Goal: Feedback & Contribution: Submit feedback/report problem

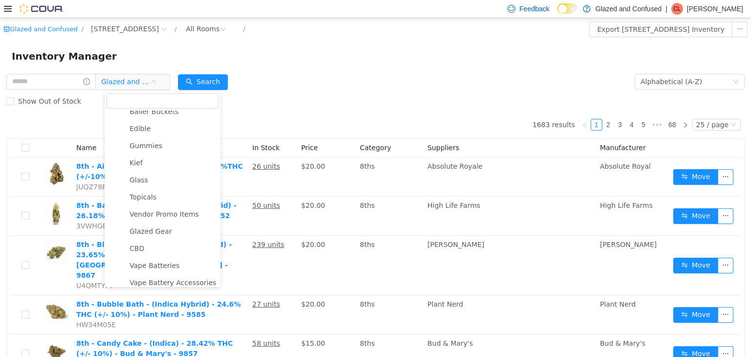
scroll to position [125, 0]
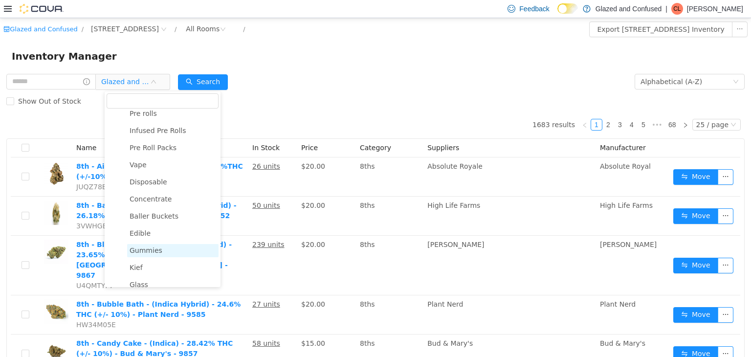
click at [143, 254] on span "Gummies" at bounding box center [146, 250] width 33 height 8
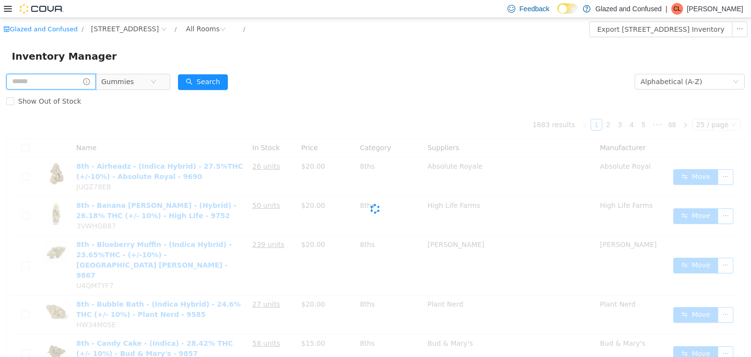
click at [47, 83] on input "text" at bounding box center [50, 81] width 89 height 16
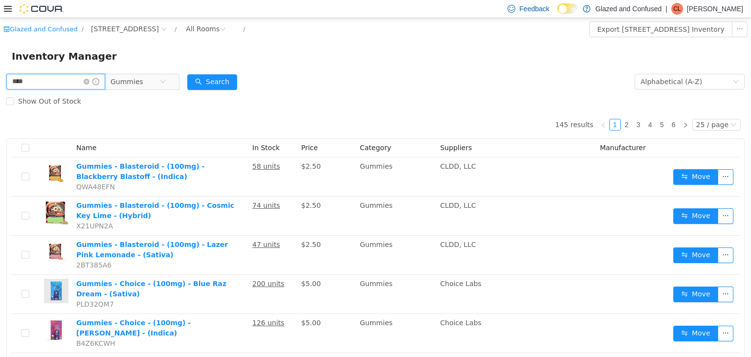
type input "****"
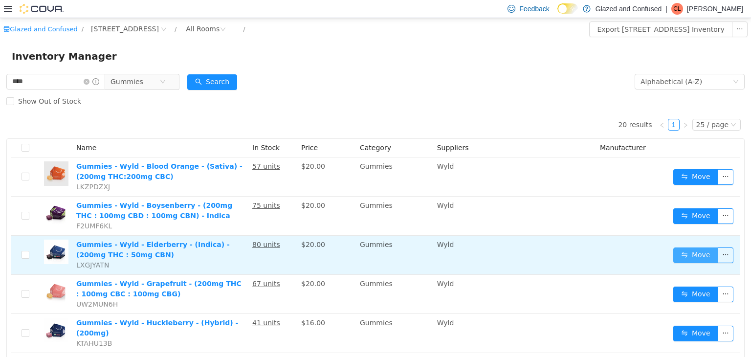
click at [683, 252] on button "Move" at bounding box center [695, 255] width 45 height 16
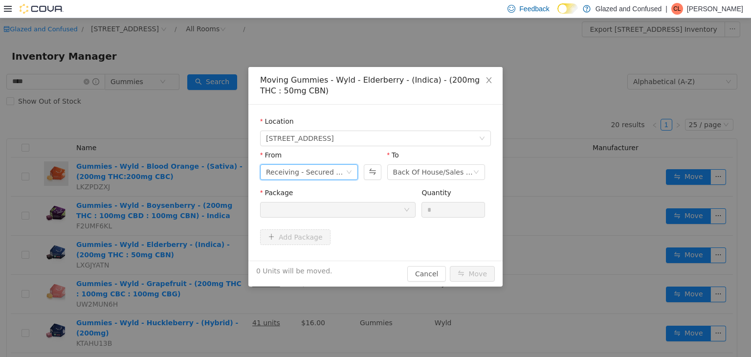
drag, startPoint x: 308, startPoint y: 166, endPoint x: 308, endPoint y: 179, distance: 13.2
click at [308, 166] on div "Receiving - Secured Storage C" at bounding box center [306, 171] width 80 height 15
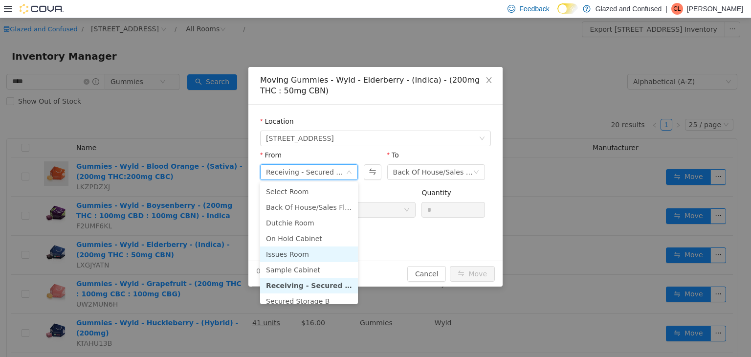
scroll to position [85, 0]
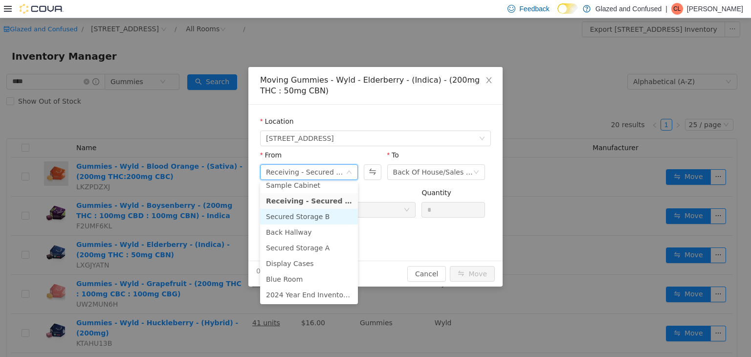
click at [319, 220] on li "Secured Storage B" at bounding box center [309, 216] width 98 height 16
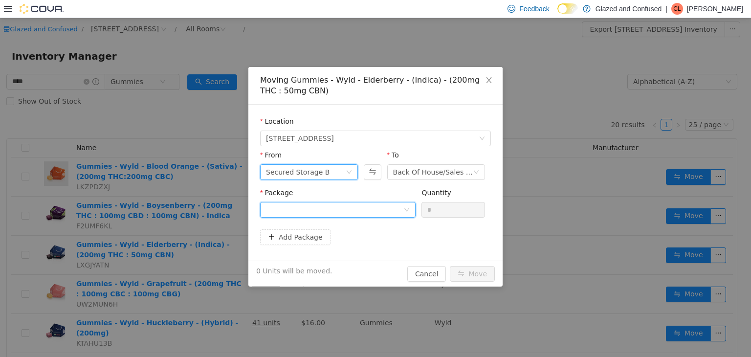
click at [339, 205] on div at bounding box center [334, 209] width 137 height 15
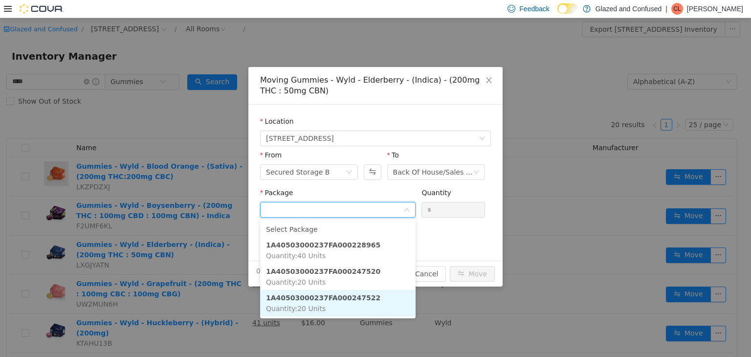
click at [333, 299] on strong "1A40503000237FA000247522" at bounding box center [323, 297] width 114 height 8
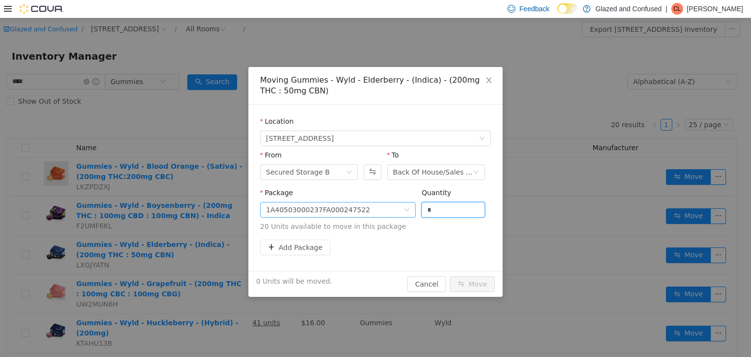
drag, startPoint x: 446, startPoint y: 208, endPoint x: 397, endPoint y: 204, distance: 49.0
click at [397, 204] on span "Package 1A40503000237FA000247522 Quantity * 20 Units available to move in this …" at bounding box center [375, 209] width 231 height 43
type input "**"
click at [450, 276] on button "Move" at bounding box center [472, 284] width 45 height 16
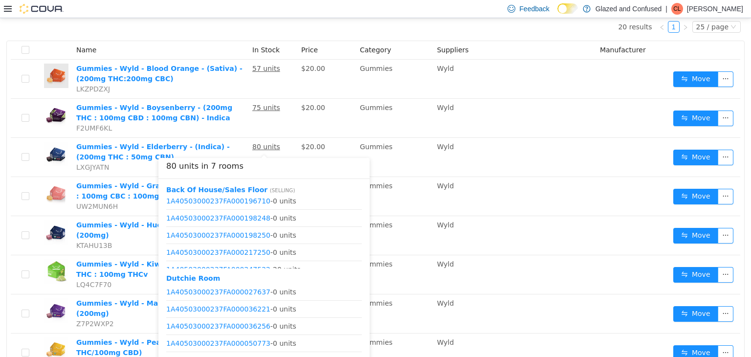
scroll to position [474, 0]
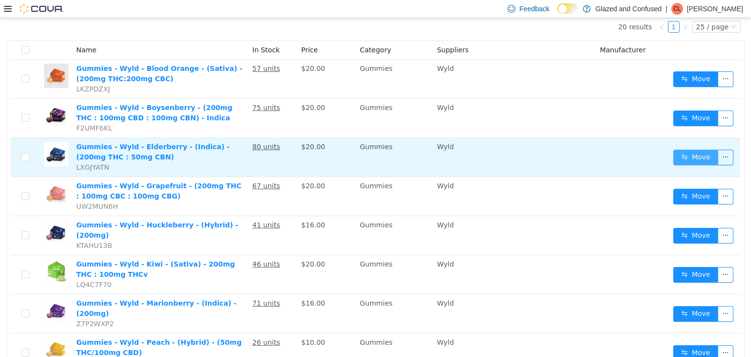
click at [687, 158] on button "Move" at bounding box center [695, 157] width 45 height 16
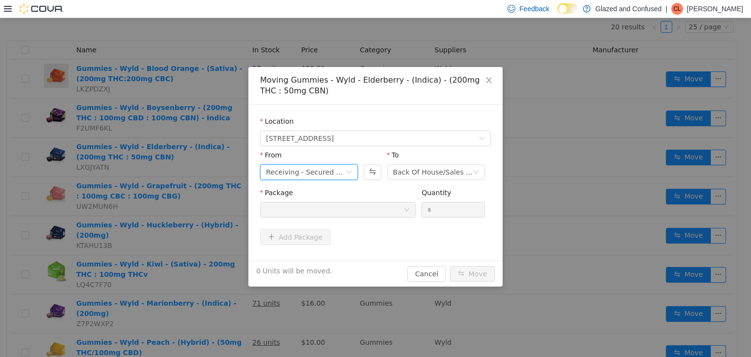
click at [324, 175] on div "Receiving - Secured Storage C" at bounding box center [306, 171] width 80 height 15
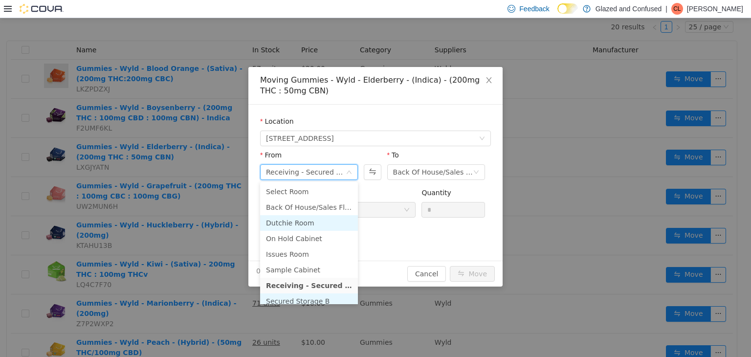
scroll to position [85, 0]
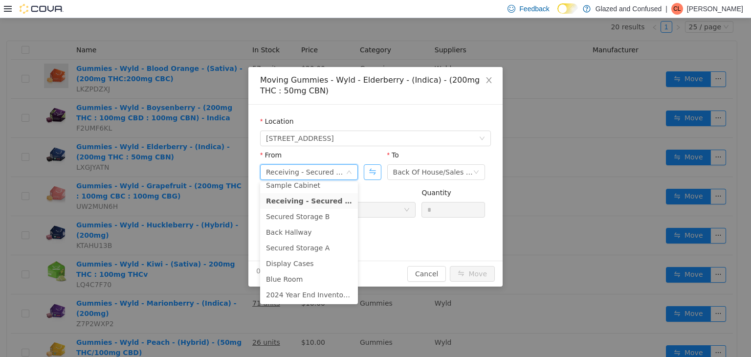
drag, startPoint x: 374, startPoint y: 175, endPoint x: 383, endPoint y: 173, distance: 9.6
click at [377, 173] on button "Swap" at bounding box center [372, 172] width 17 height 16
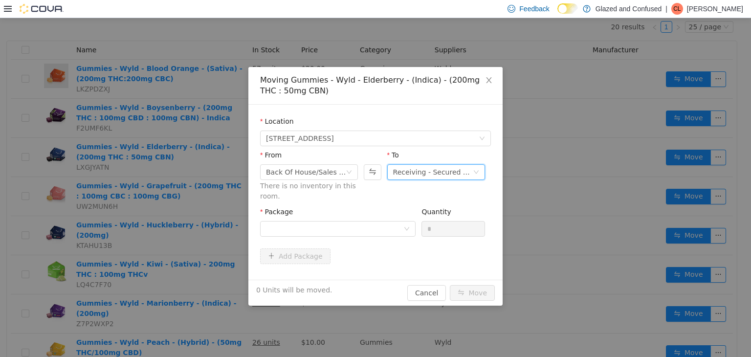
click at [437, 169] on div "Receiving - Secured Storage C" at bounding box center [433, 171] width 80 height 15
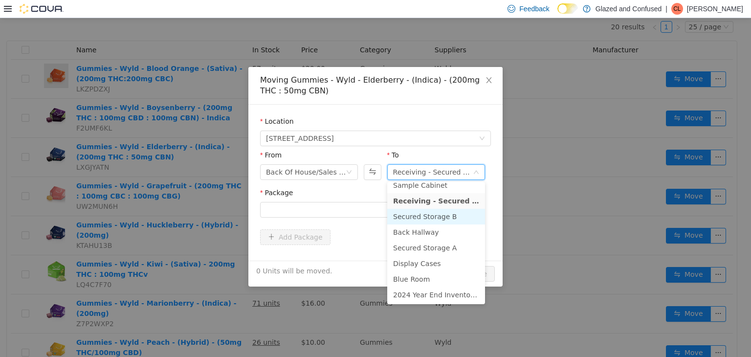
click at [427, 215] on li "Secured Storage B" at bounding box center [436, 216] width 98 height 16
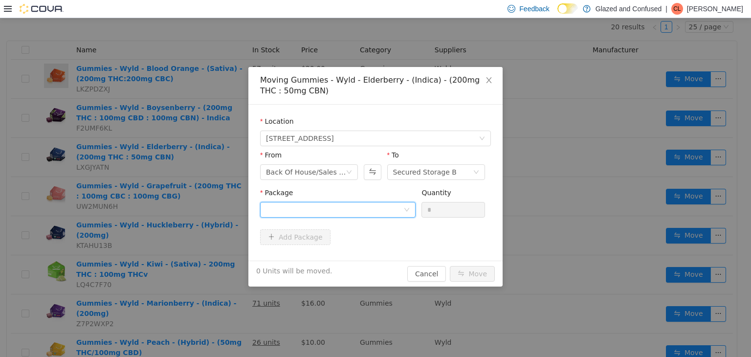
click at [387, 205] on div at bounding box center [334, 209] width 137 height 15
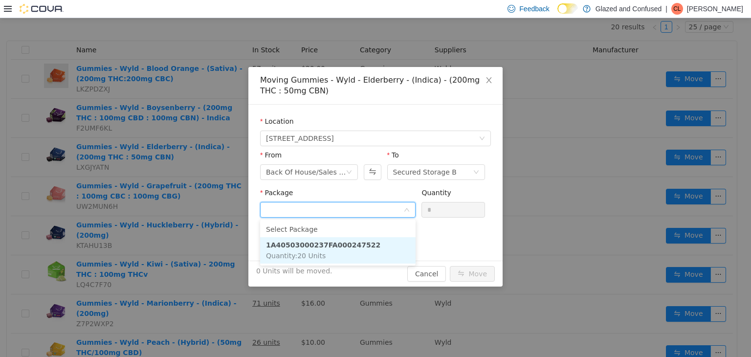
click at [374, 243] on li "1A40503000237FA000247522 Quantity : 20 Units" at bounding box center [337, 250] width 155 height 26
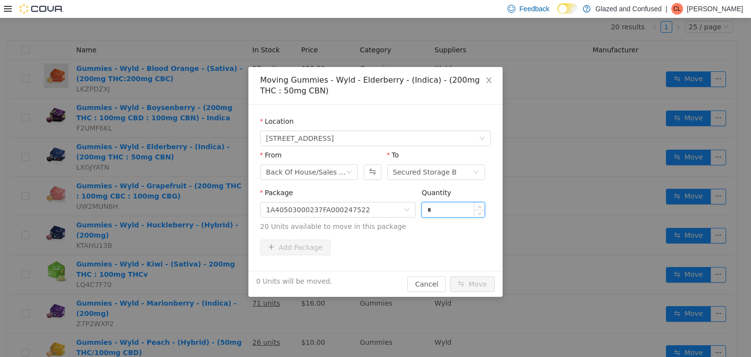
click at [432, 211] on input "*" at bounding box center [453, 209] width 63 height 15
click at [433, 210] on input "*" at bounding box center [453, 209] width 63 height 15
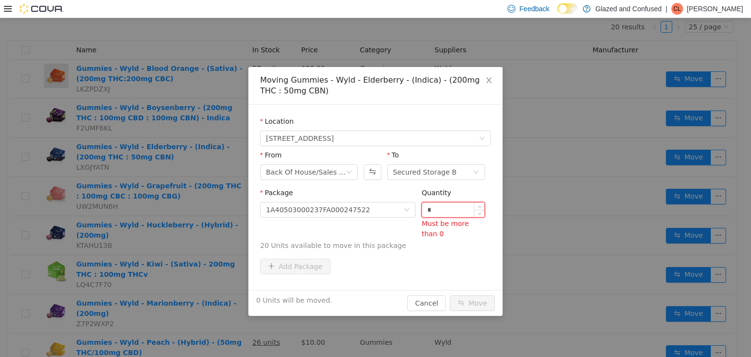
type input "*"
click at [450, 295] on button "Move" at bounding box center [472, 303] width 45 height 16
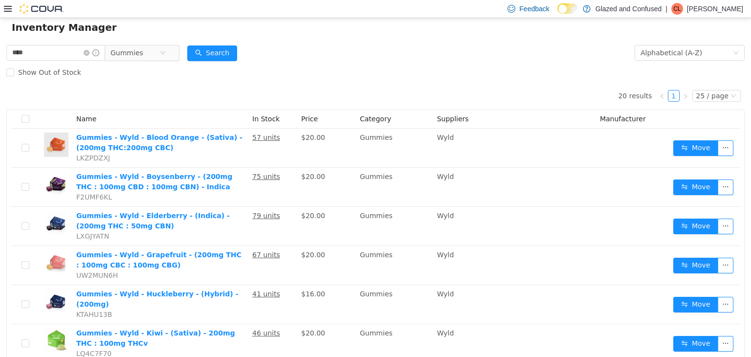
scroll to position [0, 0]
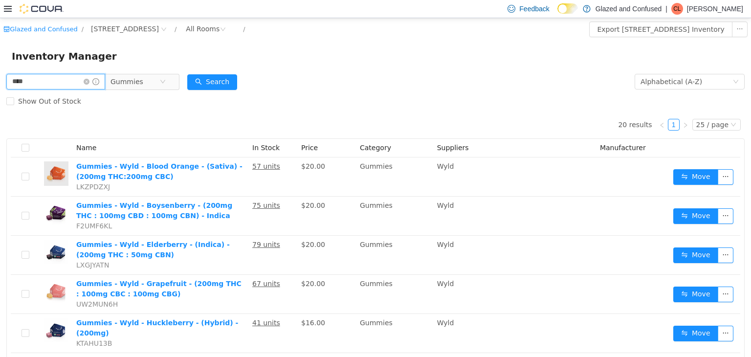
drag, startPoint x: 27, startPoint y: 77, endPoint x: 0, endPoint y: 77, distance: 27.4
type input "*******"
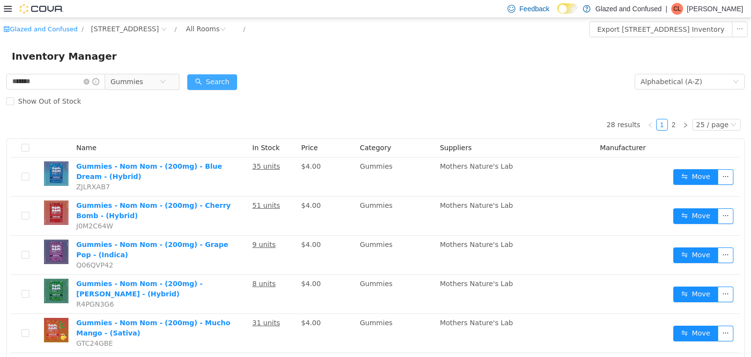
click at [226, 77] on button "Search" at bounding box center [212, 82] width 50 height 16
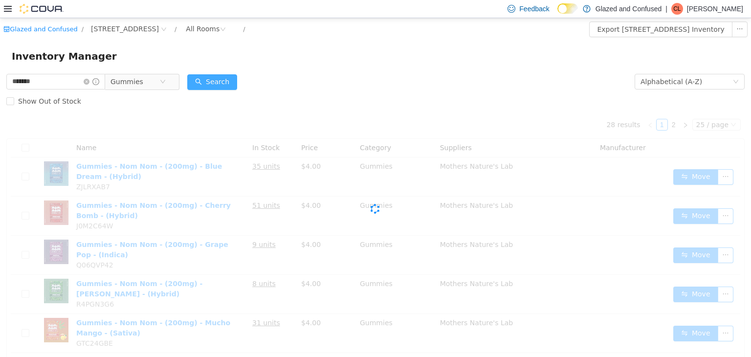
click at [227, 77] on button "Search" at bounding box center [212, 82] width 50 height 16
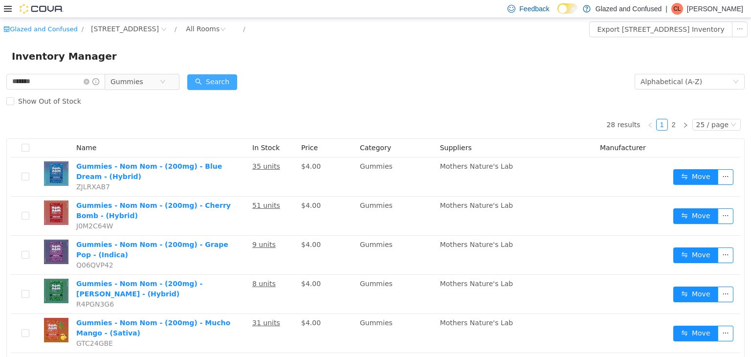
click at [227, 77] on button "Search" at bounding box center [212, 82] width 50 height 16
click at [203, 81] on button "Search" at bounding box center [212, 82] width 50 height 16
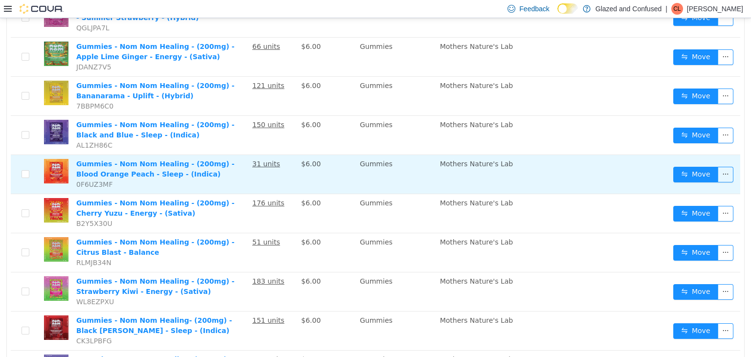
scroll to position [684, 0]
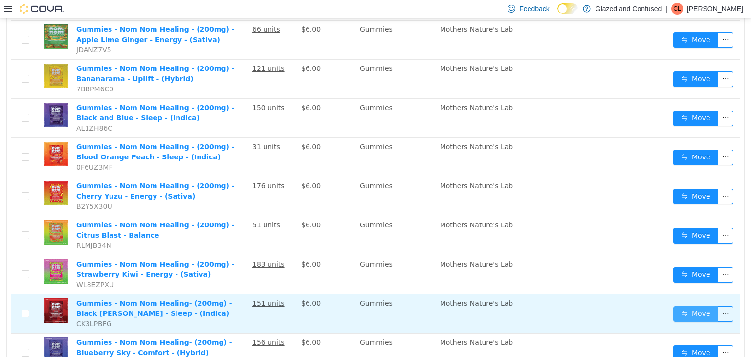
click at [681, 307] on button "Move" at bounding box center [695, 313] width 45 height 16
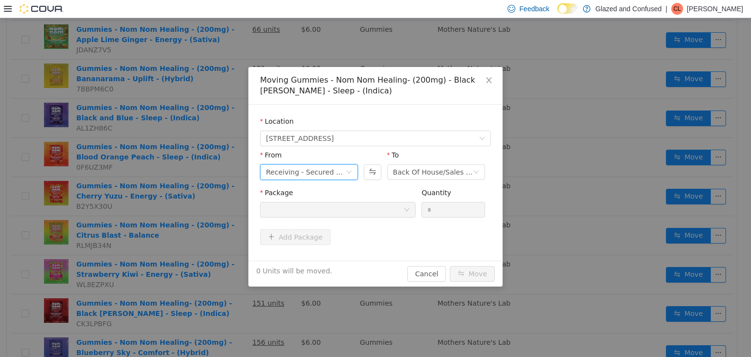
click at [331, 172] on div "Receiving - Secured Storage C" at bounding box center [306, 171] width 80 height 15
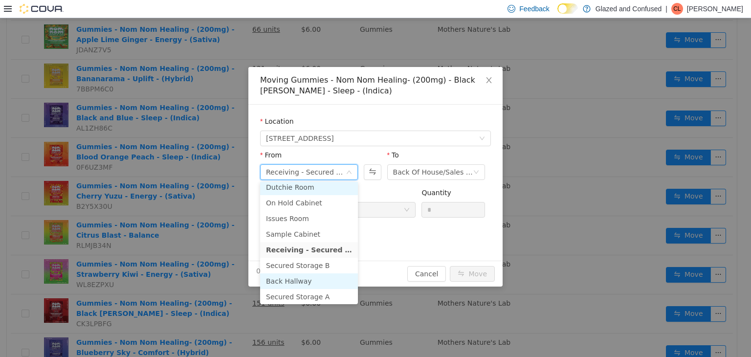
scroll to position [85, 0]
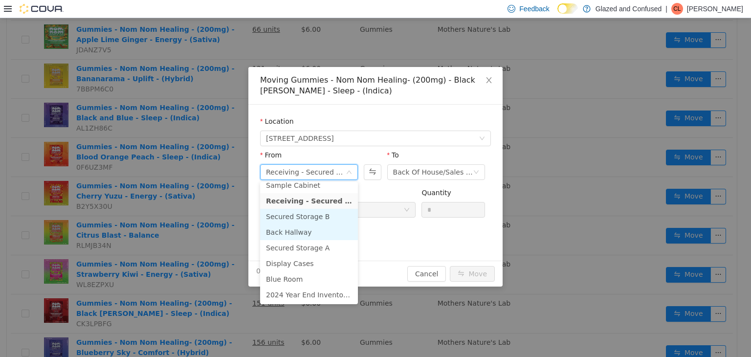
click at [323, 222] on li "Secured Storage B" at bounding box center [309, 216] width 98 height 16
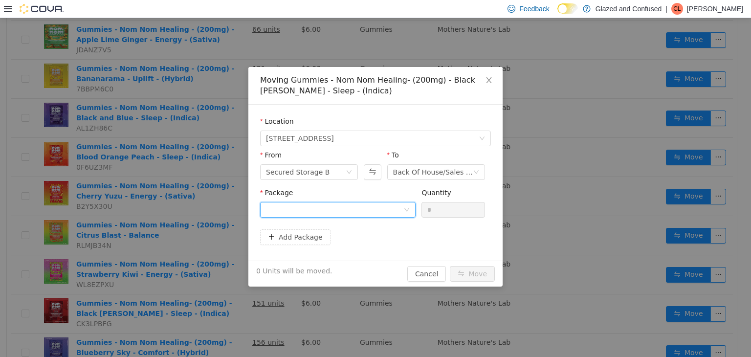
click at [360, 213] on div at bounding box center [334, 209] width 137 height 15
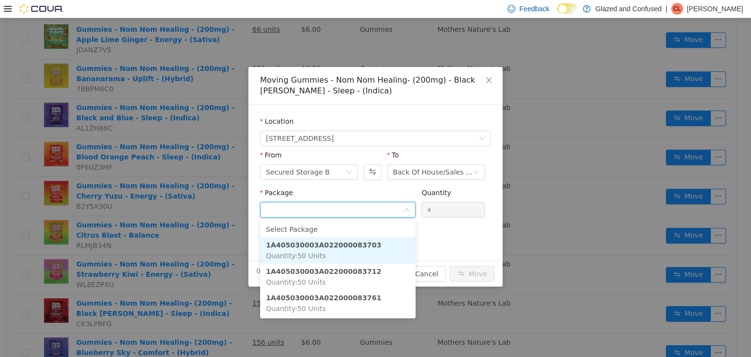
click at [353, 253] on li "1A405030003A022000083703 Quantity : 50 Units" at bounding box center [337, 250] width 155 height 26
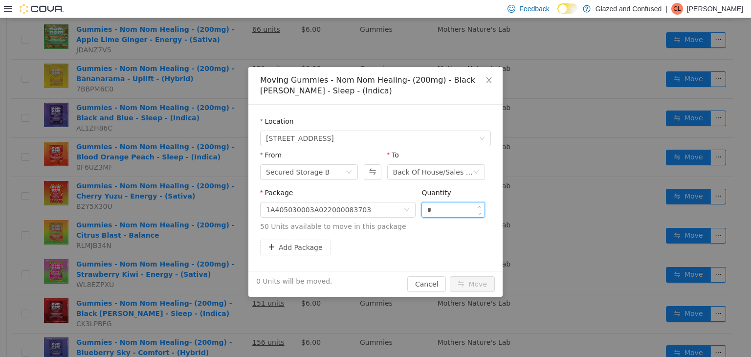
click at [447, 205] on input "*" at bounding box center [453, 209] width 63 height 15
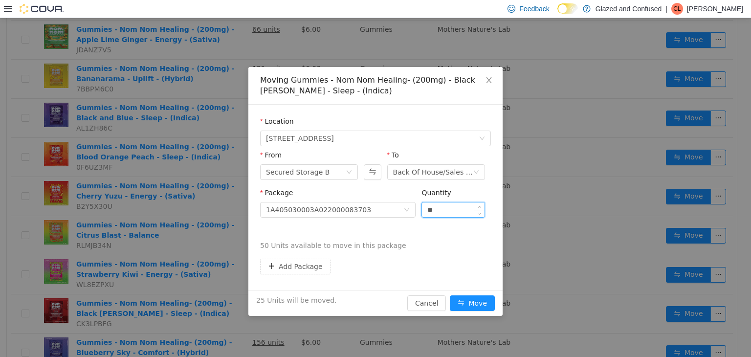
type input "**"
click at [450, 295] on button "Move" at bounding box center [472, 303] width 45 height 16
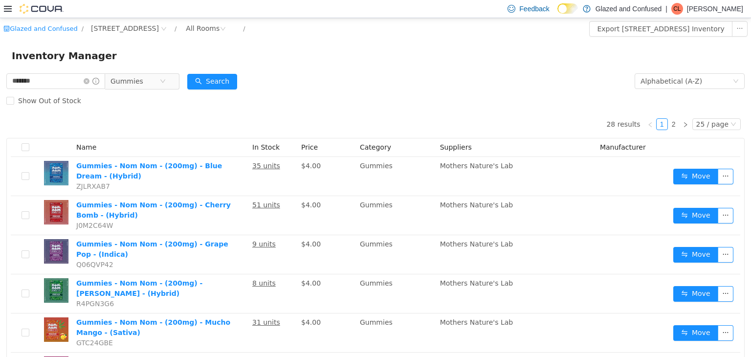
scroll to position [0, 0]
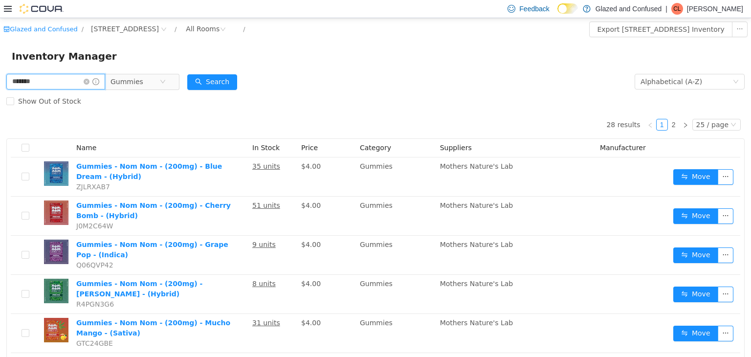
drag, startPoint x: 71, startPoint y: 77, endPoint x: 0, endPoint y: 75, distance: 71.4
type input "****"
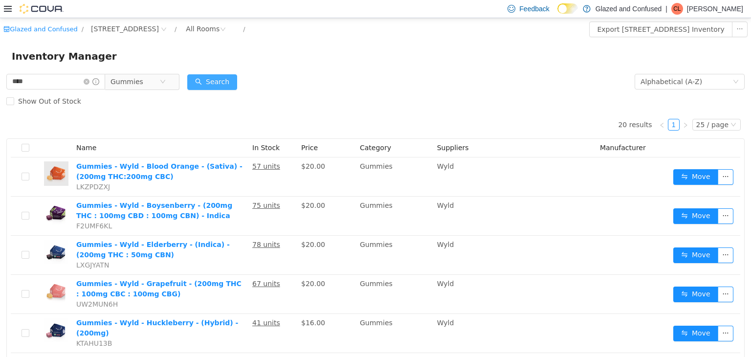
click at [212, 74] on button "Search" at bounding box center [212, 82] width 50 height 16
click at [715, 122] on div "25 / page" at bounding box center [712, 124] width 32 height 11
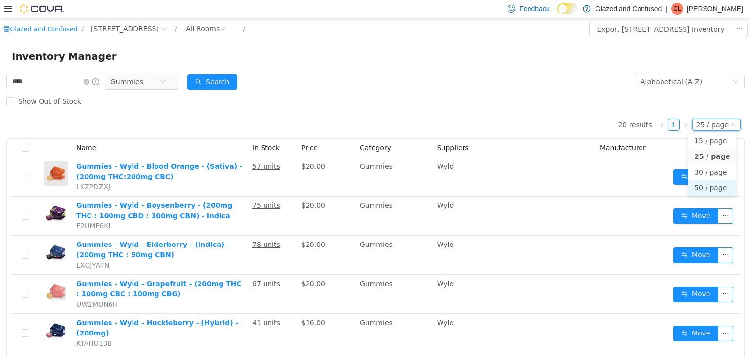
click at [717, 185] on li "50 / page" at bounding box center [711, 187] width 47 height 16
click at [223, 81] on button "Search" at bounding box center [212, 82] width 50 height 16
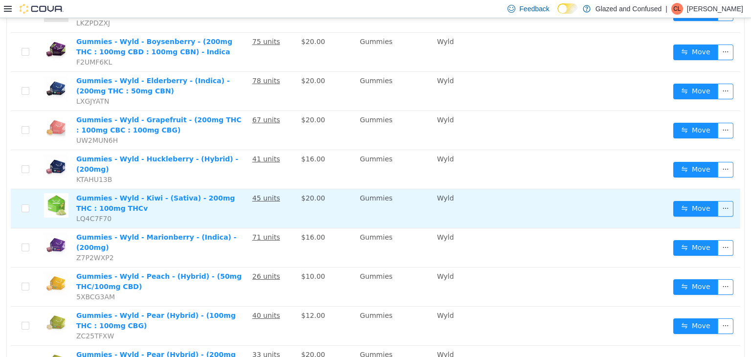
scroll to position [147, 0]
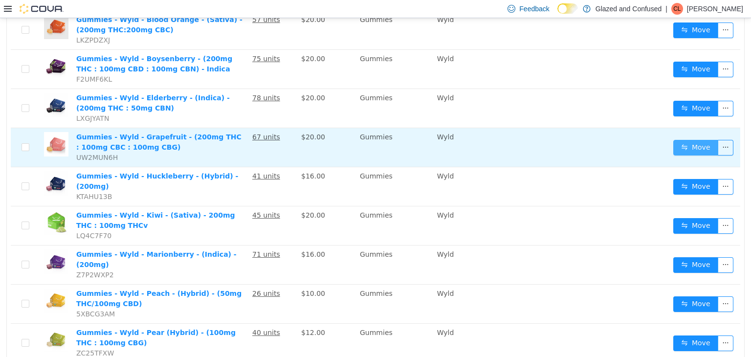
click at [683, 148] on button "Move" at bounding box center [695, 147] width 45 height 16
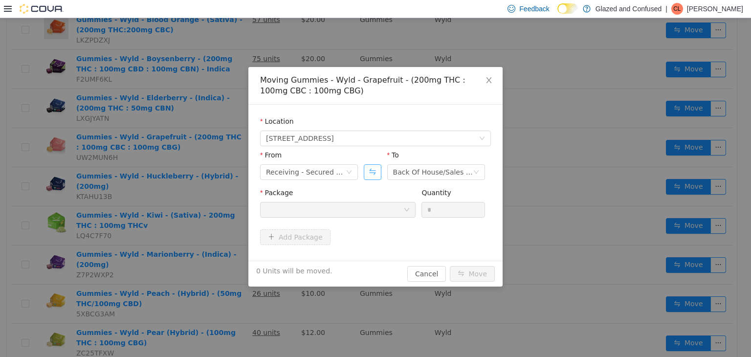
click at [368, 171] on button "Swap" at bounding box center [372, 172] width 17 height 16
click at [422, 171] on div "Receiving - Secured Storage C" at bounding box center [433, 171] width 80 height 15
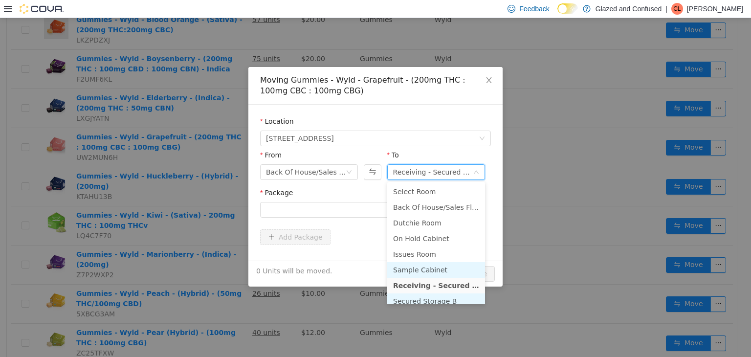
scroll to position [49, 0]
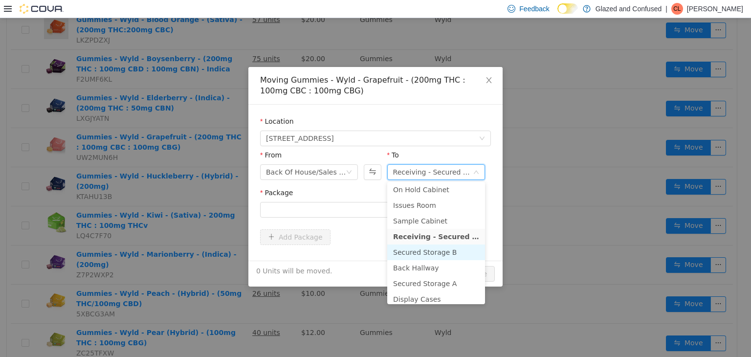
click at [432, 249] on li "Secured Storage B" at bounding box center [436, 252] width 98 height 16
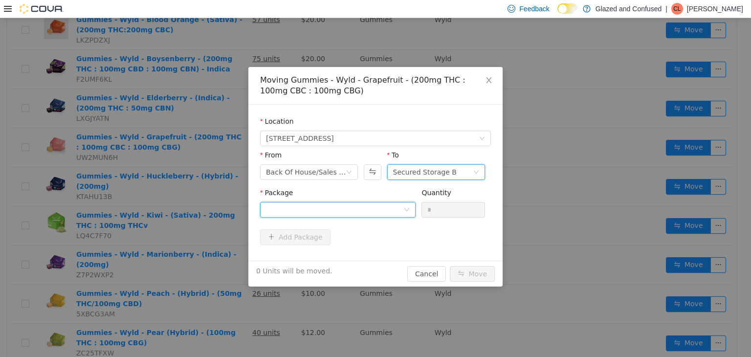
click at [375, 208] on div at bounding box center [334, 209] width 137 height 15
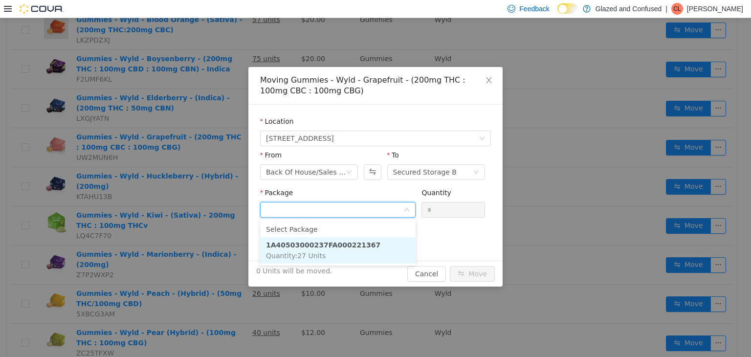
click at [340, 247] on strong "1A40503000237FA000221367" at bounding box center [323, 244] width 114 height 8
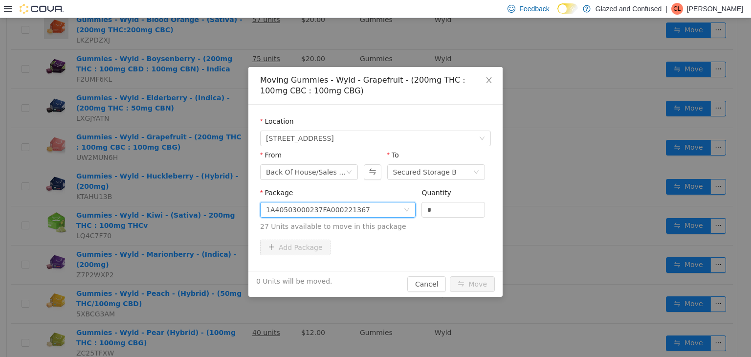
drag, startPoint x: 456, startPoint y: 212, endPoint x: 420, endPoint y: 212, distance: 35.7
click at [420, 212] on div "Package 1A40503000237FA000221367 Quantity * 27 Units available to move in this …" at bounding box center [375, 209] width 231 height 44
type input "**"
click at [450, 276] on button "Move" at bounding box center [472, 284] width 45 height 16
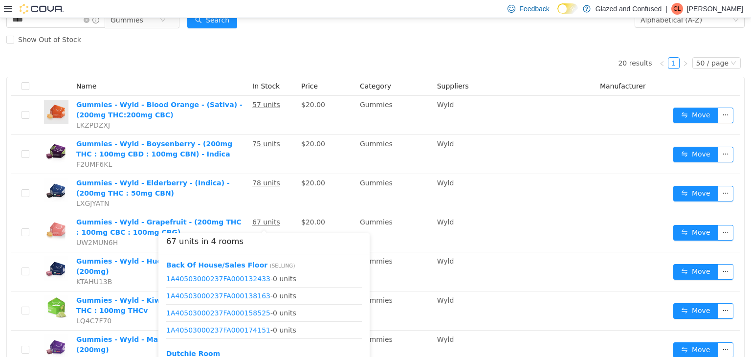
scroll to position [0, 0]
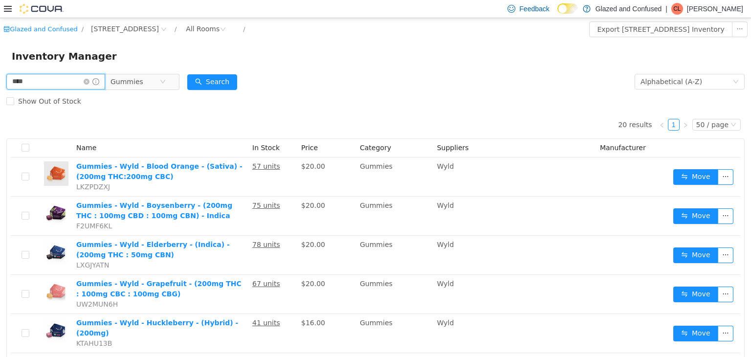
drag, startPoint x: 60, startPoint y: 80, endPoint x: 0, endPoint y: 75, distance: 59.8
type input "*****"
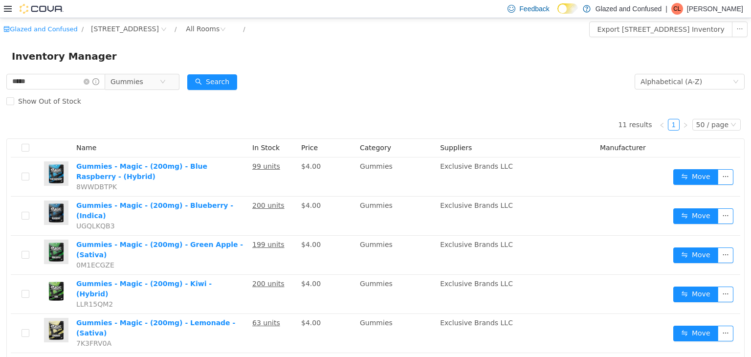
click at [227, 71] on div "Search" at bounding box center [212, 81] width 50 height 20
click at [226, 78] on button "Search" at bounding box center [212, 82] width 50 height 16
click at [219, 25] on div "All Rooms" at bounding box center [203, 28] width 34 height 15
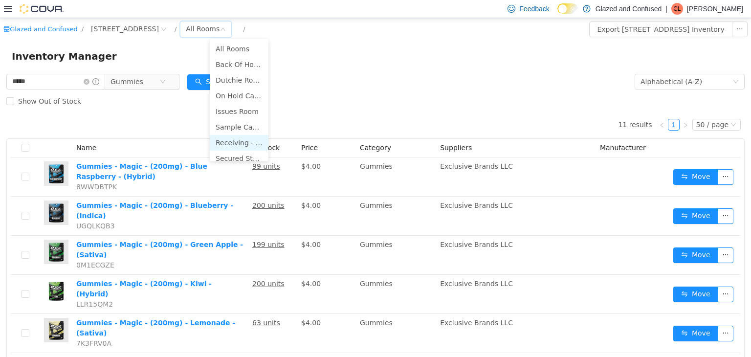
click at [231, 136] on li "Receiving - Secured Storage C" at bounding box center [239, 142] width 59 height 16
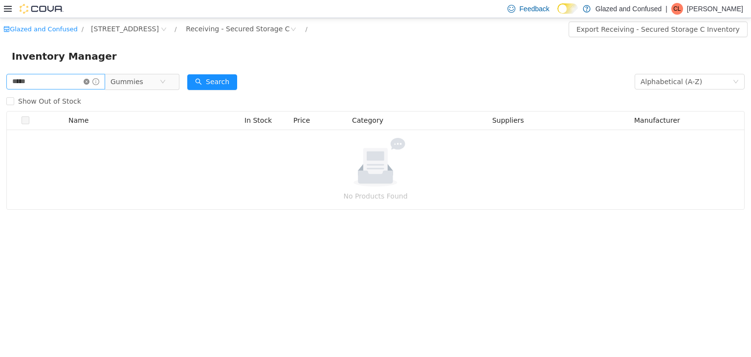
click at [89, 83] on icon "icon: close-circle" at bounding box center [87, 81] width 6 height 6
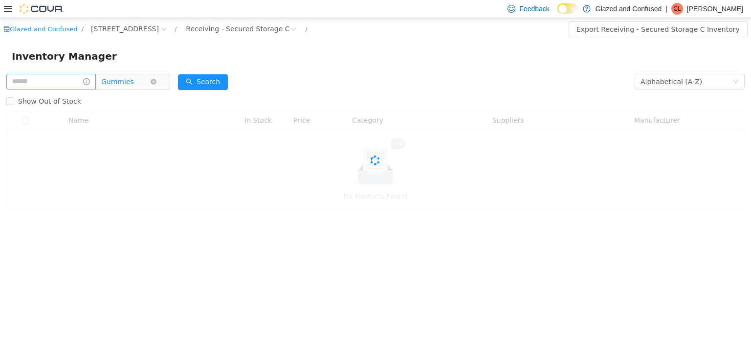
click at [126, 80] on span "Gummies" at bounding box center [117, 81] width 33 height 15
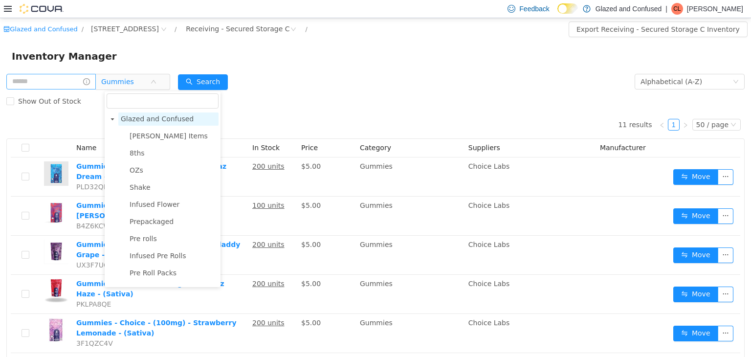
click at [136, 114] on span "Glazed and Confused" at bounding box center [157, 118] width 73 height 8
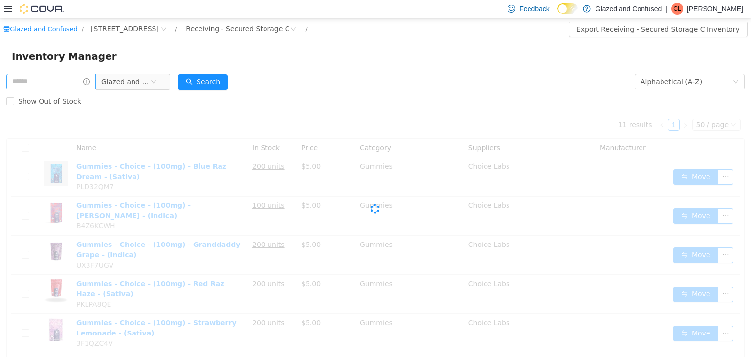
click at [219, 69] on div "Inventory Manager" at bounding box center [375, 55] width 751 height 31
click at [221, 79] on button "Search" at bounding box center [203, 82] width 50 height 16
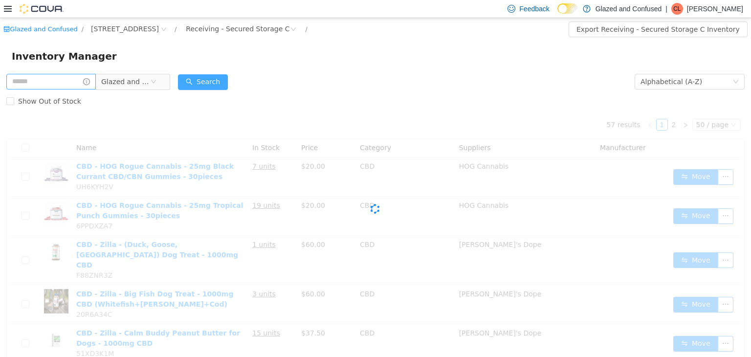
click at [221, 79] on button "Search" at bounding box center [203, 82] width 50 height 16
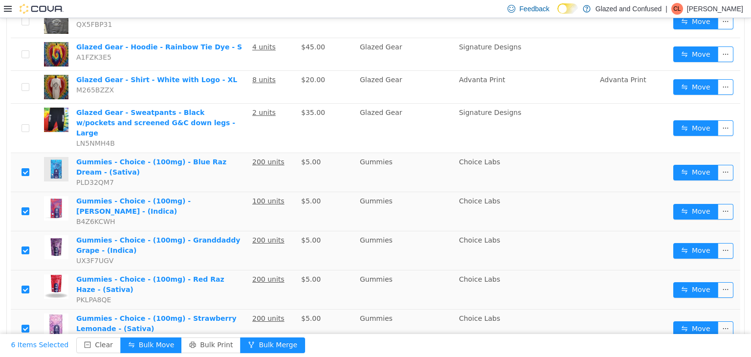
scroll to position [782, 0]
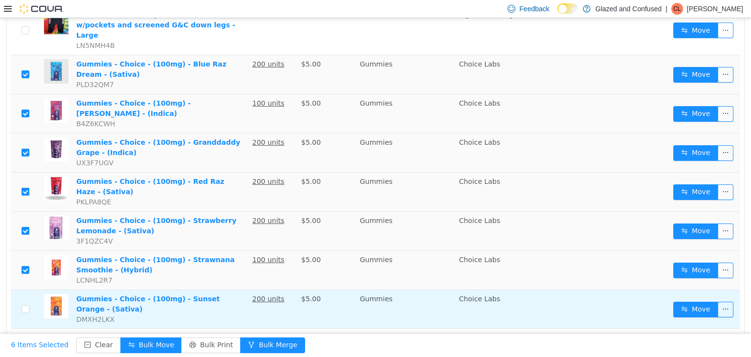
click at [26, 289] on td at bounding box center [25, 308] width 29 height 39
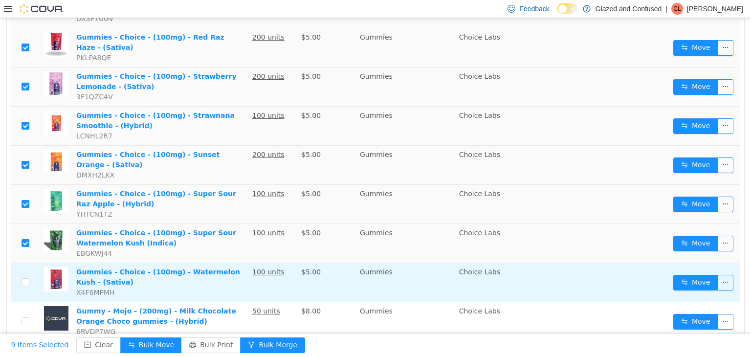
scroll to position [929, 0]
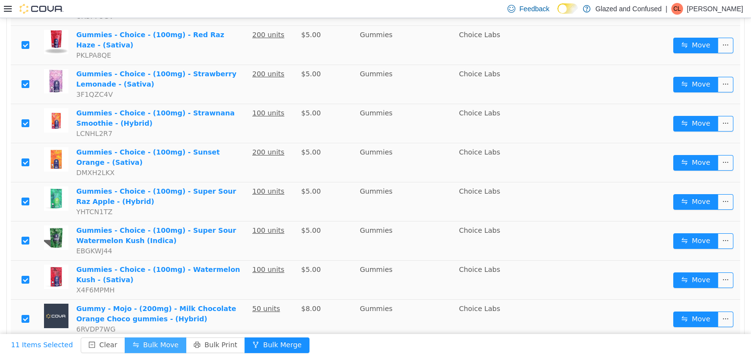
click at [125, 344] on button "Bulk Move" at bounding box center [156, 345] width 62 height 16
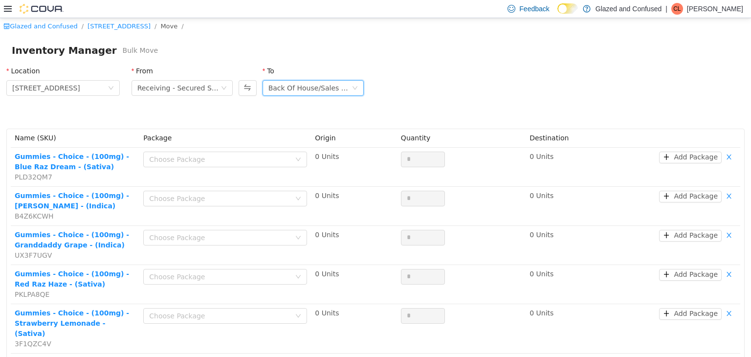
click at [315, 89] on div "Back Of House/Sales Floor" at bounding box center [309, 87] width 83 height 15
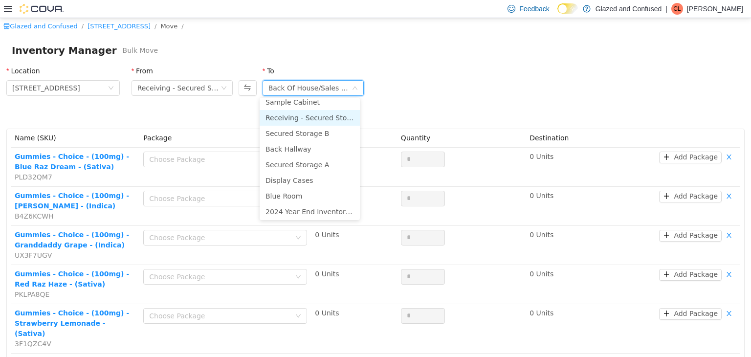
scroll to position [85, 0]
click at [309, 129] on li "Secured Storage B" at bounding box center [309, 132] width 100 height 16
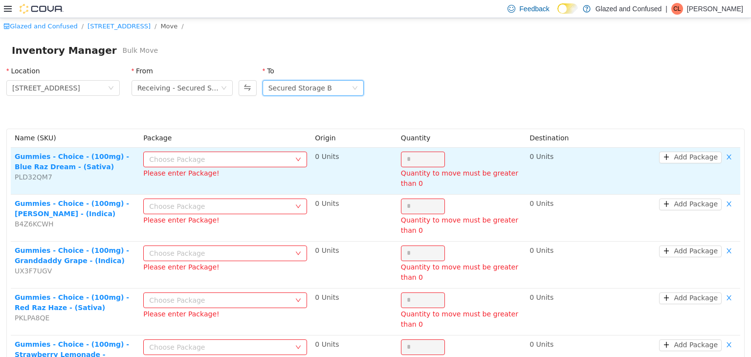
click at [200, 158] on div "Choose Package" at bounding box center [219, 159] width 141 height 10
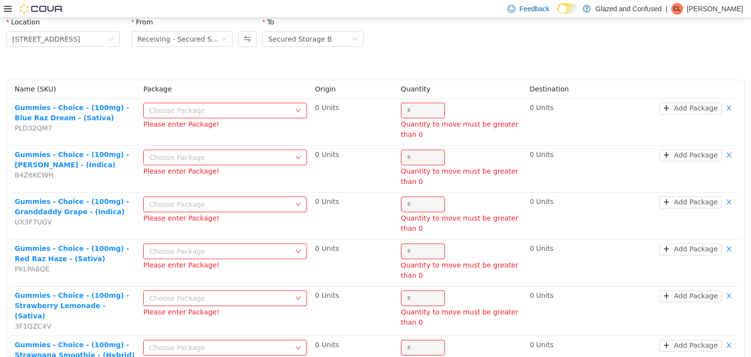
scroll to position [0, 0]
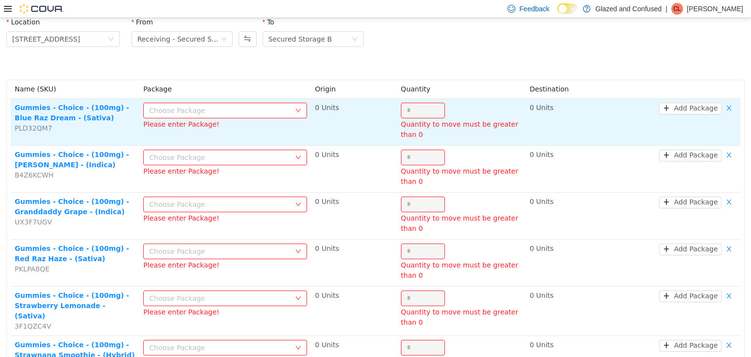
click at [215, 114] on div "Choose Package" at bounding box center [219, 110] width 141 height 10
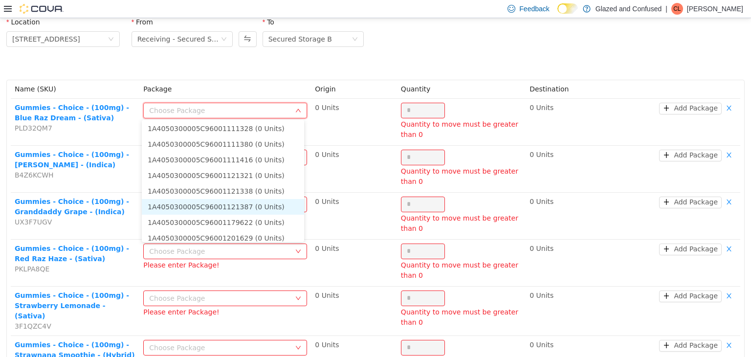
scroll to position [1085, 0]
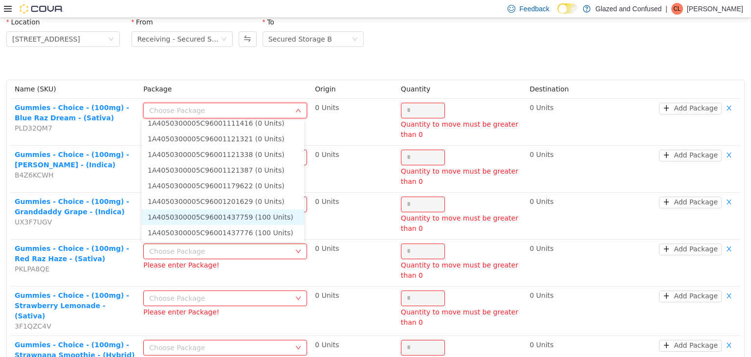
click at [244, 211] on li "1A4050300005C96001437759 (100 Units)" at bounding box center [223, 217] width 162 height 16
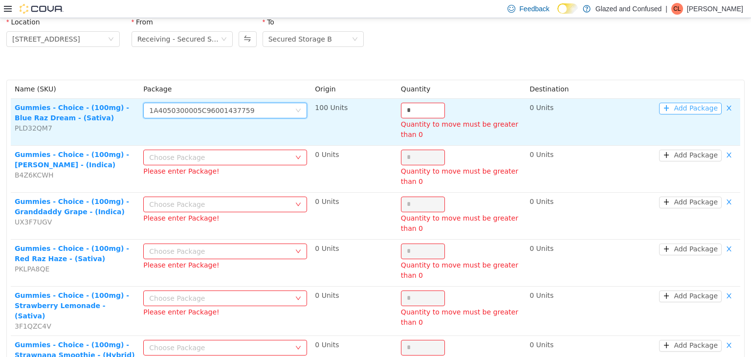
click at [672, 108] on button "Add Package" at bounding box center [690, 108] width 63 height 12
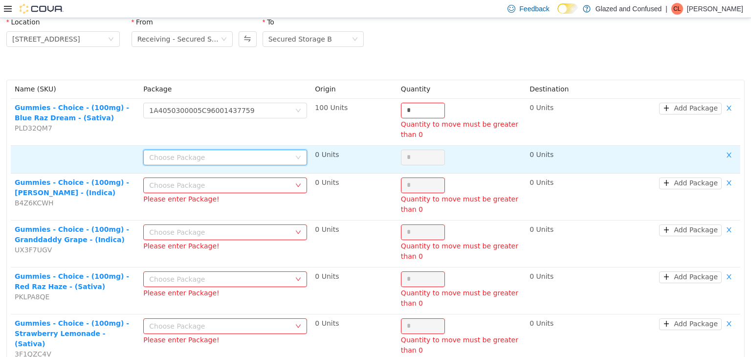
click at [261, 154] on div "Choose Package" at bounding box center [219, 157] width 141 height 10
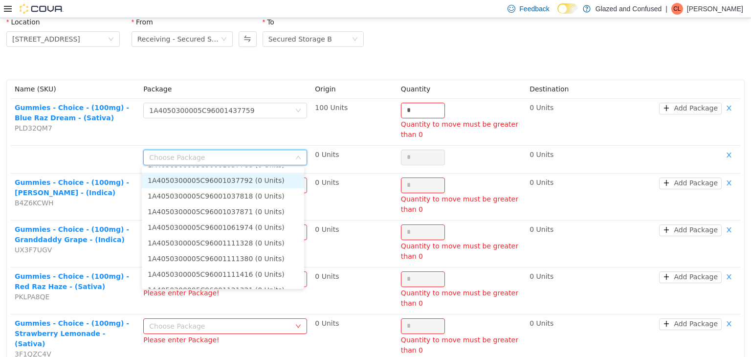
scroll to position [1070, 0]
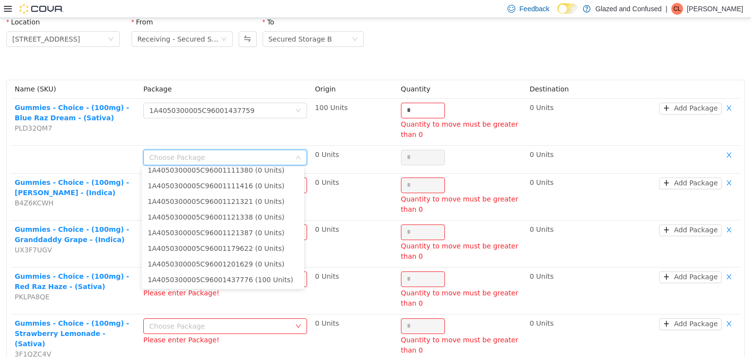
click at [237, 278] on li "1A4050300005C96001437776 (100 Units)" at bounding box center [223, 279] width 162 height 16
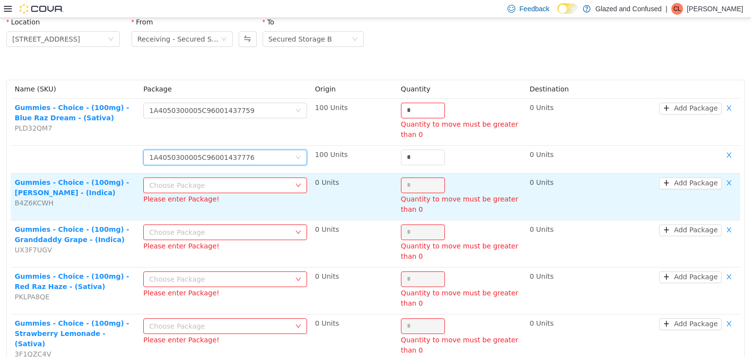
click at [262, 184] on div "Choose Package" at bounding box center [219, 185] width 141 height 10
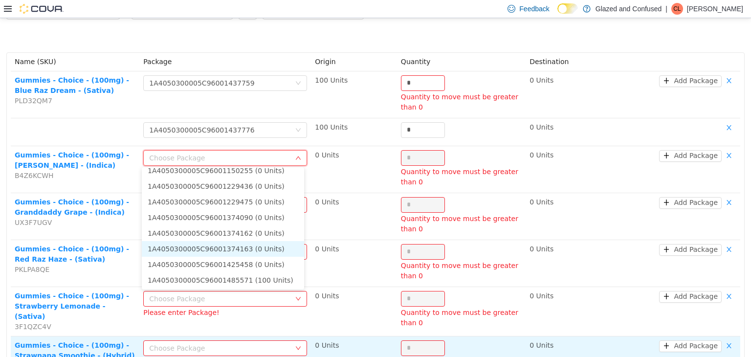
scroll to position [147, 0]
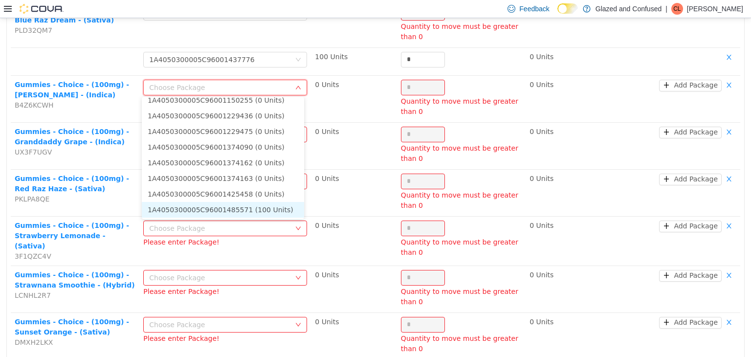
click at [249, 213] on li "1A4050300005C96001485571 (100 Units)" at bounding box center [223, 209] width 162 height 16
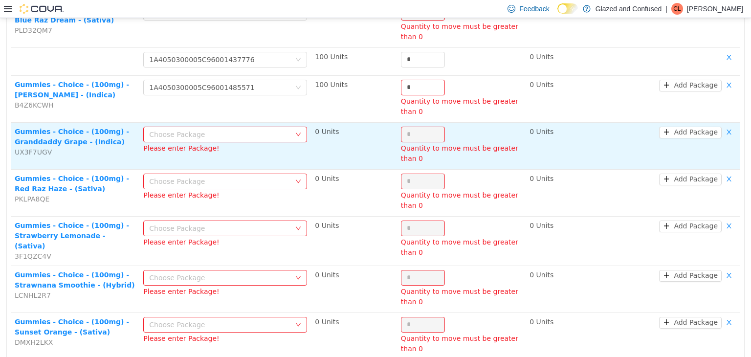
click at [267, 122] on td "Choose Package Please enter Package!" at bounding box center [225, 145] width 172 height 47
click at [264, 127] on div "Choose Package" at bounding box center [222, 134] width 146 height 15
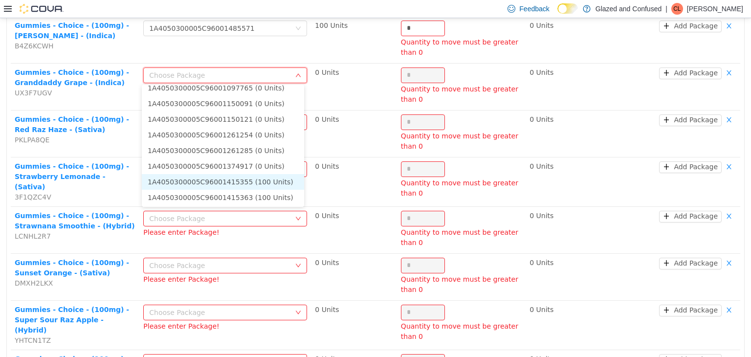
scroll to position [154, 0]
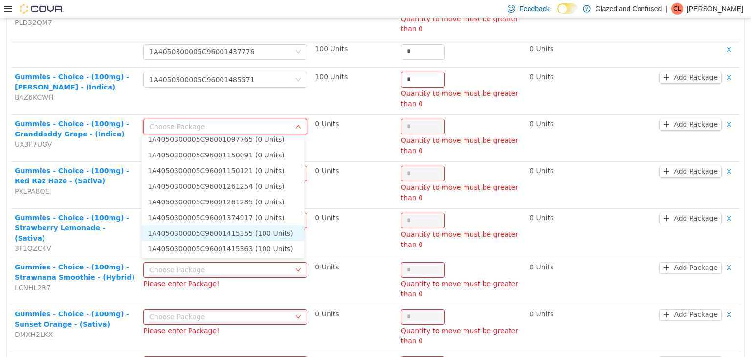
click at [261, 236] on li "1A4050300005C96001415355 (100 Units)" at bounding box center [223, 233] width 162 height 16
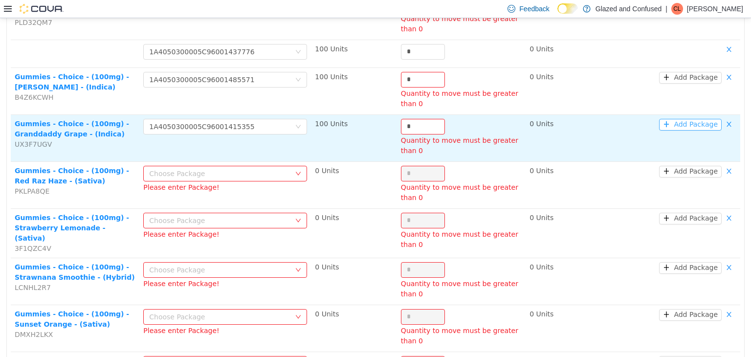
click at [661, 124] on button "Add Package" at bounding box center [690, 124] width 63 height 12
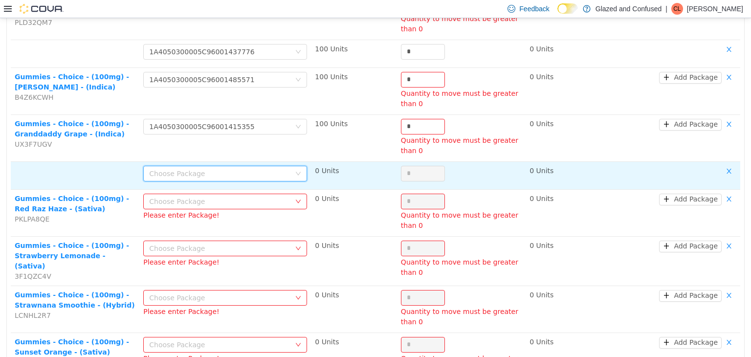
click at [276, 175] on div "Choose Package" at bounding box center [219, 173] width 141 height 10
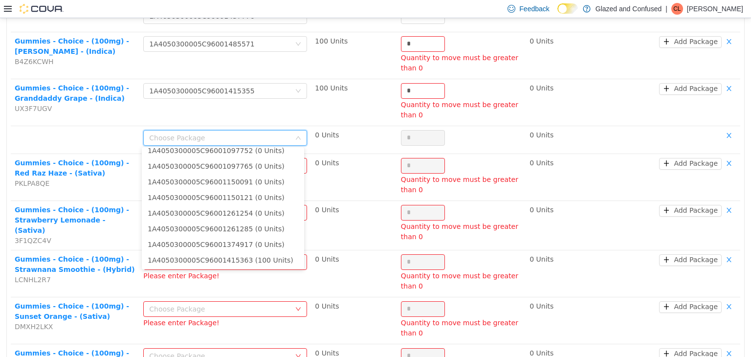
scroll to position [182, 0]
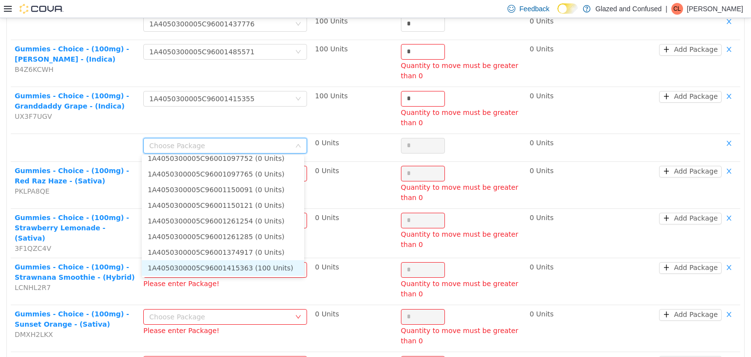
click at [266, 264] on li "1A4050300005C96001415363 (100 Units)" at bounding box center [223, 267] width 162 height 16
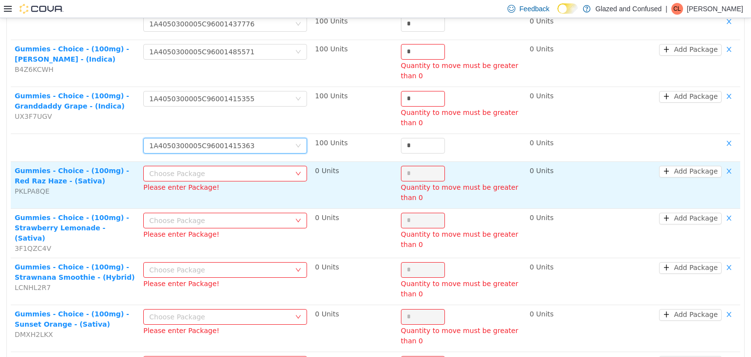
click at [281, 182] on div "Please enter Package!" at bounding box center [225, 187] width 164 height 11
click at [281, 177] on div "Choose Package" at bounding box center [222, 173] width 146 height 15
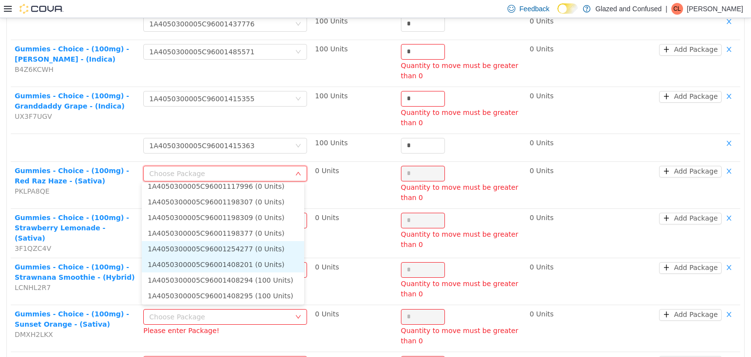
scroll to position [538, 0]
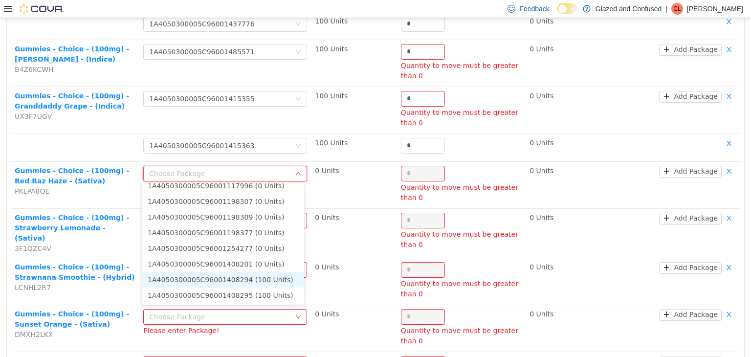
click at [254, 282] on li "1A4050300005C96001408294 (100 Units)" at bounding box center [223, 279] width 162 height 16
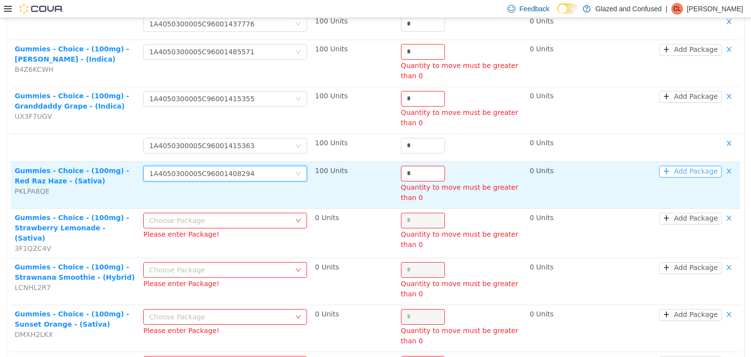
click at [670, 175] on button "Add Package" at bounding box center [690, 171] width 63 height 12
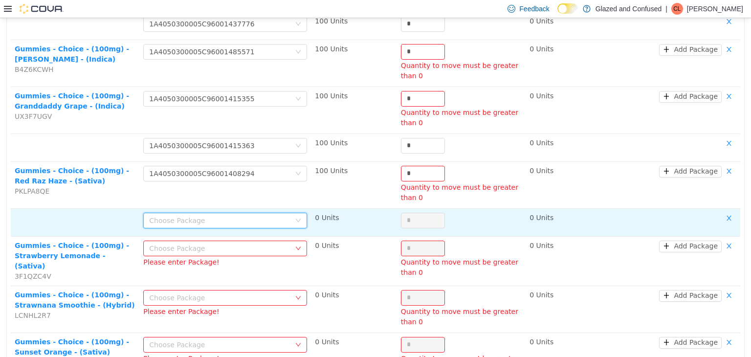
click at [280, 216] on div "Choose Package" at bounding box center [219, 220] width 141 height 10
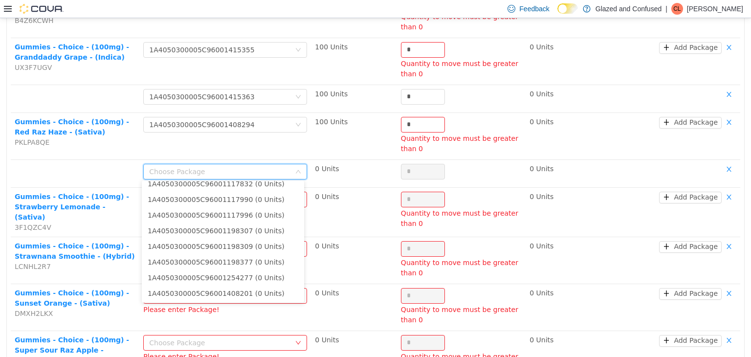
scroll to position [522, 0]
click at [239, 287] on li "1A4050300005C96001408295 (100 Units)" at bounding box center [223, 293] width 162 height 16
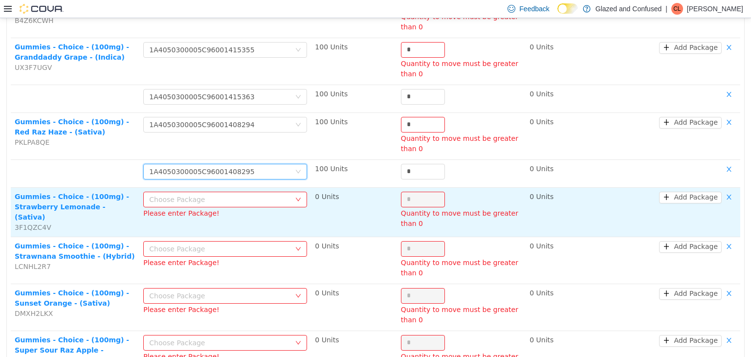
click at [273, 195] on div "Choose Package" at bounding box center [219, 199] width 141 height 10
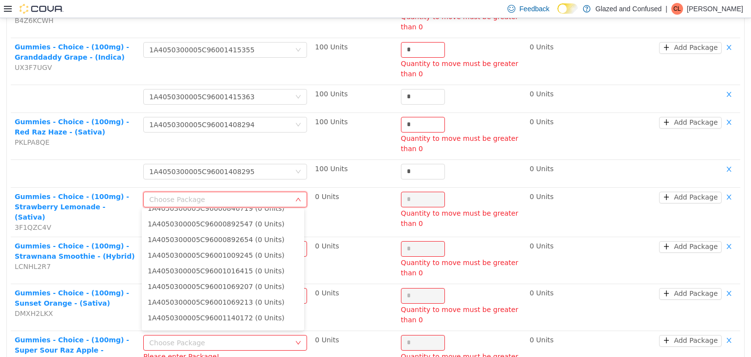
scroll to position [773, 0]
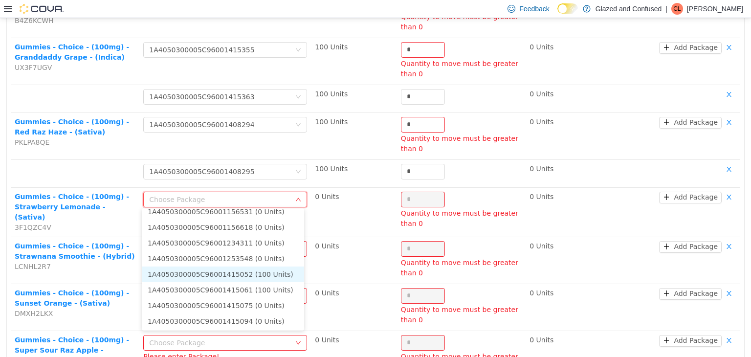
click at [246, 276] on li "1A4050300005C96001415052 (100 Units)" at bounding box center [223, 274] width 162 height 16
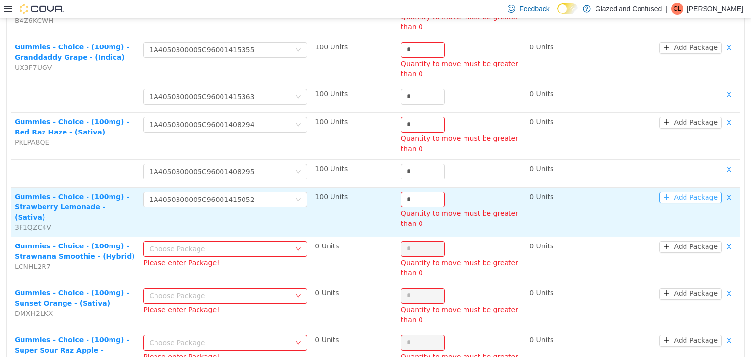
click at [666, 199] on button "Add Package" at bounding box center [690, 197] width 63 height 12
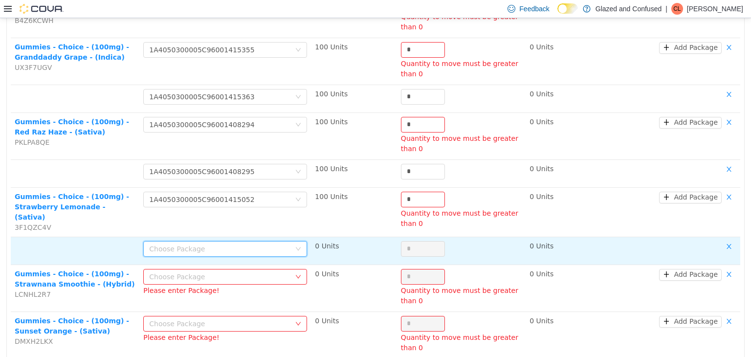
click at [267, 246] on div "Choose Package" at bounding box center [219, 248] width 141 height 10
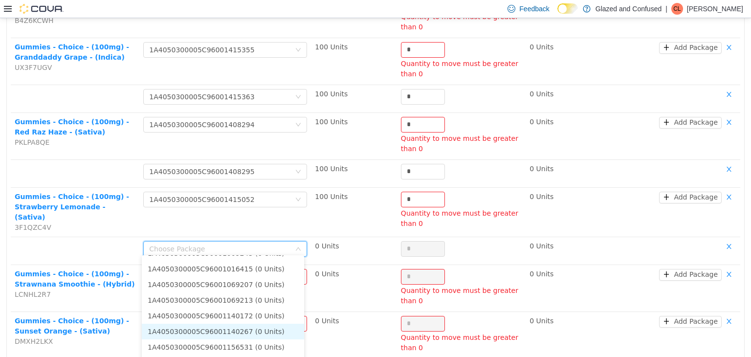
scroll to position [757, 0]
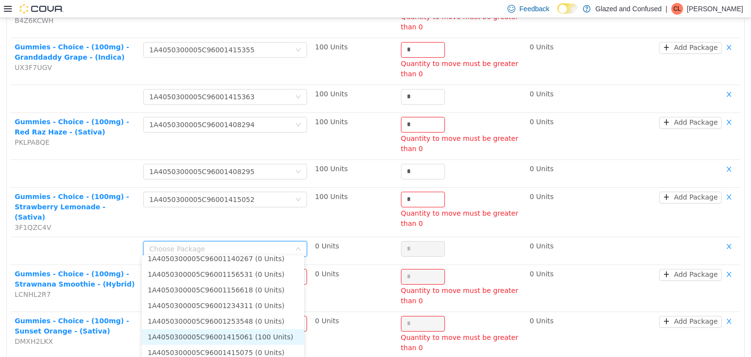
click at [237, 329] on li "1A4050300005C96001415061 (100 Units)" at bounding box center [223, 336] width 162 height 16
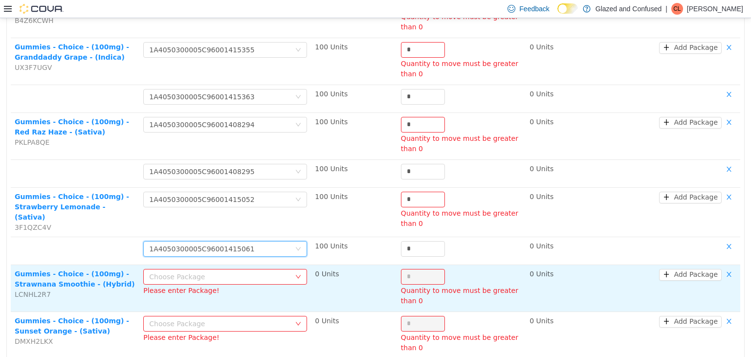
click at [258, 271] on div "Choose Package" at bounding box center [219, 276] width 141 height 10
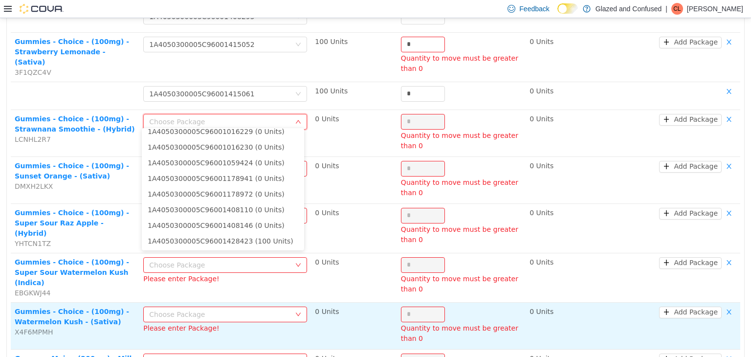
scroll to position [476, 0]
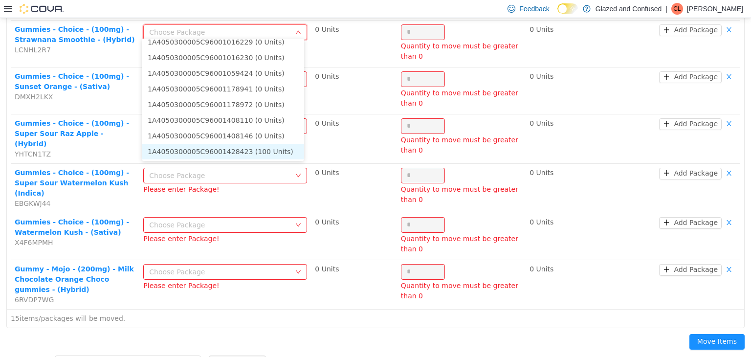
click at [252, 153] on li "1A4050300005C96001428423 (100 Units)" at bounding box center [223, 151] width 162 height 16
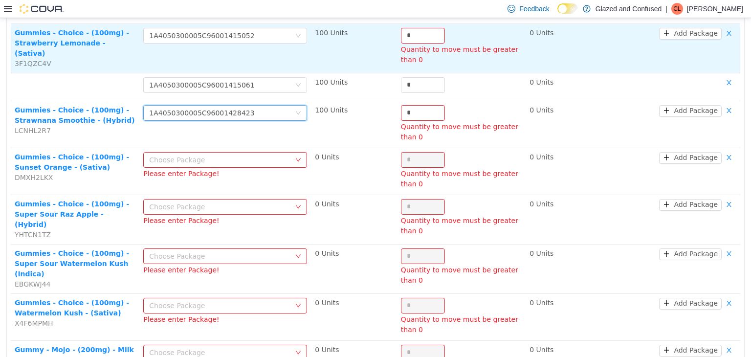
scroll to position [231, 0]
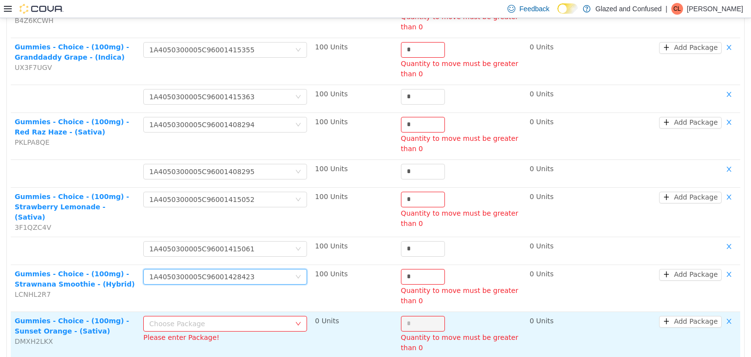
click at [235, 318] on div "Choose Package" at bounding box center [219, 323] width 141 height 10
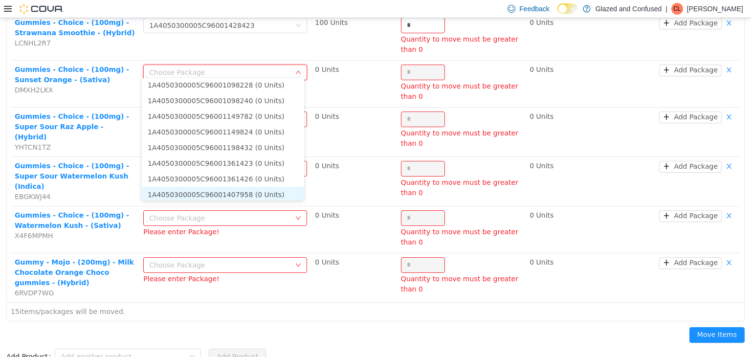
scroll to position [1148, 0]
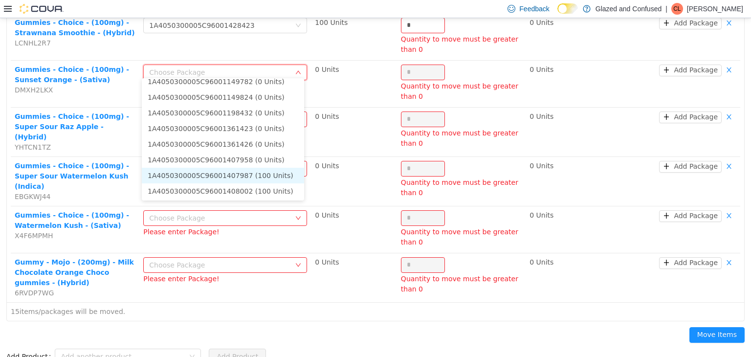
click at [246, 169] on li "1A4050300005C96001407987 (100 Units)" at bounding box center [223, 175] width 162 height 16
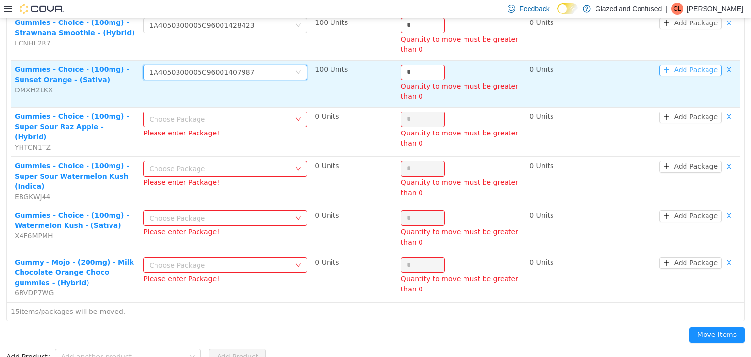
click at [672, 70] on button "Add Package" at bounding box center [690, 70] width 63 height 12
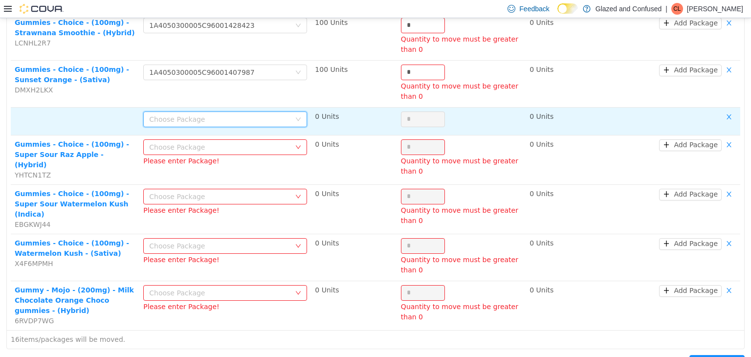
click at [270, 115] on div "Choose Package" at bounding box center [219, 119] width 141 height 10
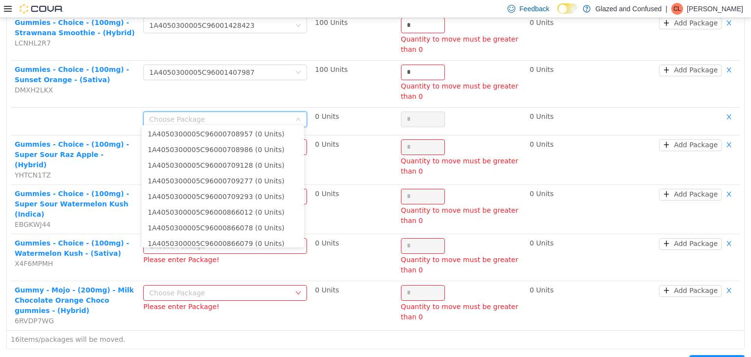
scroll to position [1132, 0]
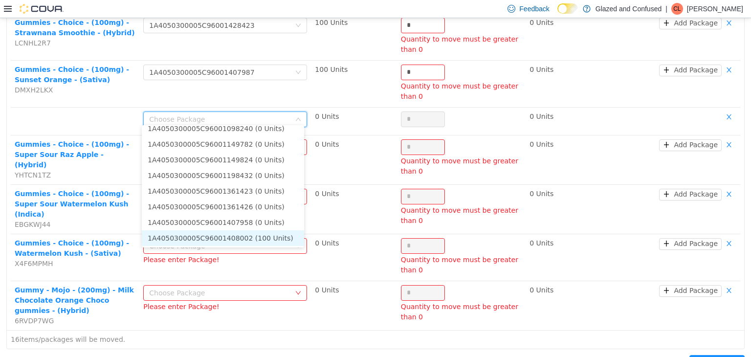
click at [230, 238] on li "1A4050300005C96001408002 (100 Units)" at bounding box center [223, 238] width 162 height 16
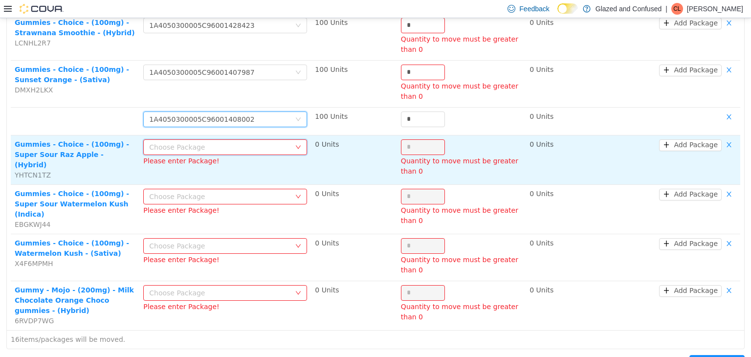
click at [254, 150] on div "Choose Package" at bounding box center [222, 146] width 146 height 15
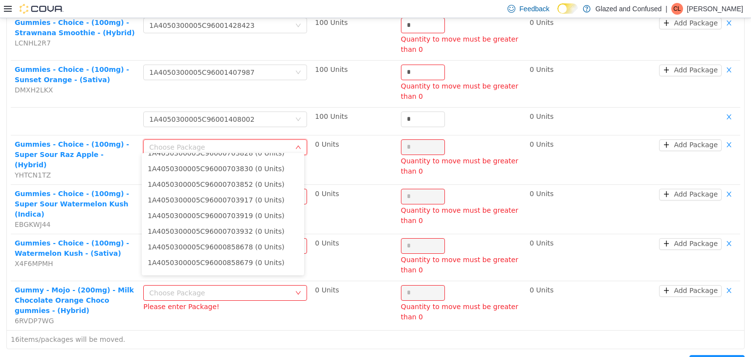
scroll to position [569, 0]
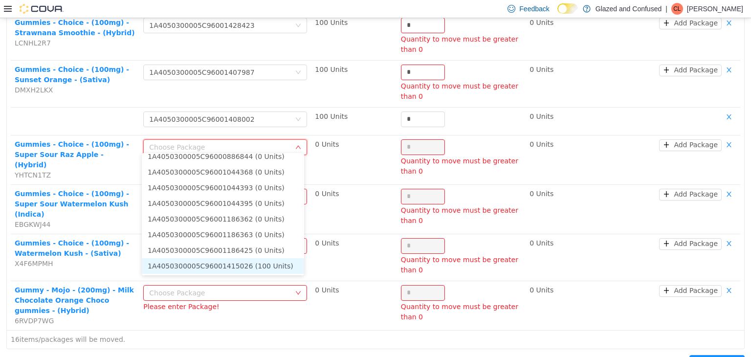
click at [242, 259] on li "1A4050300005C96001415026 (100 Units)" at bounding box center [223, 266] width 162 height 16
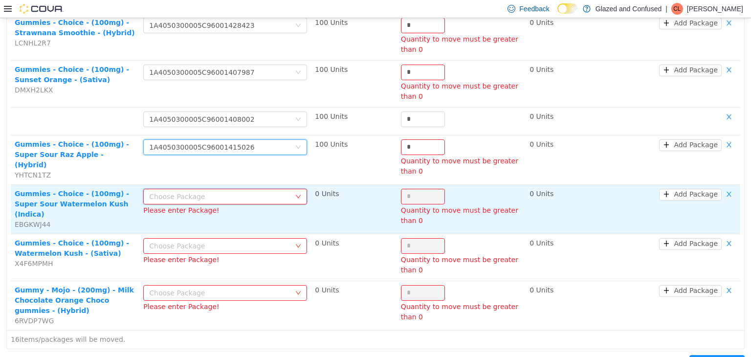
click at [260, 189] on div "Choose Package" at bounding box center [222, 196] width 146 height 15
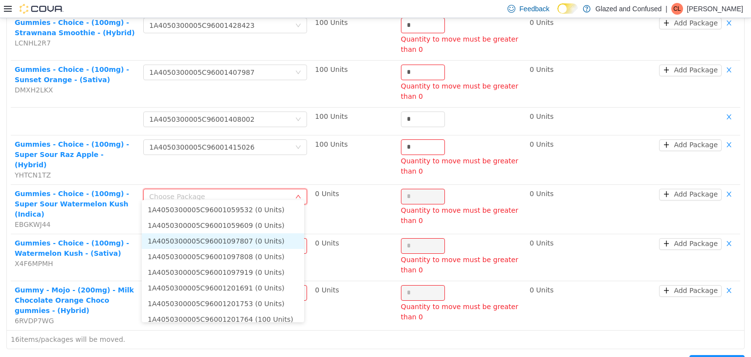
scroll to position [6, 0]
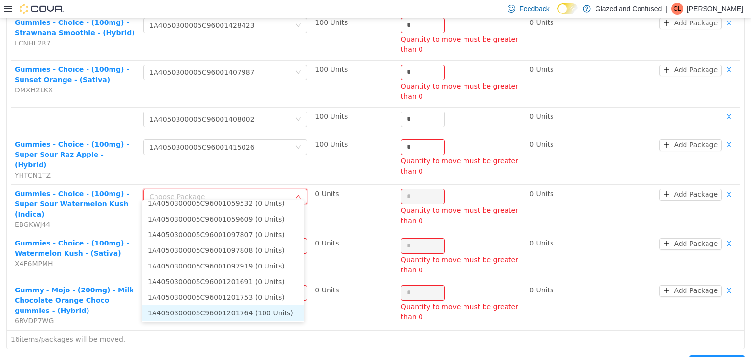
click at [238, 306] on li "1A4050300005C96001201764 (100 Units)" at bounding box center [223, 312] width 162 height 16
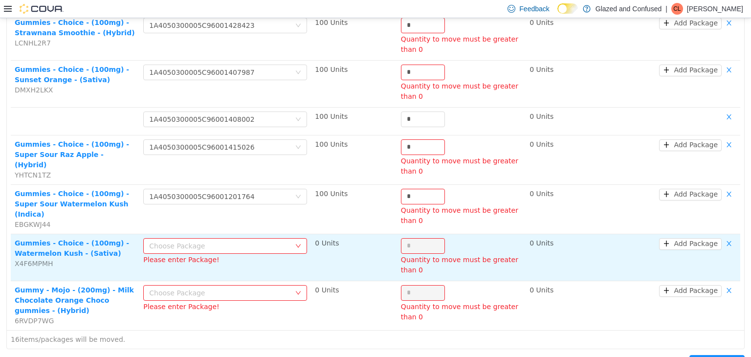
click at [254, 234] on td "Choose Package Please enter Package!" at bounding box center [225, 257] width 172 height 47
click at [254, 240] on div "Choose Package" at bounding box center [219, 245] width 141 height 10
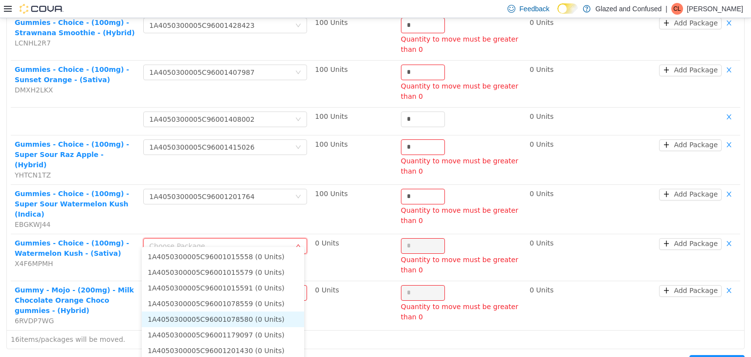
scroll to position [804, 0]
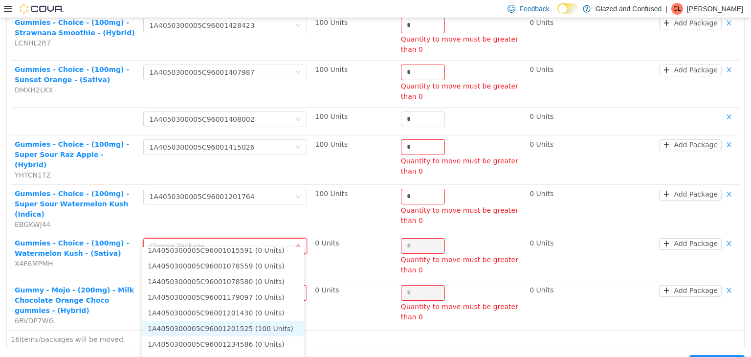
click at [235, 325] on li "1A4050300005C96001201525 (100 Units)" at bounding box center [223, 328] width 162 height 16
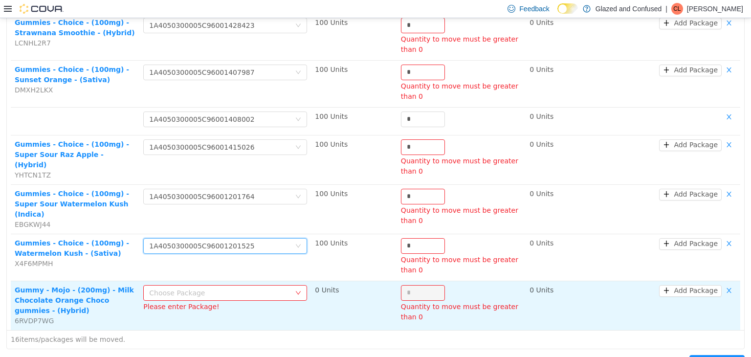
click at [232, 287] on div "Choose Package" at bounding box center [219, 292] width 141 height 10
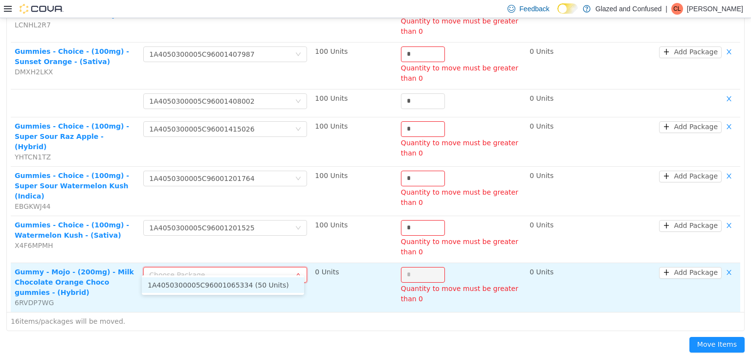
scroll to position [510, 0]
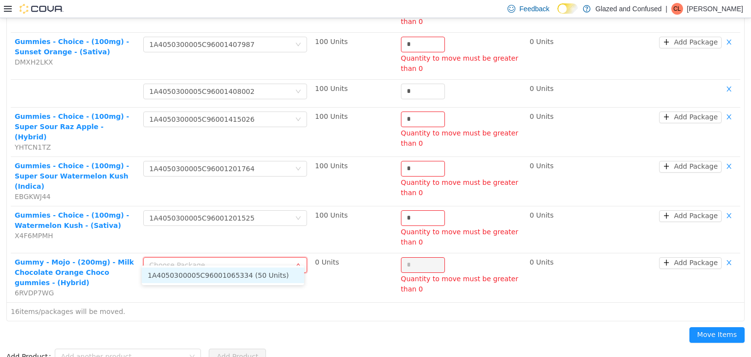
click at [234, 278] on li "1A4050300005C96001065334 (50 Units)" at bounding box center [223, 275] width 162 height 16
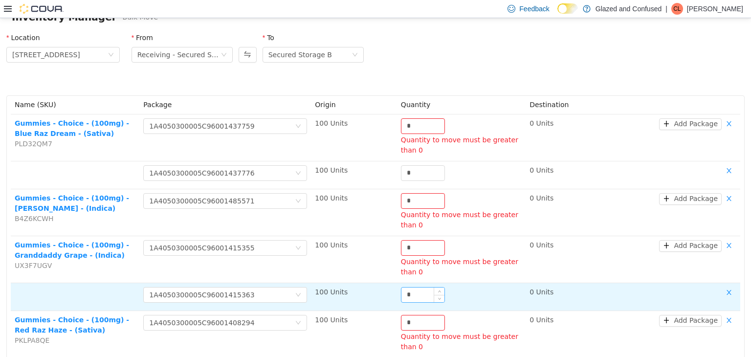
scroll to position [0, 0]
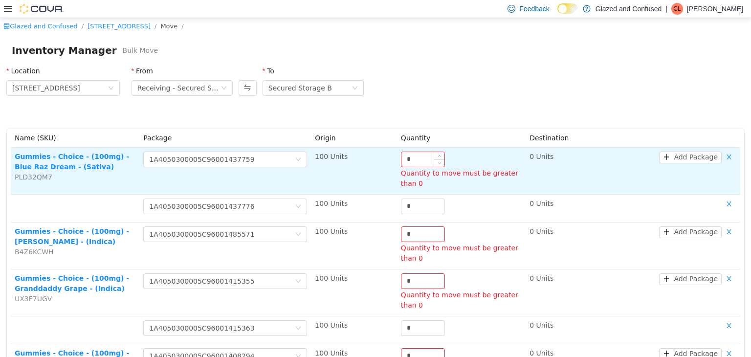
click at [420, 162] on input "*" at bounding box center [422, 158] width 43 height 15
drag, startPoint x: 414, startPoint y: 157, endPoint x: 362, endPoint y: 162, distance: 52.5
click at [362, 162] on tr "Gummies - Choice - (100mg) - Blue Raz Dream - (Sativa) PLD32QM7 Choose Package …" at bounding box center [375, 170] width 729 height 47
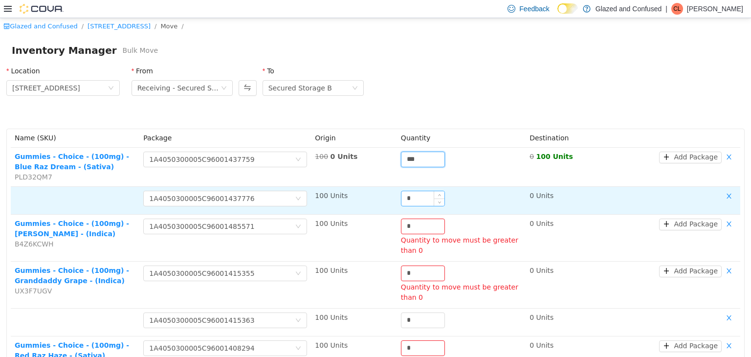
type input "***"
click at [414, 199] on input "*" at bounding box center [422, 198] width 43 height 15
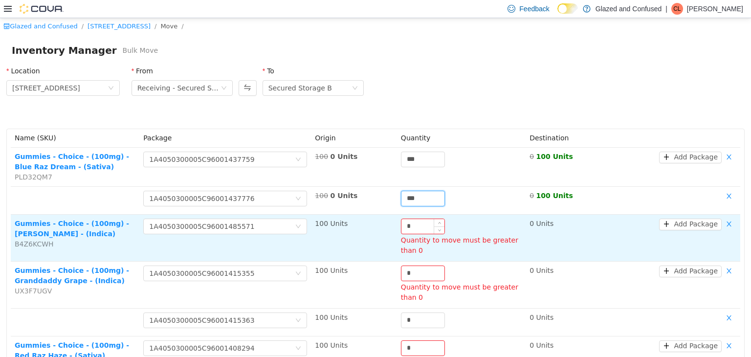
type input "***"
click at [409, 220] on input "*" at bounding box center [422, 225] width 43 height 15
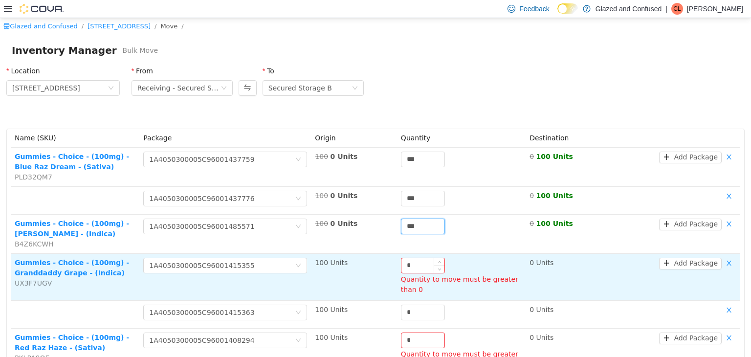
type input "***"
click at [417, 265] on input "*" at bounding box center [422, 265] width 43 height 15
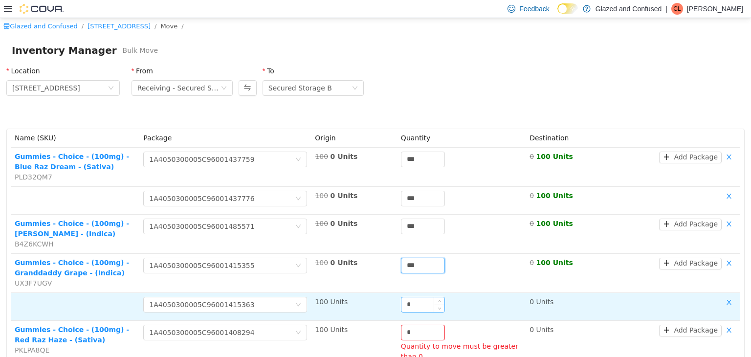
type input "***"
click at [408, 302] on input "*" at bounding box center [422, 304] width 43 height 15
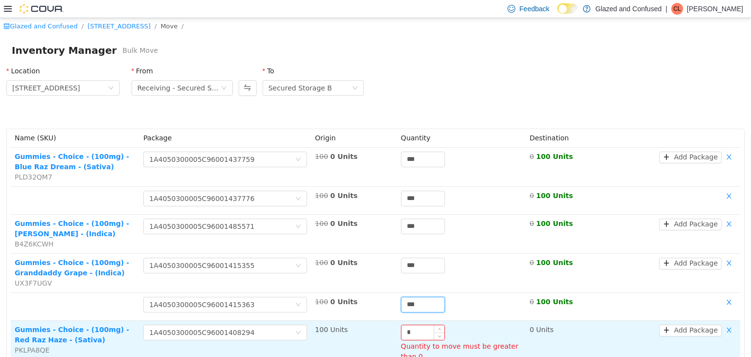
type input "***"
click at [409, 330] on input "*" at bounding box center [422, 331] width 43 height 15
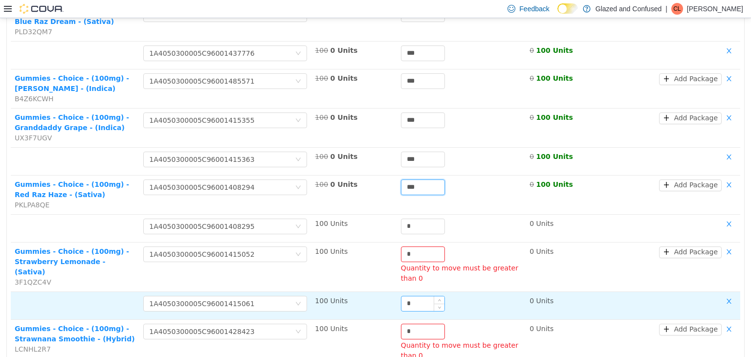
scroll to position [147, 0]
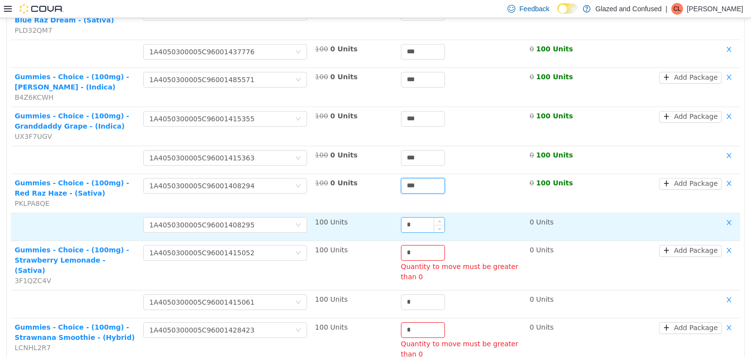
type input "***"
click at [418, 229] on input "*" at bounding box center [422, 224] width 43 height 15
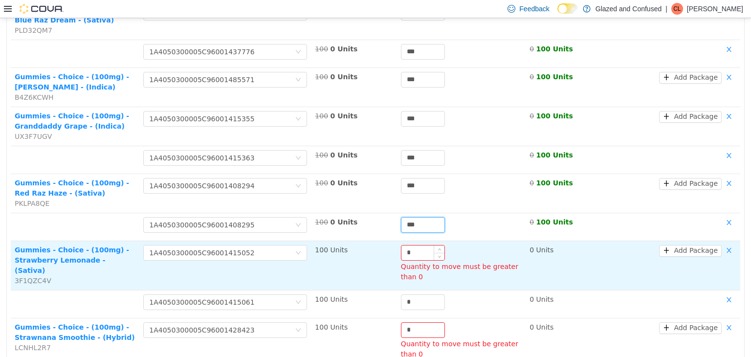
type input "***"
click at [414, 245] on input "*" at bounding box center [422, 252] width 43 height 15
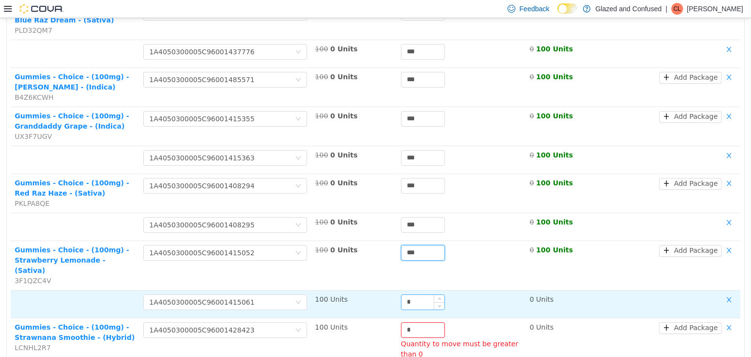
type input "***"
click at [405, 294] on input "*" at bounding box center [422, 301] width 43 height 15
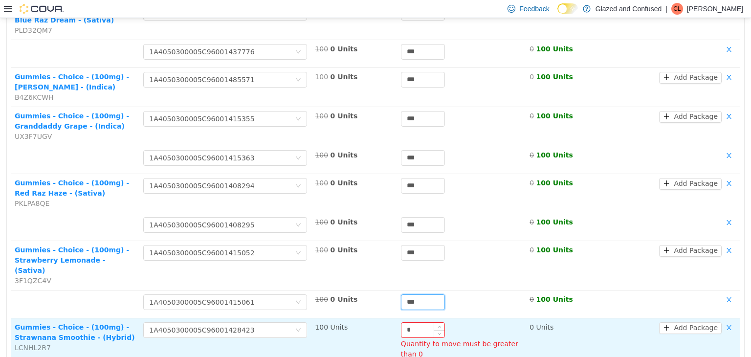
type input "***"
click at [417, 322] on input "*" at bounding box center [422, 329] width 43 height 15
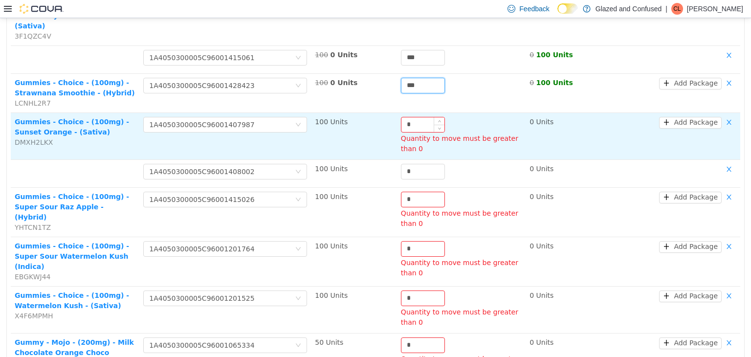
type input "***"
click at [415, 118] on input "*" at bounding box center [422, 124] width 43 height 15
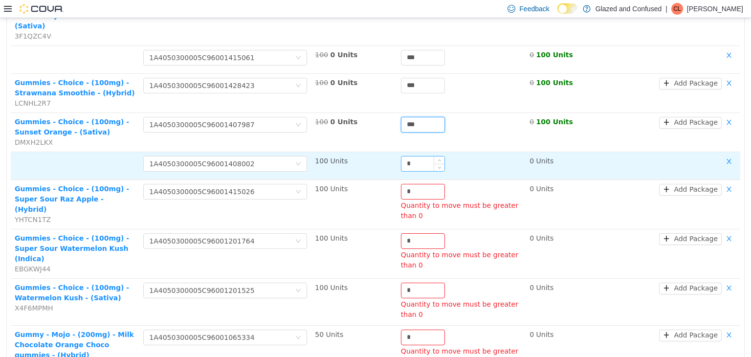
type input "***"
click at [412, 156] on input "*" at bounding box center [422, 163] width 43 height 15
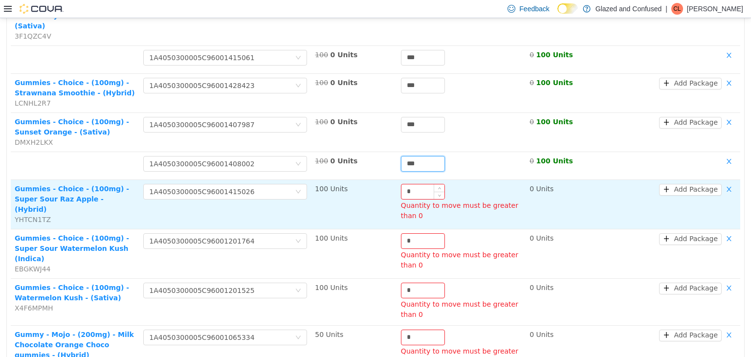
type input "***"
click at [405, 184] on input "*" at bounding box center [422, 191] width 43 height 15
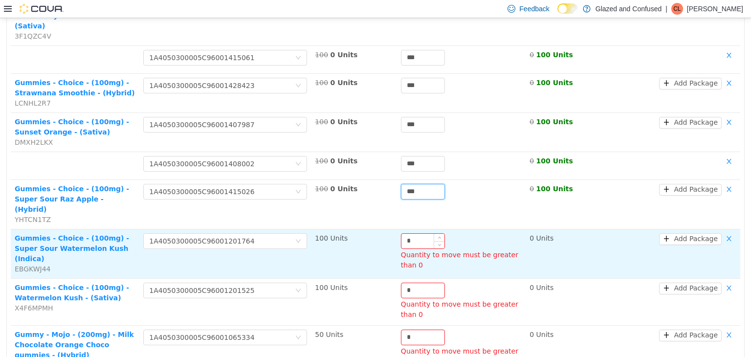
type input "***"
click at [413, 233] on input "*" at bounding box center [422, 240] width 43 height 15
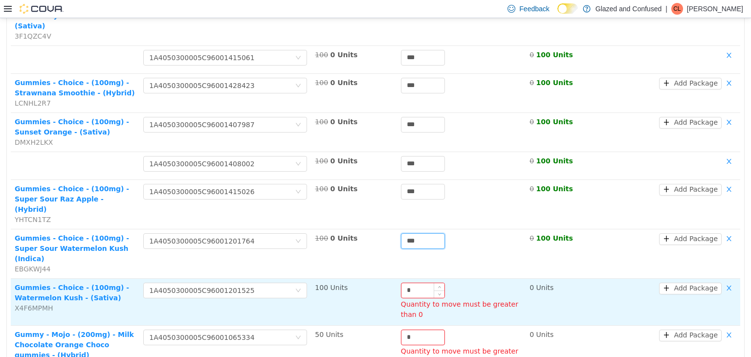
type input "***"
click at [404, 282] on input "*" at bounding box center [422, 289] width 43 height 15
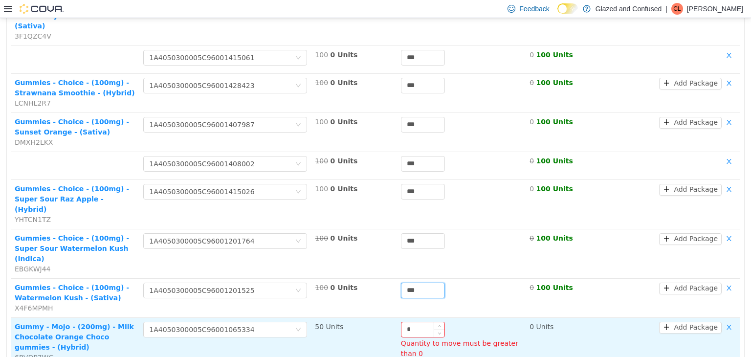
type input "***"
click at [423, 322] on input "*" at bounding box center [422, 329] width 43 height 15
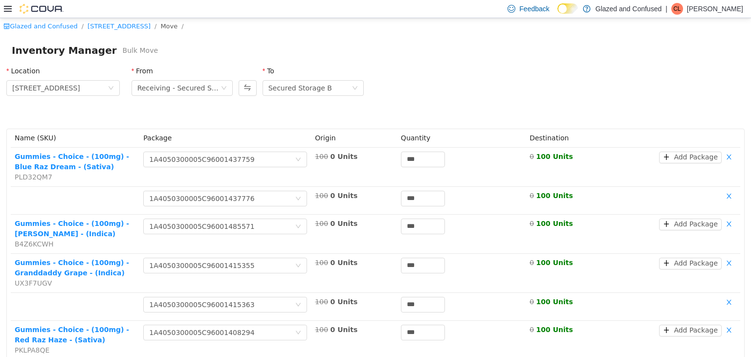
scroll to position [432, 0]
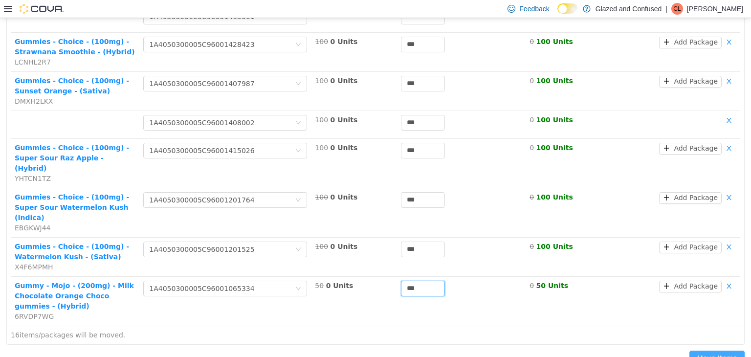
click at [710, 350] on button "Move Items" at bounding box center [716, 358] width 55 height 16
type input "**"
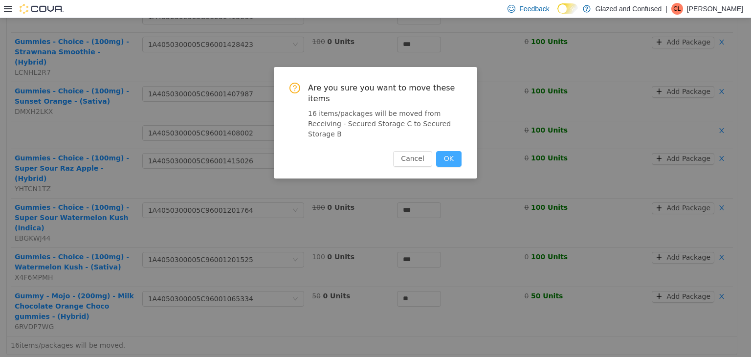
click at [448, 151] on button "OK" at bounding box center [448, 159] width 25 height 16
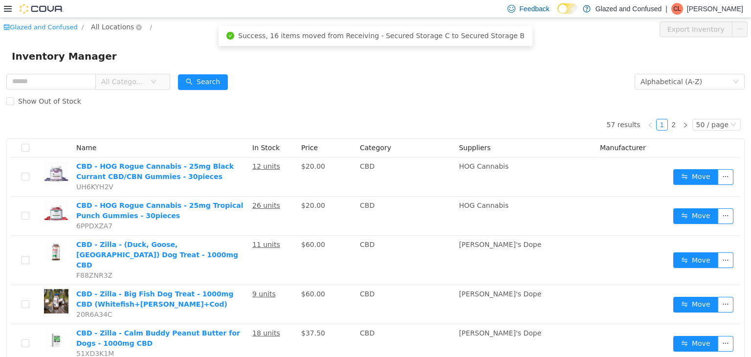
click at [106, 26] on span "All Locations" at bounding box center [112, 26] width 43 height 11
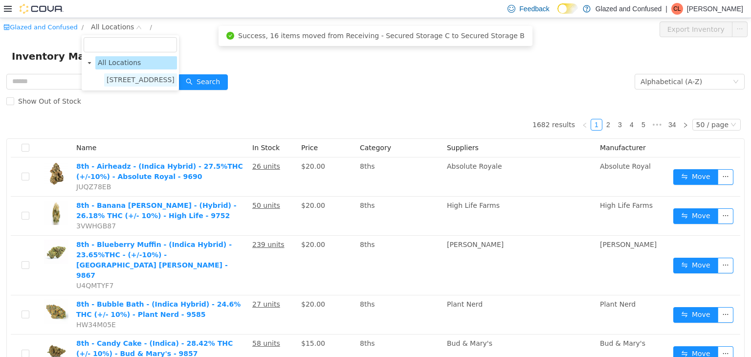
click at [114, 75] on span "2465 US Highway 2 S, Crystal Falls" at bounding box center [141, 79] width 68 height 8
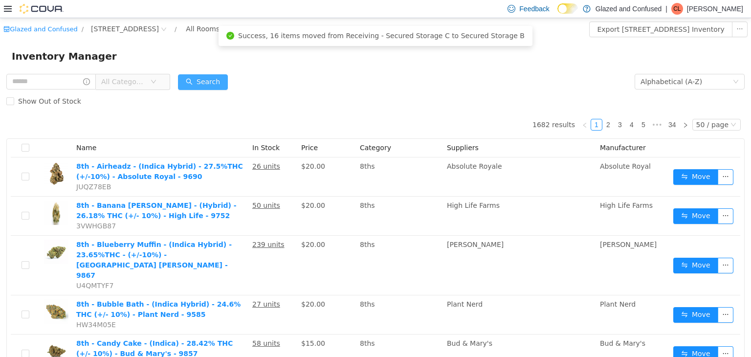
click at [221, 79] on button "Search" at bounding box center [203, 82] width 50 height 16
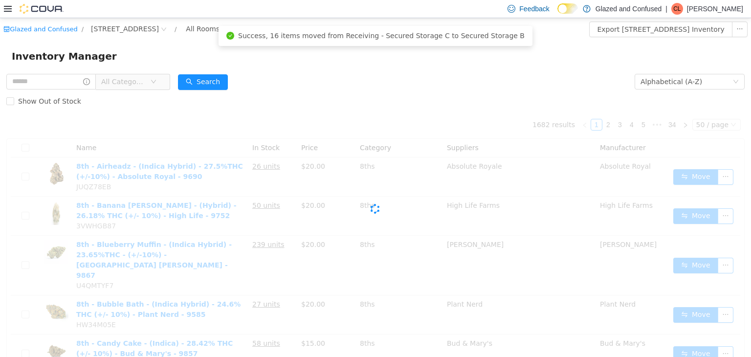
click at [146, 80] on span "All Categories" at bounding box center [123, 81] width 44 height 10
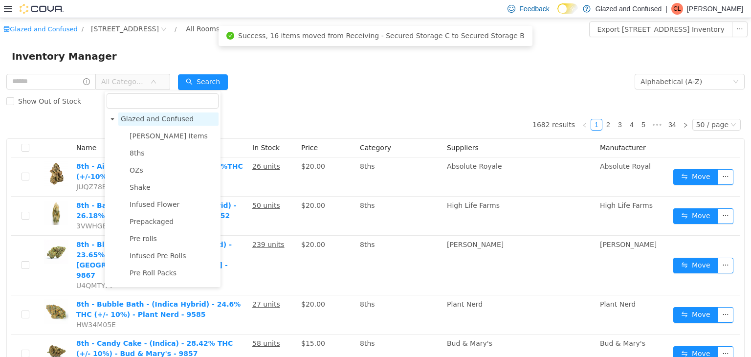
click at [161, 112] on span "Glazed and Confused" at bounding box center [168, 118] width 100 height 13
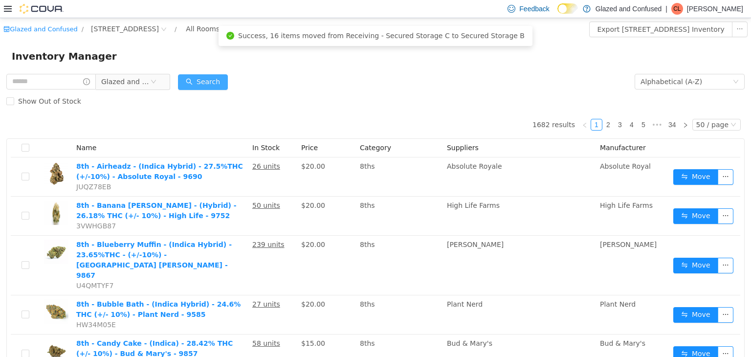
click at [206, 81] on button "Search" at bounding box center [203, 82] width 50 height 16
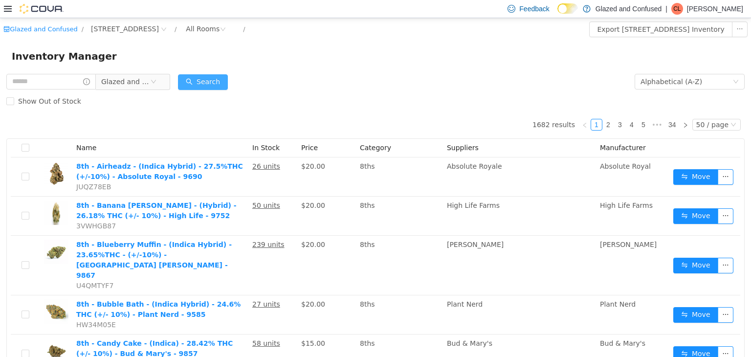
click at [201, 74] on button "Search" at bounding box center [203, 82] width 50 height 16
click at [219, 27] on div "All Rooms" at bounding box center [203, 28] width 34 height 15
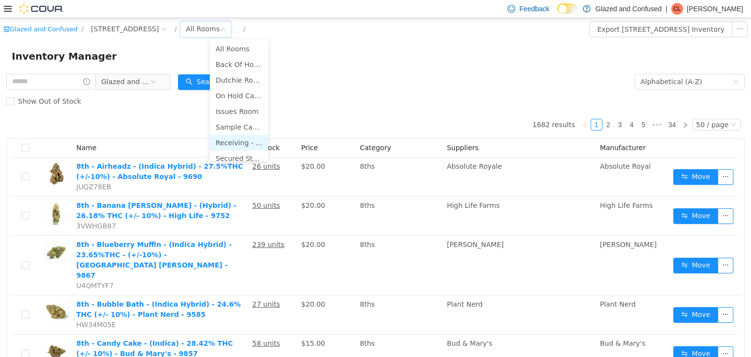
click at [240, 140] on li "Receiving - Secured Storage C" at bounding box center [239, 142] width 59 height 16
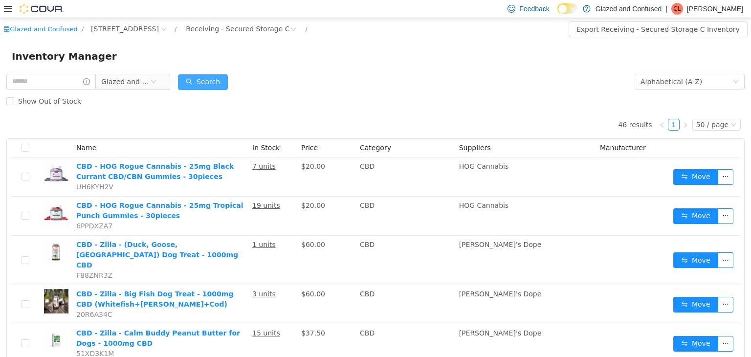
click at [207, 83] on button "Search" at bounding box center [203, 82] width 50 height 16
click at [640, 84] on div "Alphabetical (A-Z)" at bounding box center [671, 81] width 62 height 15
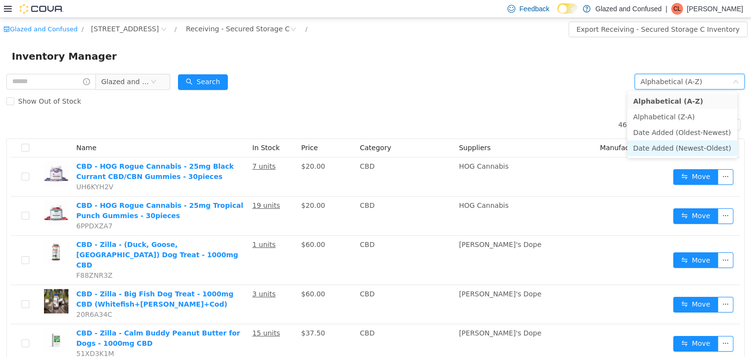
click at [651, 149] on li "Date Added (Newest-Oldest)" at bounding box center [682, 148] width 110 height 16
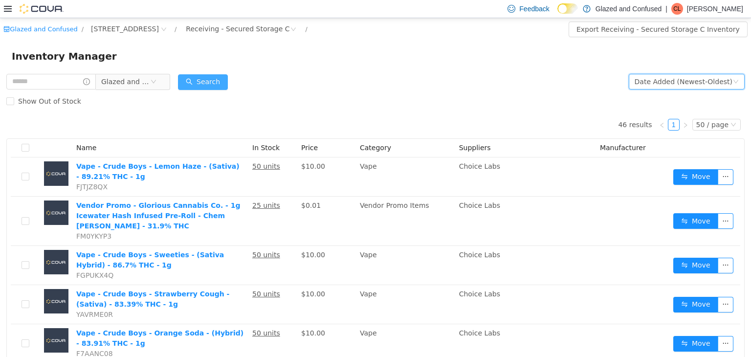
click at [218, 77] on button "Search" at bounding box center [203, 82] width 50 height 16
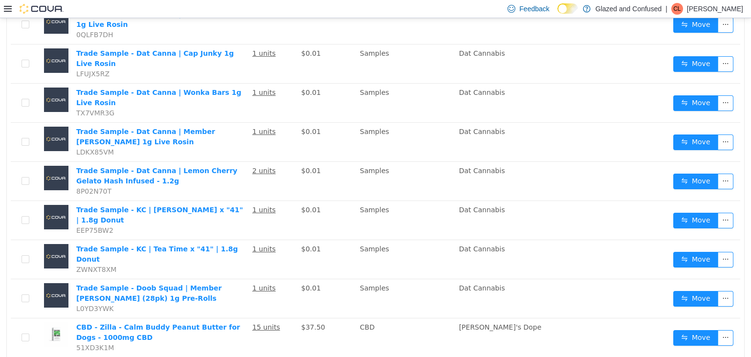
scroll to position [586, 0]
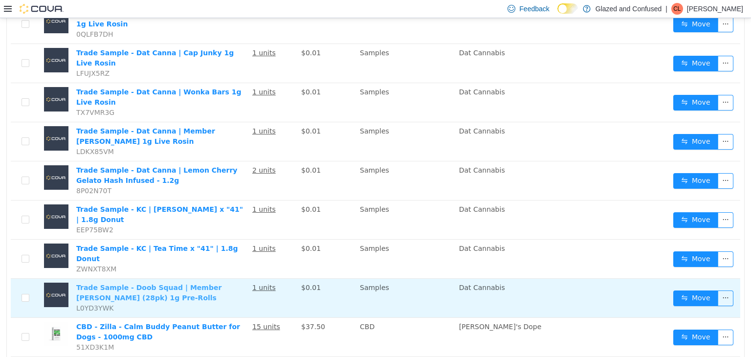
click at [105, 283] on link "Trade Sample - Doob Squad | Member Berry (28pk) 1g Pre-Rolls" at bounding box center [148, 292] width 145 height 18
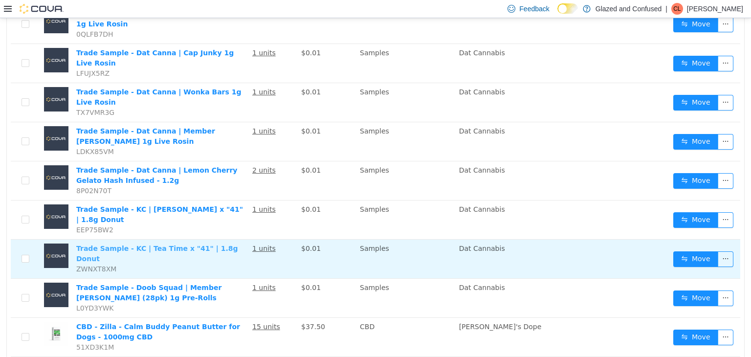
click at [100, 244] on link "Trade Sample - KC | Tea Time x "41" | 1.8g Donut" at bounding box center [157, 253] width 162 height 18
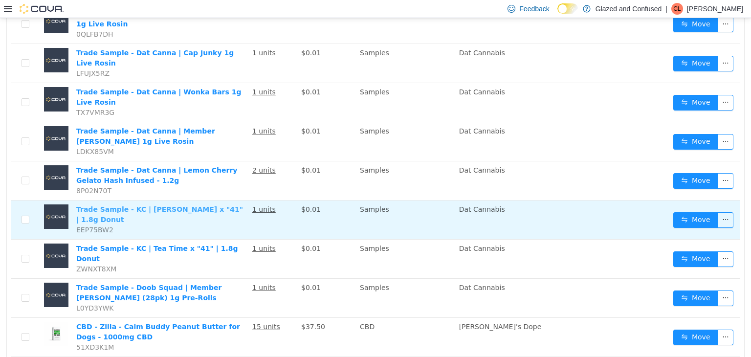
click at [103, 205] on link "Trade Sample - KC | Cherry Runtz x "41" | 1.8g Donut" at bounding box center [159, 214] width 167 height 18
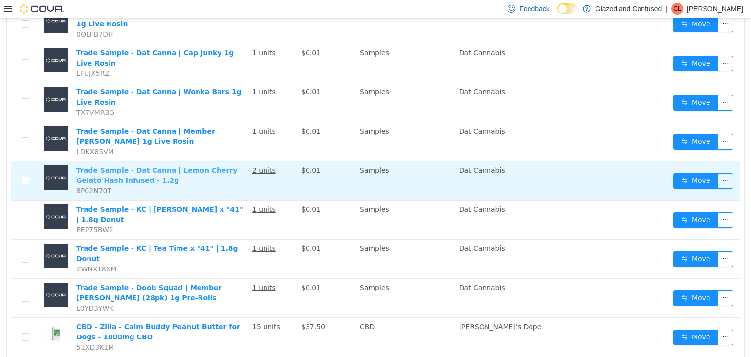
click at [107, 166] on link "Trade Sample - Dat Canna | Lemon Cherry Gelato Hash Infused - 1.2g" at bounding box center [156, 175] width 161 height 18
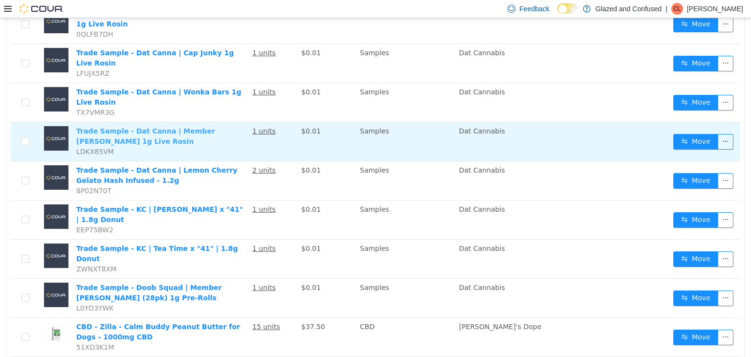
click at [109, 127] on link "Trade Sample - Dat Canna | Member Berry 1g Live Rosin" at bounding box center [145, 136] width 139 height 18
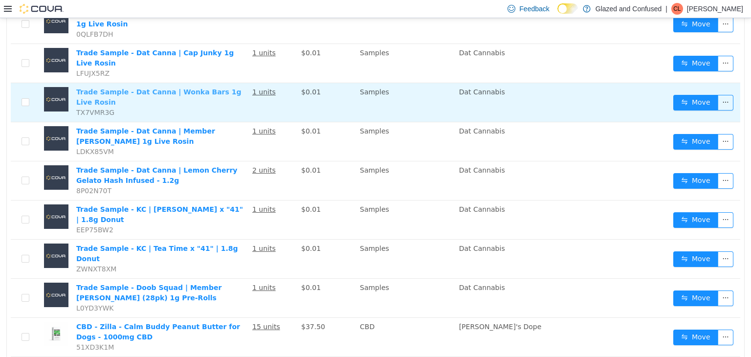
click at [112, 87] on link "Trade Sample - Dat Canna | Wonka Bars 1g Live Rosin" at bounding box center [158, 96] width 165 height 18
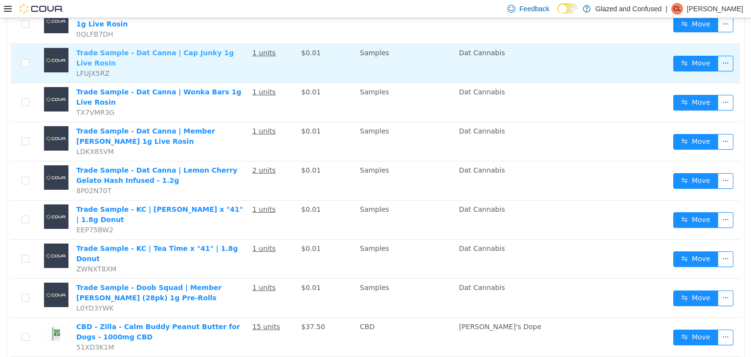
click at [115, 48] on link "Trade Sample - Dat Canna | Cap Junky 1g Live Rosin" at bounding box center [154, 57] width 157 height 18
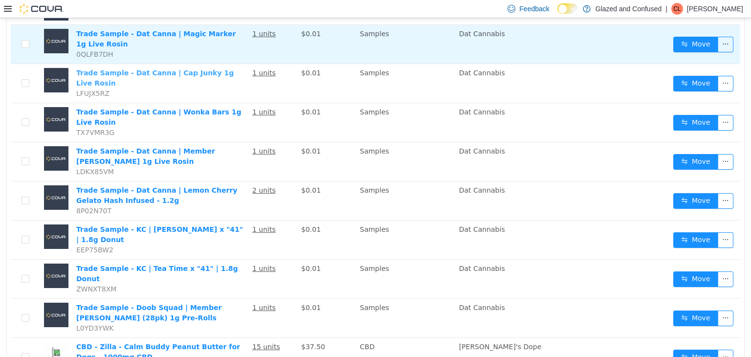
scroll to position [538, 0]
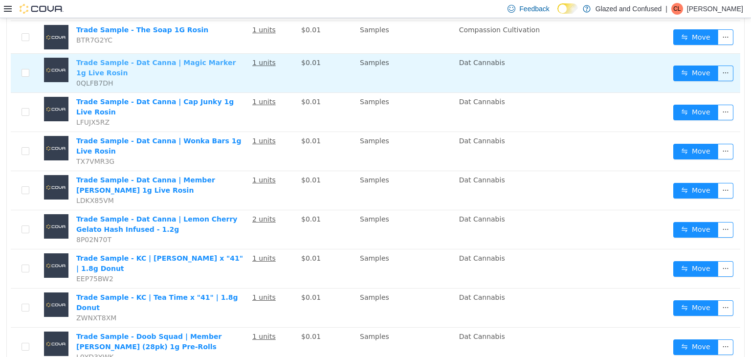
click at [108, 58] on link "Trade Sample - Dat Canna | Magic Marker 1g Live Rosin" at bounding box center [155, 67] width 159 height 18
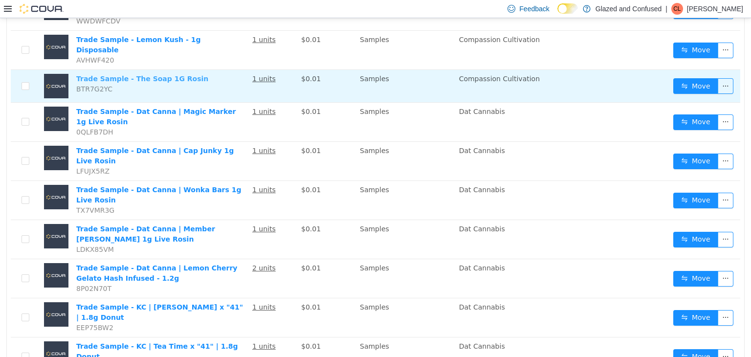
click at [103, 74] on link "Trade Sample - The Soap 1G Rosin" at bounding box center [142, 78] width 132 height 8
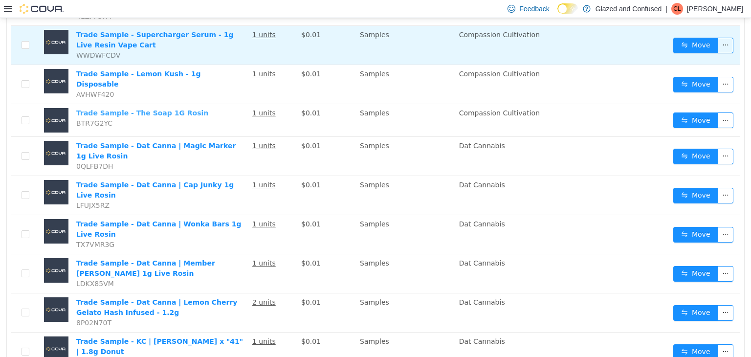
scroll to position [440, 0]
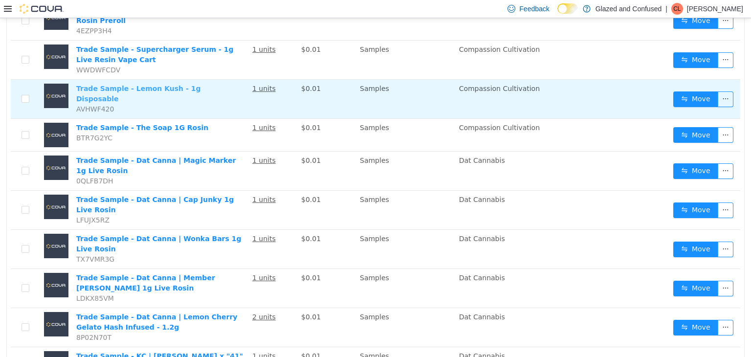
click at [107, 84] on link "Trade Sample - Lemon Kush - 1g Disposable" at bounding box center [138, 93] width 124 height 18
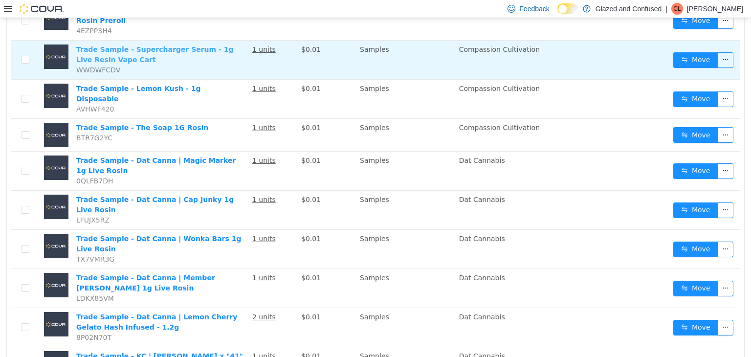
click at [100, 46] on link "Trade Sample - Supercharger Serum - 1g Live Resin Vape Cart" at bounding box center [154, 54] width 157 height 18
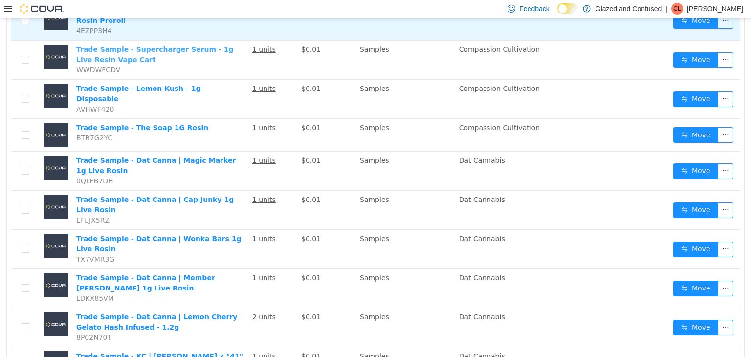
scroll to position [391, 0]
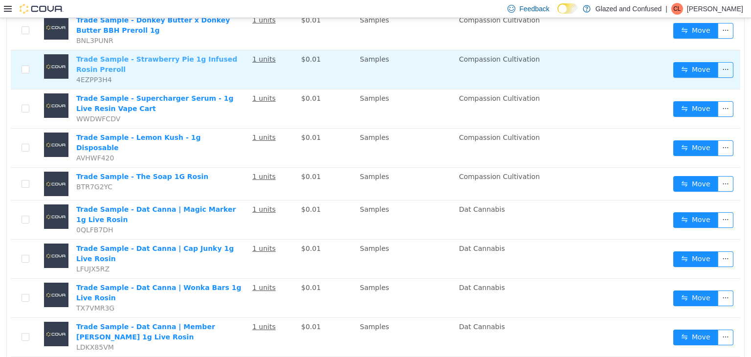
click at [100, 52] on td "Trade Sample - Strawberry Pie 1g Infused Rosin Preroll 4EZPP3H4" at bounding box center [160, 69] width 176 height 39
click at [96, 55] on link "Trade Sample - Strawberry Pie 1g Infused Rosin Preroll" at bounding box center [156, 64] width 161 height 18
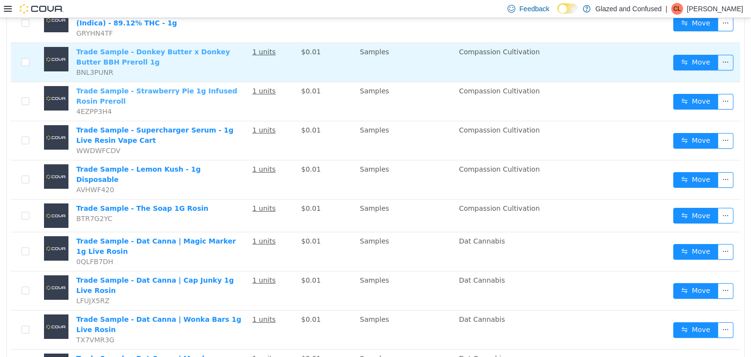
scroll to position [342, 0]
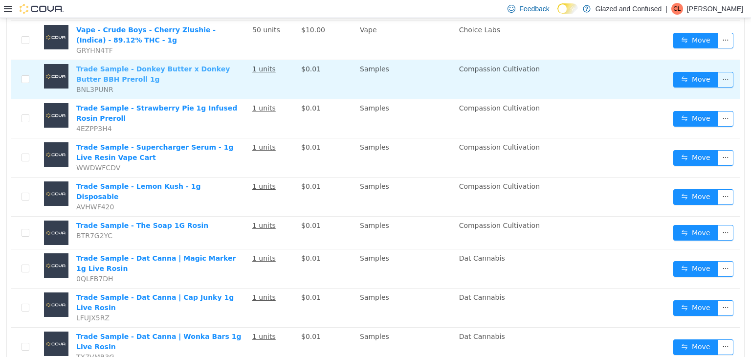
click at [97, 65] on link "Trade Sample - Donkey Butter x Donkey Butter BBH Preroll 1g" at bounding box center [152, 74] width 153 height 18
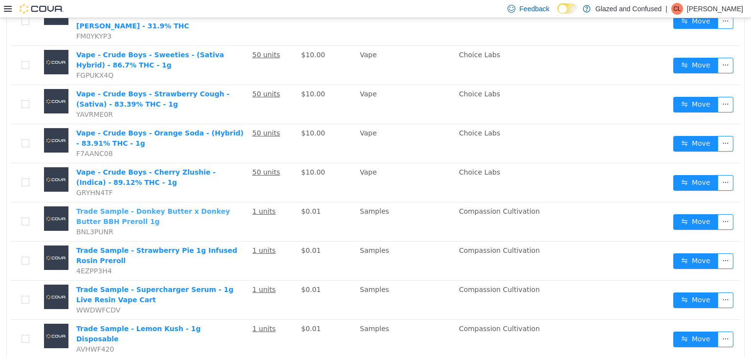
scroll to position [0, 0]
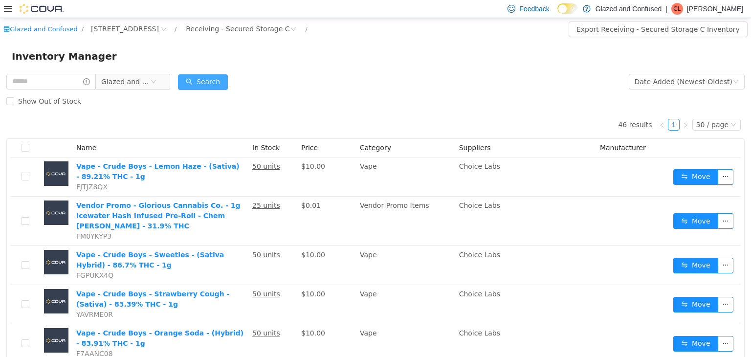
click at [217, 84] on button "Search" at bounding box center [203, 82] width 50 height 16
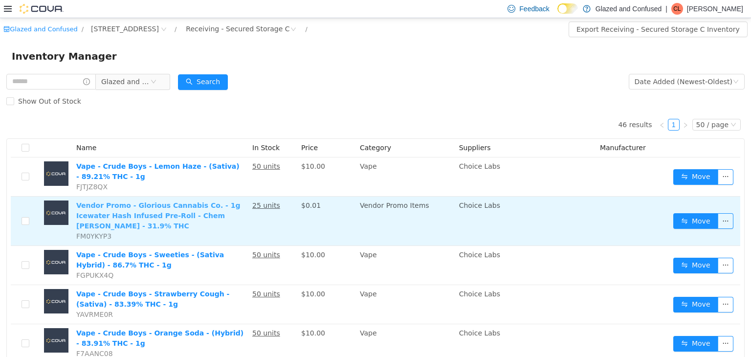
click at [149, 211] on link "Vendor Promo - Glorious Cannabis Co. - 1g Icewater Hash Infused Pre-Roll - Chem…" at bounding box center [158, 215] width 164 height 28
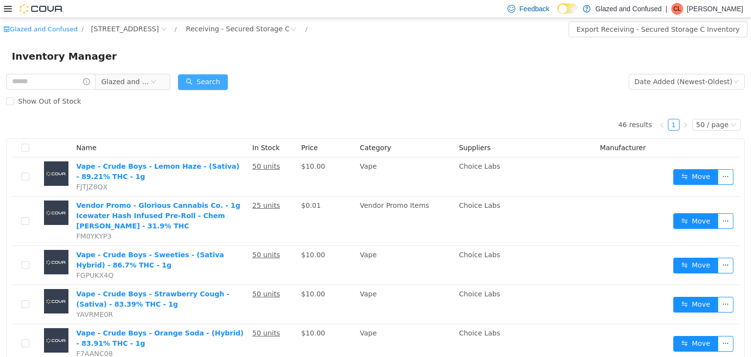
drag, startPoint x: 207, startPoint y: 75, endPoint x: 203, endPoint y: 85, distance: 10.4
click at [206, 74] on button "Search" at bounding box center [203, 82] width 50 height 16
click at [197, 82] on button "Search" at bounding box center [203, 82] width 50 height 16
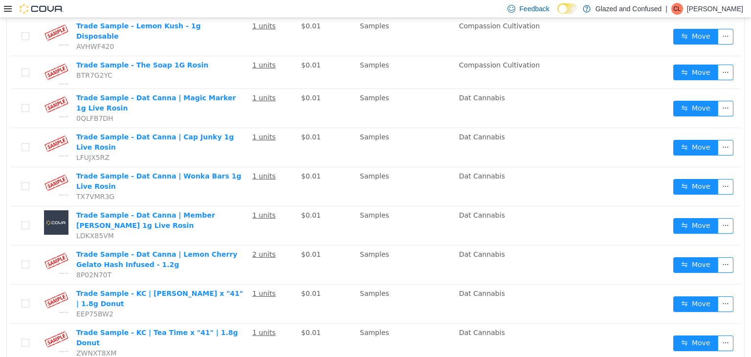
scroll to position [635, 0]
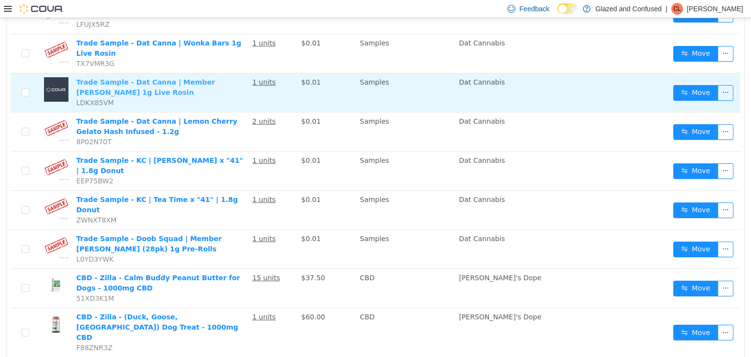
click at [125, 78] on link "Trade Sample - Dat Canna | Member Berry 1g Live Rosin" at bounding box center [145, 87] width 139 height 18
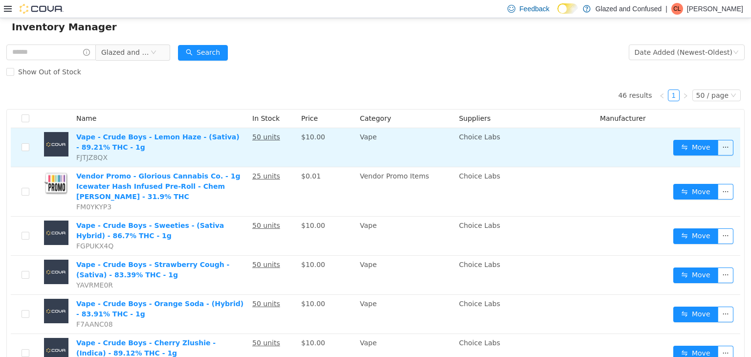
scroll to position [0, 0]
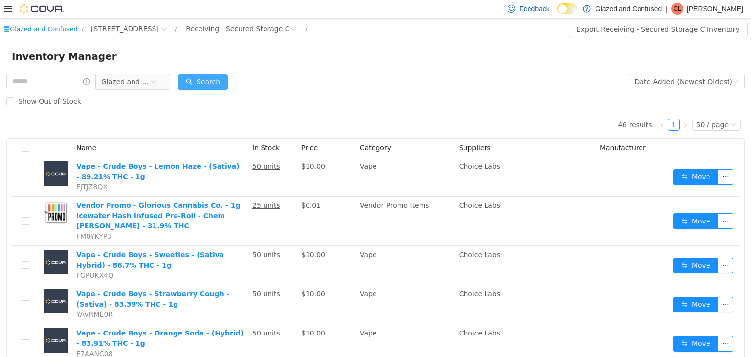
click at [209, 83] on button "Search" at bounding box center [203, 82] width 50 height 16
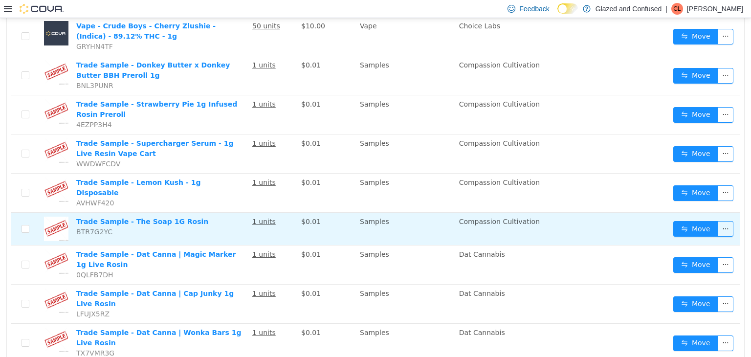
scroll to position [293, 0]
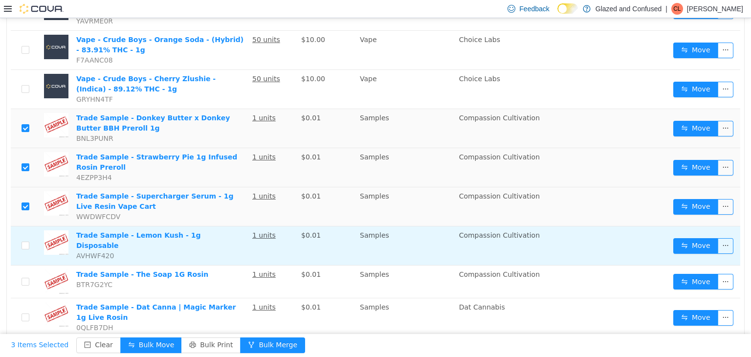
click at [29, 229] on td at bounding box center [25, 245] width 29 height 39
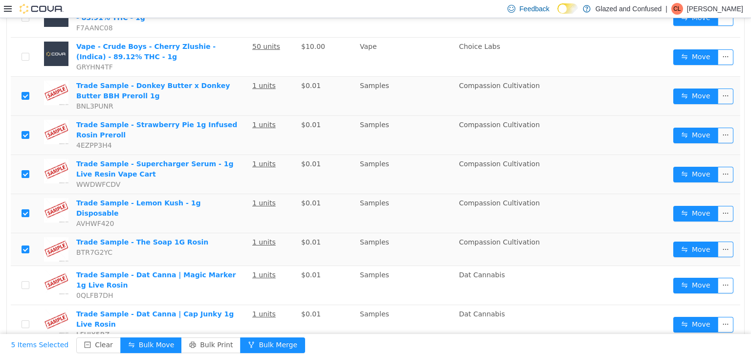
scroll to position [391, 0]
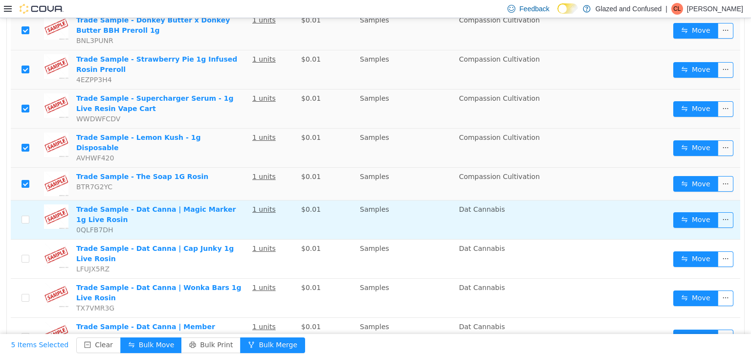
click at [24, 207] on td at bounding box center [25, 219] width 29 height 39
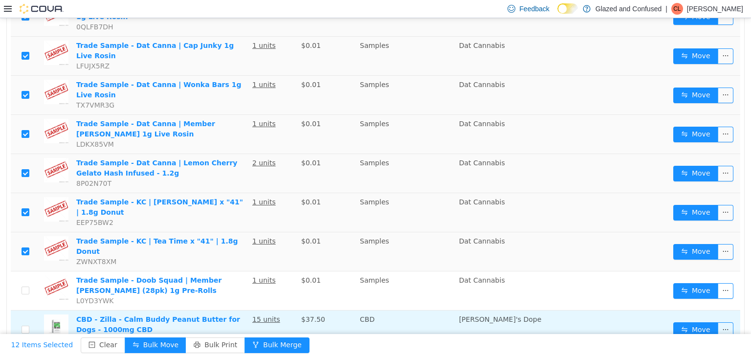
scroll to position [635, 0]
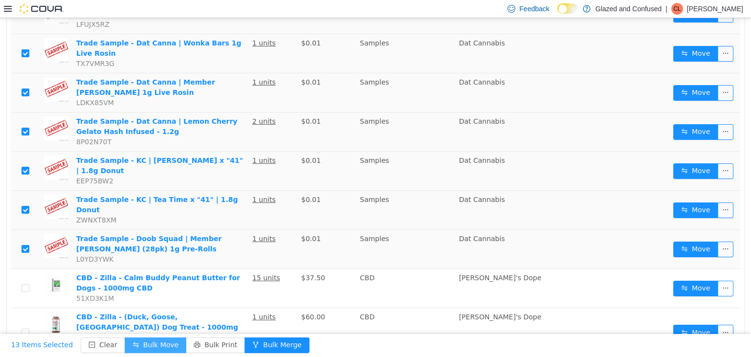
click at [142, 340] on button "Bulk Move" at bounding box center [156, 345] width 62 height 16
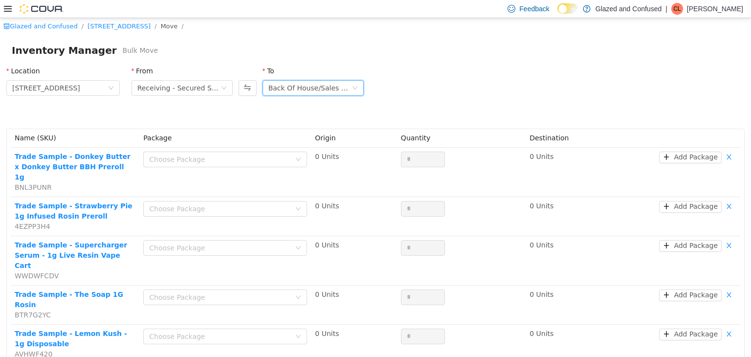
click at [310, 94] on div "Back Of House/Sales Floor" at bounding box center [309, 87] width 83 height 15
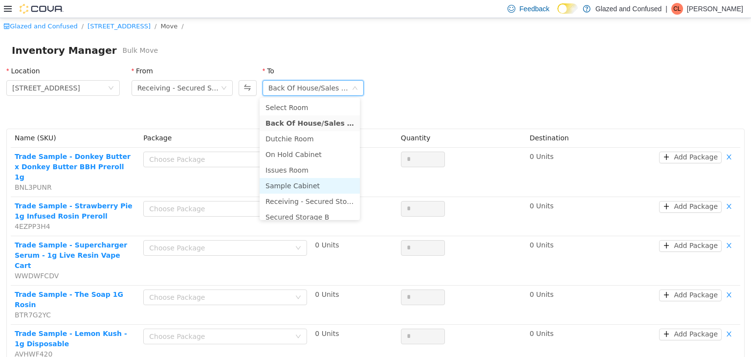
click at [295, 187] on li "Sample Cabinet" at bounding box center [309, 185] width 100 height 16
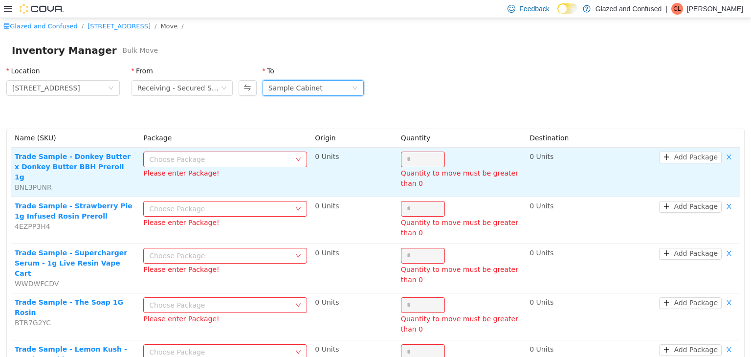
click at [264, 163] on div "Choose Package" at bounding box center [219, 159] width 141 height 10
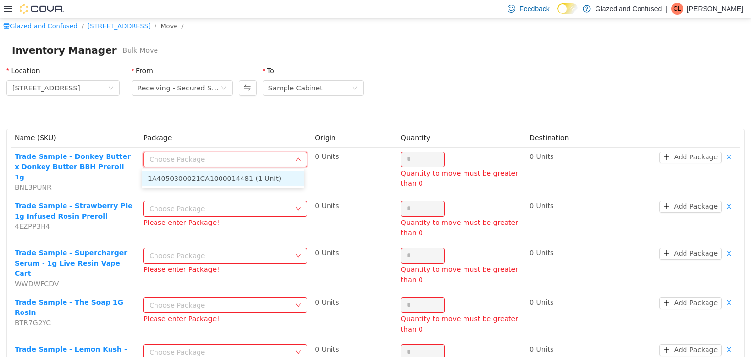
click at [242, 180] on li "1A4050300021CA1000014481 (1 Unit)" at bounding box center [223, 178] width 162 height 16
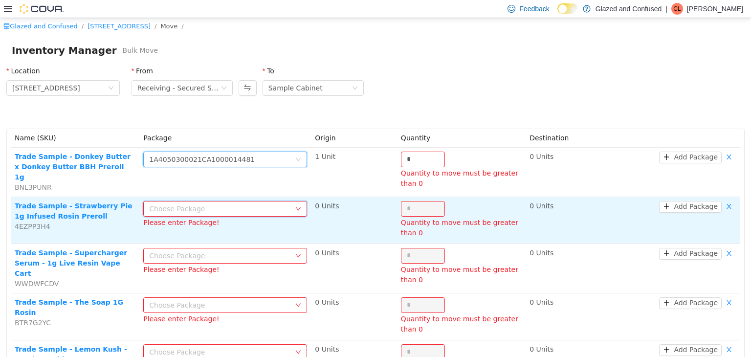
click at [238, 208] on div "Choose Package" at bounding box center [225, 208] width 164 height 16
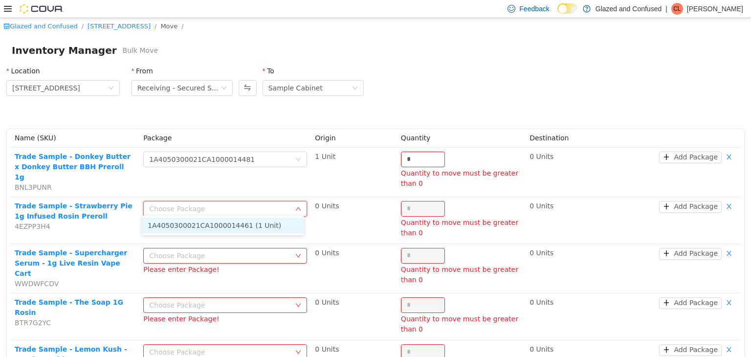
click at [238, 228] on li "1A4050300021CA1000014461 (1 Unit)" at bounding box center [223, 225] width 162 height 16
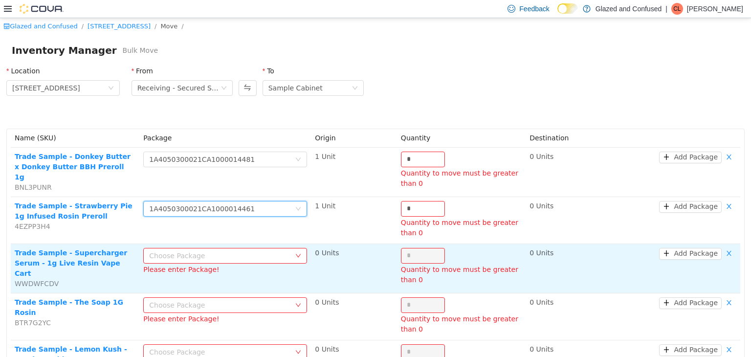
click at [242, 250] on div "Choose Package" at bounding box center [219, 255] width 141 height 10
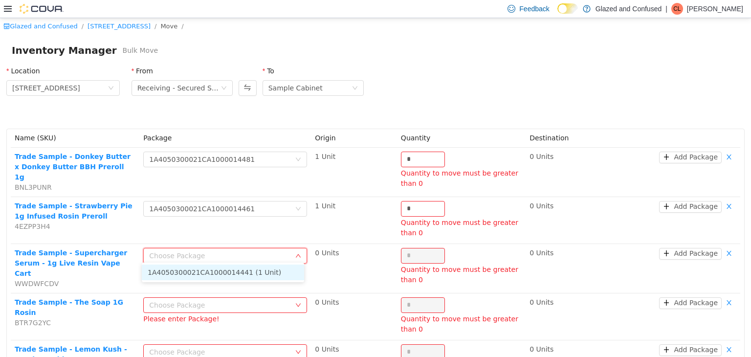
click at [239, 274] on li "1A4050300021CA1000014441 (1 Unit)" at bounding box center [223, 272] width 162 height 16
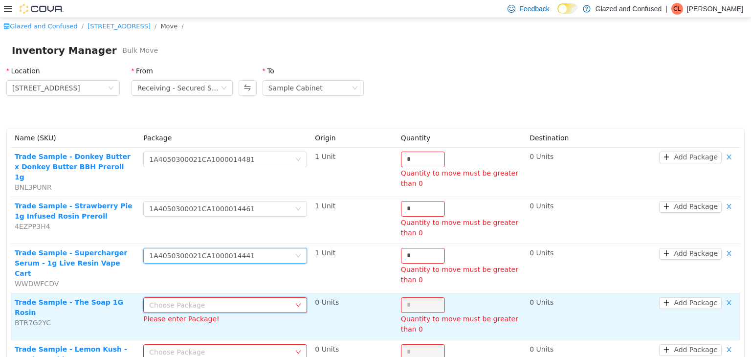
click at [242, 304] on div "Choose Package" at bounding box center [222, 304] width 146 height 15
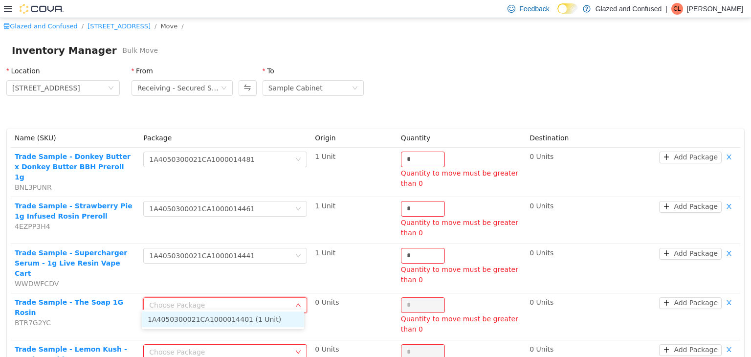
click at [239, 316] on li "1A4050300021CA1000014401 (1 Unit)" at bounding box center [223, 319] width 162 height 16
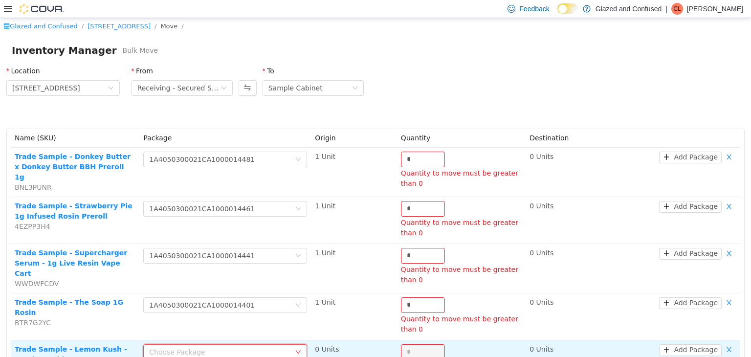
click at [236, 344] on div "Choose Package" at bounding box center [222, 351] width 146 height 15
click at [236, 346] on div "Choose Package" at bounding box center [219, 351] width 141 height 10
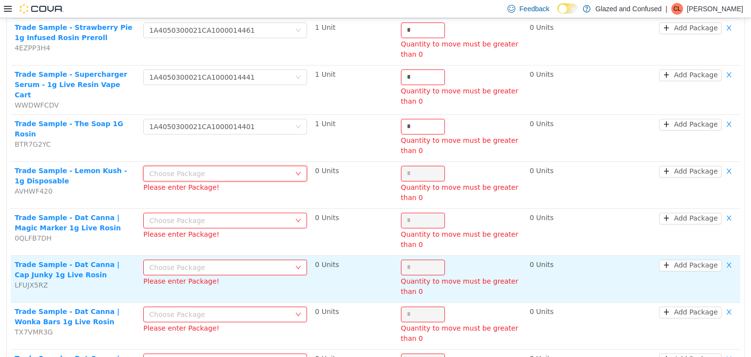
scroll to position [195, 0]
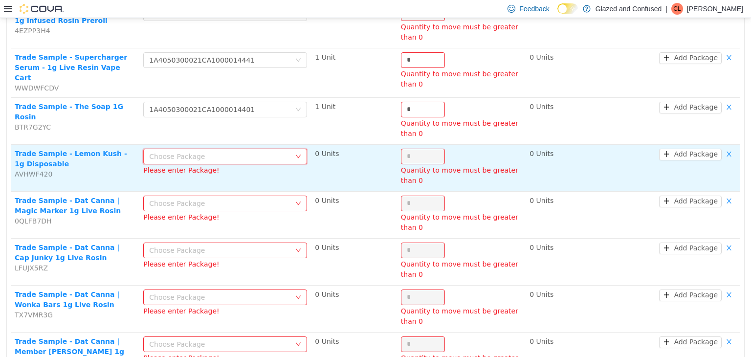
click at [252, 152] on div "Choose Package" at bounding box center [219, 156] width 141 height 10
click at [252, 181] on td "Choose Package Please enter Package!" at bounding box center [225, 167] width 172 height 47
click at [249, 172] on td "Choose Package Please enter Package!" at bounding box center [225, 167] width 172 height 47
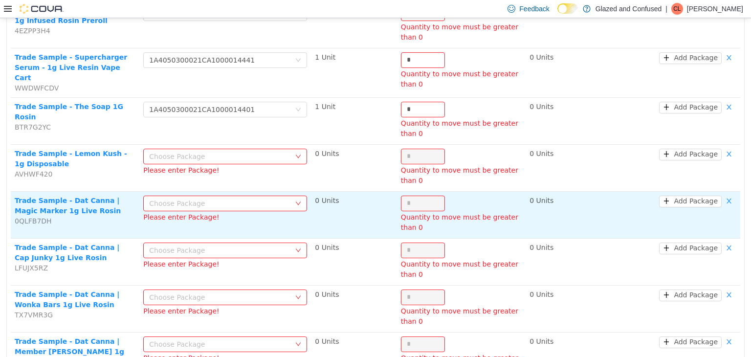
click at [242, 198] on div "Choose Package" at bounding box center [219, 203] width 141 height 10
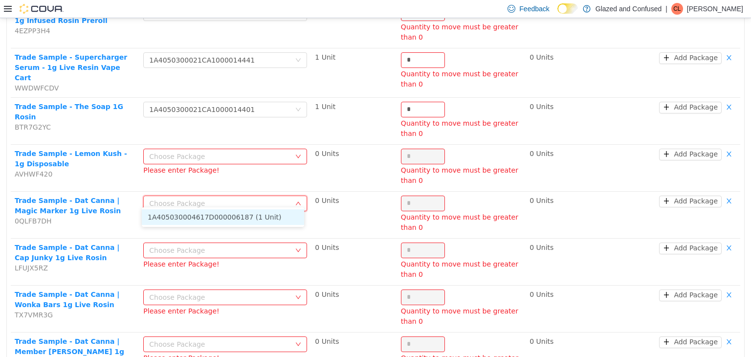
drag, startPoint x: 246, startPoint y: 220, endPoint x: 246, endPoint y: 206, distance: 13.7
click at [246, 216] on li "1A405030004617D000006187 (1 Unit)" at bounding box center [223, 217] width 162 height 16
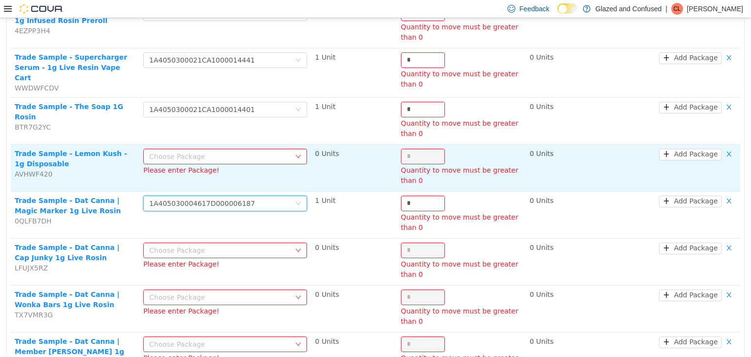
click at [253, 165] on div "Please enter Package!" at bounding box center [225, 170] width 164 height 11
click at [261, 151] on div "Choose Package" at bounding box center [219, 156] width 141 height 10
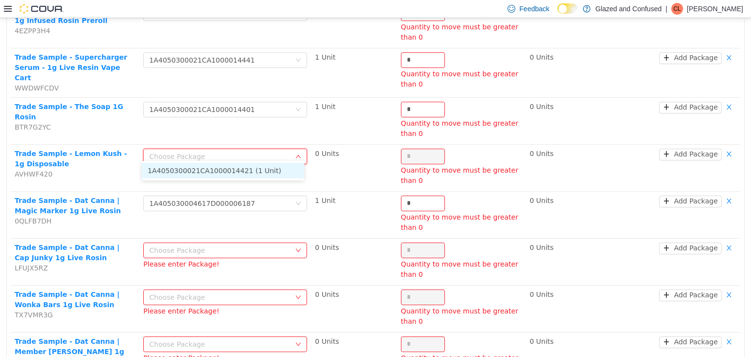
click at [260, 173] on li "1A4050300021CA1000014421 (1 Unit)" at bounding box center [223, 170] width 162 height 16
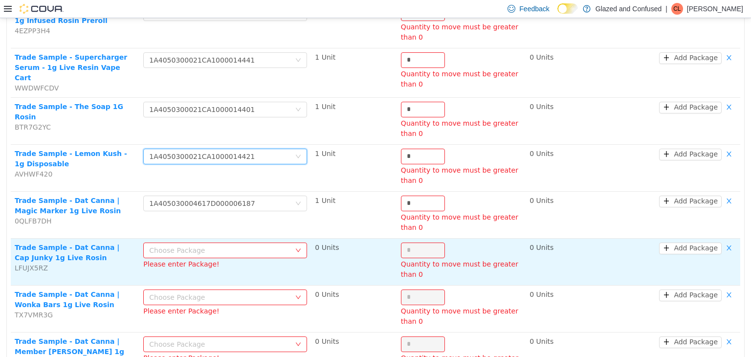
click at [229, 245] on div "Choose Package" at bounding box center [219, 250] width 141 height 10
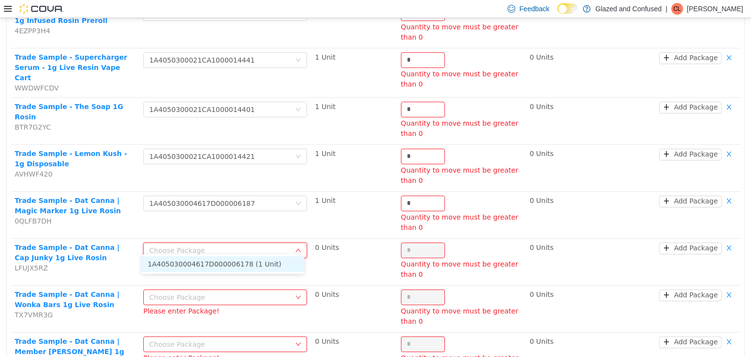
click at [237, 263] on li "1A405030004617D000006178 (1 Unit)" at bounding box center [223, 264] width 162 height 16
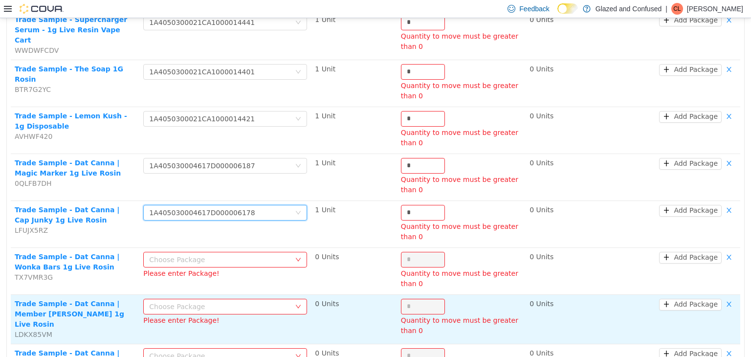
scroll to position [293, 0]
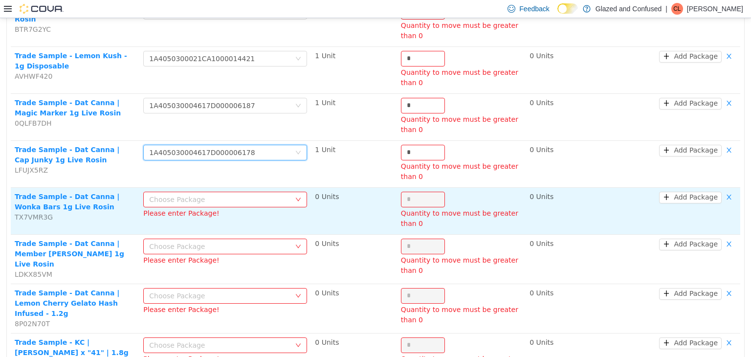
click at [246, 194] on div "Choose Package" at bounding box center [219, 199] width 141 height 10
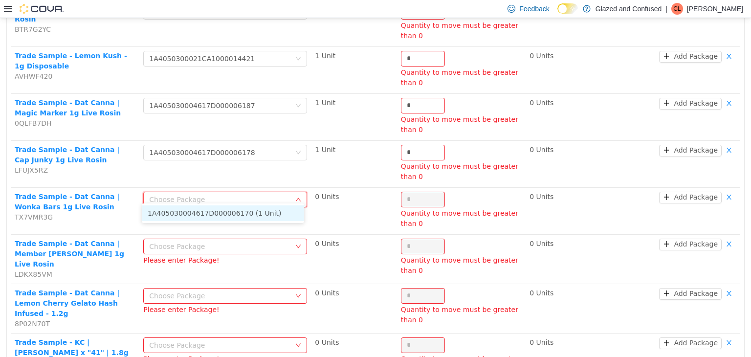
click at [246, 216] on li "1A405030004617D000006170 (1 Unit)" at bounding box center [223, 213] width 162 height 16
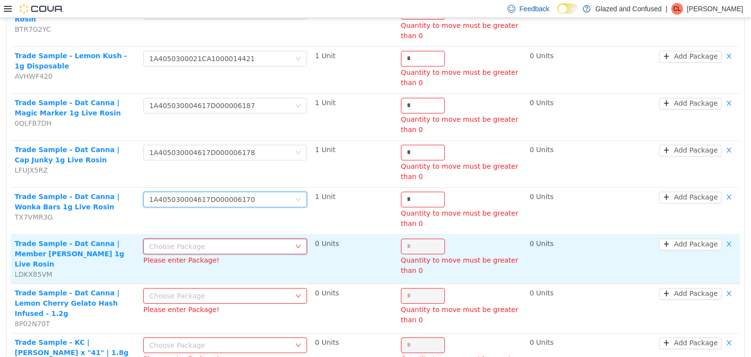
click at [242, 238] on div "Choose Package" at bounding box center [222, 245] width 146 height 15
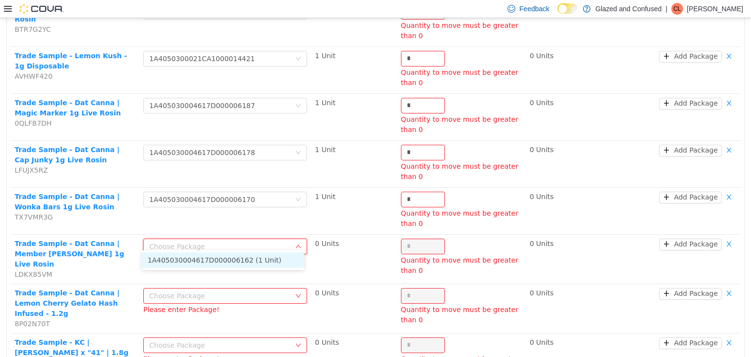
click at [242, 254] on li "1A405030004617D000006162 (1 Unit)" at bounding box center [223, 260] width 162 height 16
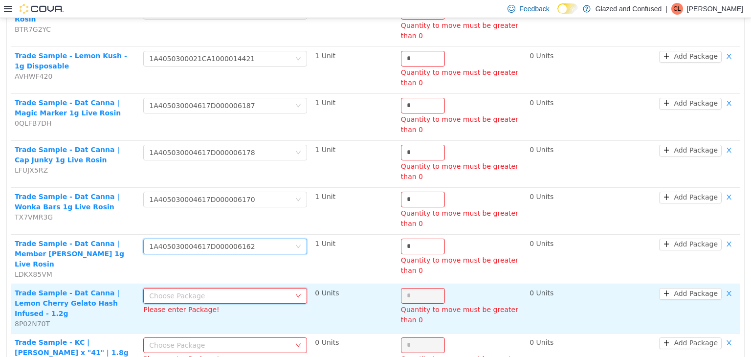
click at [233, 288] on div "Choose Package" at bounding box center [222, 295] width 146 height 15
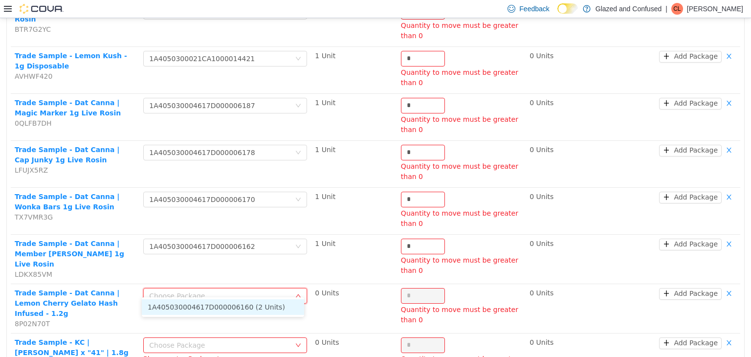
click at [235, 301] on li "1A405030004617D000006160 (2 Units)" at bounding box center [223, 307] width 162 height 16
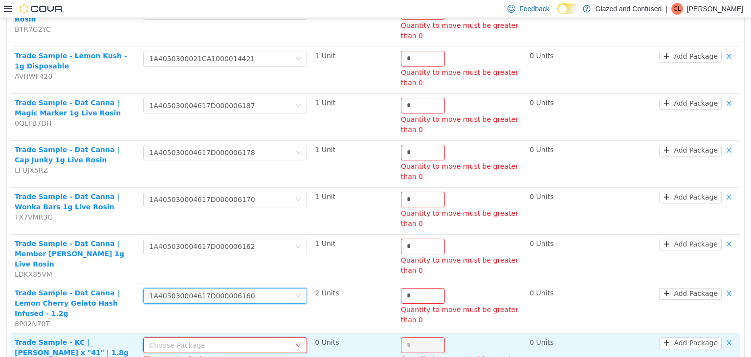
click at [238, 340] on div "Choose Package" at bounding box center [222, 344] width 146 height 15
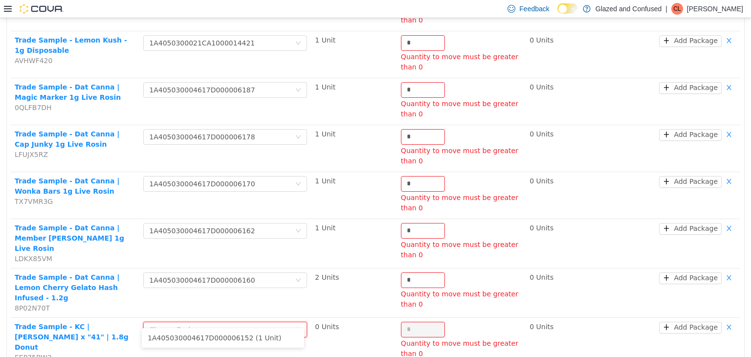
scroll to position [440, 0]
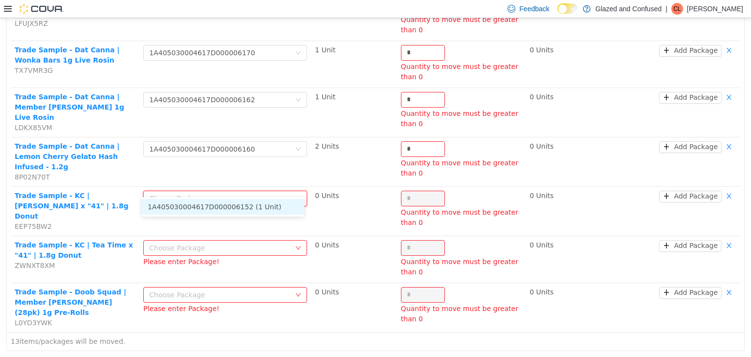
click at [232, 206] on li "1A405030004617D000006152 (1 Unit)" at bounding box center [223, 206] width 162 height 16
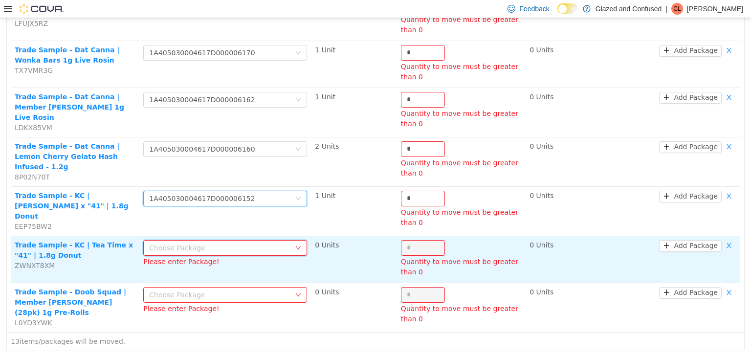
click at [229, 240] on div "Choose Package" at bounding box center [225, 247] width 164 height 16
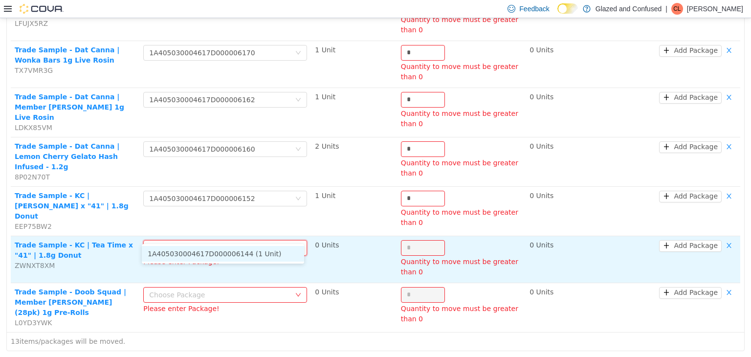
click at [231, 242] on div "Choose Package" at bounding box center [219, 247] width 141 height 10
drag, startPoint x: 232, startPoint y: 252, endPoint x: 236, endPoint y: 235, distance: 17.2
click at [232, 256] on div "Please enter Package!" at bounding box center [225, 261] width 164 height 11
click at [236, 242] on div "Choose Package" at bounding box center [219, 247] width 141 height 10
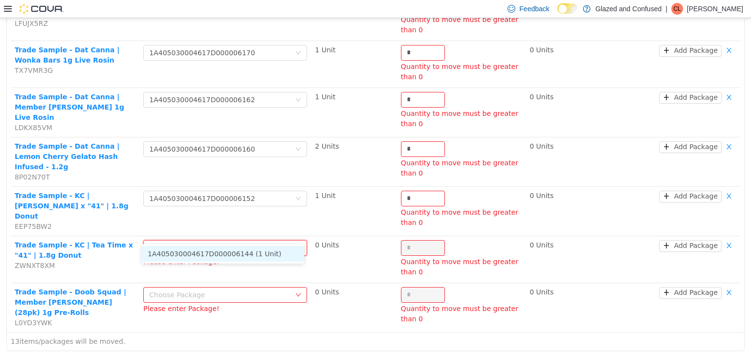
click at [233, 253] on li "1A405030004617D000006144 (1 Unit)" at bounding box center [223, 253] width 162 height 16
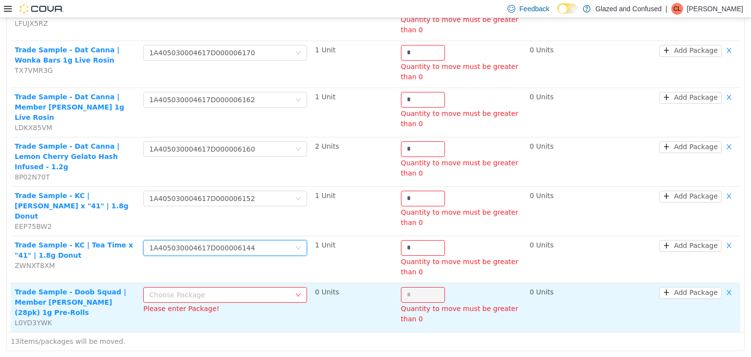
click at [233, 289] on div "Choose Package" at bounding box center [219, 294] width 141 height 10
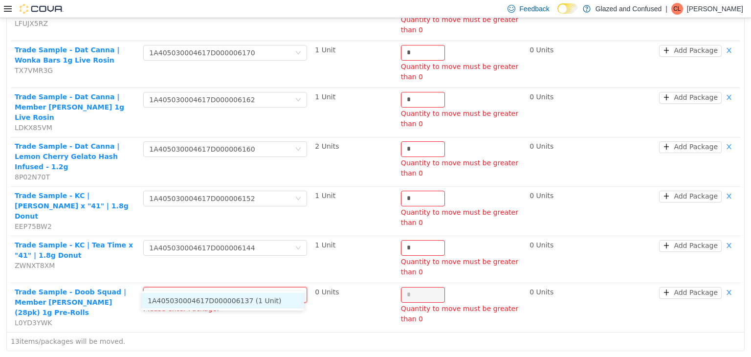
click at [227, 306] on li "1A405030004617D000006137 (1 Unit)" at bounding box center [223, 300] width 162 height 16
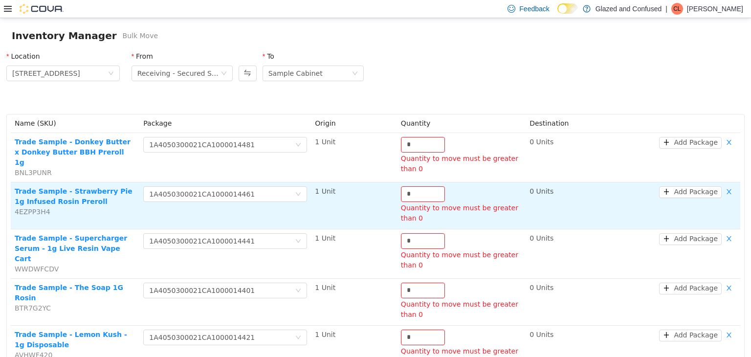
scroll to position [0, 0]
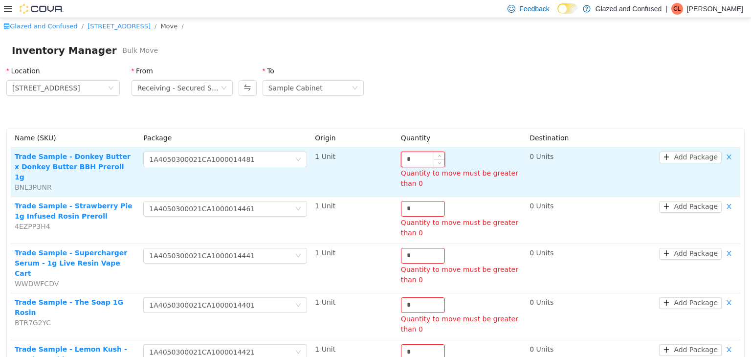
click at [417, 157] on input "*" at bounding box center [422, 158] width 43 height 15
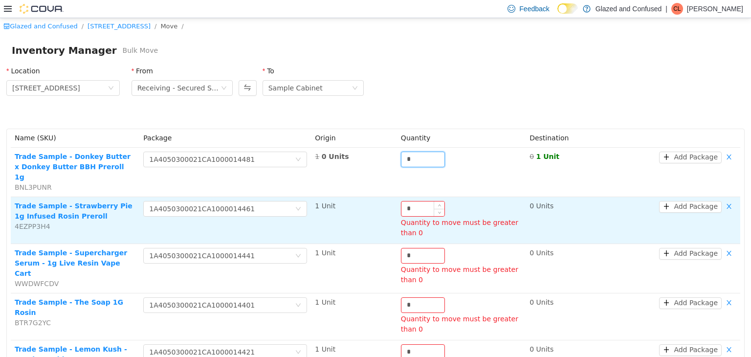
type input "*"
click at [411, 201] on input "*" at bounding box center [422, 208] width 43 height 15
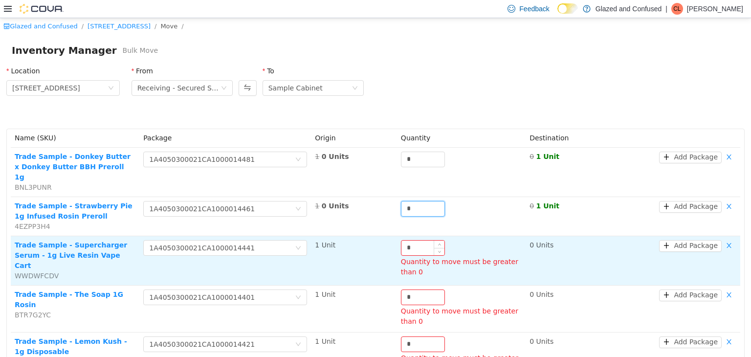
type input "*"
click at [412, 240] on input "*" at bounding box center [422, 247] width 43 height 15
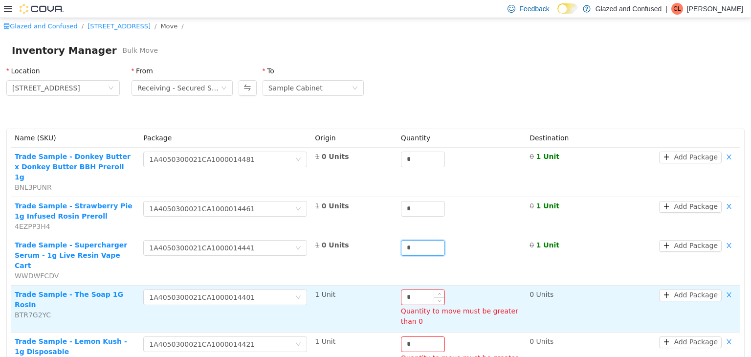
type input "*"
click at [412, 289] on input "*" at bounding box center [422, 296] width 43 height 15
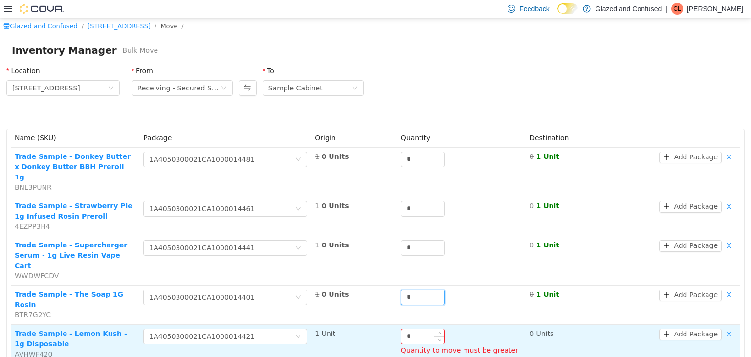
type input "*"
click at [416, 328] on input "*" at bounding box center [422, 335] width 43 height 15
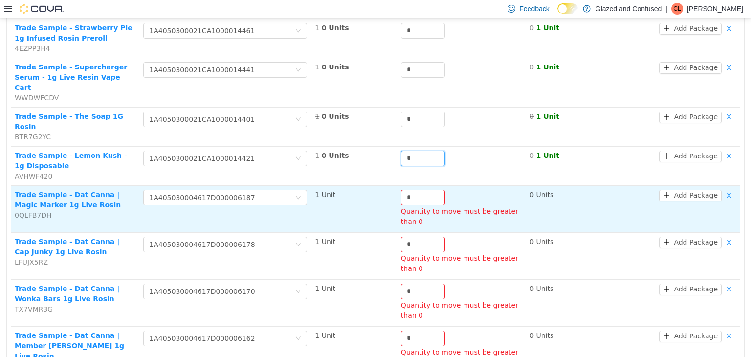
scroll to position [195, 0]
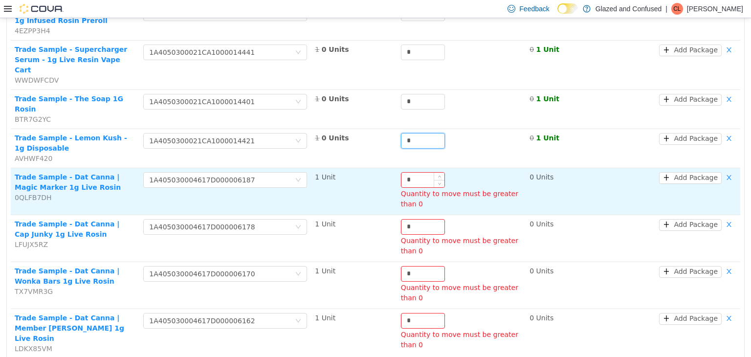
type input "*"
click at [418, 172] on input "*" at bounding box center [422, 179] width 43 height 15
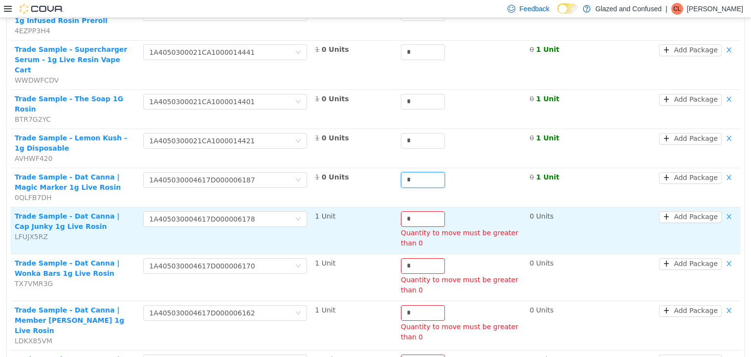
type input "*"
click at [414, 207] on td "* Quantity to move must be greater than 0" at bounding box center [461, 230] width 129 height 47
click at [414, 211] on input "*" at bounding box center [422, 218] width 43 height 15
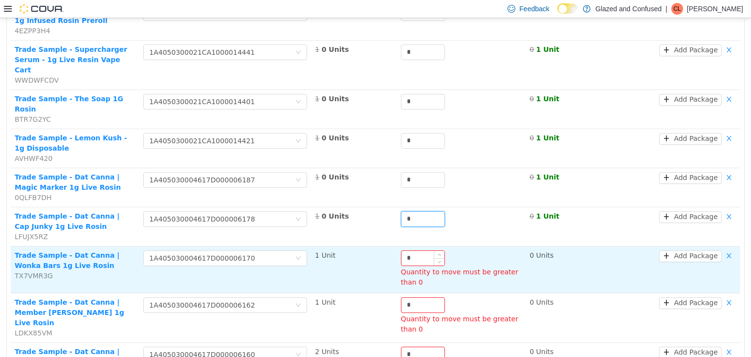
type input "*"
click at [420, 250] on input "*" at bounding box center [422, 257] width 43 height 15
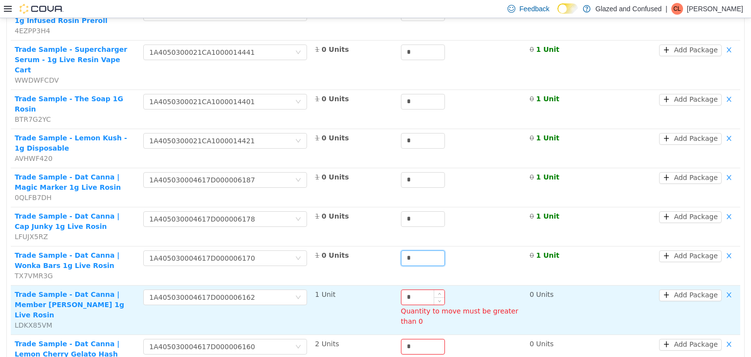
type input "*"
click at [417, 289] on input "*" at bounding box center [422, 296] width 43 height 15
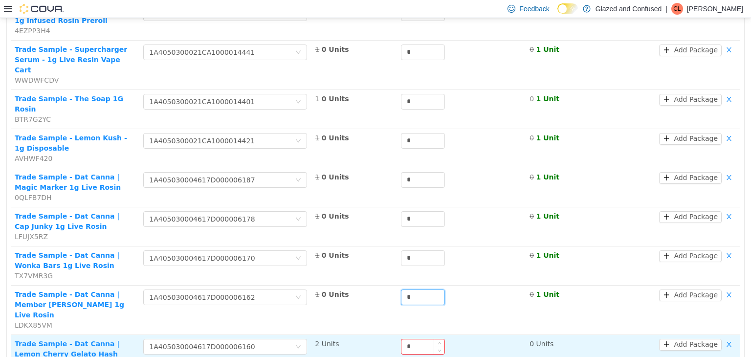
type input "*"
click at [420, 339] on input "*" at bounding box center [422, 346] width 43 height 15
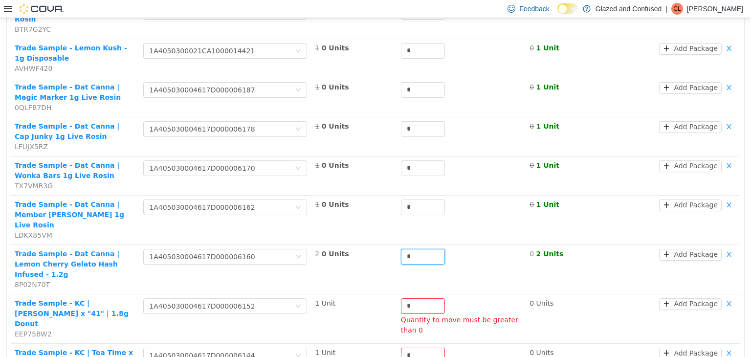
scroll to position [342, 0]
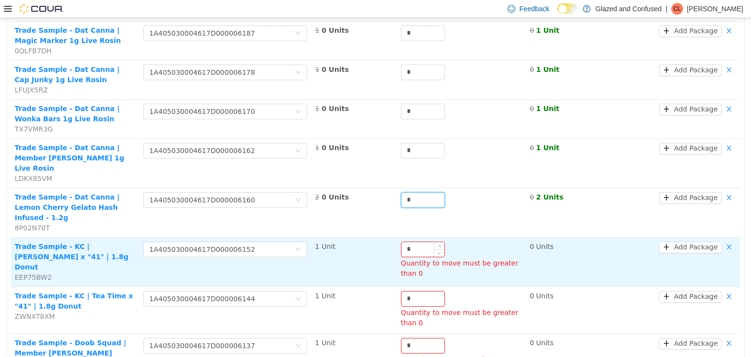
type input "*"
drag, startPoint x: 414, startPoint y: 195, endPoint x: 415, endPoint y: 201, distance: 5.9
click at [415, 241] on input "*" at bounding box center [422, 248] width 43 height 15
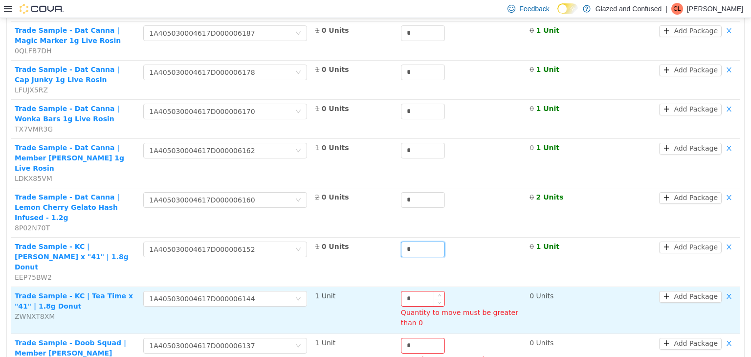
type input "*"
click at [420, 291] on input "*" at bounding box center [422, 298] width 43 height 15
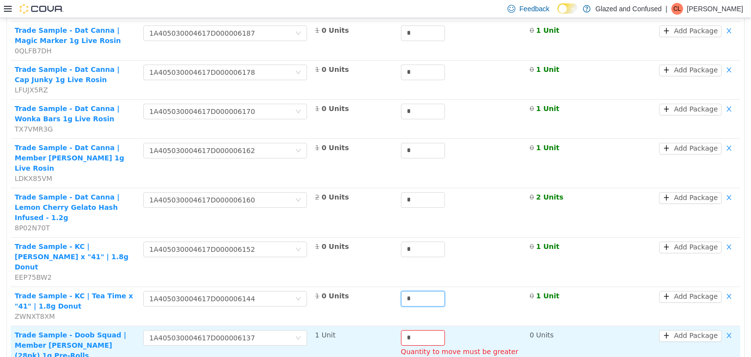
type input "*"
click at [418, 330] on input "*" at bounding box center [422, 337] width 43 height 15
type input "*"
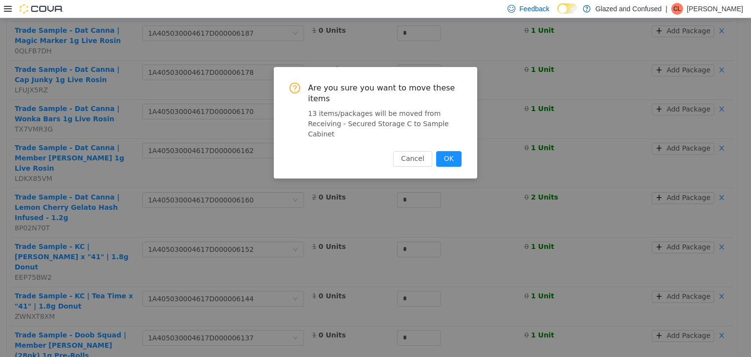
click at [436, 151] on button "OK" at bounding box center [448, 159] width 25 height 16
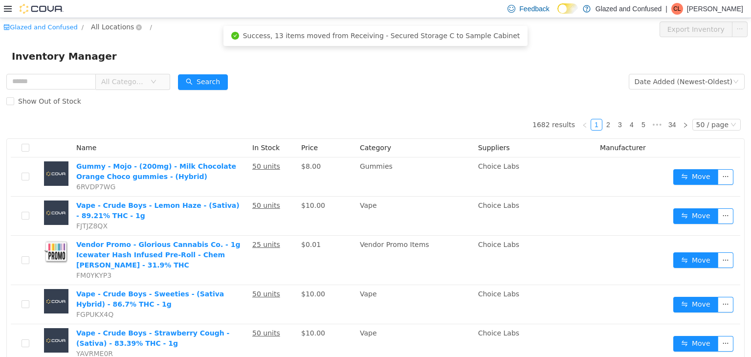
click at [120, 24] on span "All Locations" at bounding box center [112, 26] width 43 height 11
click at [124, 75] on span "2465 US Highway 2 S, Crystal Falls" at bounding box center [141, 79] width 68 height 8
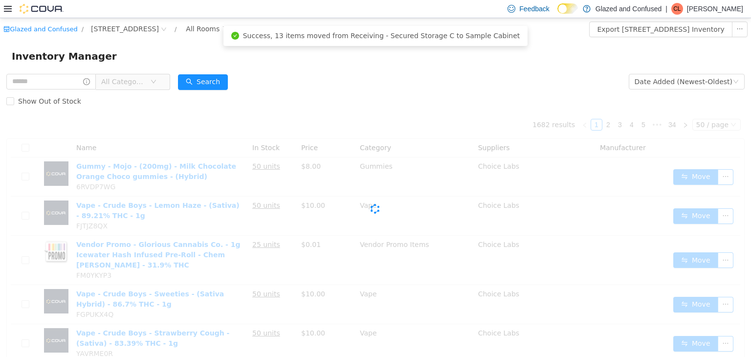
click at [258, 87] on form "All Categories Date Added (Newest-Oldest) Search Show Out of Stock" at bounding box center [375, 90] width 738 height 39
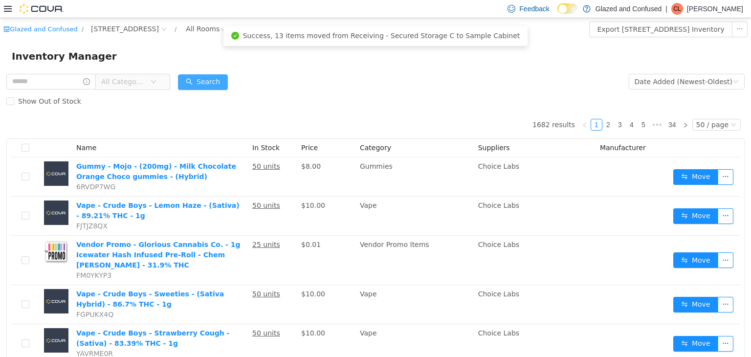
click at [222, 84] on button "Search" at bounding box center [203, 82] width 50 height 16
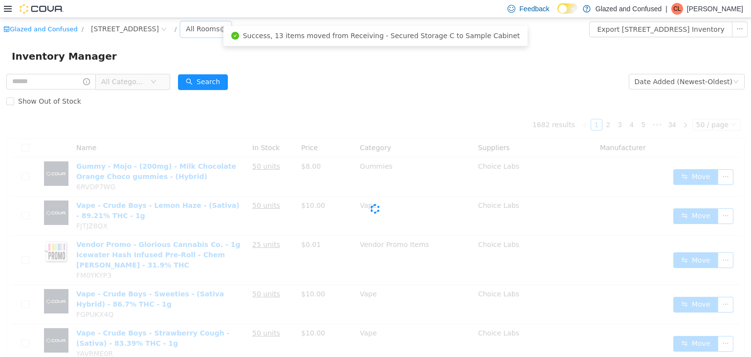
click at [219, 33] on div "All Rooms" at bounding box center [203, 28] width 34 height 15
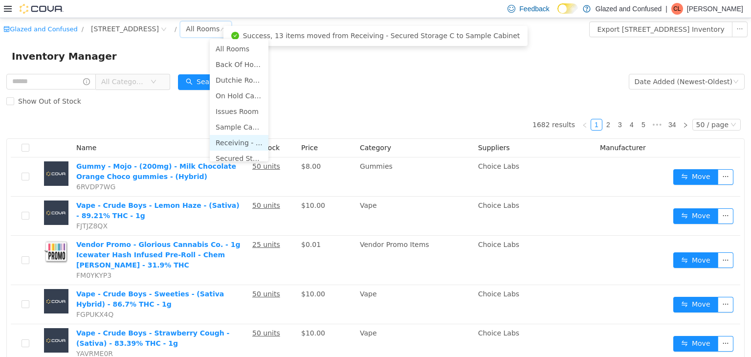
click at [234, 140] on li "Receiving - Secured Storage C" at bounding box center [239, 142] width 59 height 16
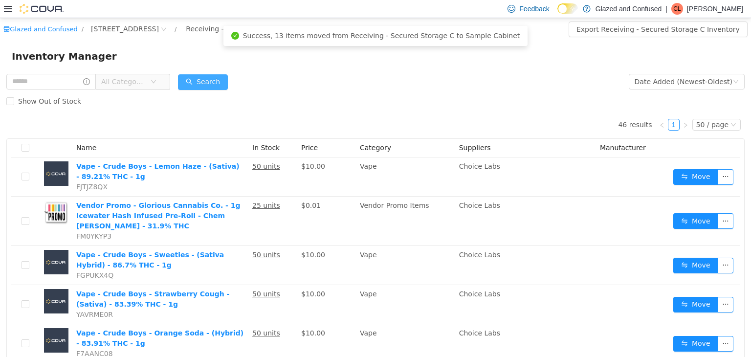
click at [210, 76] on button "Search" at bounding box center [203, 82] width 50 height 16
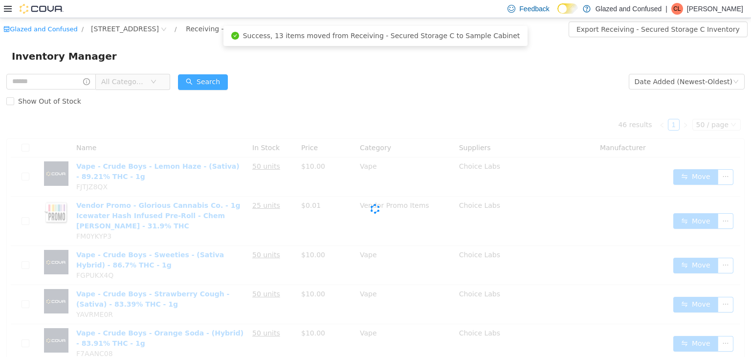
click at [209, 81] on button "Search" at bounding box center [203, 82] width 50 height 16
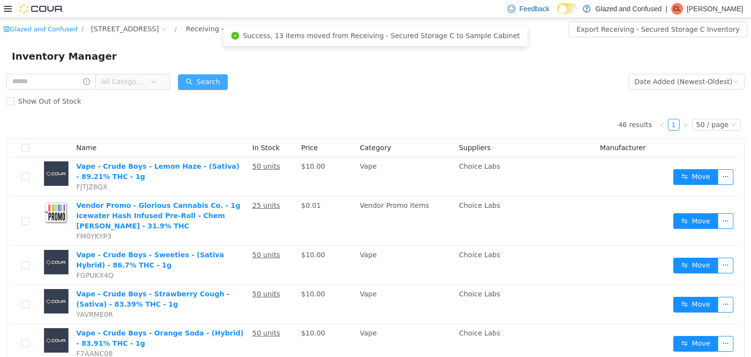
click at [208, 88] on button "Search" at bounding box center [203, 82] width 50 height 16
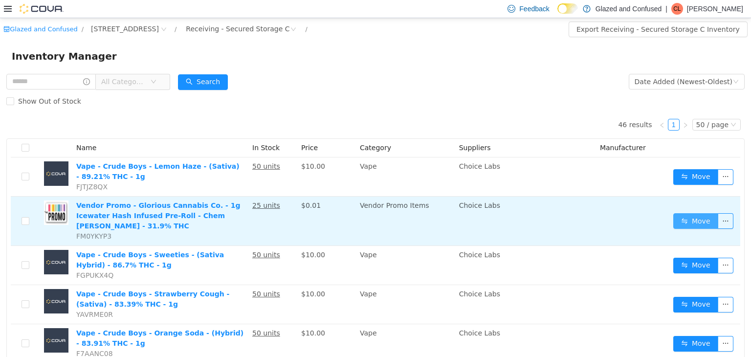
click at [698, 213] on button "Move" at bounding box center [695, 221] width 45 height 16
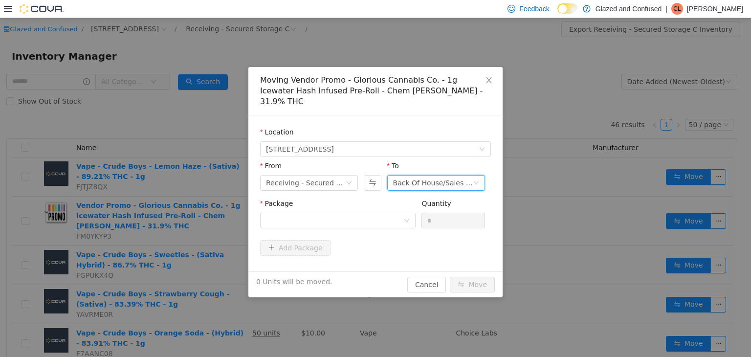
click at [416, 175] on div "Back Of House/Sales Floor" at bounding box center [433, 182] width 80 height 15
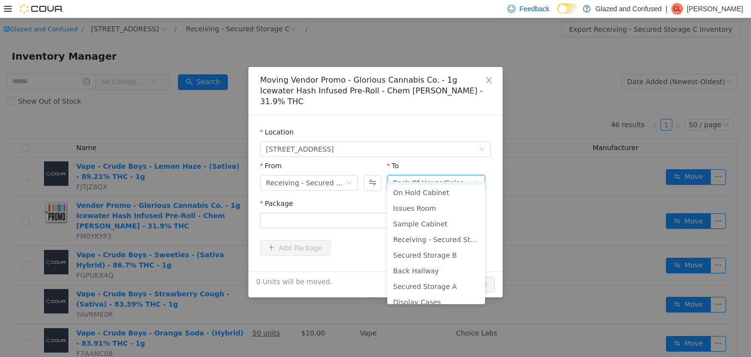
scroll to position [85, 0]
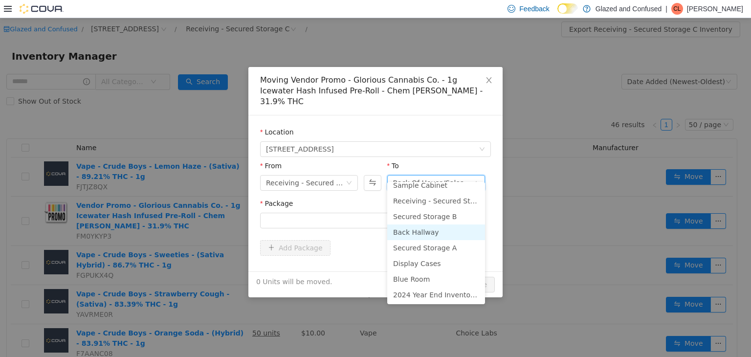
drag, startPoint x: 416, startPoint y: 233, endPoint x: 411, endPoint y: 230, distance: 6.6
click at [413, 231] on li "Back Hallway" at bounding box center [436, 232] width 98 height 16
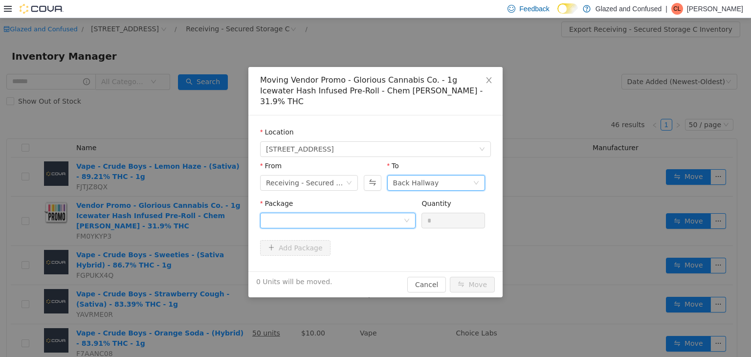
click at [336, 213] on div at bounding box center [334, 220] width 137 height 15
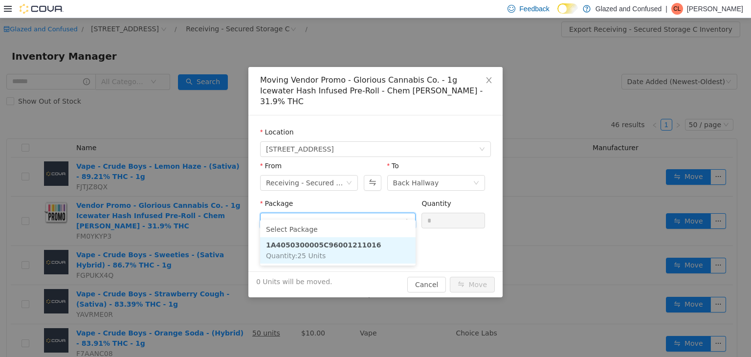
click at [328, 249] on li "1A4050300005C96001211016 Quantity : 25 Units" at bounding box center [337, 250] width 155 height 26
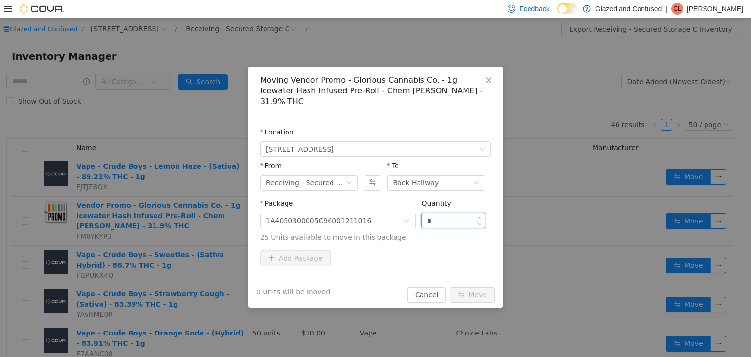
drag, startPoint x: 448, startPoint y: 214, endPoint x: 435, endPoint y: 208, distance: 14.0
click at [428, 213] on input "*" at bounding box center [453, 220] width 63 height 15
type input "**"
click at [450, 286] on button "Move" at bounding box center [472, 294] width 45 height 16
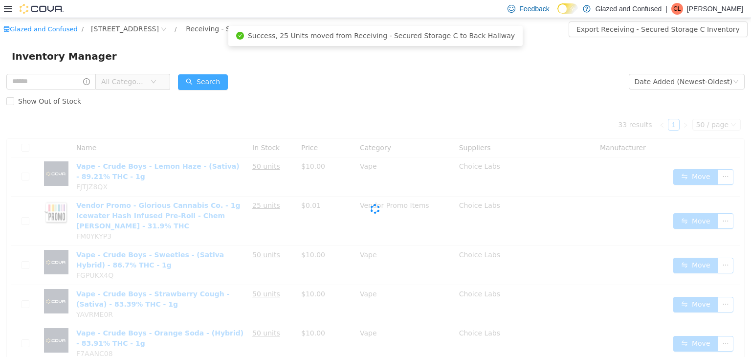
click at [204, 84] on button "Search" at bounding box center [203, 82] width 50 height 16
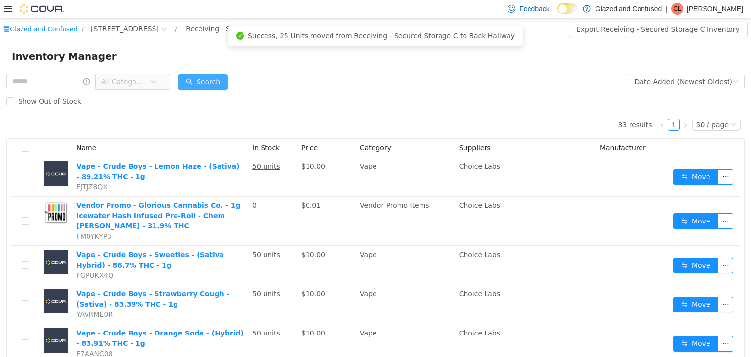
click at [205, 84] on button "Search" at bounding box center [203, 82] width 50 height 16
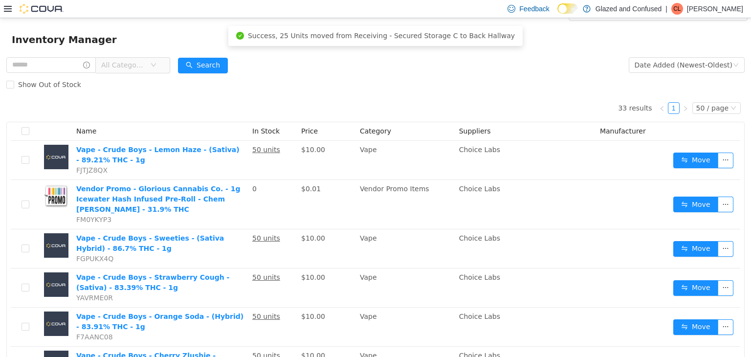
scroll to position [0, 0]
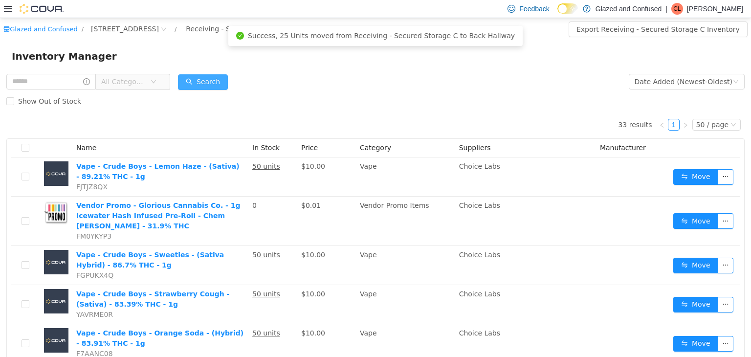
click at [207, 83] on button "Search" at bounding box center [203, 82] width 50 height 16
click at [142, 83] on span "All Categories" at bounding box center [123, 81] width 44 height 10
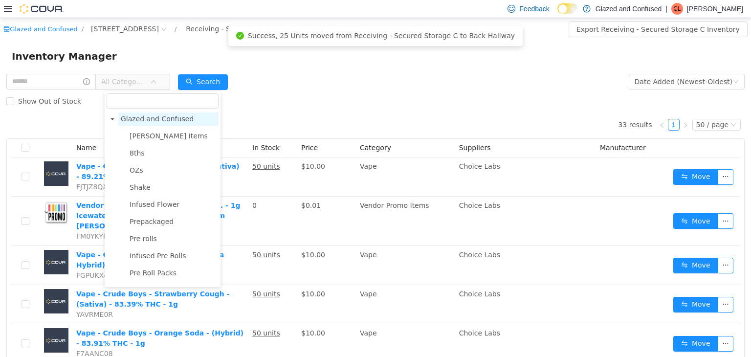
click at [153, 120] on span "Glazed and Confused" at bounding box center [157, 118] width 73 height 8
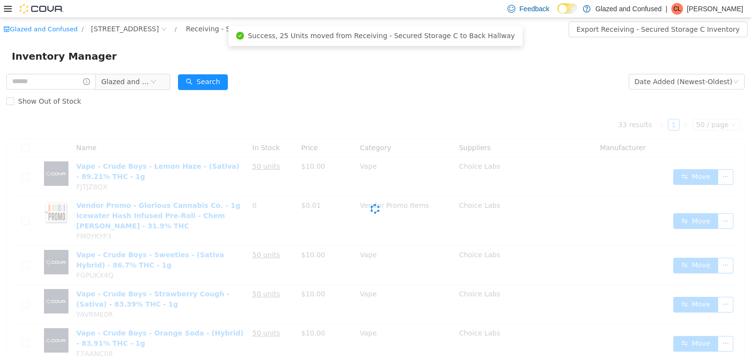
click at [153, 133] on div "Cova-Icon" at bounding box center [375, 207] width 738 height 195
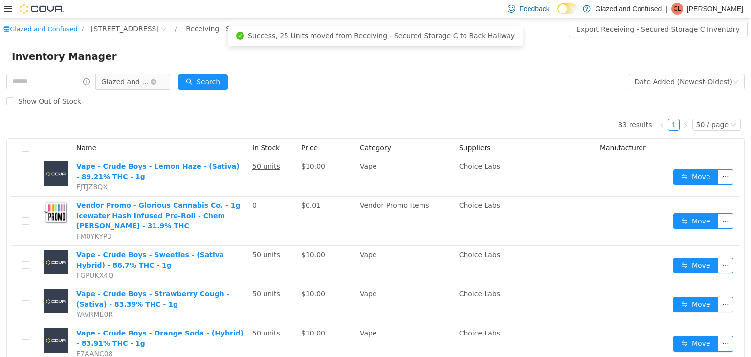
click at [147, 88] on span "Glazed and Confused" at bounding box center [125, 81] width 49 height 15
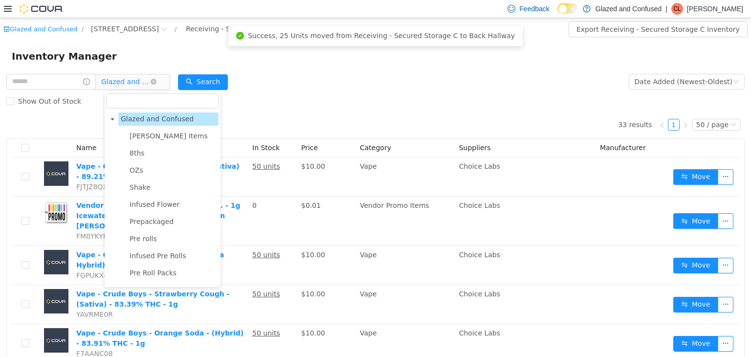
scroll to position [463, 0]
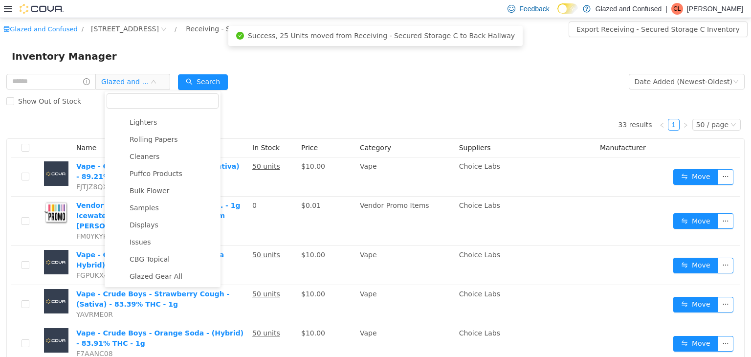
drag, startPoint x: 146, startPoint y: 125, endPoint x: 145, endPoint y: 119, distance: 5.9
click at [145, 119] on span "Lighters" at bounding box center [144, 122] width 28 height 8
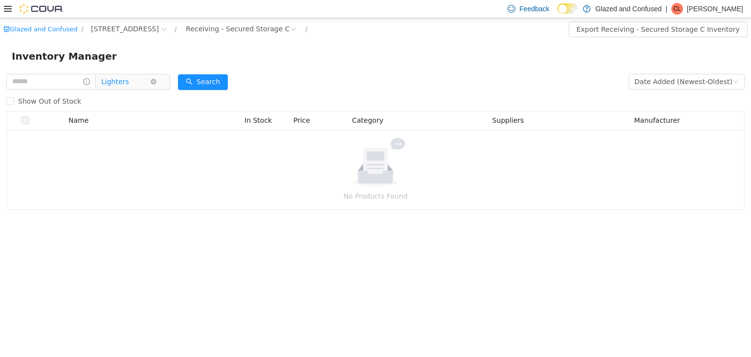
click at [129, 77] on span "Lighters" at bounding box center [115, 81] width 28 height 15
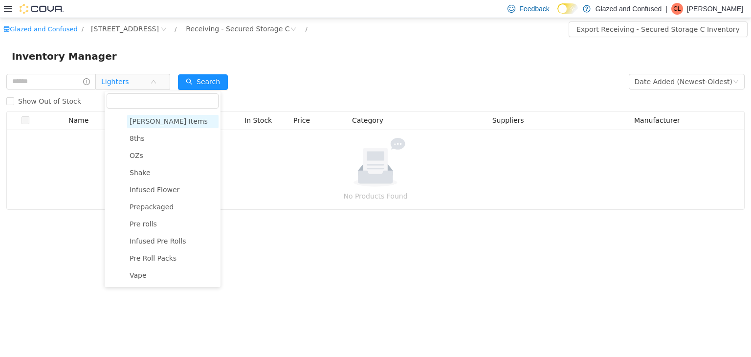
scroll to position [0, 0]
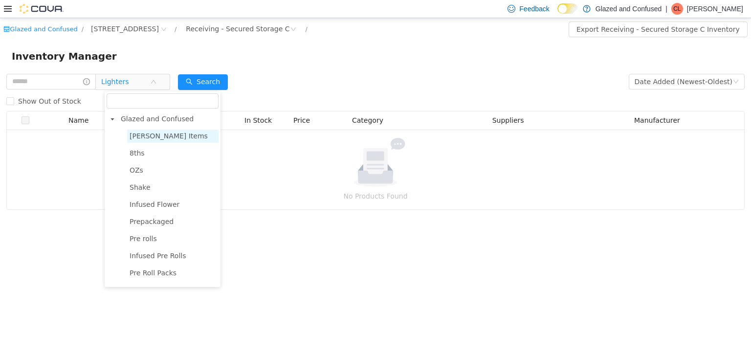
click at [155, 117] on span "Glazed and Confused" at bounding box center [157, 118] width 73 height 8
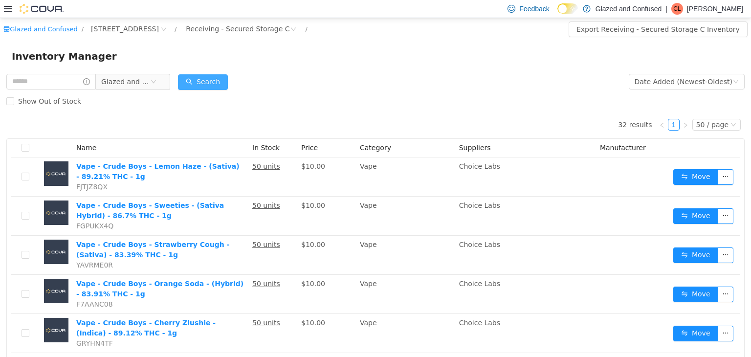
click at [192, 86] on button "Search" at bounding box center [203, 82] width 50 height 16
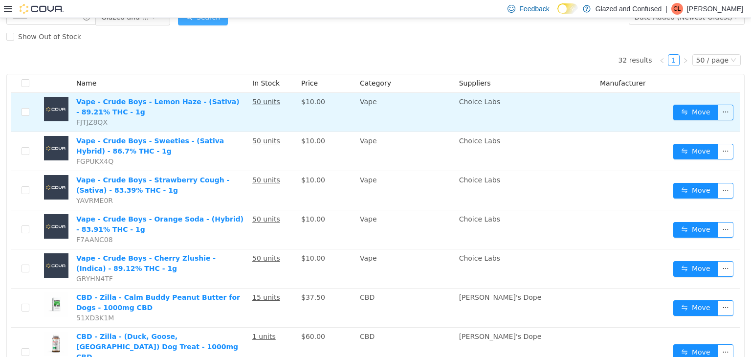
scroll to position [49, 0]
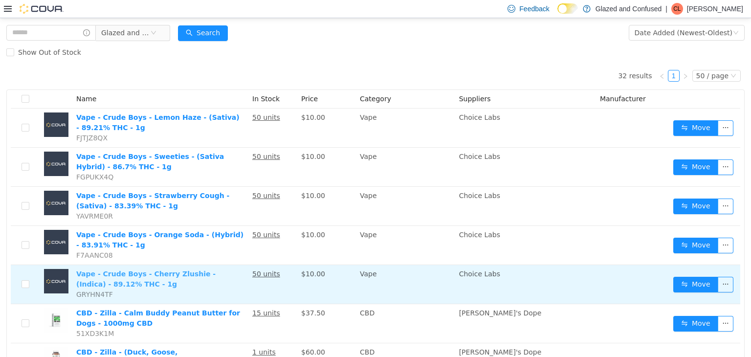
click at [105, 272] on link "Vape - Crude Boys - Cherry Zlushie - (Indica) - 89.12% THC - 1g" at bounding box center [145, 278] width 139 height 18
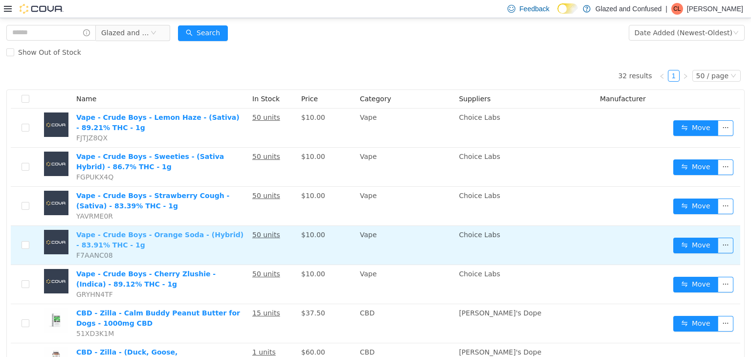
click at [99, 245] on link "Vape - Crude Boys - Orange Soda - (Hybrid) - 83.91% THC - 1g" at bounding box center [159, 239] width 167 height 18
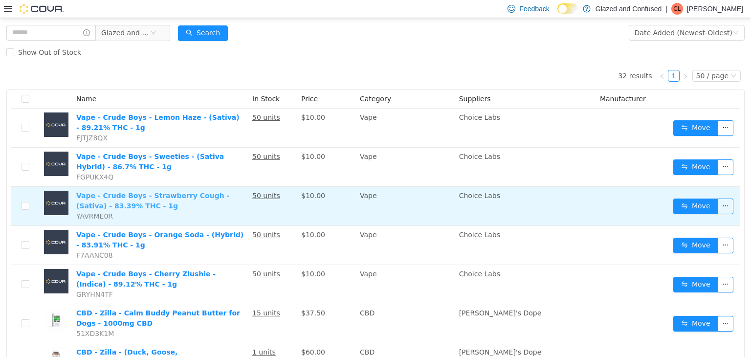
click at [95, 196] on link "Vape - Crude Boys - Strawberry Cough - (Sativa) - 83.39% THC - 1g" at bounding box center [152, 200] width 153 height 18
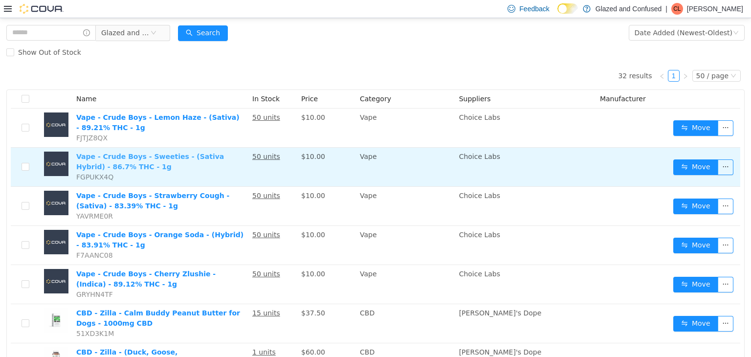
click at [83, 156] on link "Vape - Crude Boys - Sweeties - (Sativa Hybrid) - 86.7% THC - 1g" at bounding box center [150, 161] width 148 height 18
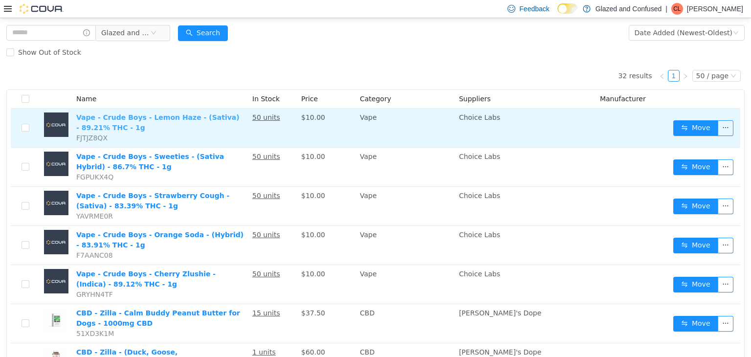
click at [102, 117] on link "Vape - Crude Boys - Lemon Haze - (Sativa) - 89.21% THC - 1g" at bounding box center [157, 122] width 163 height 18
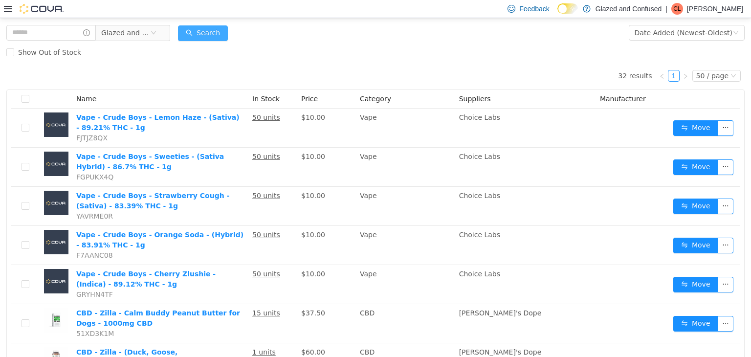
click at [199, 28] on button "Search" at bounding box center [203, 33] width 50 height 16
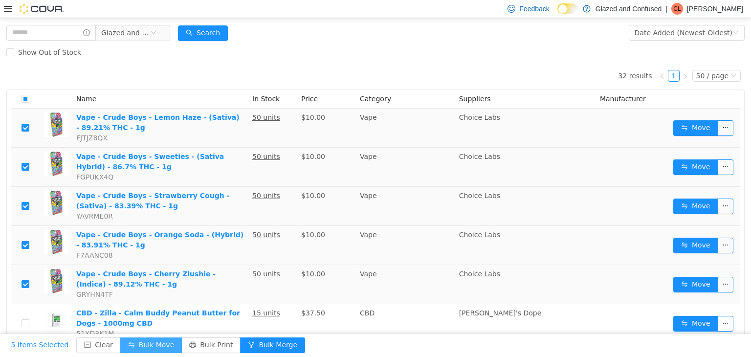
click at [131, 348] on button "Bulk Move" at bounding box center [151, 345] width 62 height 16
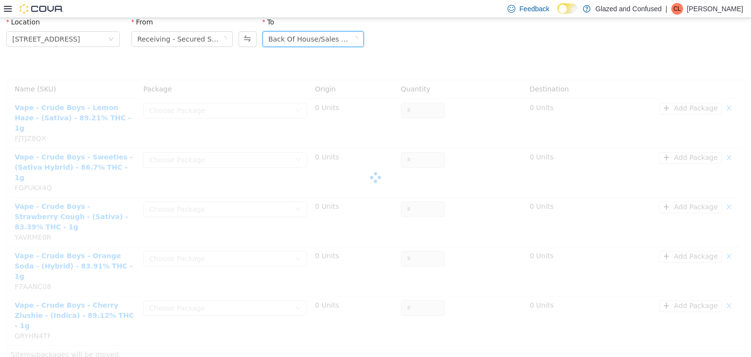
click at [320, 41] on div "Back Of House/Sales Floor" at bounding box center [309, 38] width 83 height 15
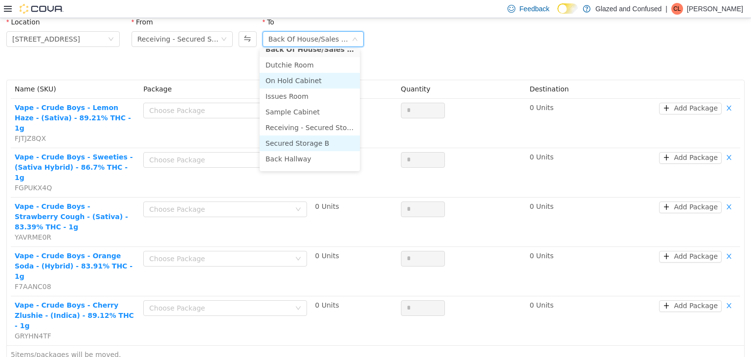
scroll to position [49, 0]
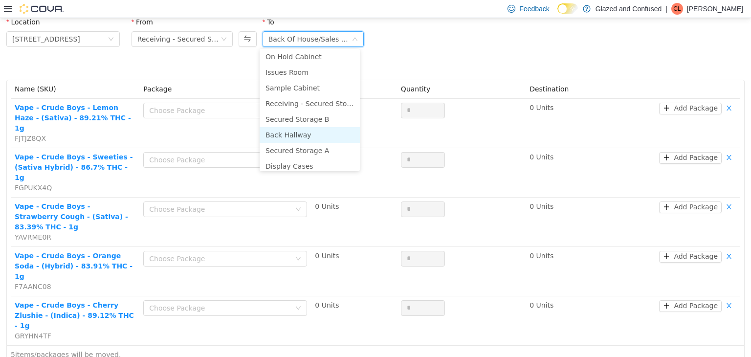
click at [301, 132] on li "Back Hallway" at bounding box center [309, 135] width 100 height 16
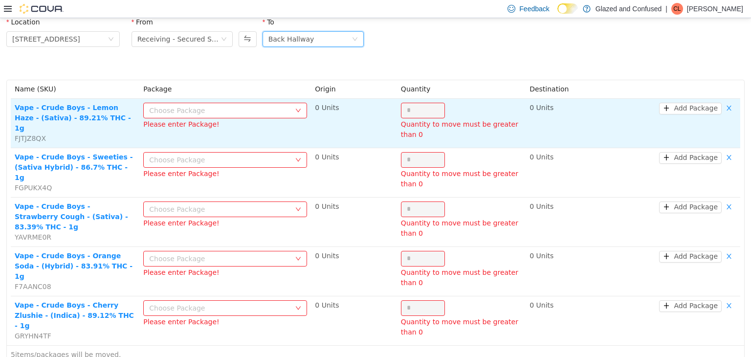
click at [199, 106] on div "Choose Package" at bounding box center [219, 110] width 141 height 10
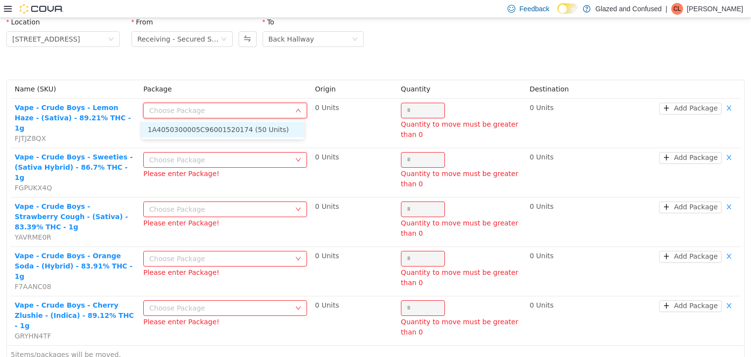
click at [210, 128] on li "1A4050300005C96001520174 (50 Units)" at bounding box center [223, 129] width 162 height 16
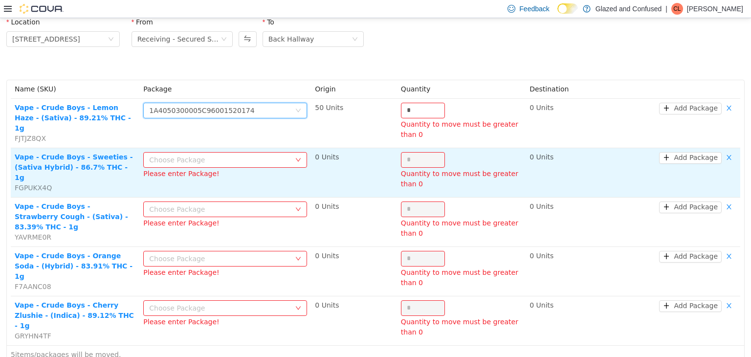
click at [218, 157] on div "Choose Package" at bounding box center [219, 159] width 141 height 10
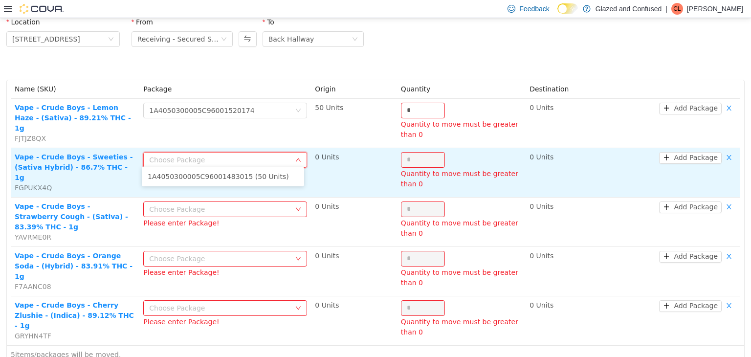
click at [222, 187] on td "Choose Package Please enter Package!" at bounding box center [225, 172] width 172 height 49
click at [222, 181] on td "Choose Package Please enter Package!" at bounding box center [225, 172] width 172 height 49
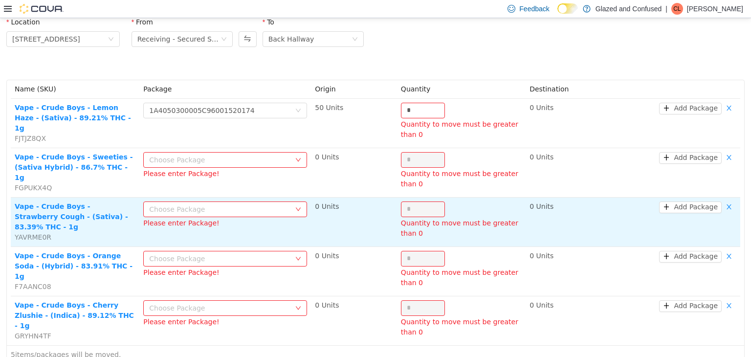
click at [224, 207] on div "Choose Package" at bounding box center [219, 209] width 141 height 10
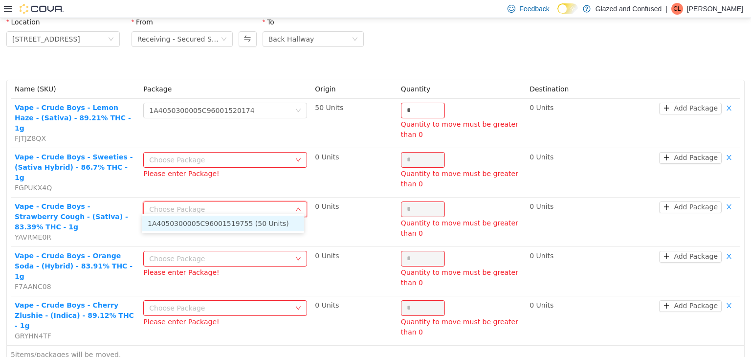
click at [226, 228] on li "1A4050300005C96001519755 (50 Units)" at bounding box center [223, 223] width 162 height 16
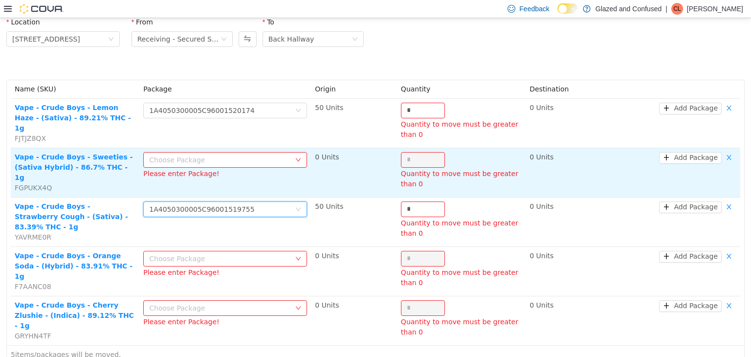
click at [241, 160] on div "Choose Package" at bounding box center [219, 159] width 141 height 10
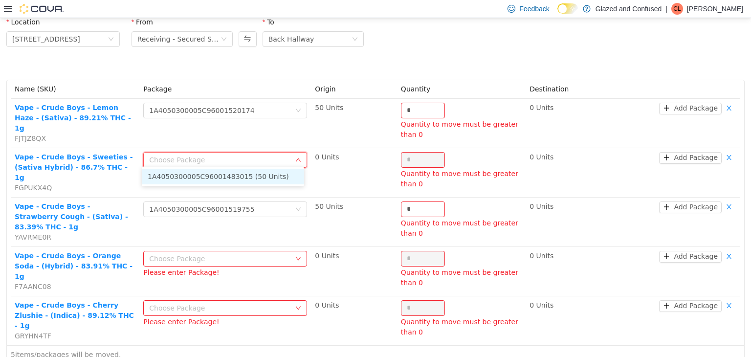
click at [245, 183] on li "1A4050300005C96001483015 (50 Units)" at bounding box center [223, 176] width 162 height 16
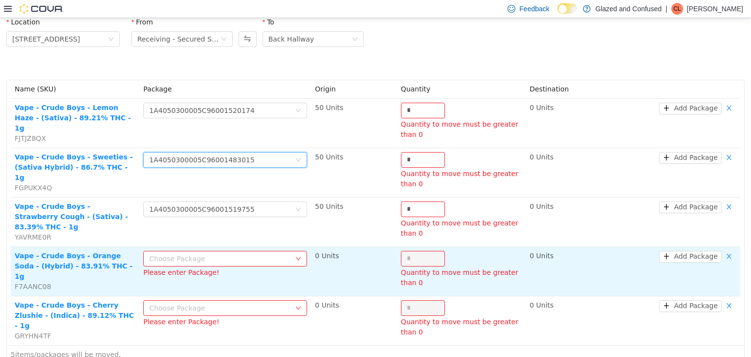
drag, startPoint x: 225, startPoint y: 238, endPoint x: 222, endPoint y: 245, distance: 7.6
click at [223, 246] on td "Choose Package Please enter Package!" at bounding box center [225, 270] width 172 height 49
click at [222, 253] on div "Choose Package" at bounding box center [219, 258] width 141 height 10
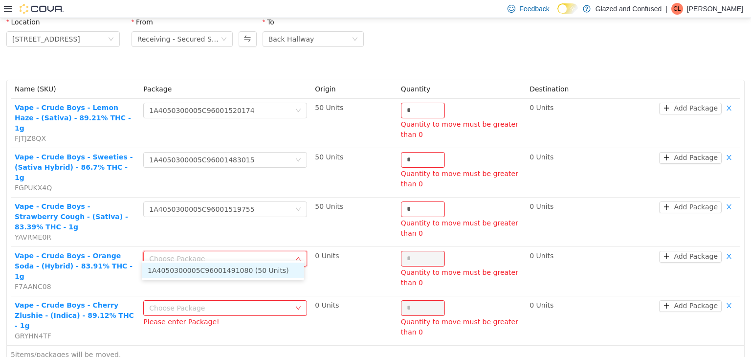
click at [225, 273] on li "1A4050300005C96001491080 (50 Units)" at bounding box center [223, 270] width 162 height 16
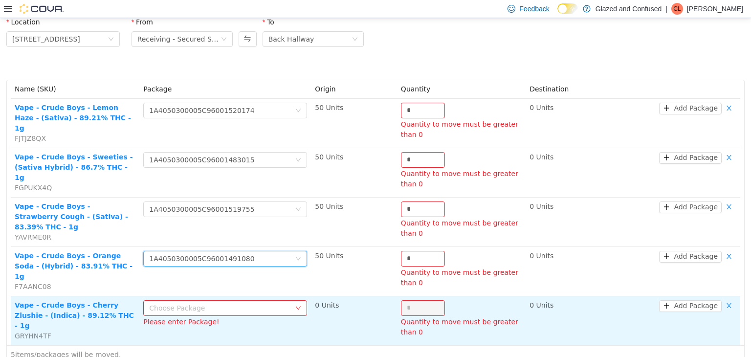
click at [224, 303] on div "Choose Package" at bounding box center [219, 308] width 141 height 10
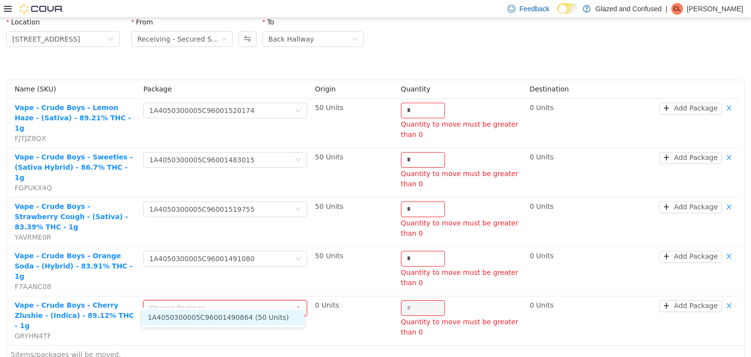
click at [225, 319] on li "1A4050300005C96001490864 (50 Units)" at bounding box center [223, 317] width 162 height 16
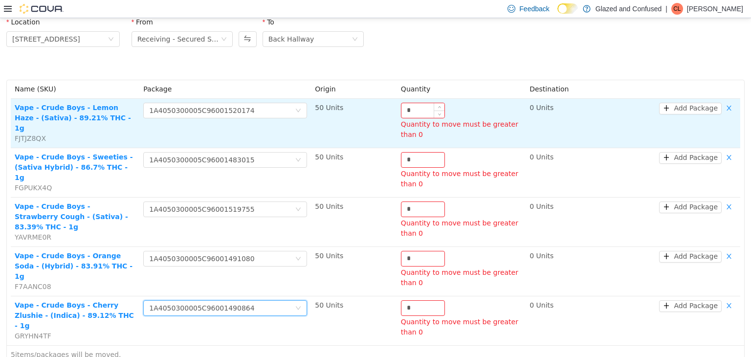
click at [412, 111] on input "*" at bounding box center [422, 110] width 43 height 15
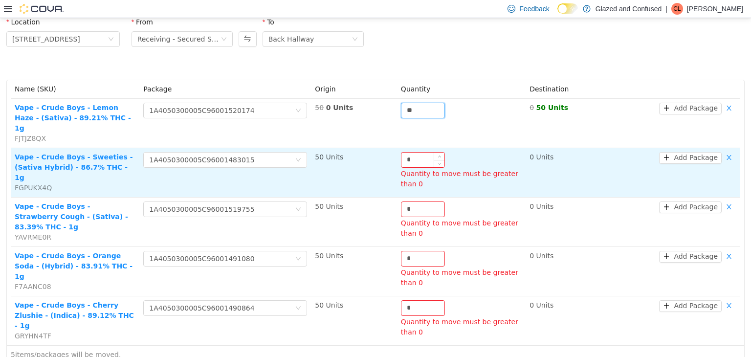
type input "**"
click at [409, 152] on input "*" at bounding box center [422, 159] width 43 height 15
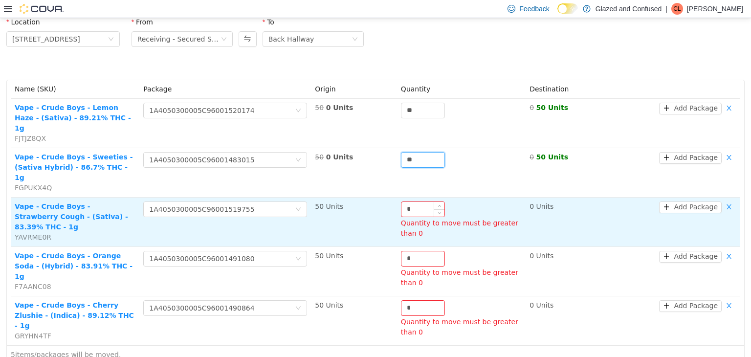
type input "**"
click at [414, 201] on input "*" at bounding box center [422, 208] width 43 height 15
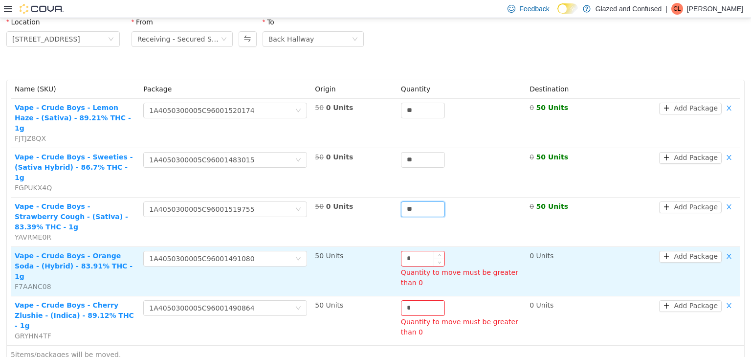
type input "**"
click at [418, 250] on div "*" at bounding box center [423, 258] width 44 height 16
click at [414, 251] on input "*" at bounding box center [422, 258] width 43 height 15
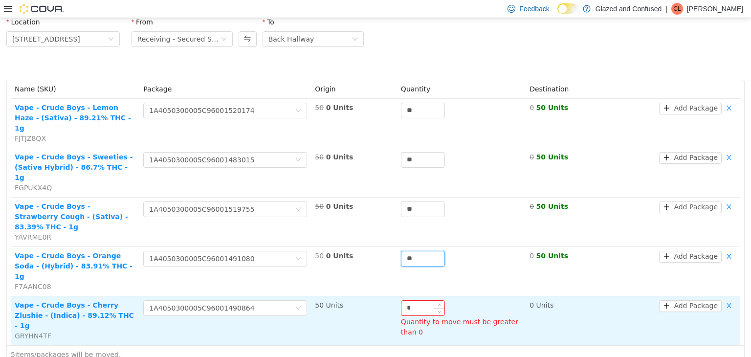
type input "**"
click at [415, 300] on input "*" at bounding box center [422, 307] width 43 height 15
type input "**"
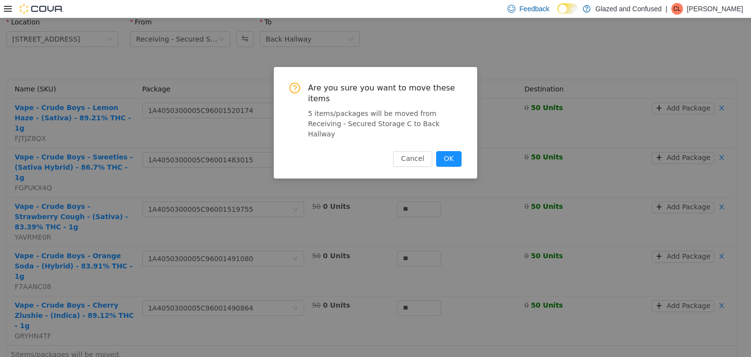
click at [436, 151] on button "OK" at bounding box center [448, 159] width 25 height 16
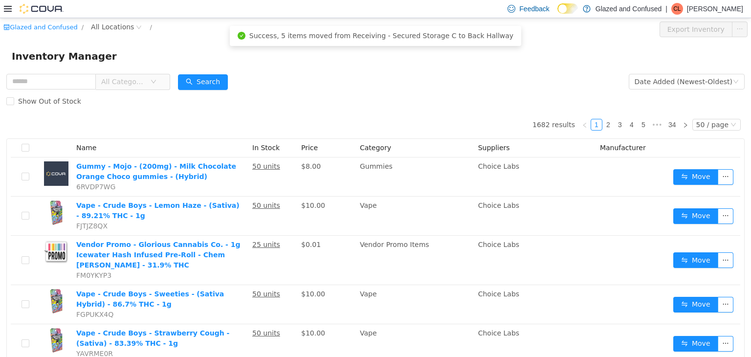
click at [99, 36] on div "Glazed and Confused / All Locations /" at bounding box center [313, 29] width 620 height 16
click at [104, 27] on span "All Locations" at bounding box center [112, 26] width 43 height 11
drag, startPoint x: 117, startPoint y: 80, endPoint x: 195, endPoint y: 73, distance: 78.0
click at [119, 77] on span "2465 US Highway 2 S, Crystal Falls" at bounding box center [141, 79] width 68 height 8
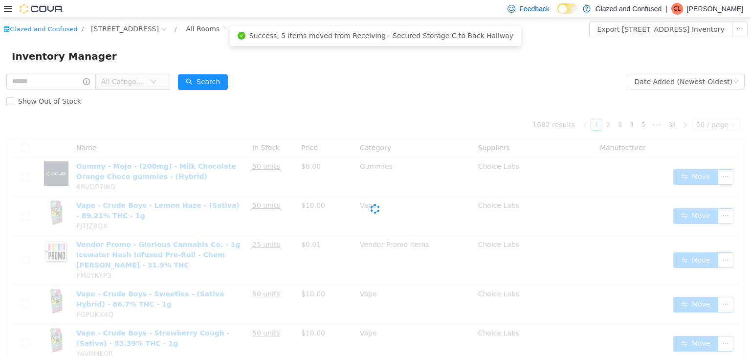
click at [228, 72] on div "Search" at bounding box center [203, 81] width 50 height 20
click at [216, 79] on button "Search" at bounding box center [203, 82] width 50 height 16
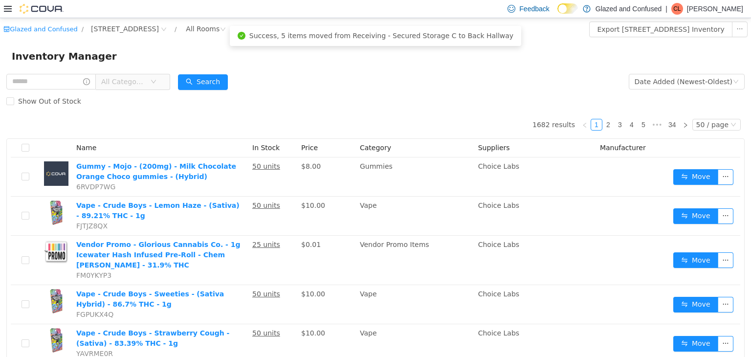
click at [136, 80] on span "All Categories" at bounding box center [123, 81] width 44 height 10
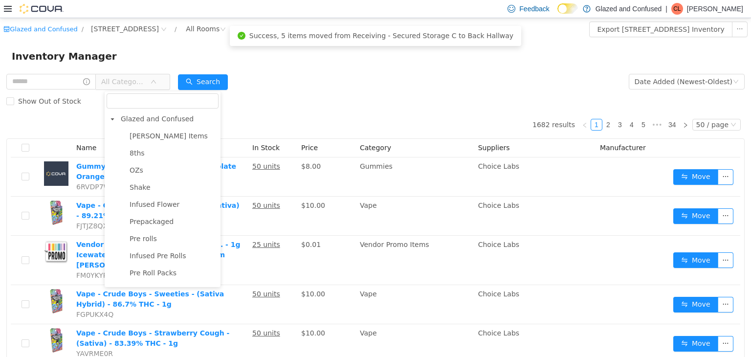
drag, startPoint x: 150, startPoint y: 96, endPoint x: 147, endPoint y: 102, distance: 6.4
click at [148, 101] on input "filter select" at bounding box center [163, 100] width 112 height 15
click at [142, 119] on span "Glazed and Confused" at bounding box center [157, 118] width 73 height 8
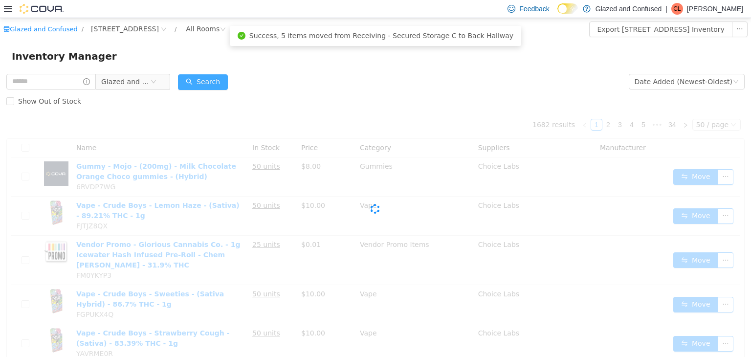
click at [217, 84] on button "Search" at bounding box center [203, 82] width 50 height 16
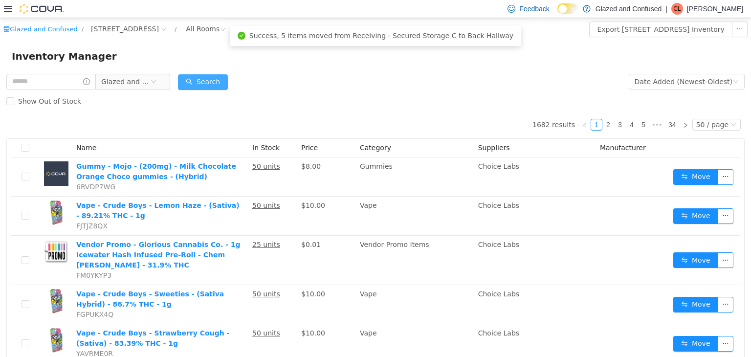
click at [216, 83] on button "Search" at bounding box center [203, 82] width 50 height 16
click at [215, 24] on div "All Rooms" at bounding box center [203, 28] width 34 height 15
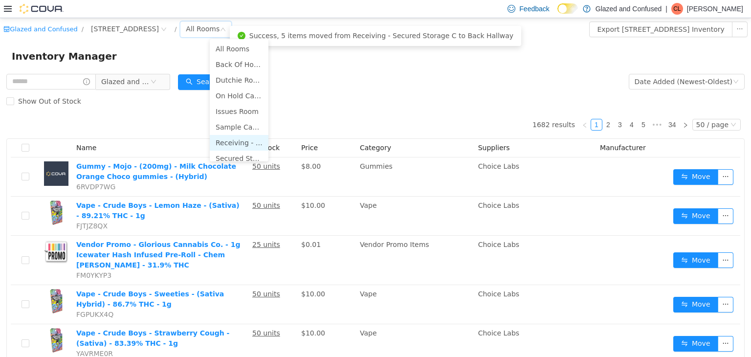
click at [219, 139] on li "Receiving - Secured Storage C" at bounding box center [239, 142] width 59 height 16
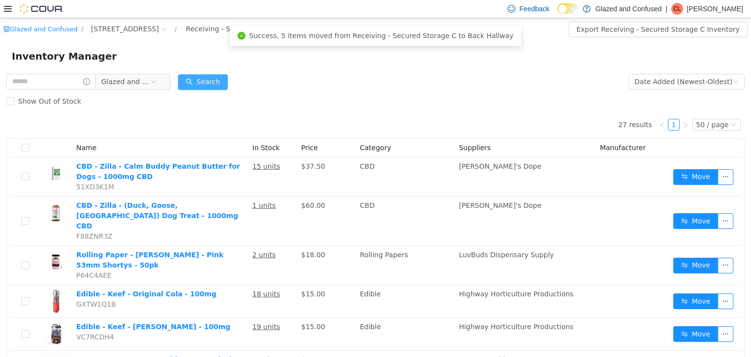
click at [220, 85] on button "Search" at bounding box center [203, 82] width 50 height 16
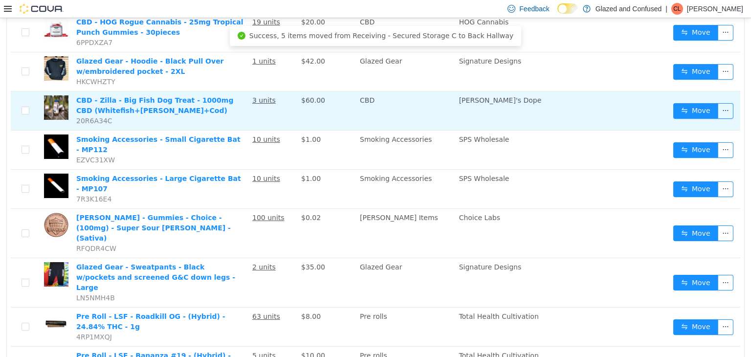
scroll to position [440, 0]
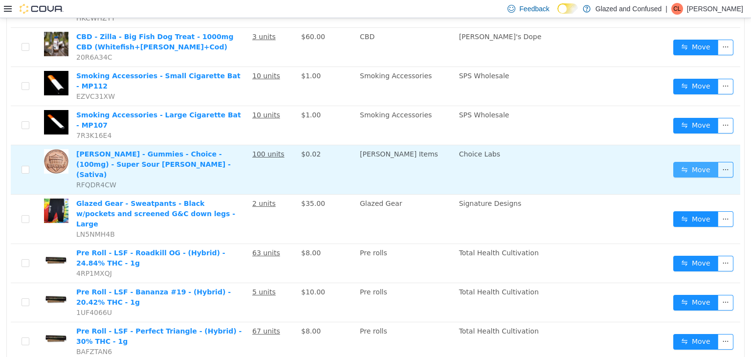
click at [692, 161] on button "Move" at bounding box center [695, 169] width 45 height 16
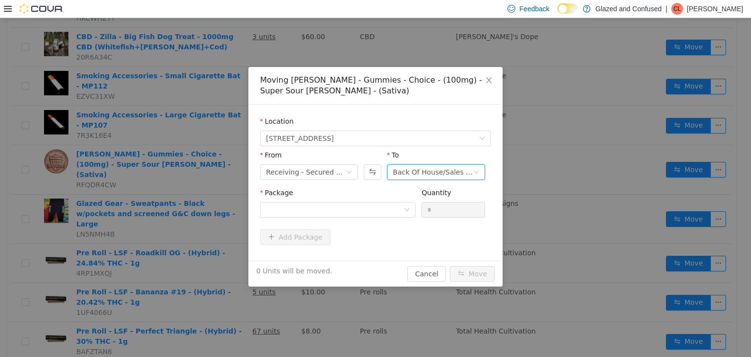
click at [403, 168] on div "Back Of House/Sales Floor" at bounding box center [433, 171] width 80 height 15
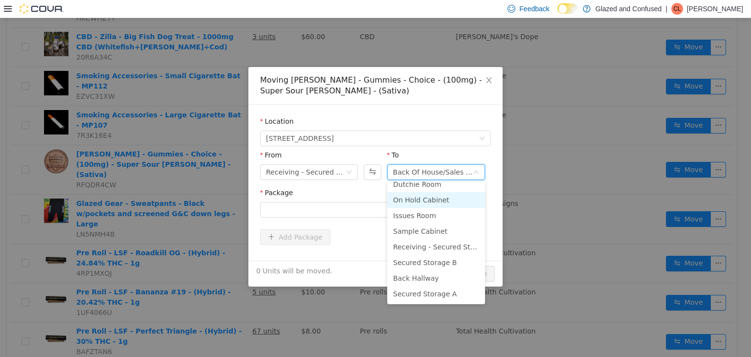
scroll to position [85, 0]
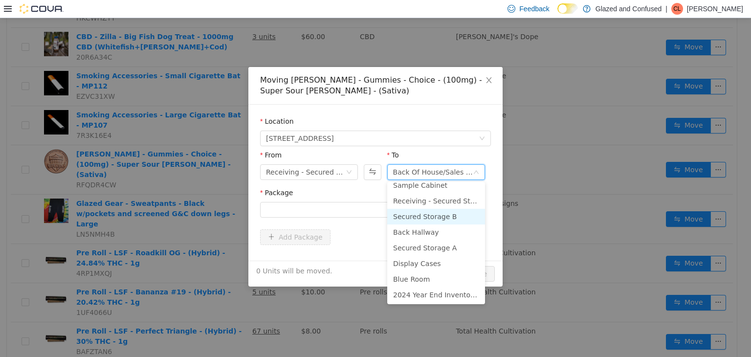
click at [423, 217] on li "Secured Storage B" at bounding box center [436, 216] width 98 height 16
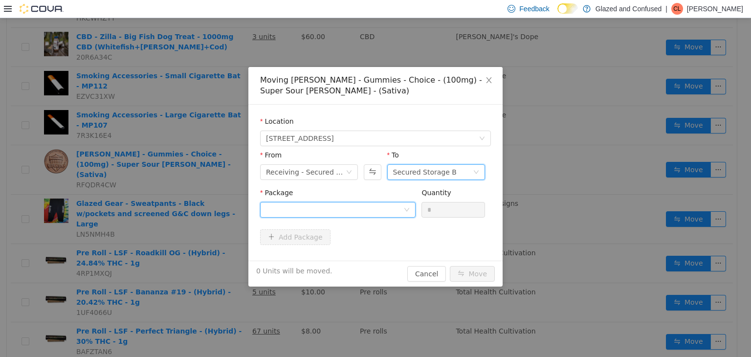
click at [370, 208] on div at bounding box center [334, 209] width 137 height 15
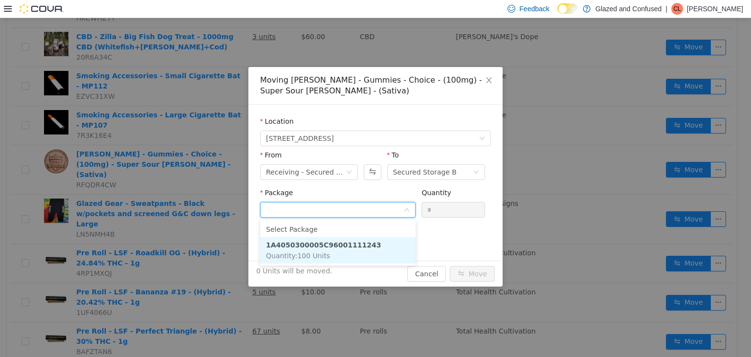
click at [358, 247] on li "1A4050300005C96001111243 Quantity : 100 Units" at bounding box center [337, 250] width 155 height 26
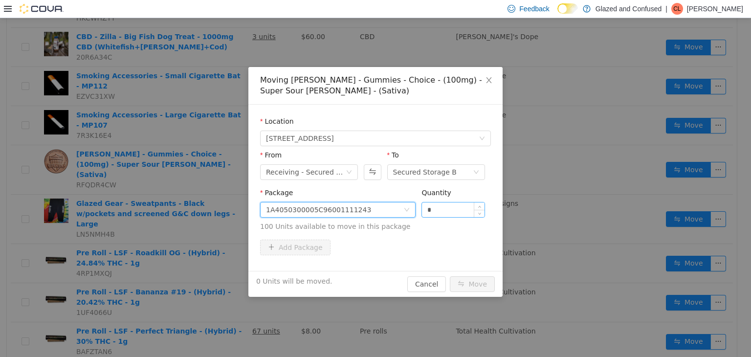
click at [437, 210] on input "*" at bounding box center [453, 209] width 63 height 15
click at [487, 84] on icon "icon: close" at bounding box center [489, 80] width 8 height 8
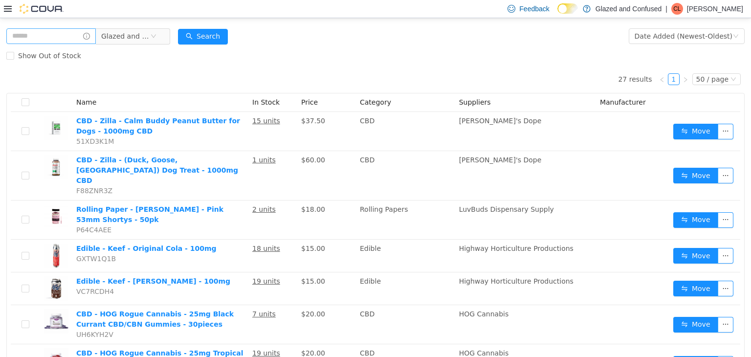
scroll to position [0, 0]
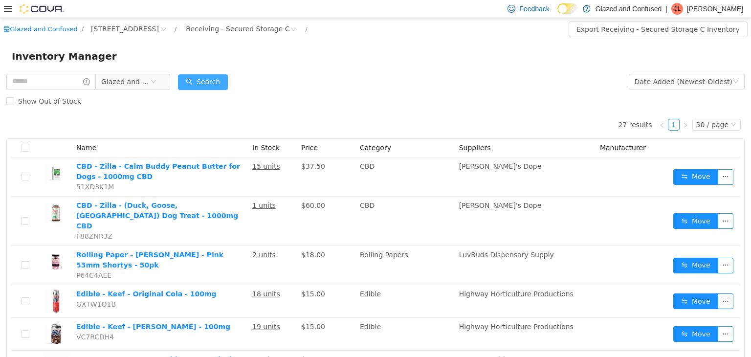
drag, startPoint x: 207, startPoint y: 80, endPoint x: 223, endPoint y: 69, distance: 19.7
click at [207, 80] on button "Search" at bounding box center [203, 82] width 50 height 16
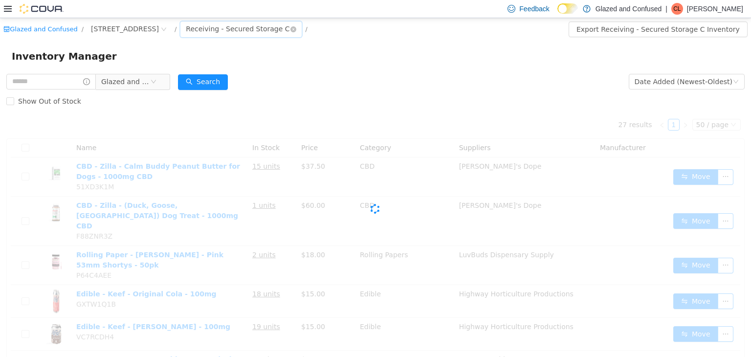
click at [260, 35] on div "Receiving - Secured Storage C" at bounding box center [238, 28] width 104 height 15
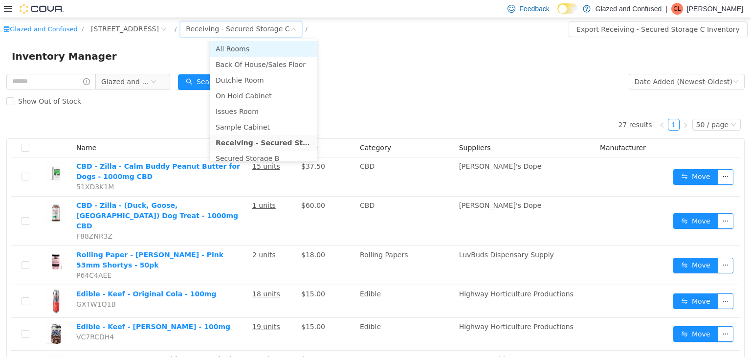
click at [255, 48] on li "All Rooms" at bounding box center [264, 49] width 108 height 16
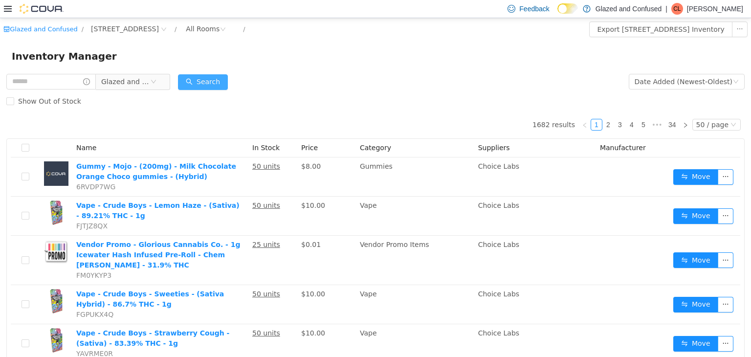
click at [215, 80] on button "Search" at bounding box center [203, 82] width 50 height 16
click at [211, 74] on button "Search" at bounding box center [203, 82] width 50 height 16
click at [651, 75] on div "Date Added (Newest-Oldest)" at bounding box center [683, 81] width 98 height 15
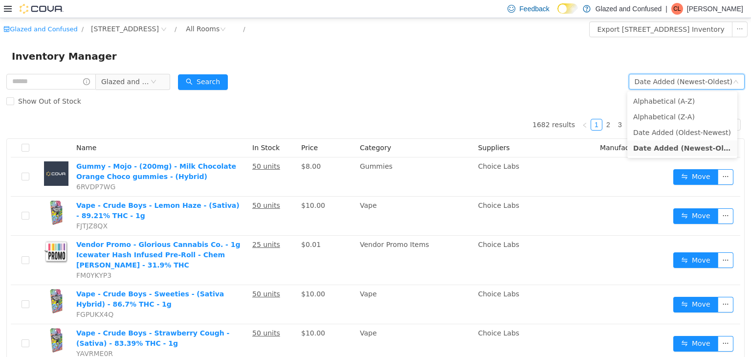
click at [503, 64] on div "Inventory Manager" at bounding box center [375, 55] width 751 height 31
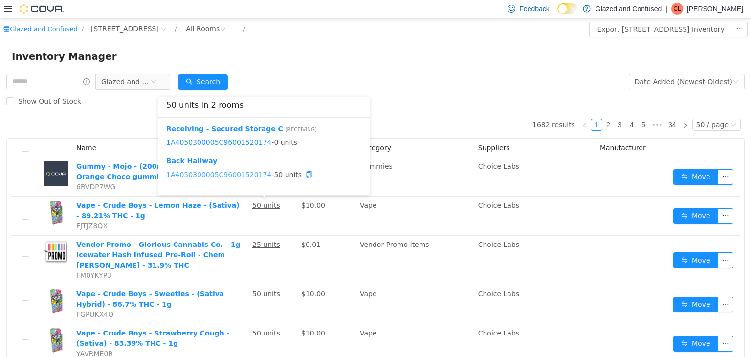
click at [244, 173] on link "1A4050300005C96001520174" at bounding box center [218, 174] width 105 height 8
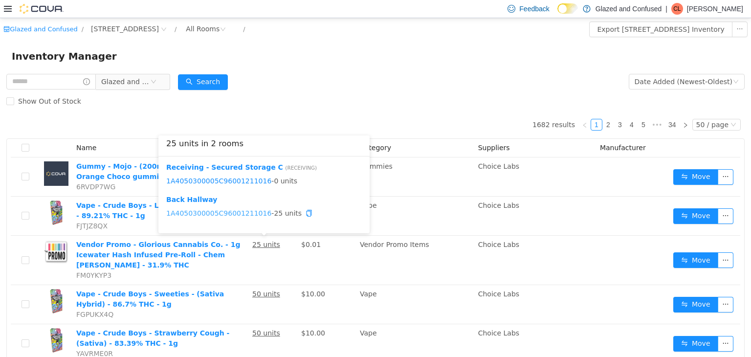
click at [238, 210] on link "1A4050300005C96001211016" at bounding box center [218, 213] width 105 height 8
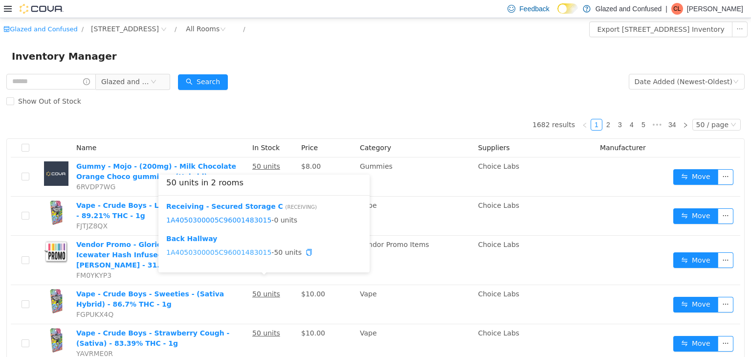
click at [250, 249] on link "1A4050300005C96001483015" at bounding box center [218, 252] width 105 height 8
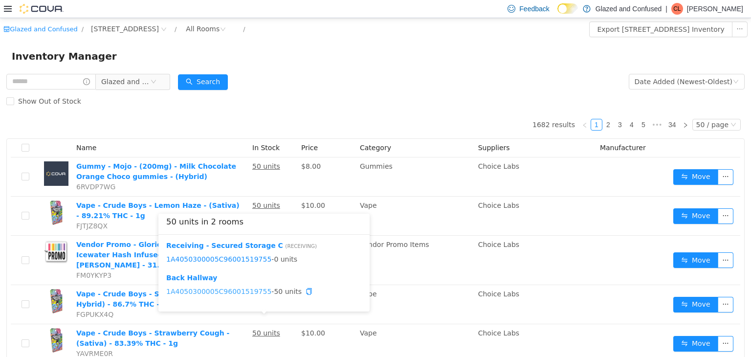
click at [250, 290] on link "1A4050300005C96001519755" at bounding box center [218, 291] width 105 height 8
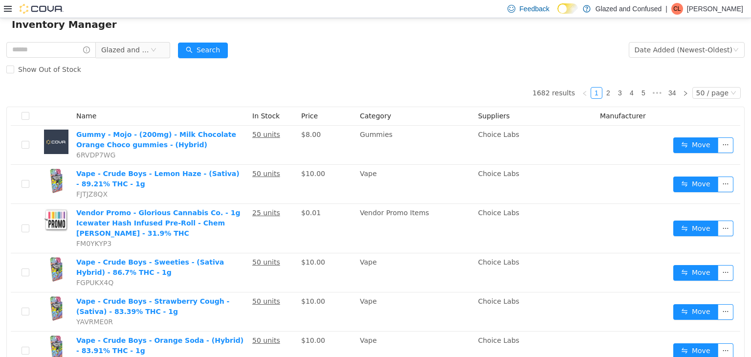
scroll to position [49, 0]
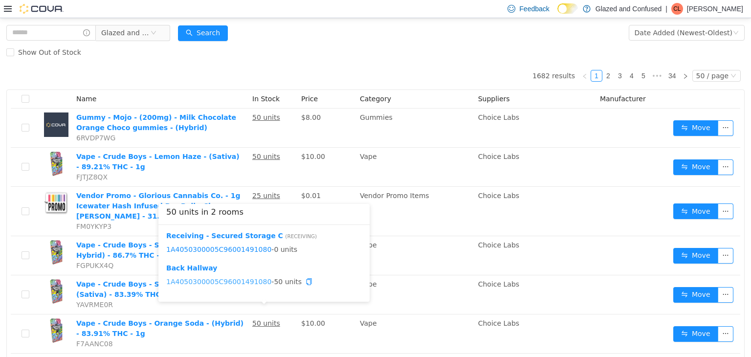
click at [238, 279] on link "1A4050300005C96001491080" at bounding box center [218, 281] width 105 height 8
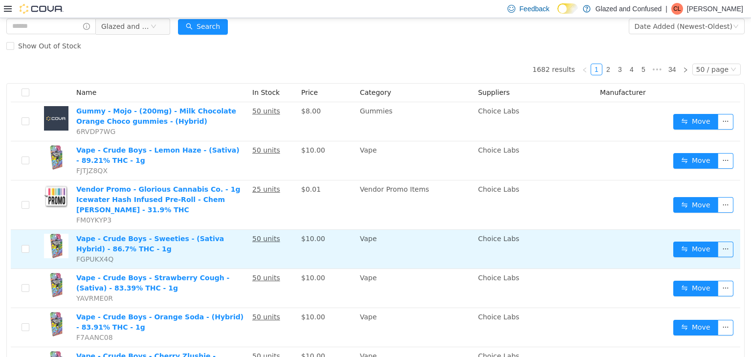
scroll to position [98, 0]
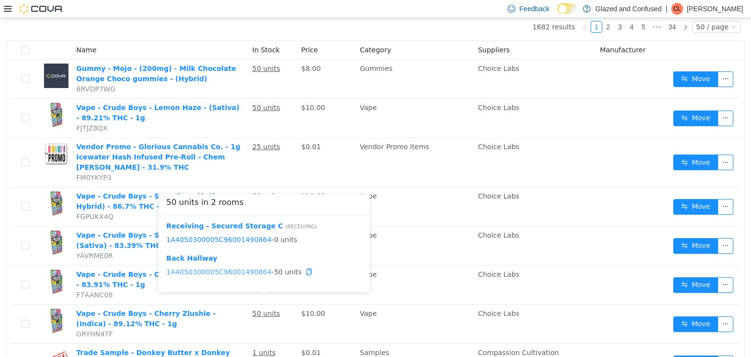
click at [250, 267] on link "1A4050300005C96001490864" at bounding box center [218, 271] width 105 height 8
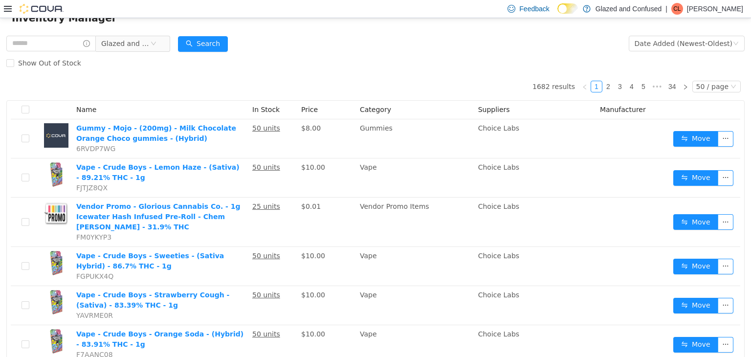
scroll to position [0, 0]
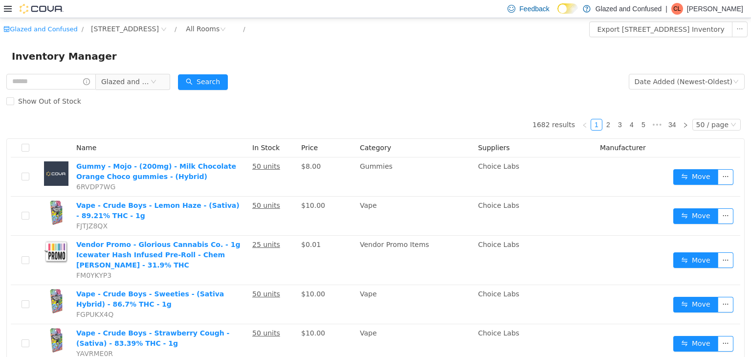
click at [214, 71] on div "Search" at bounding box center [203, 81] width 50 height 20
click at [211, 80] on button "Search" at bounding box center [203, 82] width 50 height 16
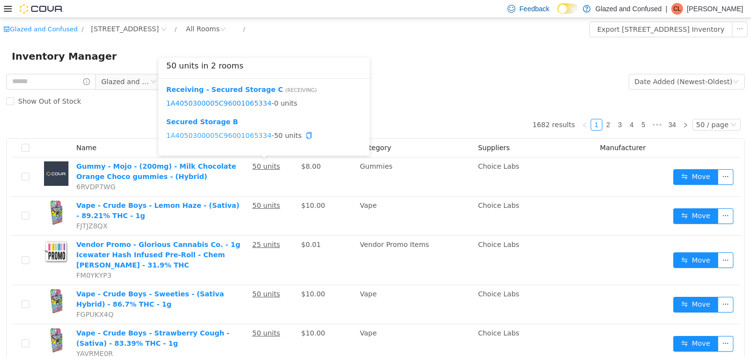
click at [242, 131] on link "1A4050300005C96001065334" at bounding box center [218, 135] width 105 height 8
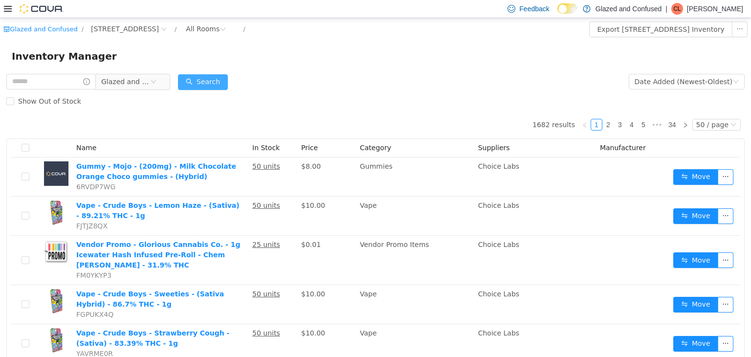
click at [204, 81] on button "Search" at bounding box center [203, 82] width 50 height 16
drag, startPoint x: 127, startPoint y: 81, endPoint x: 133, endPoint y: 89, distance: 9.8
click at [127, 81] on span "Glazed and Confused" at bounding box center [125, 81] width 49 height 15
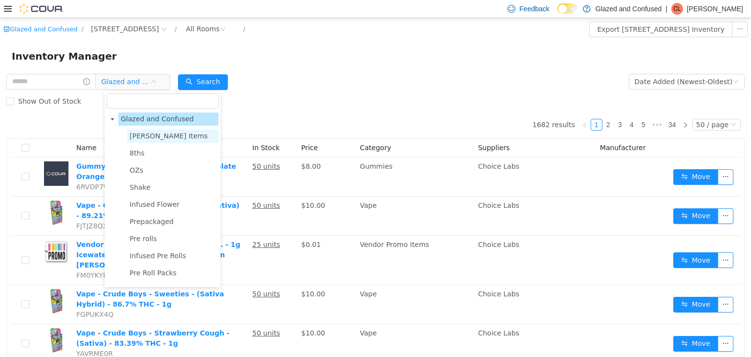
click at [152, 133] on span "Penny Items" at bounding box center [169, 135] width 78 height 8
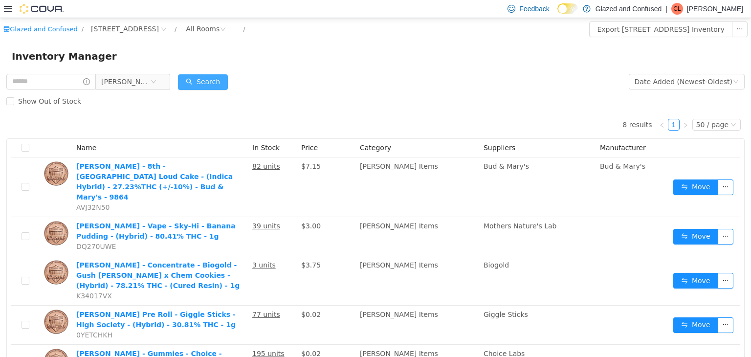
click at [218, 81] on button "Search" at bounding box center [203, 82] width 50 height 16
click at [326, 109] on div "Show Out of Stock" at bounding box center [375, 101] width 738 height 20
click at [305, 112] on div "8 results 1 50 / page Name In Stock Price Category Suppliers Manufacturer Penny…" at bounding box center [375, 325] width 738 height 431
click at [150, 75] on span "Penny Items" at bounding box center [125, 81] width 49 height 15
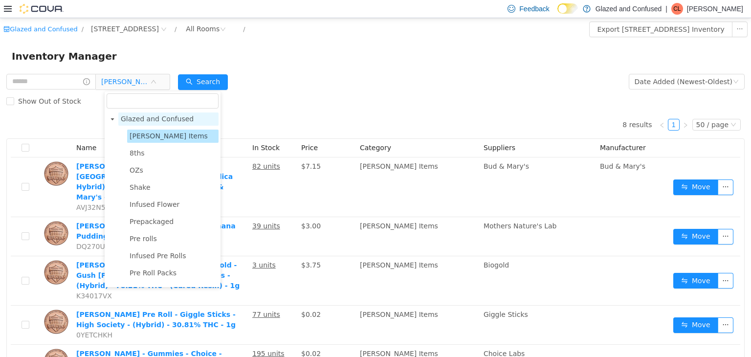
click at [144, 119] on span "Glazed and Confused" at bounding box center [157, 118] width 73 height 8
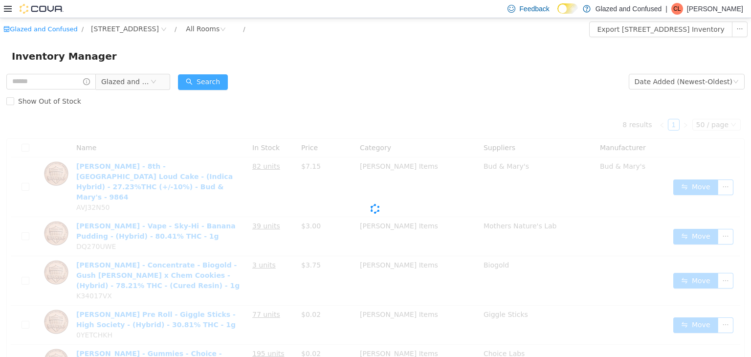
click at [192, 88] on button "Search" at bounding box center [203, 82] width 50 height 16
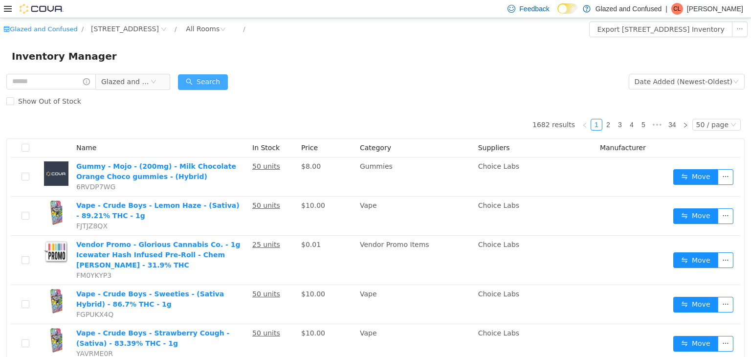
click at [197, 84] on button "Search" at bounding box center [203, 82] width 50 height 16
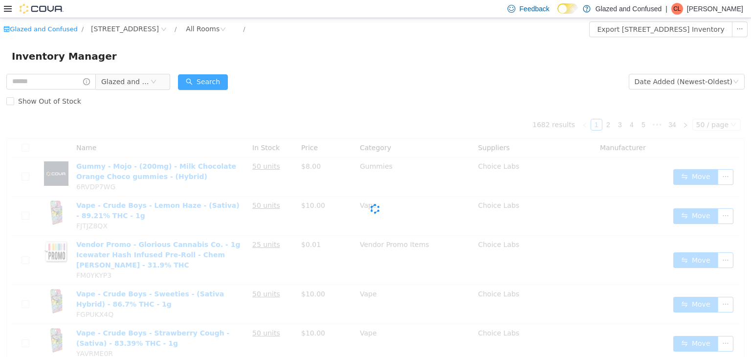
click at [197, 84] on button "Search" at bounding box center [203, 82] width 50 height 16
click at [208, 77] on button "Search" at bounding box center [203, 82] width 50 height 16
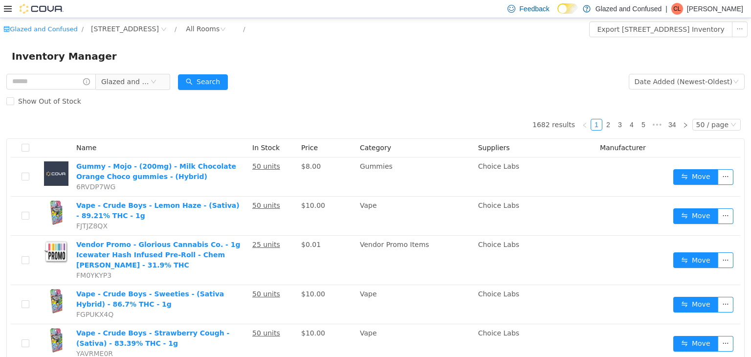
click at [264, 89] on form "Glazed and Confused Date Added (Newest-Oldest) Search Show Out of Stock" at bounding box center [375, 90] width 738 height 39
click at [265, 103] on div "Show Out of Stock" at bounding box center [375, 101] width 738 height 20
click at [219, 34] on div "All Rooms" at bounding box center [203, 28] width 34 height 15
click at [424, 75] on form "Glazed and Confused Date Added (Newest-Oldest) Search Show Out of Stock" at bounding box center [375, 90] width 738 height 39
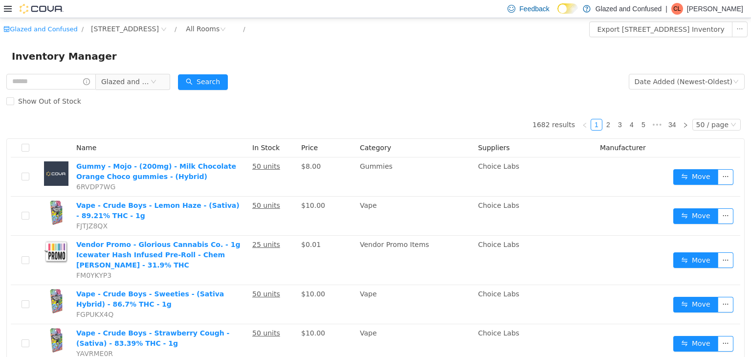
click at [508, 57] on div "Inventory Manager" at bounding box center [375, 56] width 727 height 16
click at [57, 77] on div "Glazed and Confused" at bounding box center [88, 81] width 164 height 20
click at [59, 75] on input "text" at bounding box center [50, 81] width 89 height 16
type input "*"
type input "*****"
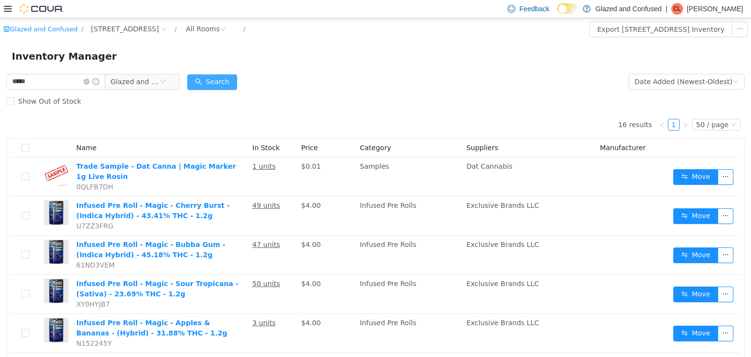
click at [219, 79] on button "Search" at bounding box center [212, 82] width 50 height 16
click at [651, 81] on div "Date Added (Newest-Oldest)" at bounding box center [683, 81] width 98 height 15
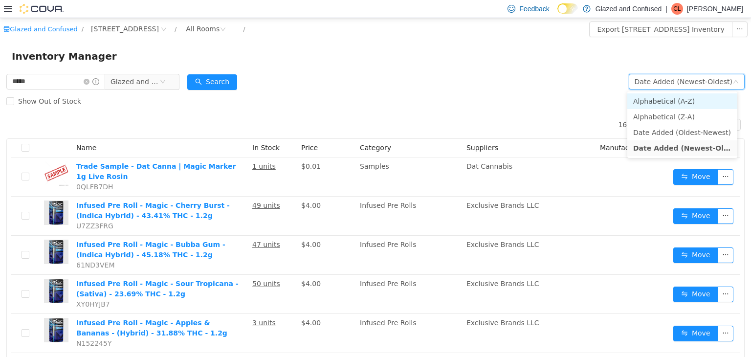
click at [656, 106] on li "Alphabetical (A-Z)" at bounding box center [682, 101] width 110 height 16
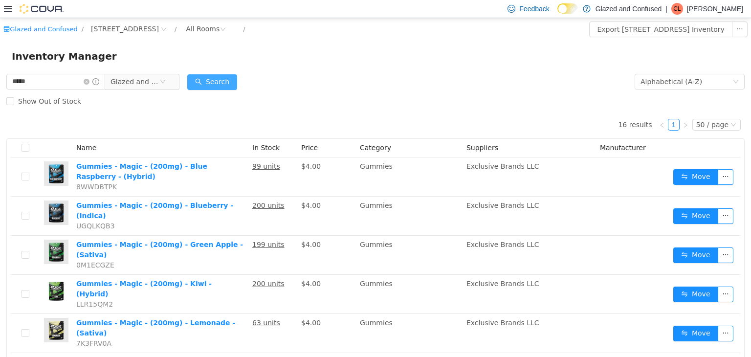
click at [213, 87] on button "Search" at bounding box center [212, 82] width 50 height 16
click at [211, 77] on button "Search" at bounding box center [212, 82] width 50 height 16
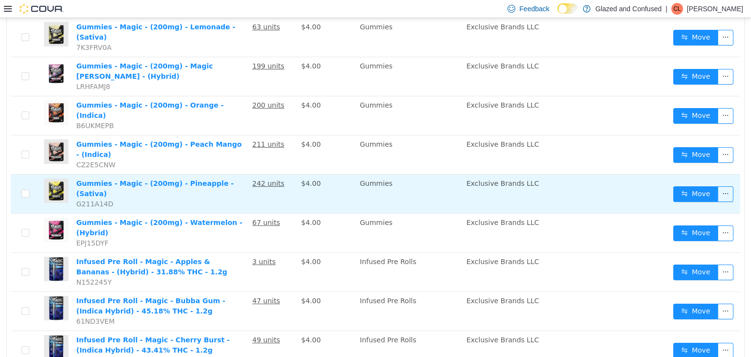
scroll to position [291, 0]
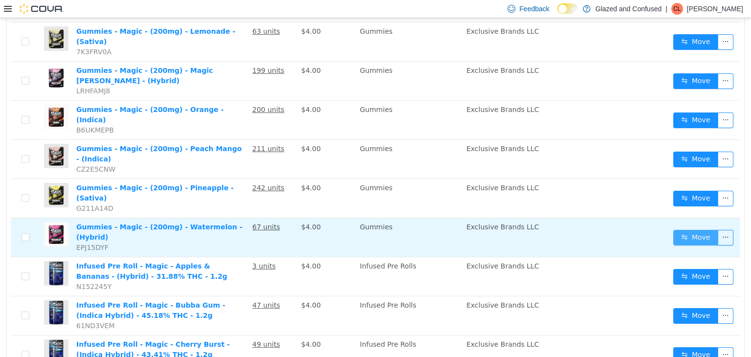
click at [673, 229] on button "Move" at bounding box center [695, 237] width 45 height 16
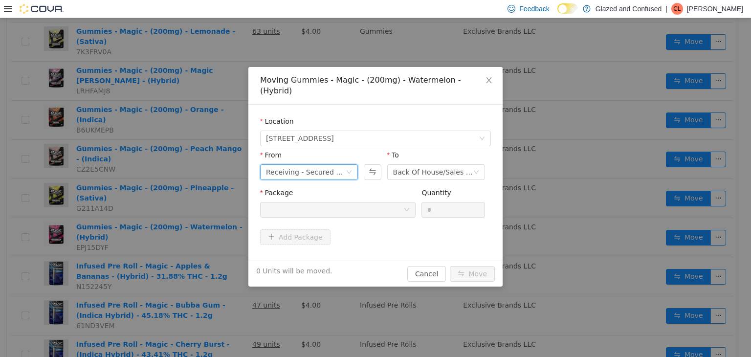
click at [318, 164] on div "Receiving - Secured Storage C" at bounding box center [306, 171] width 80 height 15
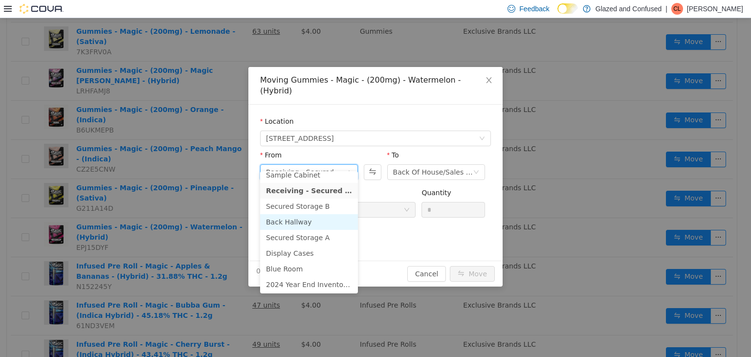
scroll to position [85, 0]
click at [313, 205] on li "Secured Storage B" at bounding box center [309, 205] width 98 height 16
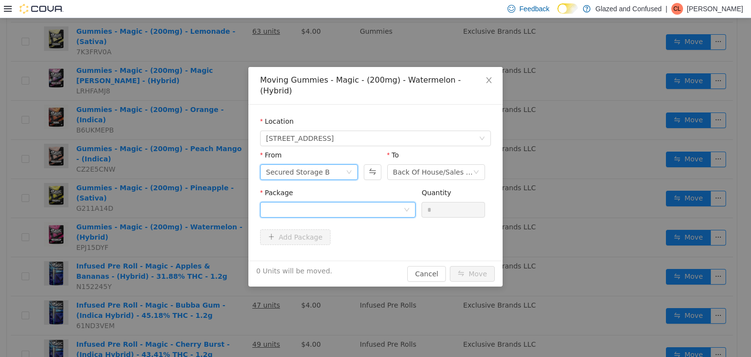
click at [368, 202] on div at bounding box center [334, 209] width 137 height 15
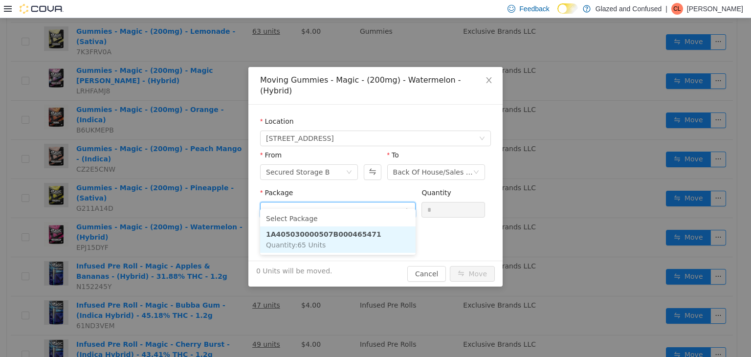
click at [372, 243] on li "1A405030000507B000465471 Quantity : 65 Units" at bounding box center [337, 239] width 155 height 26
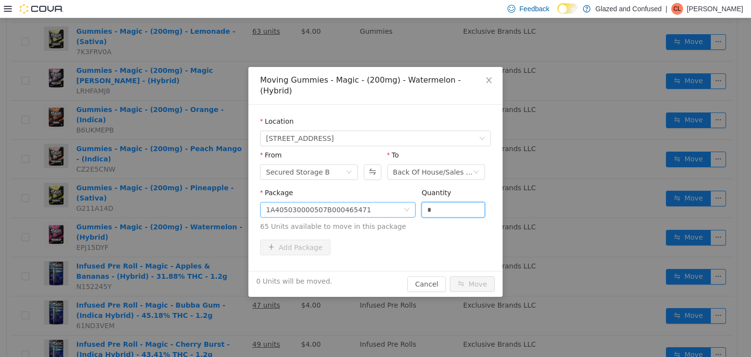
drag, startPoint x: 436, startPoint y: 204, endPoint x: 414, endPoint y: 193, distance: 24.7
click at [414, 193] on span "Package 1A405030000507B000465471 Quantity * 65 Units available to move in this …" at bounding box center [375, 209] width 231 height 43
type input "**"
click at [450, 276] on button "Move" at bounding box center [472, 284] width 45 height 16
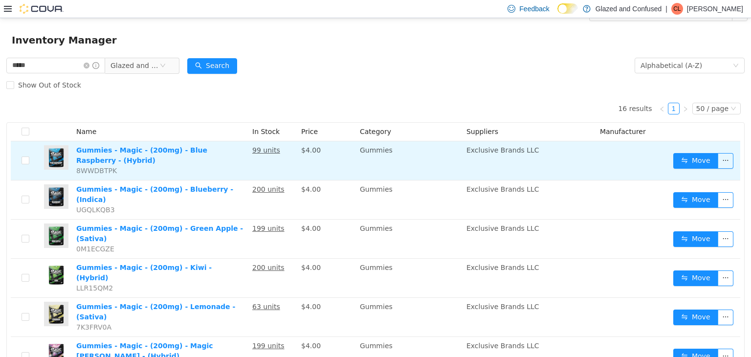
scroll to position [0, 0]
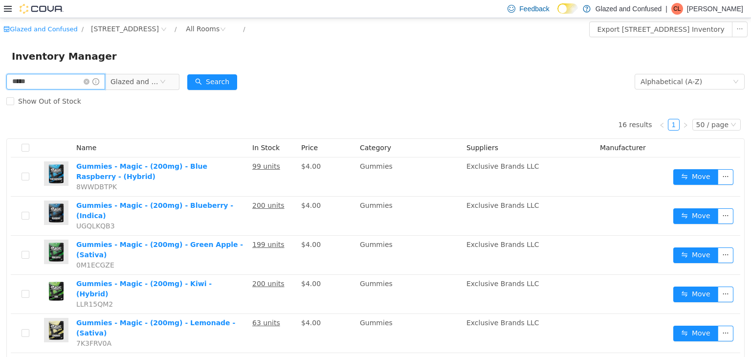
drag, startPoint x: 87, startPoint y: 79, endPoint x: 80, endPoint y: 73, distance: 9.4
click at [84, 77] on input "*****" at bounding box center [55, 81] width 99 height 16
click at [80, 72] on div "***** Glazed and Confused" at bounding box center [92, 81] width 173 height 20
click at [77, 71] on div "***** Glazed and Confused" at bounding box center [92, 81] width 173 height 20
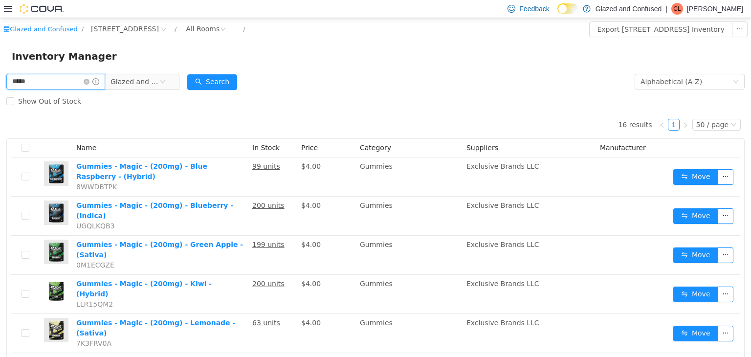
drag, startPoint x: 65, startPoint y: 86, endPoint x: 61, endPoint y: 88, distance: 5.0
click at [62, 89] on input "*****" at bounding box center [55, 81] width 99 height 16
click at [61, 87] on input "*****" at bounding box center [55, 81] width 99 height 16
click at [60, 87] on input "*****" at bounding box center [55, 81] width 99 height 16
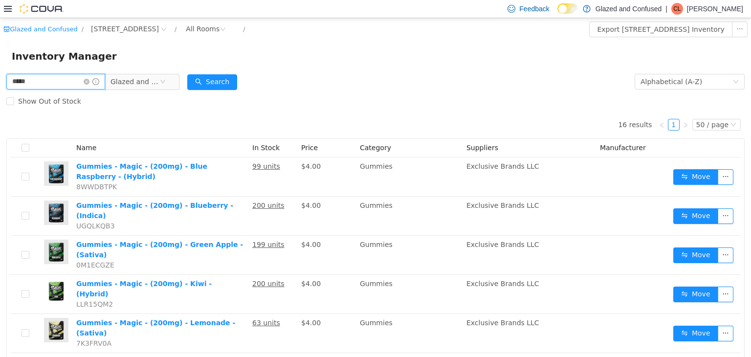
click at [60, 87] on input "*****" at bounding box center [55, 81] width 99 height 16
click at [62, 82] on input "*****" at bounding box center [55, 81] width 99 height 16
drag, startPoint x: 62, startPoint y: 82, endPoint x: 48, endPoint y: 81, distance: 13.2
click at [48, 81] on input "**" at bounding box center [55, 81] width 99 height 16
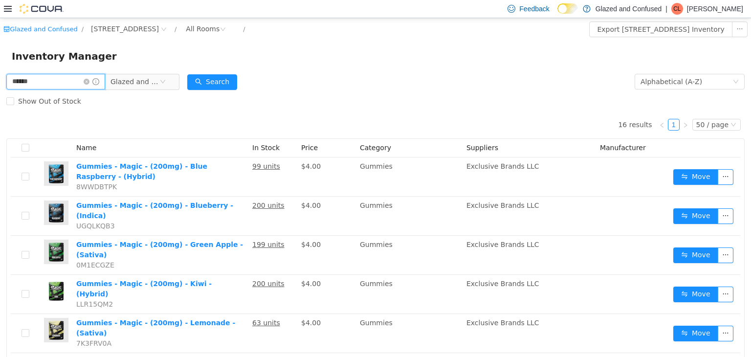
type input "******"
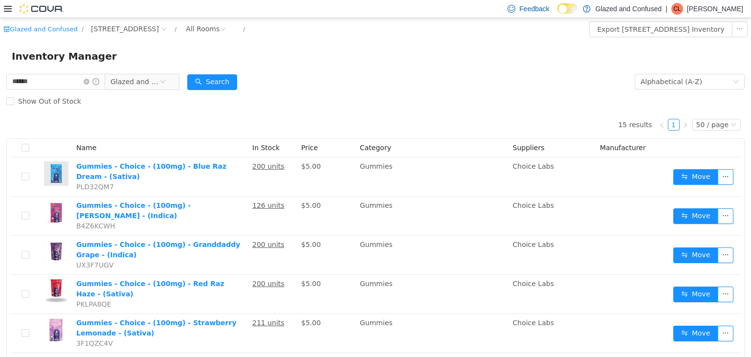
click at [134, 17] on div "Feedback Dark Mode Glazed and Confused | CL Chad Lacy" at bounding box center [375, 9] width 751 height 18
drag, startPoint x: 267, startPoint y: 79, endPoint x: 257, endPoint y: 74, distance: 11.2
click at [257, 74] on form "****** Glazed and Confused Alphabetical (A-Z) Search Show Out of Stock" at bounding box center [375, 90] width 738 height 39
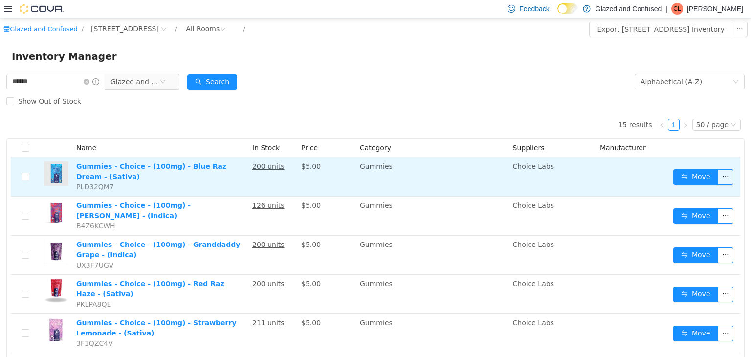
click at [672, 184] on td "Move" at bounding box center [704, 176] width 71 height 39
click at [682, 177] on button "Move" at bounding box center [695, 177] width 45 height 16
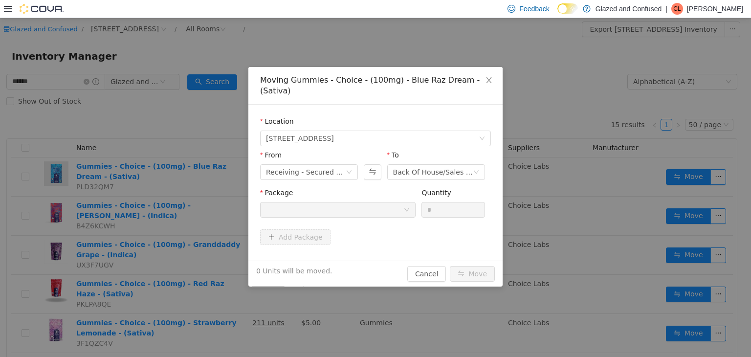
click at [326, 150] on div "From" at bounding box center [309, 157] width 98 height 14
click at [326, 164] on div "Receiving - Secured Storage C" at bounding box center [306, 171] width 80 height 15
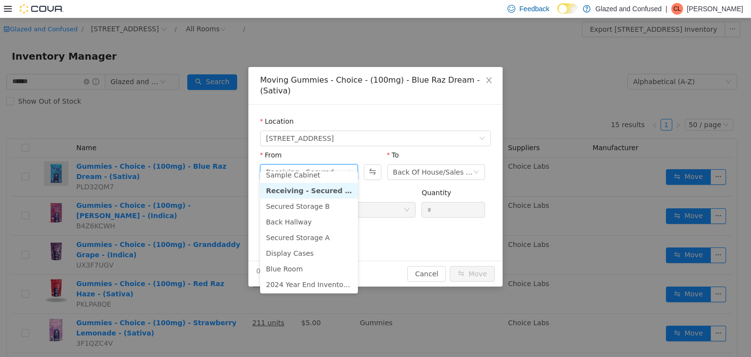
scroll to position [85, 0]
click at [305, 205] on li "Secured Storage B" at bounding box center [309, 205] width 98 height 16
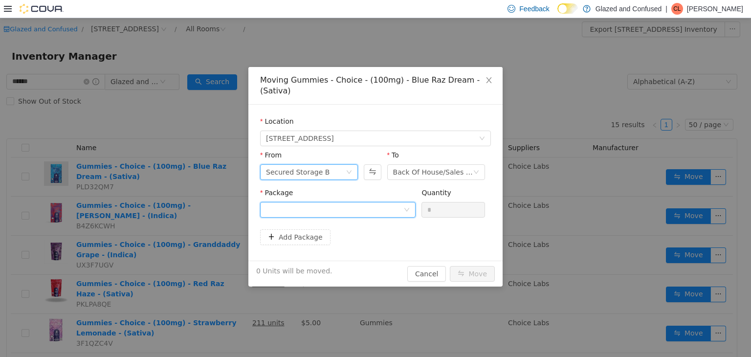
click at [341, 202] on div at bounding box center [334, 209] width 137 height 15
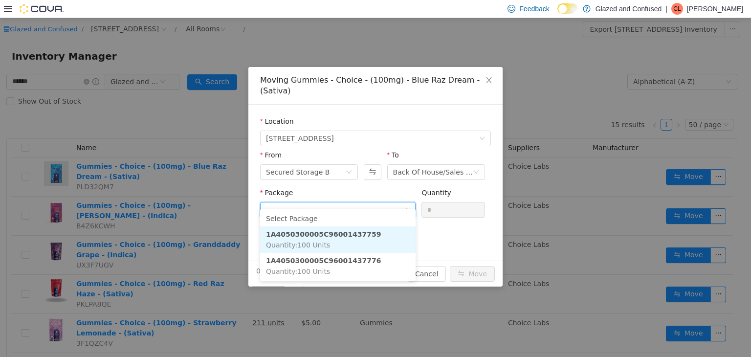
click at [341, 240] on li "1A4050300005C96001437759 Quantity : 100 Units" at bounding box center [337, 239] width 155 height 26
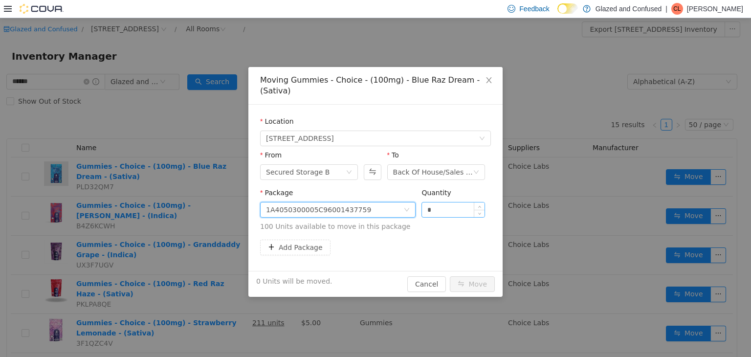
click at [426, 202] on input "*" at bounding box center [453, 209] width 63 height 15
type input "**"
click at [450, 276] on button "Move" at bounding box center [472, 284] width 45 height 16
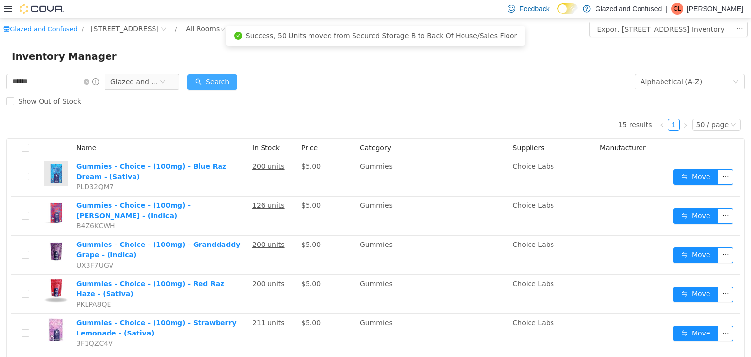
click at [198, 84] on button "Search" at bounding box center [212, 82] width 50 height 16
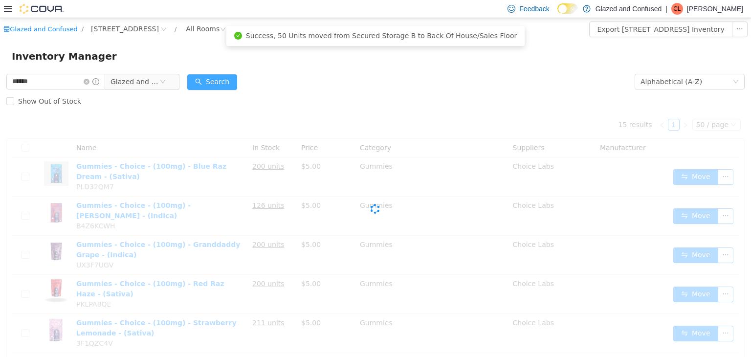
click at [200, 83] on button "Search" at bounding box center [212, 82] width 50 height 16
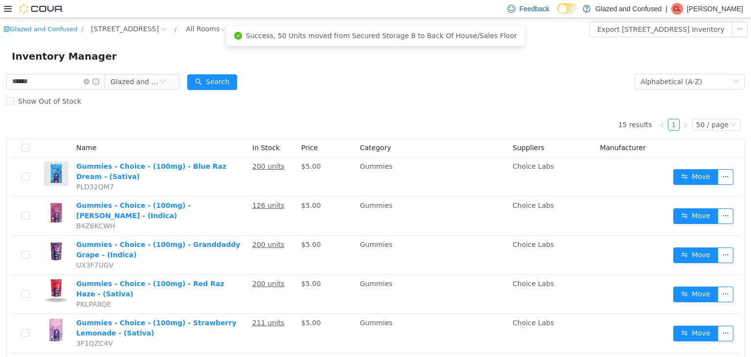
click at [291, 108] on div "Show Out of Stock" at bounding box center [375, 101] width 738 height 20
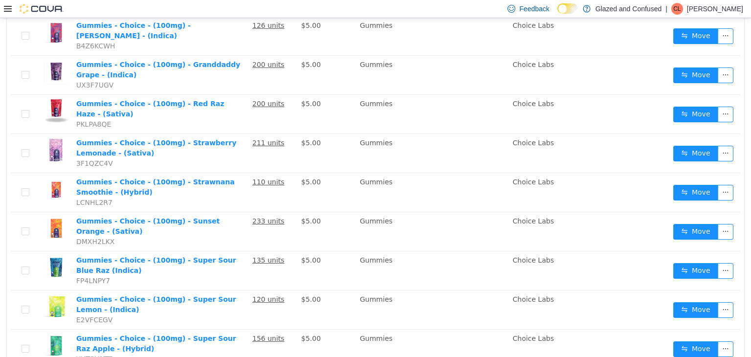
scroll to position [0, 0]
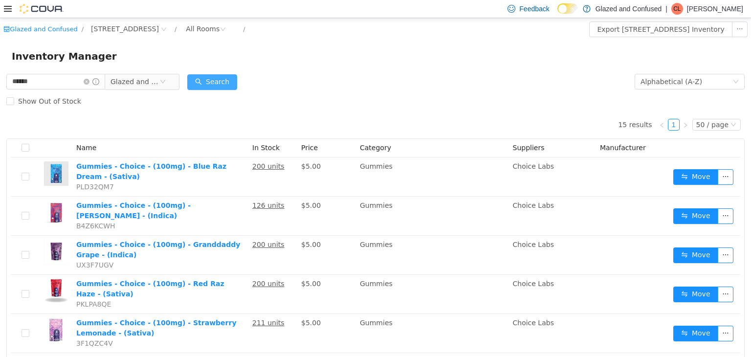
click at [225, 84] on button "Search" at bounding box center [212, 82] width 50 height 16
drag, startPoint x: 78, startPoint y: 84, endPoint x: 0, endPoint y: 67, distance: 80.0
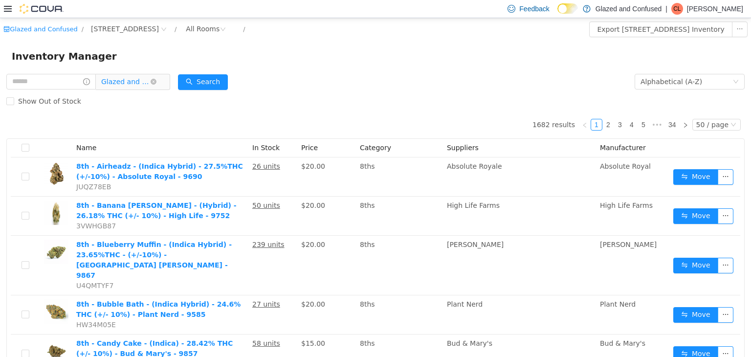
click at [131, 87] on span "Glazed and Confused" at bounding box center [125, 81] width 49 height 15
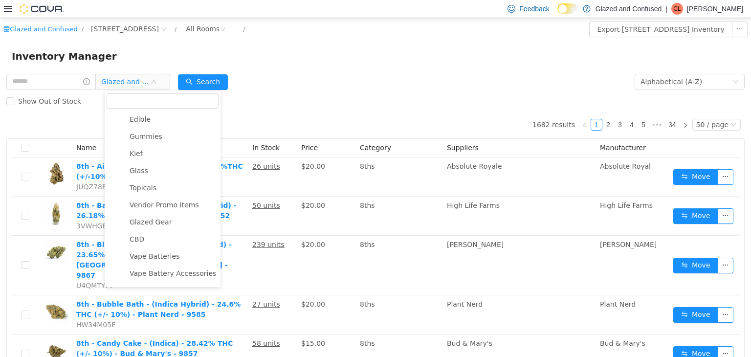
scroll to position [223, 0]
click at [151, 156] on span "Gummies" at bounding box center [146, 152] width 33 height 8
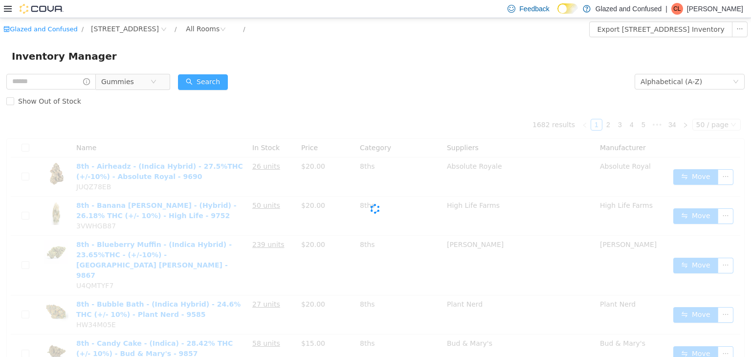
click at [208, 77] on button "Search" at bounding box center [203, 82] width 50 height 16
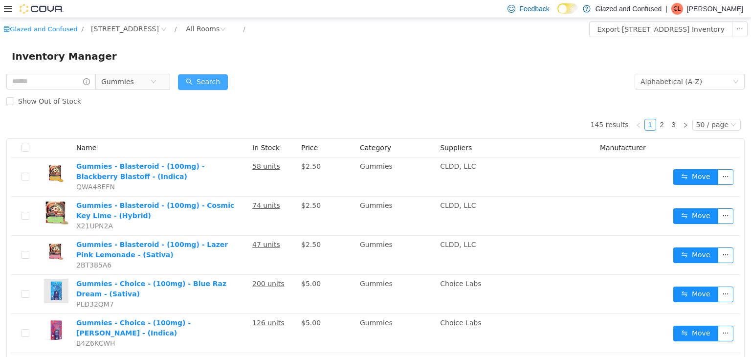
click at [208, 77] on button "Search" at bounding box center [203, 82] width 50 height 16
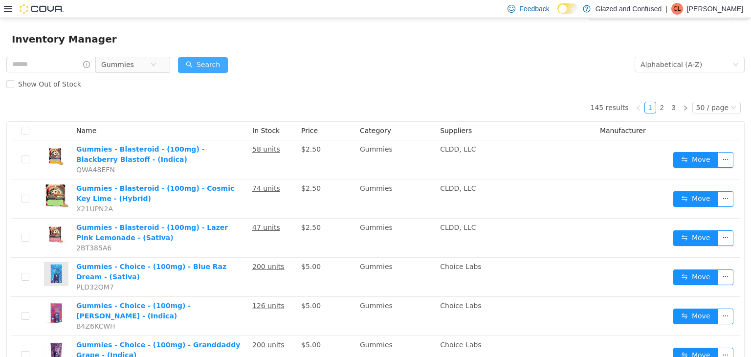
scroll to position [0, 0]
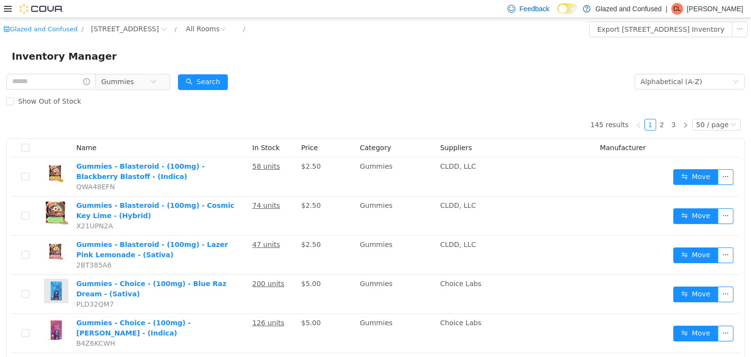
click at [52, 66] on div "Inventory Manager" at bounding box center [375, 55] width 751 height 31
click at [53, 83] on input "text" at bounding box center [50, 81] width 89 height 16
type input "**********"
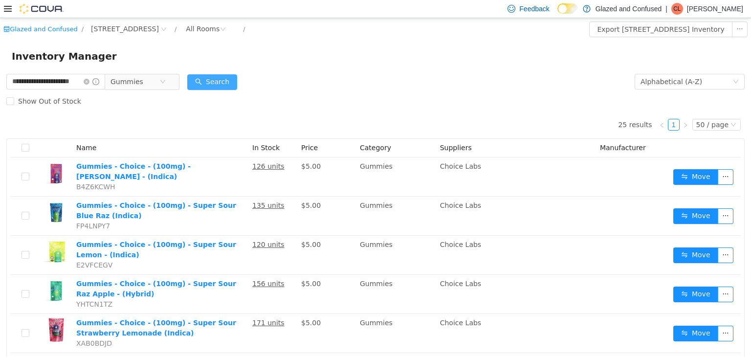
click at [203, 83] on button "Search" at bounding box center [212, 82] width 50 height 16
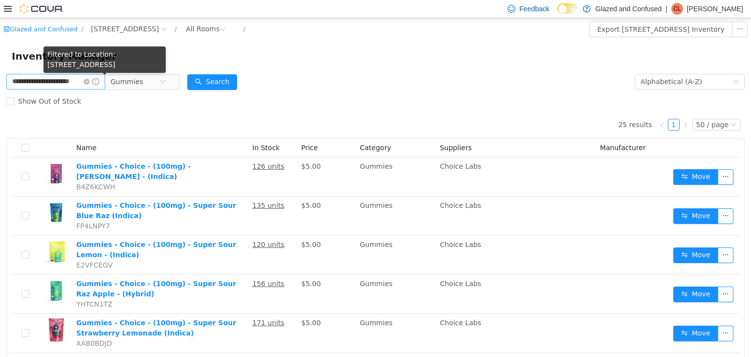
click at [89, 79] on icon "icon: close-circle" at bounding box center [87, 81] width 6 height 6
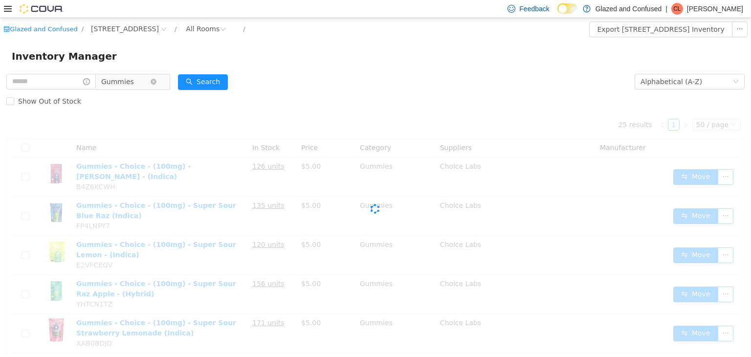
click at [145, 81] on span "Gummies" at bounding box center [125, 81] width 49 height 15
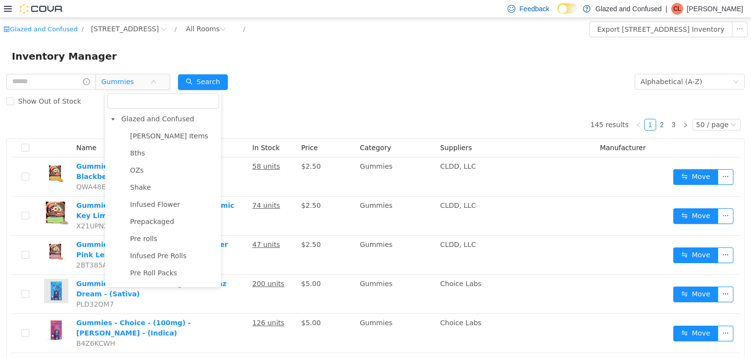
scroll to position [244, 0]
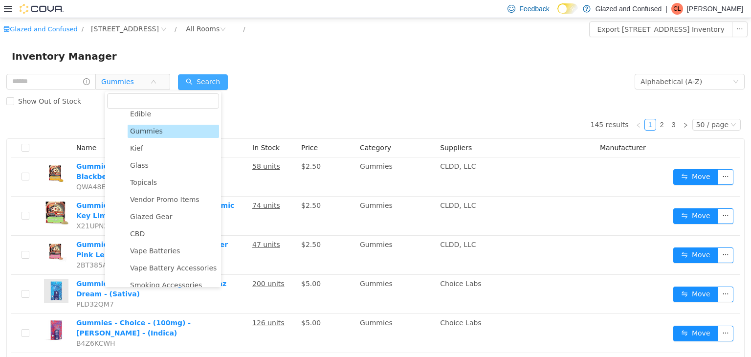
click at [204, 79] on button "Search" at bounding box center [203, 82] width 50 height 16
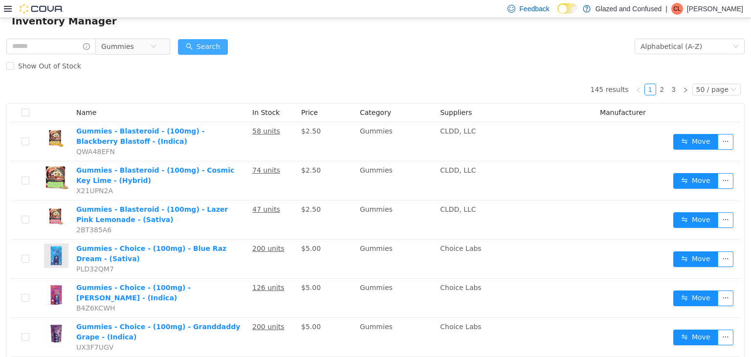
scroll to position [0, 0]
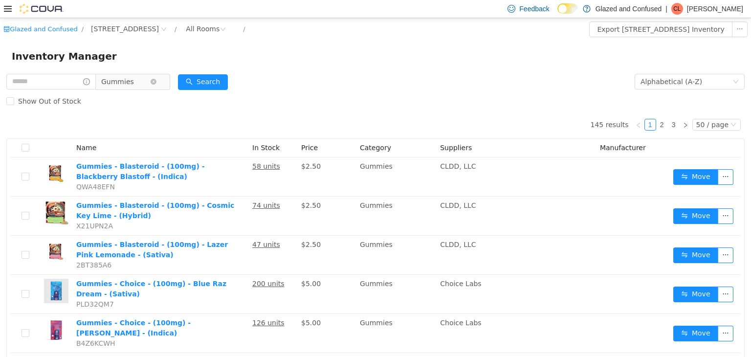
click at [121, 81] on span "Gummies" at bounding box center [117, 81] width 33 height 15
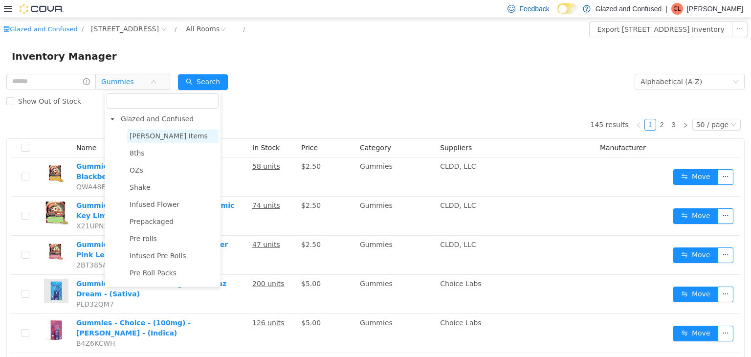
click at [143, 130] on span "Penny Items" at bounding box center [172, 135] width 91 height 13
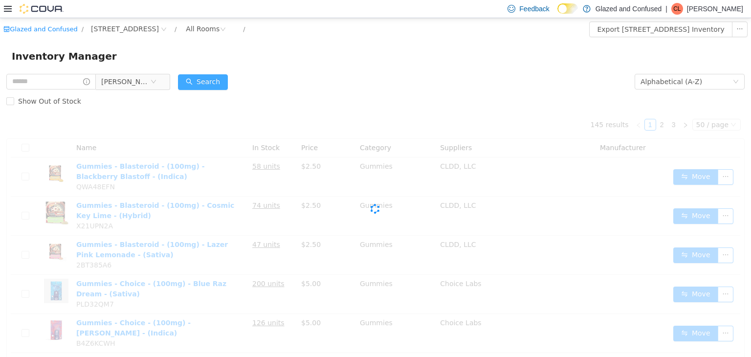
click at [207, 89] on div "Search" at bounding box center [203, 81] width 50 height 20
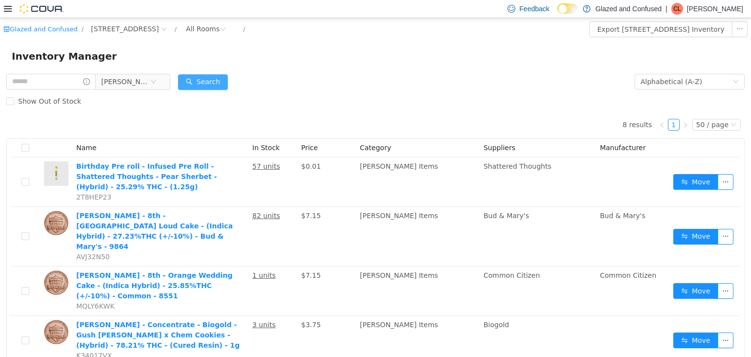
drag, startPoint x: 207, startPoint y: 88, endPoint x: 195, endPoint y: 95, distance: 13.8
click at [204, 90] on div "Search" at bounding box center [203, 81] width 50 height 20
click at [215, 80] on button "Search" at bounding box center [203, 82] width 50 height 16
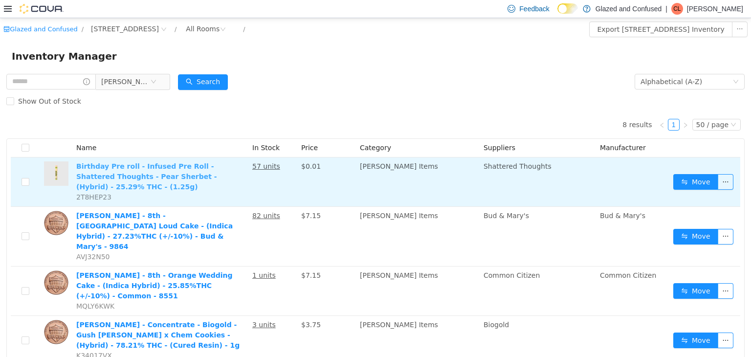
click at [160, 177] on link "Birthday Pre roll - Infused Pre Roll - Shattered Thoughts - Pear Sherbet - (Hyb…" at bounding box center [146, 176] width 141 height 28
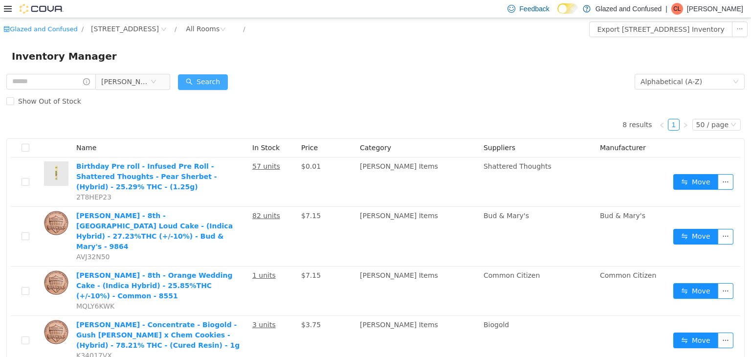
click at [205, 75] on button "Search" at bounding box center [203, 82] width 50 height 16
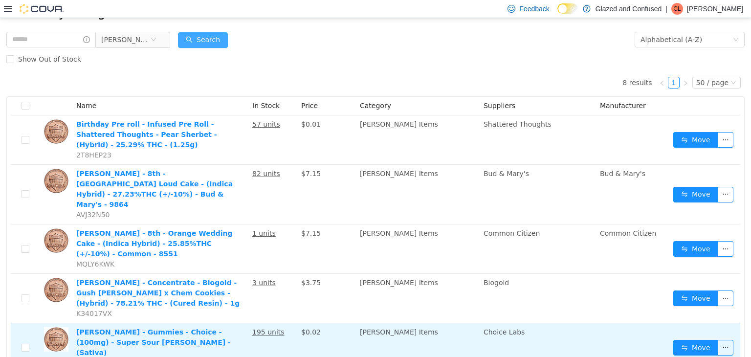
scroll to position [151, 0]
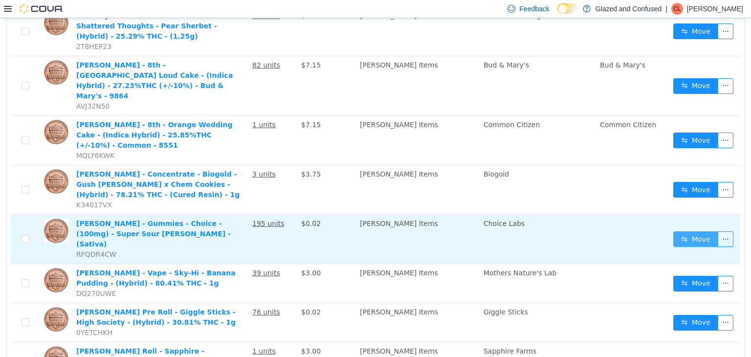
click at [695, 231] on button "Move" at bounding box center [695, 239] width 45 height 16
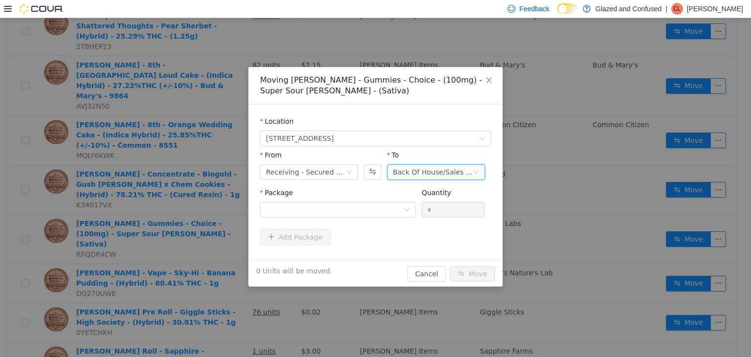
click at [440, 177] on div "Back Of House/Sales Floor" at bounding box center [433, 171] width 80 height 15
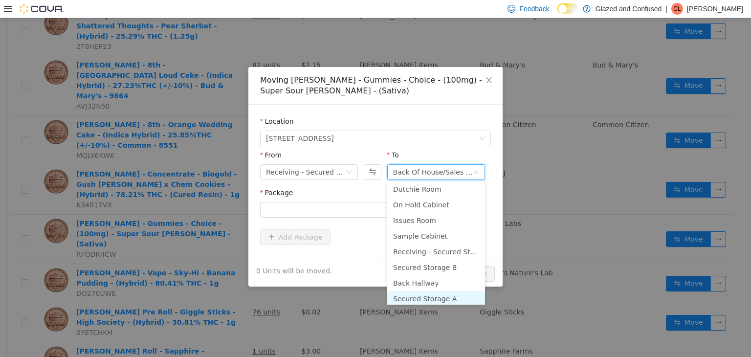
scroll to position [85, 0]
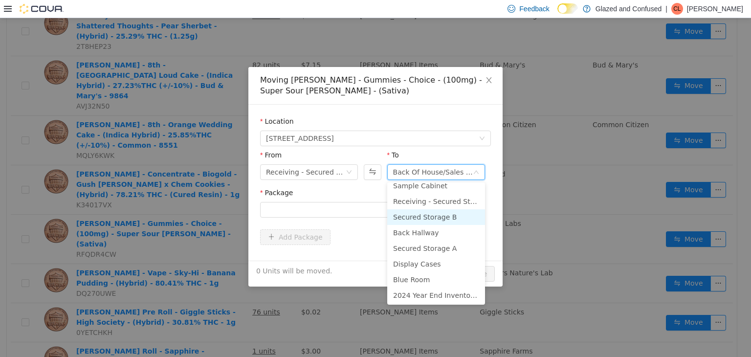
click at [438, 209] on li "Secured Storage B" at bounding box center [436, 217] width 98 height 16
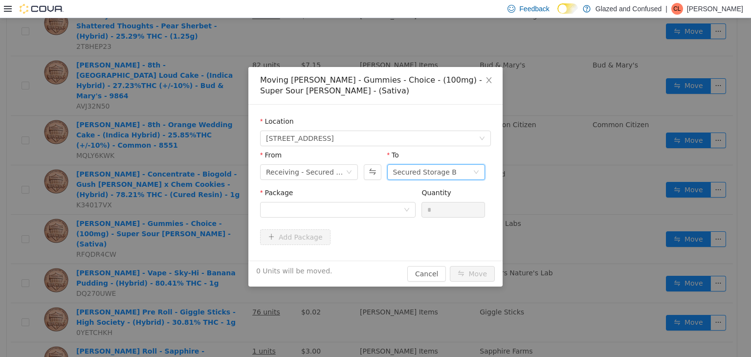
click at [362, 220] on div "Package" at bounding box center [337, 204] width 155 height 34
click at [360, 214] on div at bounding box center [334, 209] width 137 height 15
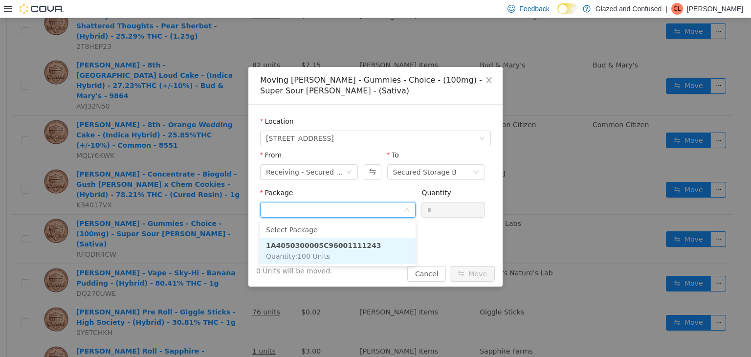
click at [355, 249] on li "1A4050300005C96001111243 Quantity : 100 Units" at bounding box center [337, 250] width 155 height 26
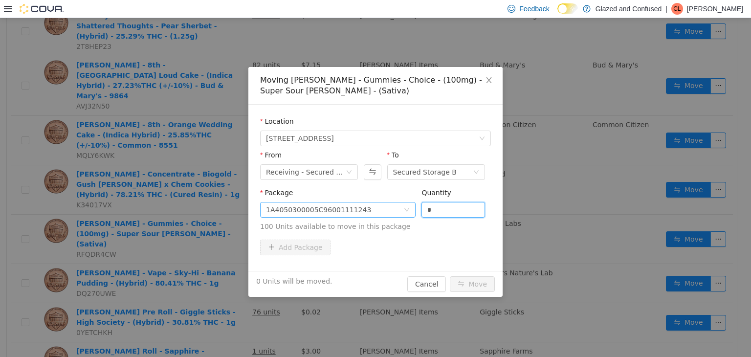
drag, startPoint x: 454, startPoint y: 214, endPoint x: 410, endPoint y: 210, distance: 44.2
click at [410, 210] on span "Package 1A4050300005C96001111243 Quantity * 100 Units available to move in this…" at bounding box center [375, 209] width 231 height 43
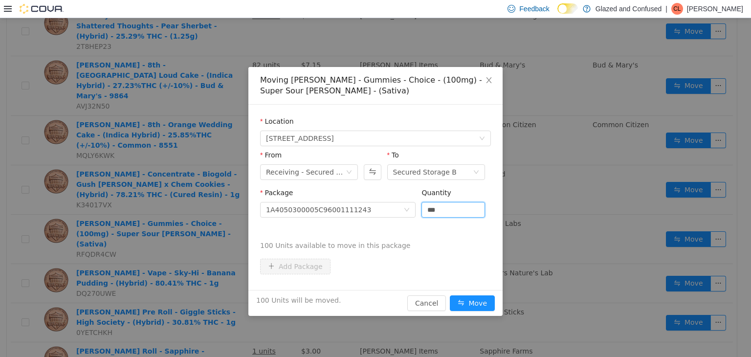
type input "***"
click at [450, 295] on button "Move" at bounding box center [472, 303] width 45 height 16
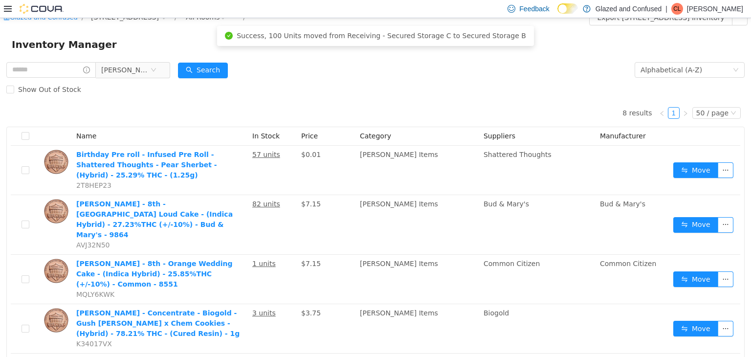
scroll to position [0, 0]
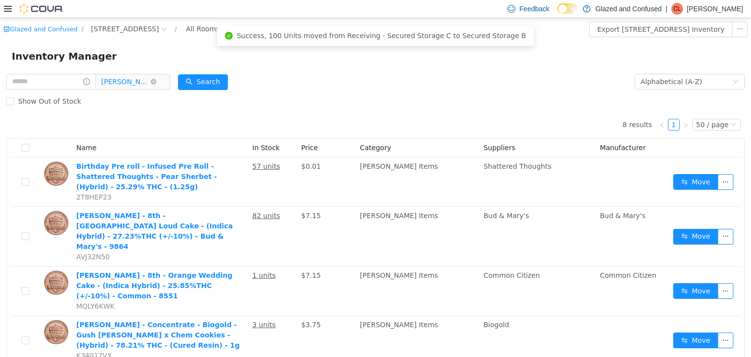
click at [113, 85] on span "Penny Items" at bounding box center [125, 81] width 49 height 15
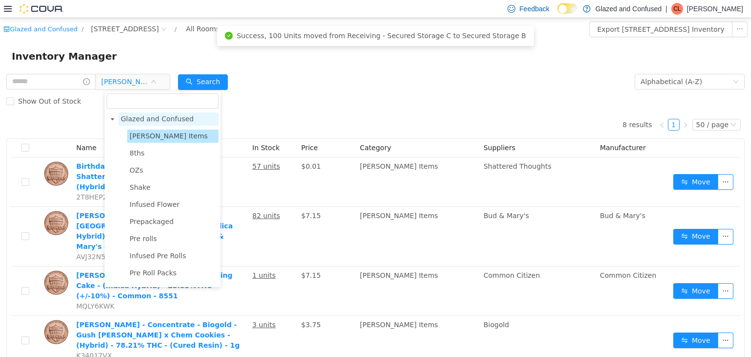
click at [146, 122] on span "Glazed and Confused" at bounding box center [157, 118] width 73 height 8
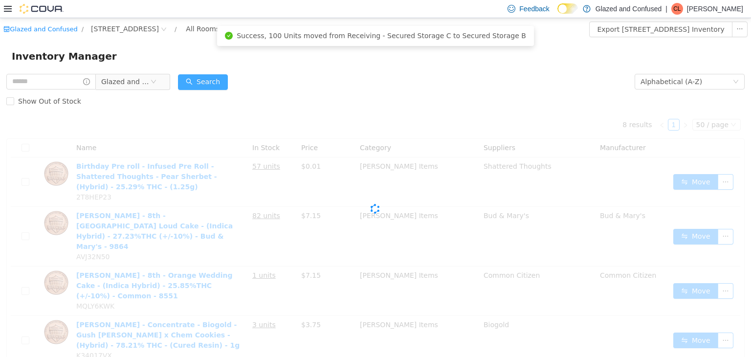
click at [205, 85] on button "Search" at bounding box center [203, 82] width 50 height 16
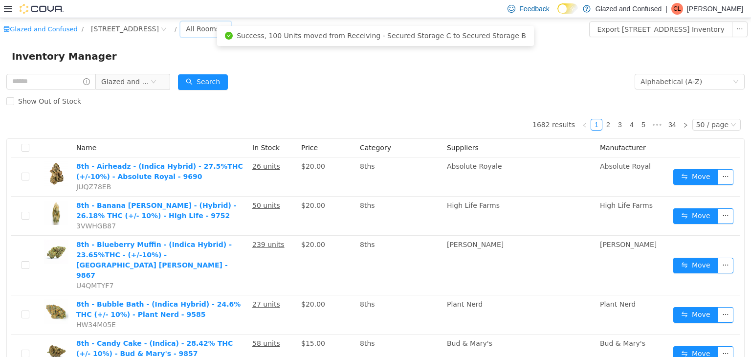
click at [219, 35] on div "All Rooms" at bounding box center [203, 28] width 34 height 15
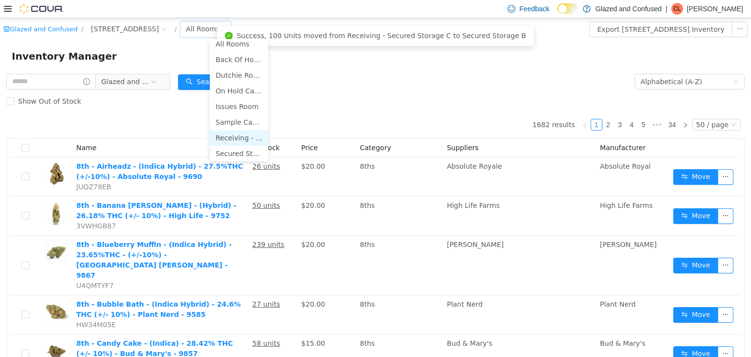
scroll to position [85, 0]
click at [241, 102] on li "Secured Storage A" at bounding box center [239, 105] width 59 height 16
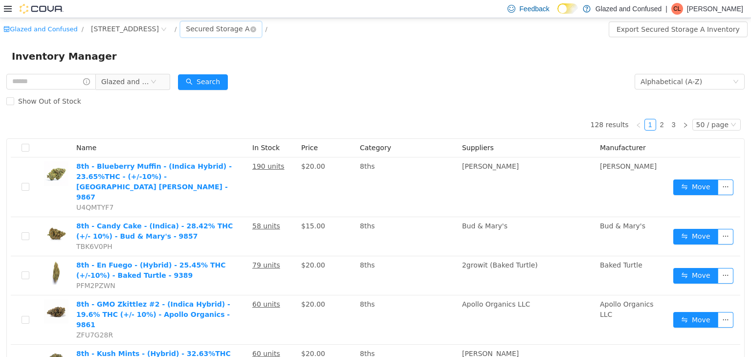
click at [249, 28] on div "Secured Storage A" at bounding box center [218, 28] width 64 height 15
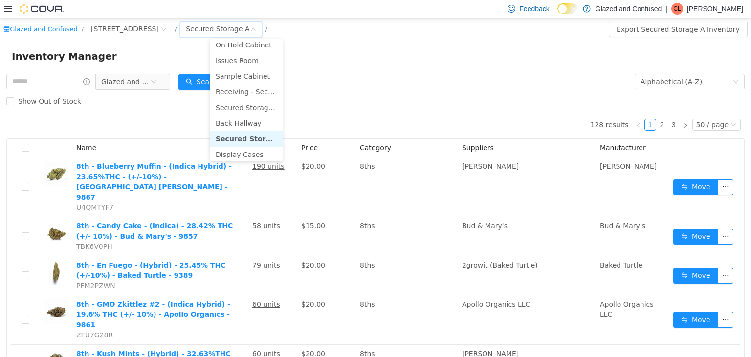
scroll to position [36, 0]
click at [241, 123] on li "Secured Storage B" at bounding box center [246, 122] width 73 height 16
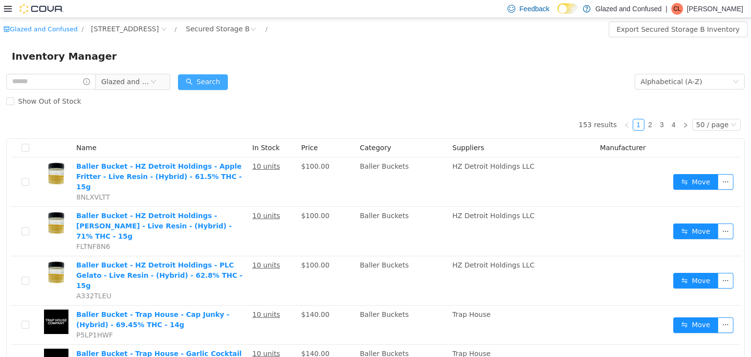
click at [213, 83] on button "Search" at bounding box center [203, 82] width 50 height 16
click at [88, 81] on input "text" at bounding box center [50, 81] width 89 height 16
type input "******"
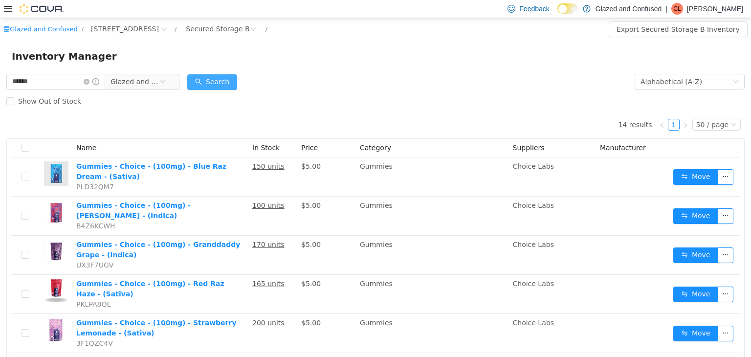
click at [202, 78] on button "Search" at bounding box center [212, 82] width 50 height 16
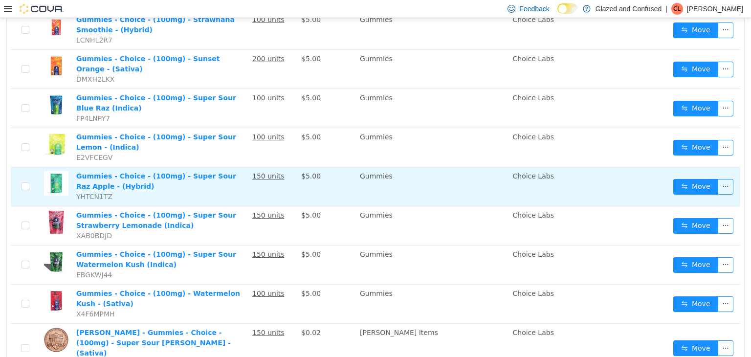
scroll to position [362, 0]
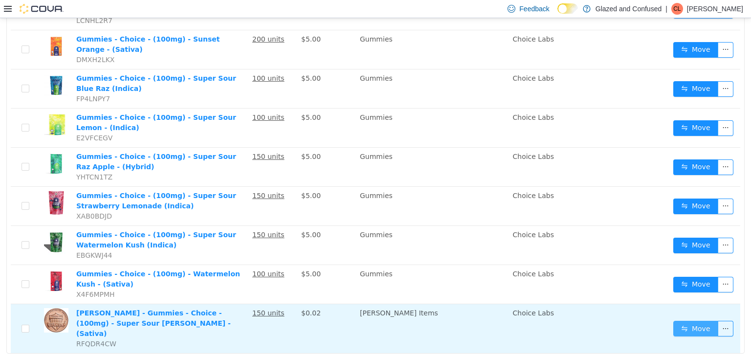
click at [676, 320] on button "Move" at bounding box center [695, 328] width 45 height 16
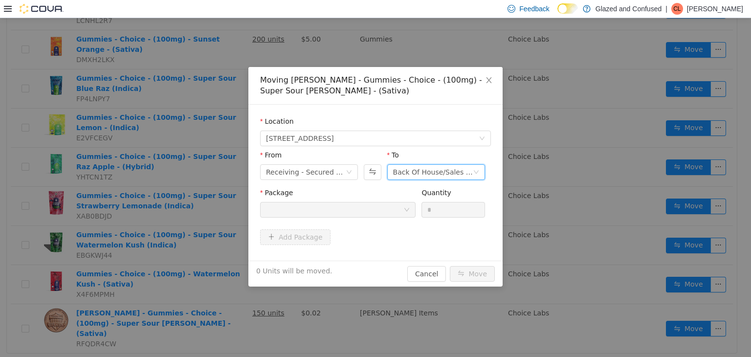
click at [399, 173] on div "Back Of House/Sales Floor" at bounding box center [433, 171] width 80 height 15
click at [316, 172] on div "Receiving - Secured Storage C" at bounding box center [306, 171] width 80 height 15
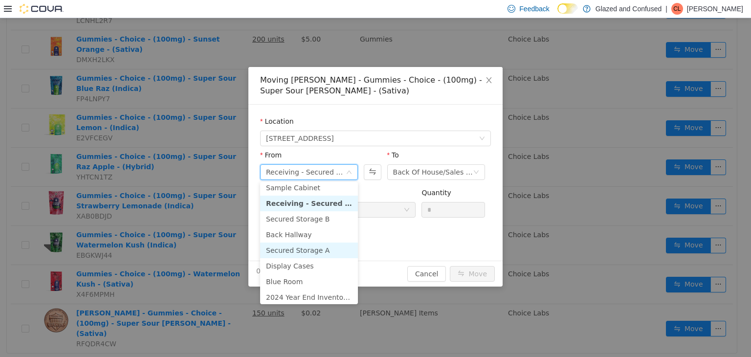
scroll to position [85, 0]
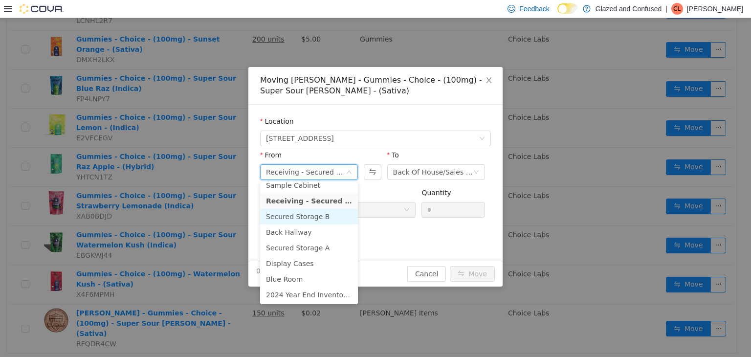
click at [314, 216] on li "Secured Storage B" at bounding box center [309, 216] width 98 height 16
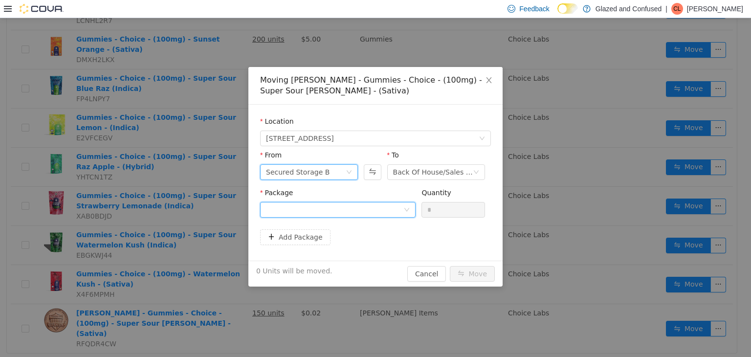
click at [337, 210] on div at bounding box center [334, 209] width 137 height 15
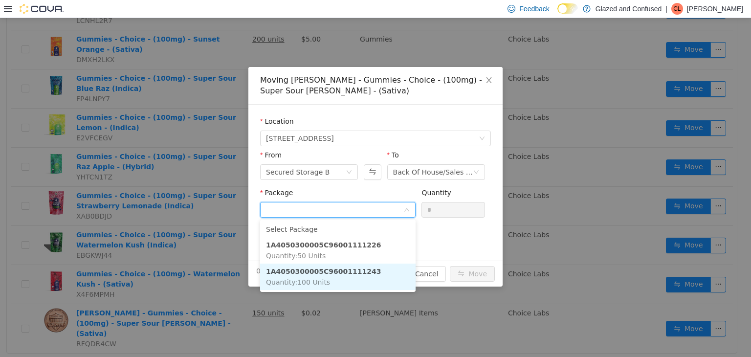
click at [357, 279] on li "1A4050300005C96001111243 Quantity : 100 Units" at bounding box center [337, 276] width 155 height 26
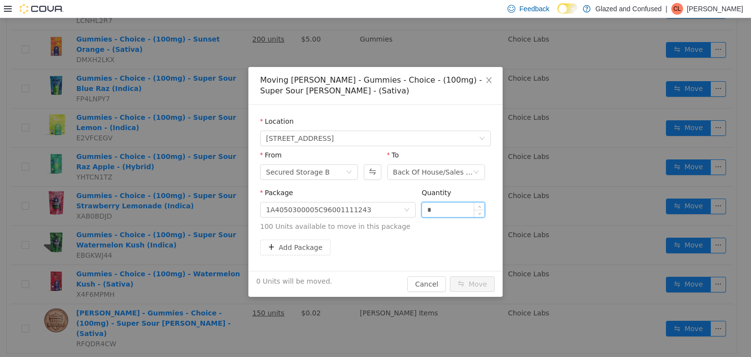
click at [437, 209] on input "*" at bounding box center [453, 209] width 63 height 15
type input "**"
click at [450, 276] on button "Move" at bounding box center [472, 284] width 45 height 16
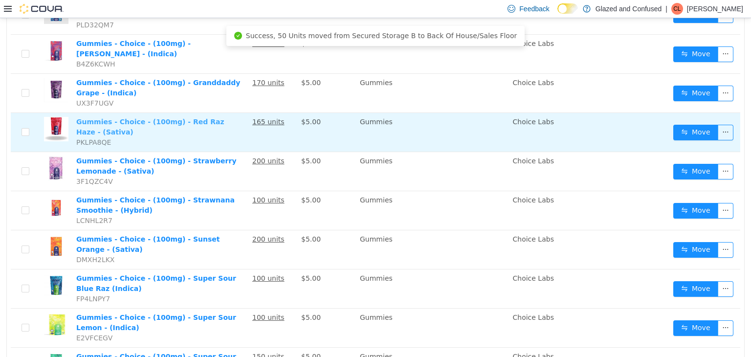
scroll to position [0, 0]
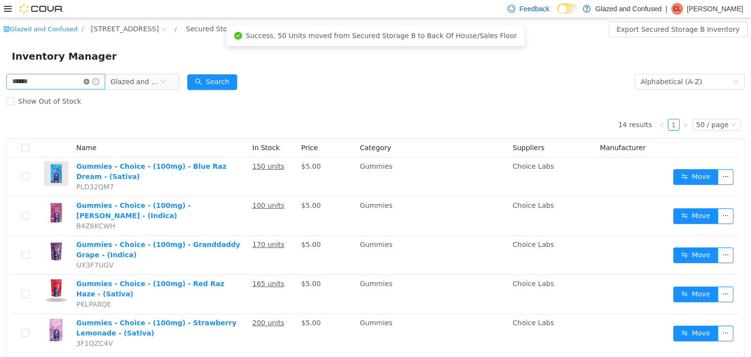
click at [89, 81] on icon "icon: close-circle" at bounding box center [87, 81] width 6 height 6
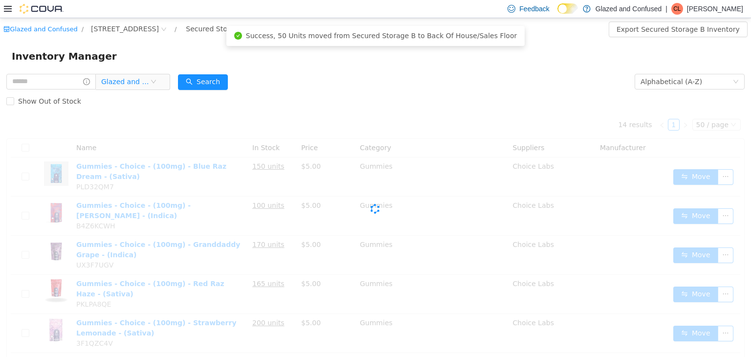
drag, startPoint x: 123, startPoint y: 81, endPoint x: 134, endPoint y: 93, distance: 15.9
click at [124, 81] on span "Glazed and Confused" at bounding box center [125, 81] width 49 height 15
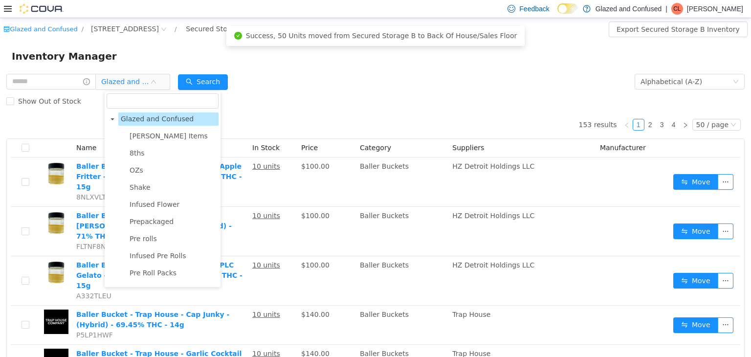
click at [147, 122] on span "Glazed and Confused" at bounding box center [157, 118] width 73 height 8
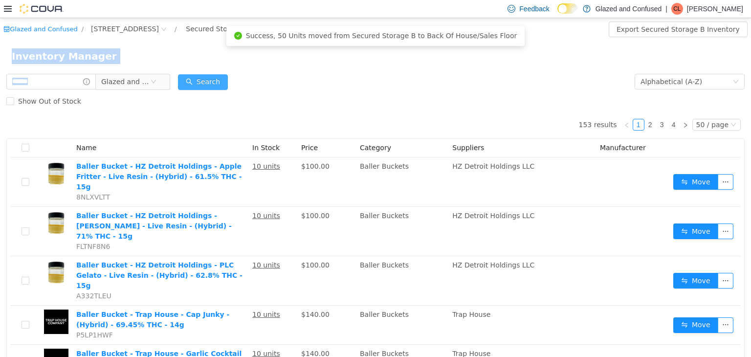
click at [213, 76] on button "Search" at bounding box center [203, 82] width 50 height 16
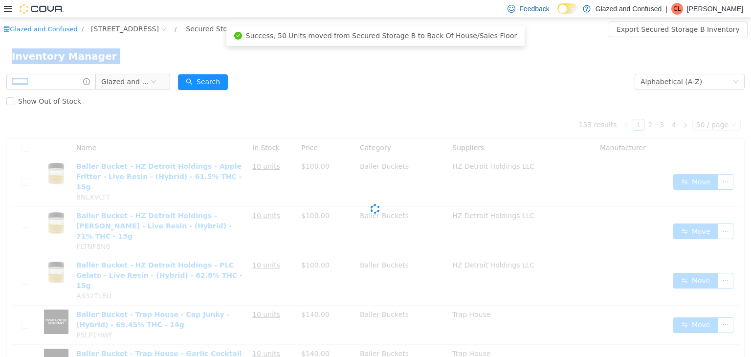
click at [283, 90] on form "Glazed and Confused Alphabetical (A-Z) Search Show Out of Stock" at bounding box center [375, 90] width 738 height 39
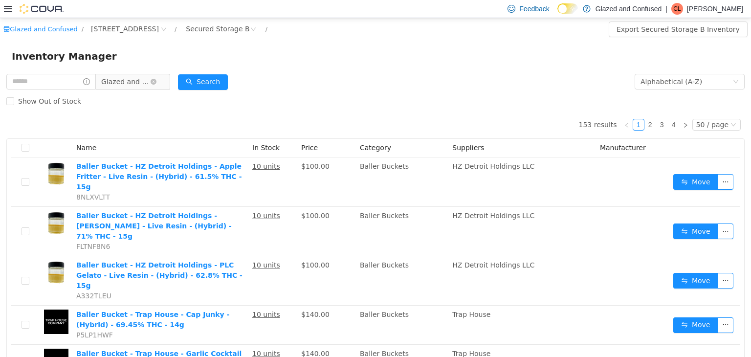
click at [130, 84] on span "Glazed and Confused" at bounding box center [125, 81] width 49 height 15
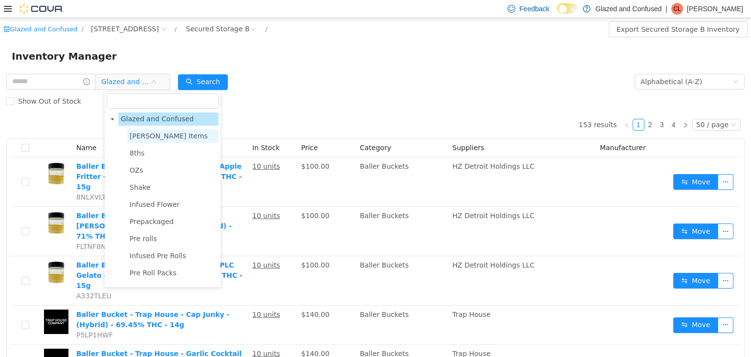
click at [176, 137] on span "Penny Items" at bounding box center [172, 135] width 91 height 13
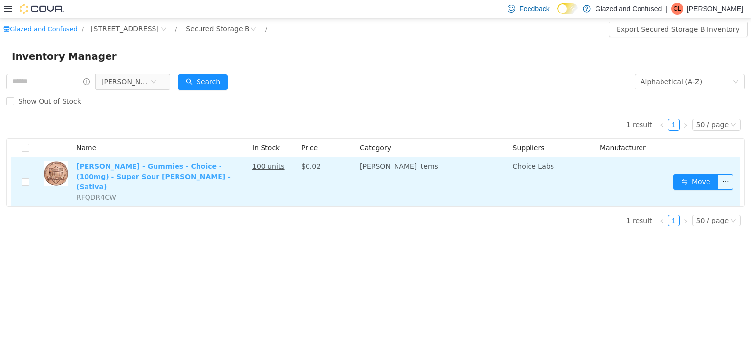
click at [124, 165] on link "Penny - Gummies - Choice - (100mg) - Super Sour Cherry Berry - (Sativa)" at bounding box center [153, 176] width 154 height 28
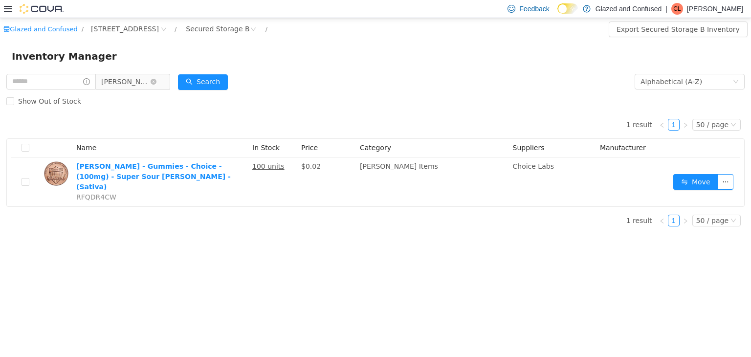
click at [143, 84] on span "Penny Items" at bounding box center [125, 81] width 49 height 15
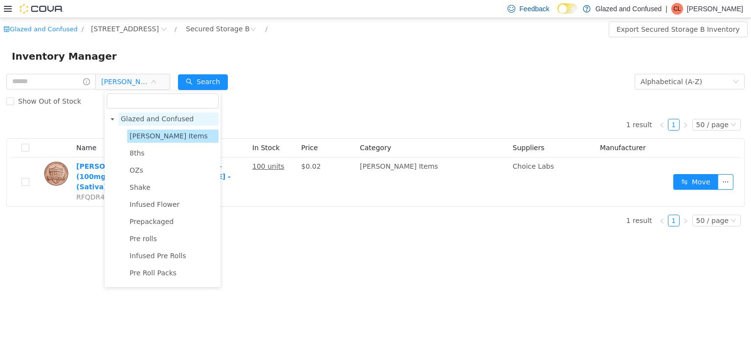
click at [146, 118] on span "Glazed and Confused" at bounding box center [157, 118] width 73 height 8
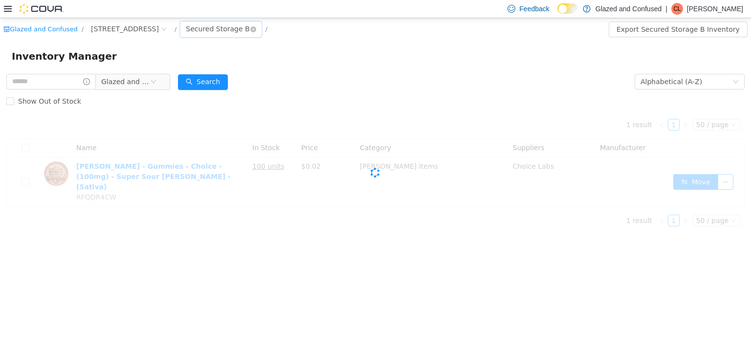
click at [238, 25] on div "Secured Storage B" at bounding box center [218, 28] width 64 height 15
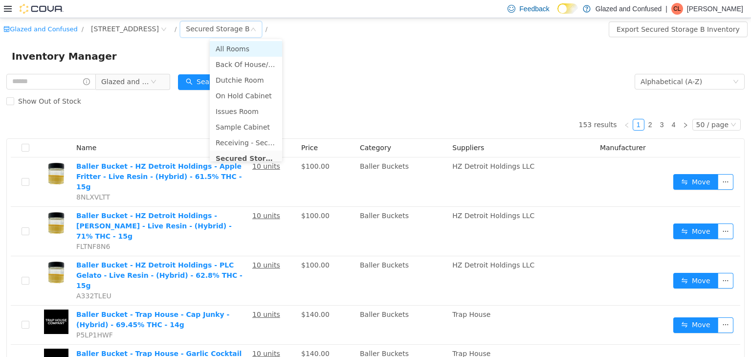
click at [248, 50] on li "All Rooms" at bounding box center [246, 49] width 72 height 16
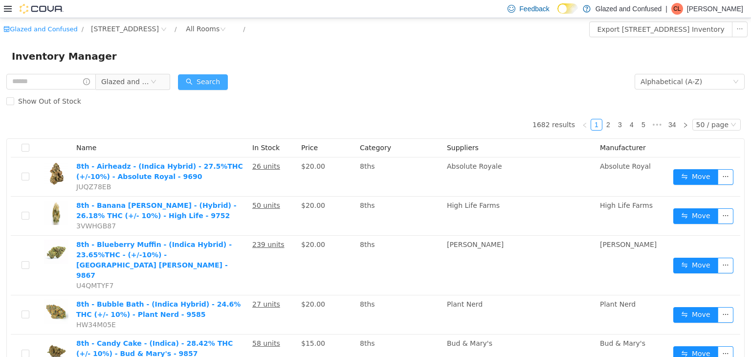
click at [193, 74] on button "Search" at bounding box center [203, 82] width 50 height 16
click at [707, 83] on div "Alphabetical (A-Z)" at bounding box center [686, 81] width 92 height 15
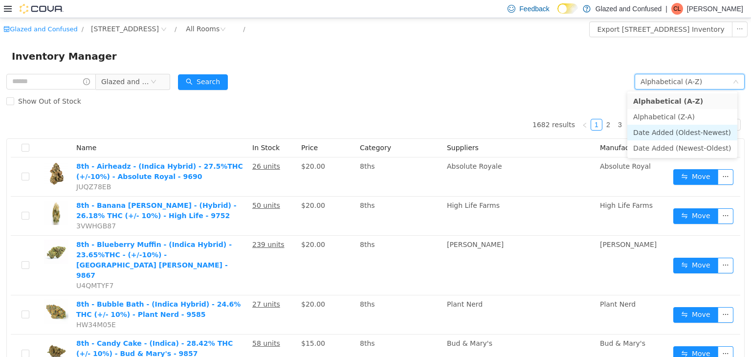
click at [692, 138] on li "Date Added (Oldest-Newest)" at bounding box center [682, 132] width 110 height 16
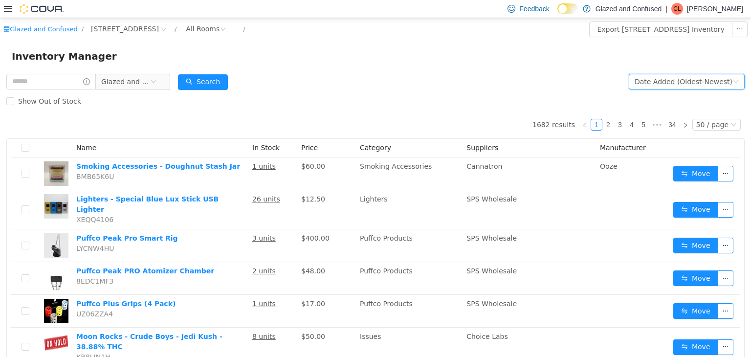
click at [692, 88] on div "Date Added (Oldest-Newest)" at bounding box center [686, 81] width 116 height 16
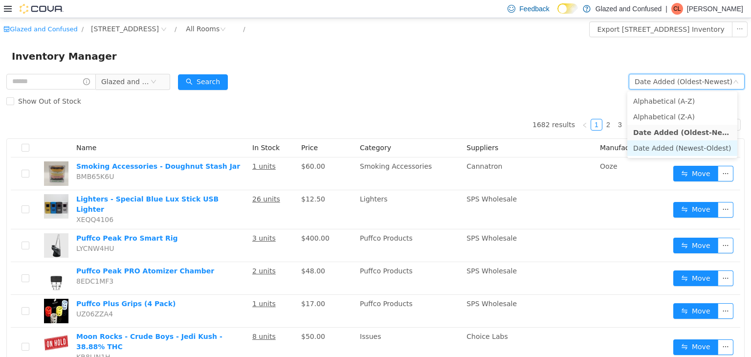
click at [690, 147] on li "Date Added (Newest-Oldest)" at bounding box center [682, 148] width 110 height 16
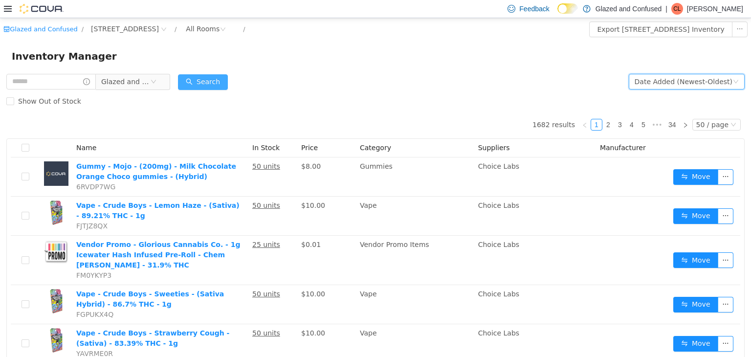
click at [216, 81] on button "Search" at bounding box center [203, 82] width 50 height 16
click at [265, 90] on form "Glazed and Confused Date Added (Newest-Oldest) Search Show Out of Stock" at bounding box center [375, 90] width 738 height 39
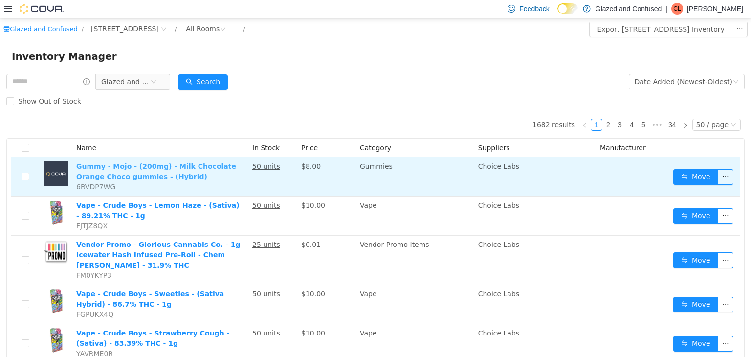
click at [100, 165] on link "Gummy - Mojo - (200mg) - Milk Chocolate Orange Choco gummies - (Hybrid)" at bounding box center [156, 171] width 160 height 18
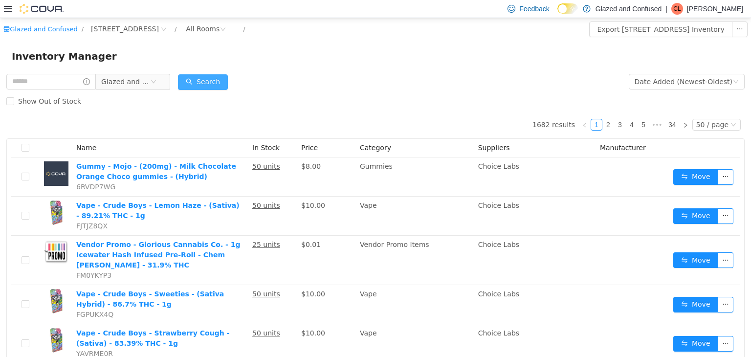
click at [213, 81] on button "Search" at bounding box center [203, 82] width 50 height 16
click at [212, 83] on button "Search" at bounding box center [203, 82] width 50 height 16
click at [250, 81] on form "Glazed and Confused Date Added (Newest-Oldest) Search Show Out of Stock" at bounding box center [375, 90] width 738 height 39
drag, startPoint x: 182, startPoint y: 86, endPoint x: 194, endPoint y: 79, distance: 13.3
click at [194, 79] on form "Glazed and Confused Date Added (Newest-Oldest) Search Show Out of Stock" at bounding box center [375, 90] width 738 height 39
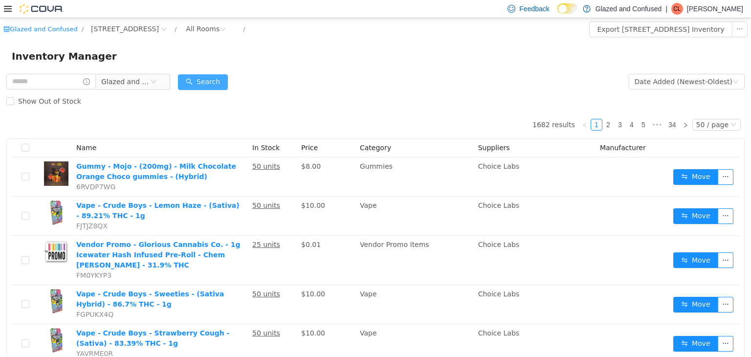
click at [194, 79] on button "Search" at bounding box center [203, 82] width 50 height 16
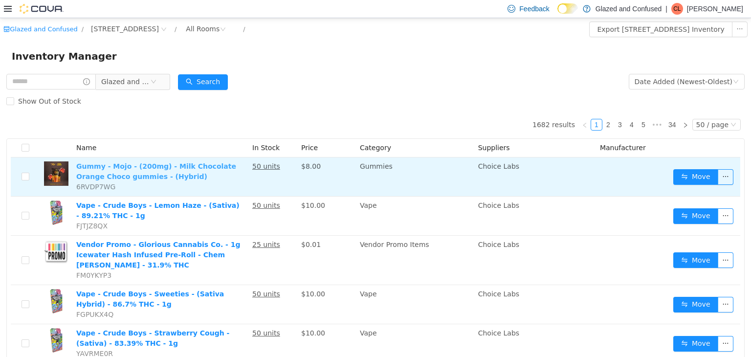
click at [131, 168] on link "Gummy - Mojo - (200mg) - Milk Chocolate Orange Choco gummies - (Hybrid)" at bounding box center [156, 171] width 160 height 18
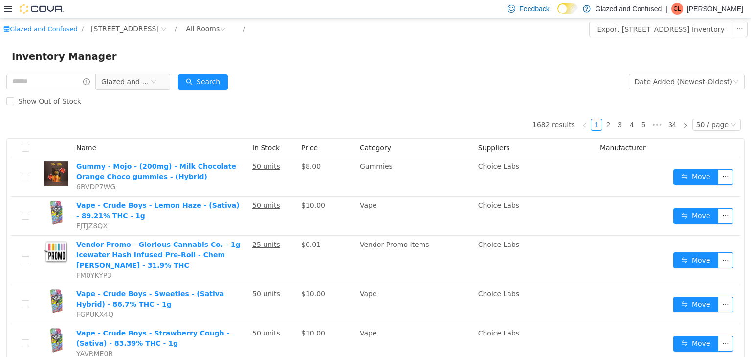
click at [721, 6] on p "[PERSON_NAME]" at bounding box center [715, 9] width 56 height 12
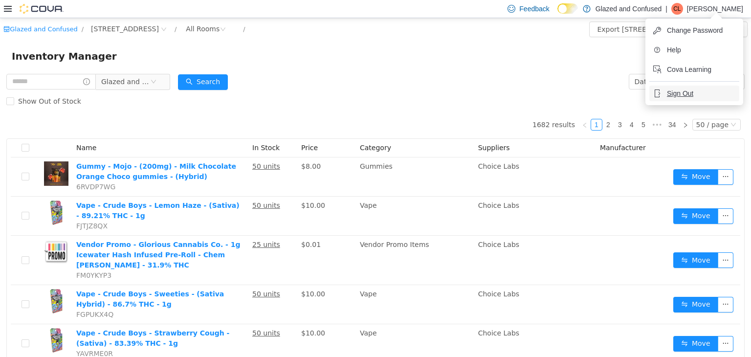
click at [676, 90] on span "Sign Out" at bounding box center [680, 93] width 26 height 10
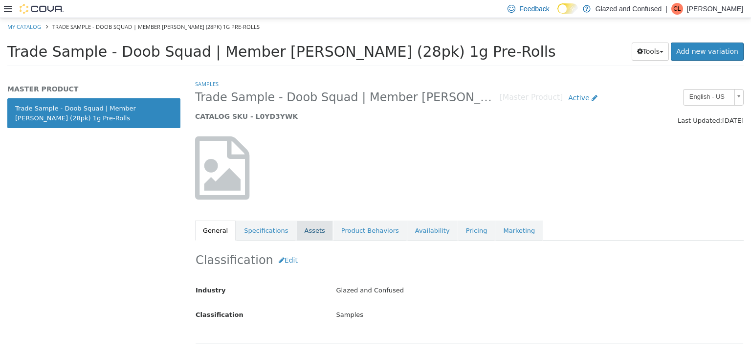
drag, startPoint x: 311, startPoint y: 232, endPoint x: 315, endPoint y: 238, distance: 6.6
click at [311, 232] on link "Assets" at bounding box center [314, 230] width 36 height 21
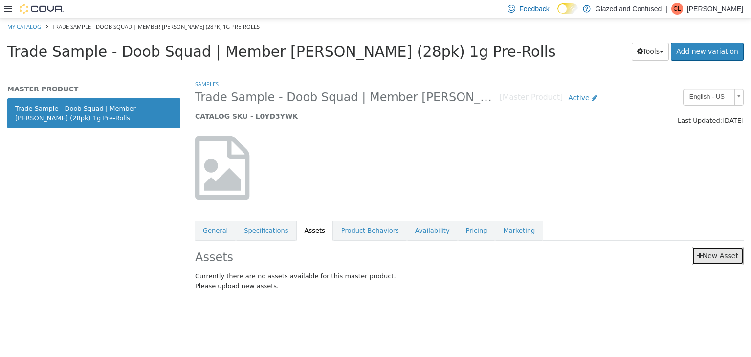
drag, startPoint x: 712, startPoint y: 259, endPoint x: 662, endPoint y: 249, distance: 50.9
click at [711, 259] on link "New Asset" at bounding box center [718, 255] width 52 height 18
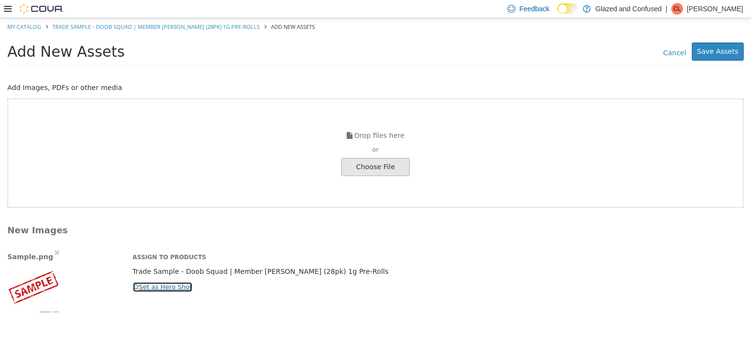
click at [152, 290] on button "Set as Hero Shot" at bounding box center [162, 286] width 60 height 11
click at [725, 49] on button "Save Assets" at bounding box center [718, 51] width 52 height 18
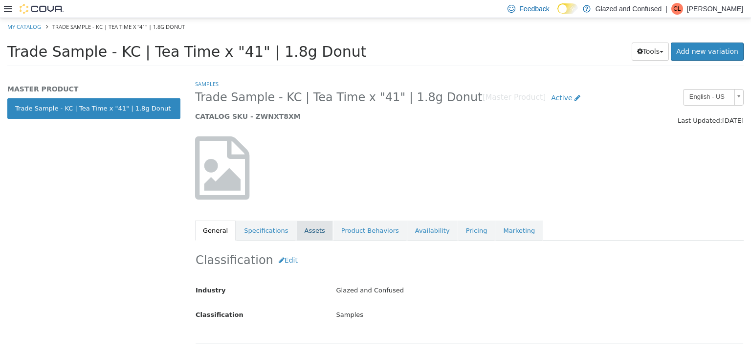
click at [306, 230] on link "Assets" at bounding box center [314, 230] width 36 height 21
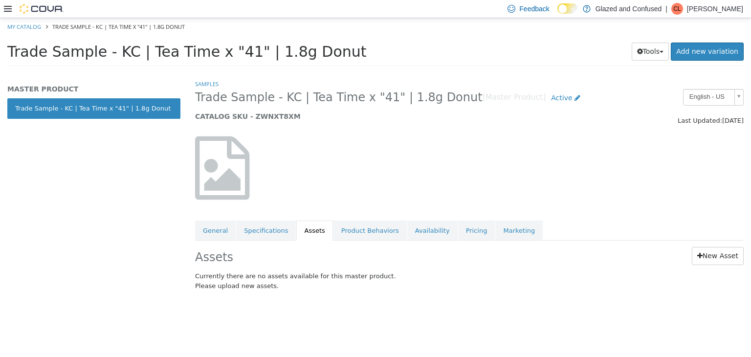
click at [709, 268] on div "Assets New Asset Currently there are no assets available for this master produc…" at bounding box center [469, 270] width 563 height 60
click at [708, 249] on link "New Asset" at bounding box center [718, 255] width 52 height 18
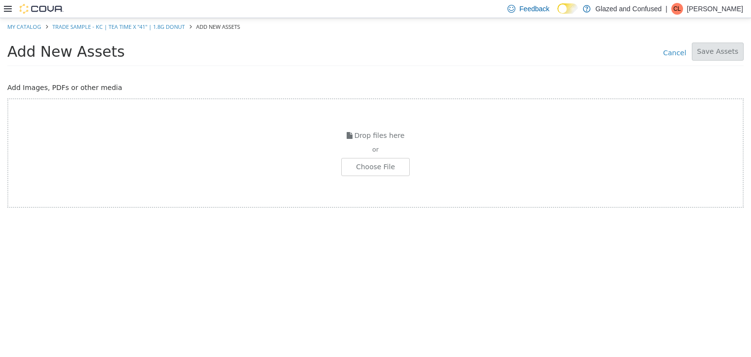
click at [382, 155] on div "Drop files here or Choose File" at bounding box center [375, 152] width 736 height 109
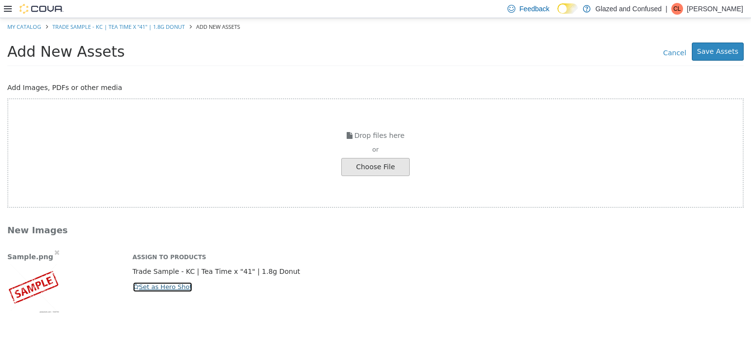
click at [182, 284] on button "Set as Hero Shot" at bounding box center [162, 286] width 60 height 11
click at [715, 51] on button "Save Assets" at bounding box center [718, 51] width 52 height 18
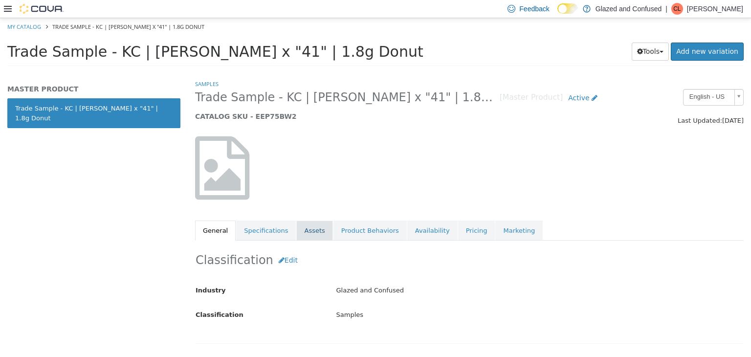
click at [299, 236] on link "Assets" at bounding box center [314, 230] width 36 height 21
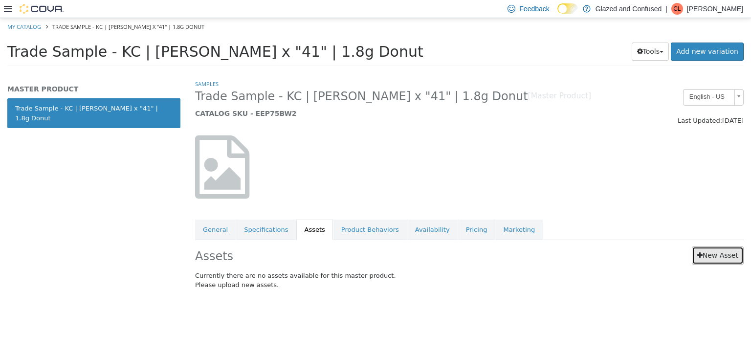
click at [708, 253] on link "New Asset" at bounding box center [718, 255] width 52 height 18
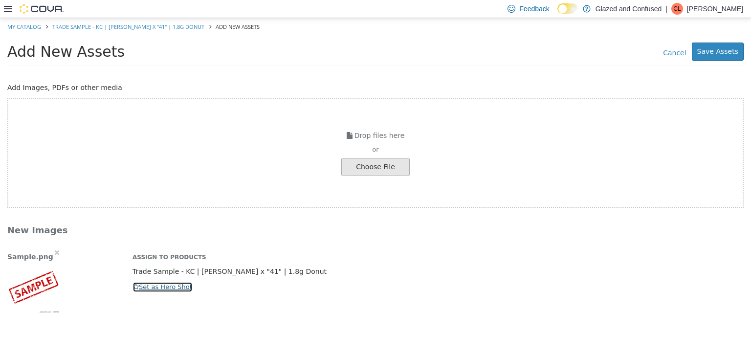
click at [166, 282] on button "Set as Hero Shot" at bounding box center [162, 286] width 60 height 11
click at [736, 45] on button "Save Assets" at bounding box center [718, 51] width 52 height 18
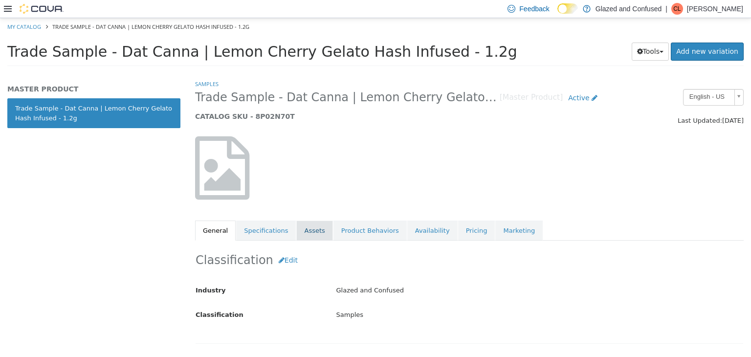
click at [303, 229] on link "Assets" at bounding box center [314, 230] width 36 height 21
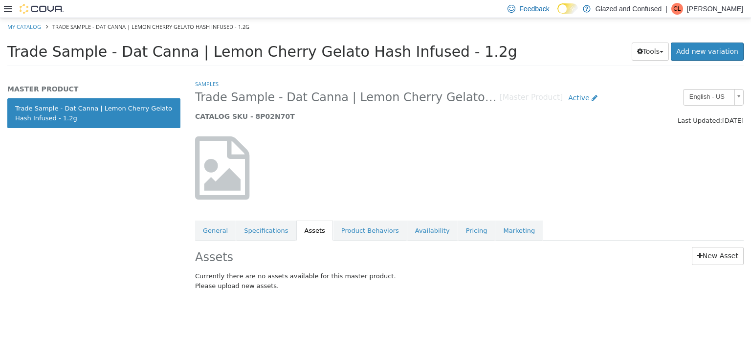
click at [710, 246] on div "New Asset" at bounding box center [577, 255] width 331 height 18
click at [710, 247] on link "New Asset" at bounding box center [718, 255] width 52 height 18
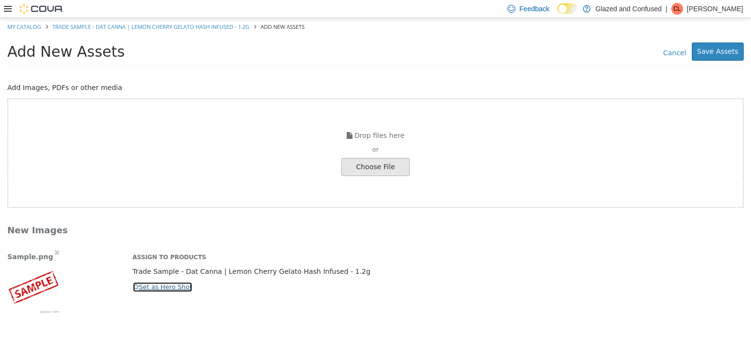
click at [153, 288] on button "Set as Hero Shot" at bounding box center [162, 286] width 60 height 11
click at [710, 54] on button "Save Assets" at bounding box center [718, 51] width 52 height 18
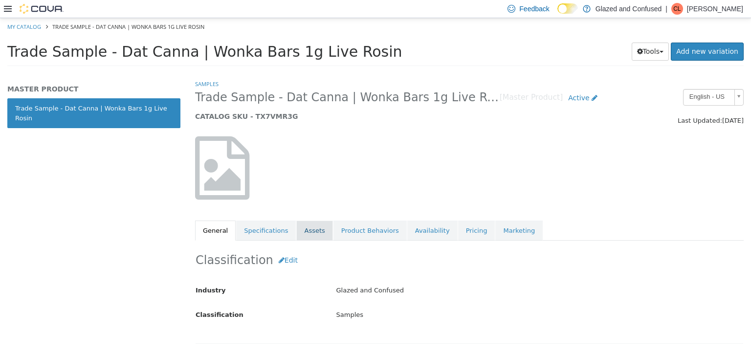
click at [296, 223] on link "Assets" at bounding box center [314, 230] width 36 height 21
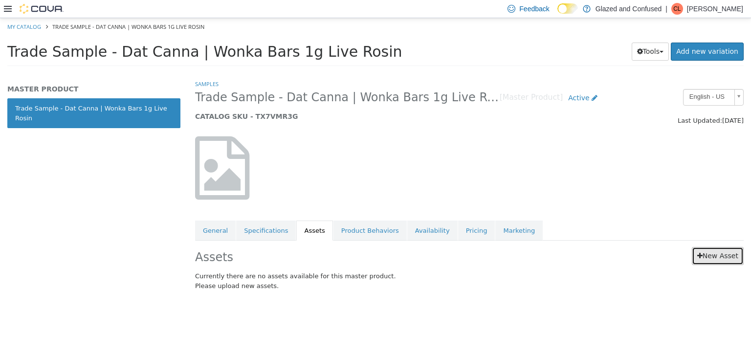
click at [709, 254] on link "New Asset" at bounding box center [718, 255] width 52 height 18
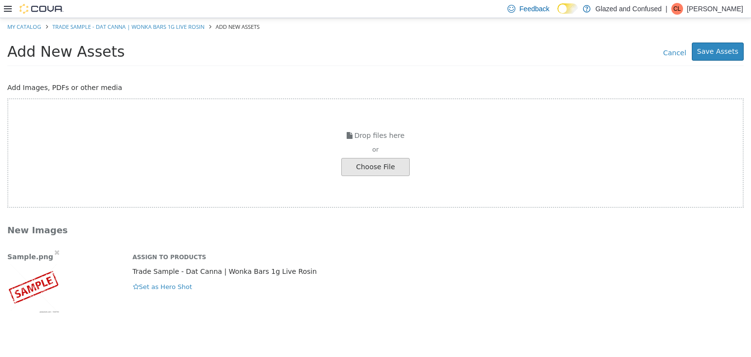
click at [178, 274] on p "Trade Sample - Dat Canna | Wonka Bars 1g Live Rosin" at bounding box center [437, 271] width 611 height 10
click at [158, 294] on div "Sample.png Assign to Products Trade Sample - Dat Canna | Wonka Bars 1g Live Ros…" at bounding box center [375, 279] width 751 height 65
click at [165, 290] on button "Set as Hero Shot" at bounding box center [162, 286] width 60 height 11
click at [720, 49] on button "Save Assets" at bounding box center [718, 51] width 52 height 18
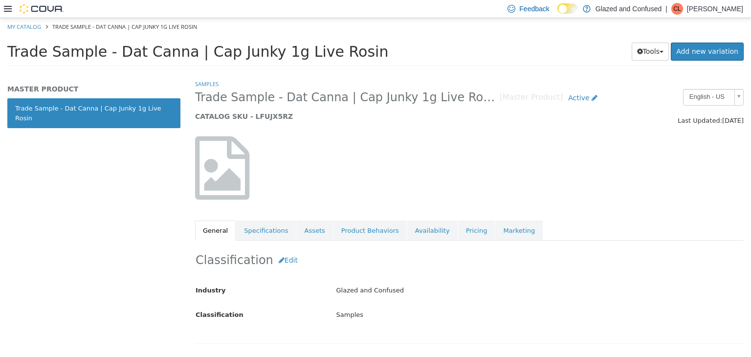
click at [306, 211] on div "Samples Trade Sample - Dat Canna | Cap Junky 1g Live Rosin [Master Product] Act…" at bounding box center [469, 159] width 548 height 161
click at [308, 232] on link "Assets" at bounding box center [314, 230] width 36 height 21
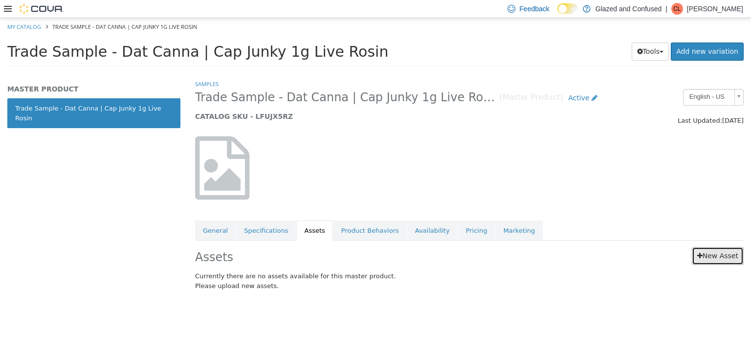
click at [743, 262] on div "Assets New Asset Currently there are no assets available for this master produc…" at bounding box center [469, 270] width 563 height 60
click at [710, 255] on link "New Asset" at bounding box center [718, 255] width 52 height 18
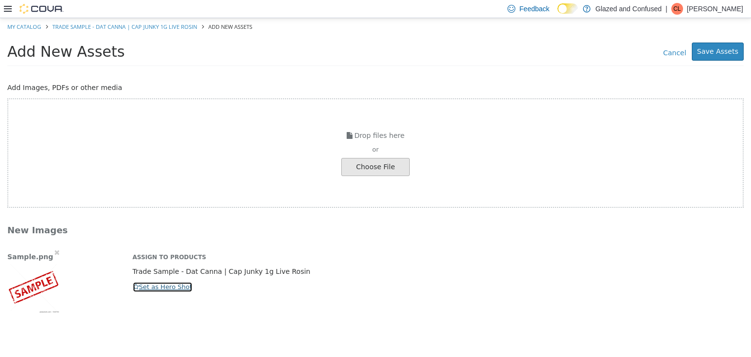
click at [167, 288] on button "Set as Hero Shot" at bounding box center [162, 286] width 60 height 11
click at [719, 54] on button "Save Assets" at bounding box center [718, 51] width 52 height 18
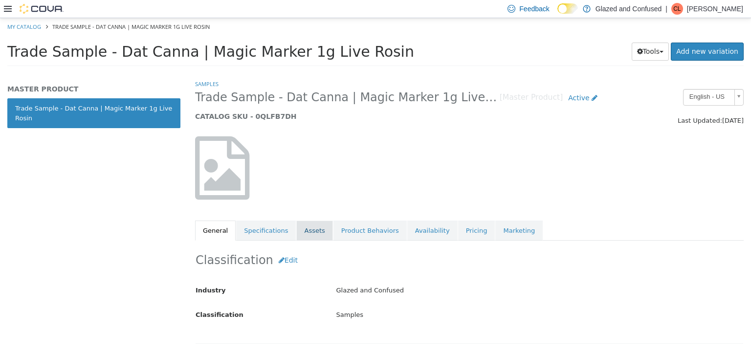
click at [296, 231] on link "Assets" at bounding box center [314, 230] width 36 height 21
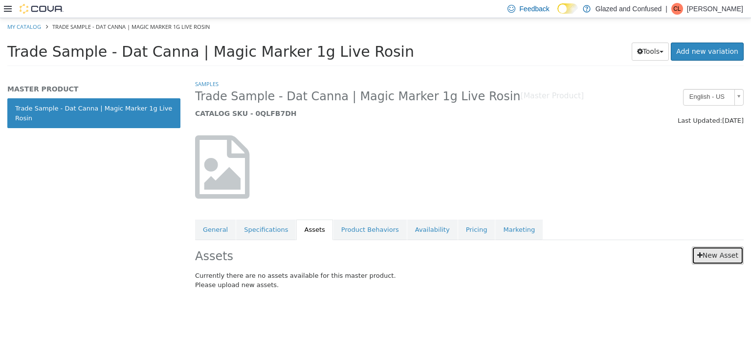
click at [707, 250] on link "New Asset" at bounding box center [718, 255] width 52 height 18
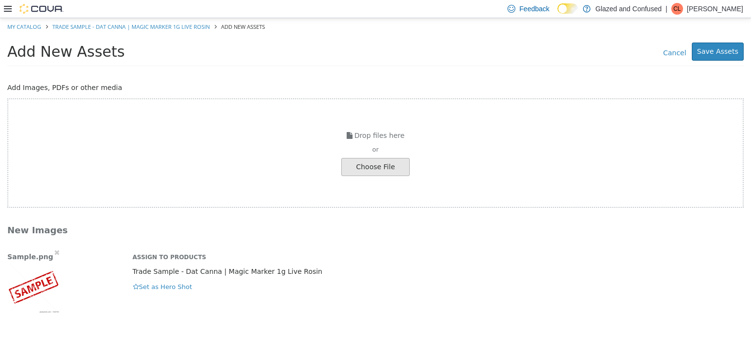
click at [150, 292] on div "Sample.png Assign to Products Trade Sample - Dat Canna | Magic Marker 1g Live R…" at bounding box center [375, 279] width 751 height 65
click at [159, 284] on button "Set as Hero Shot" at bounding box center [162, 286] width 60 height 11
click at [717, 45] on button "Save Assets" at bounding box center [718, 51] width 52 height 18
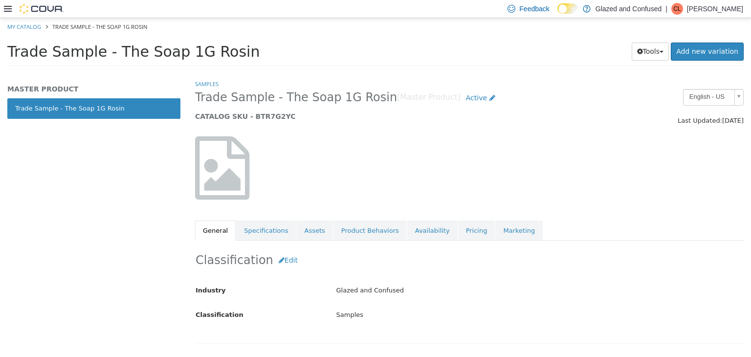
click at [319, 219] on div "Samples Trade Sample - The Soap 1G Rosin [Master Product] Active CATALOG SKU - …" at bounding box center [469, 159] width 548 height 161
click at [333, 232] on link "Product Behaviors" at bounding box center [369, 230] width 73 height 21
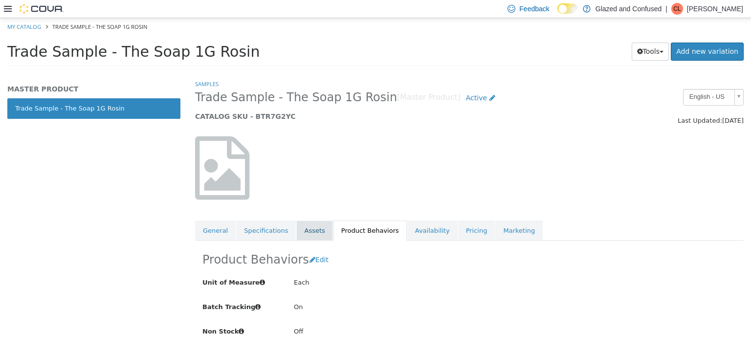
click at [315, 230] on link "Assets" at bounding box center [314, 230] width 36 height 21
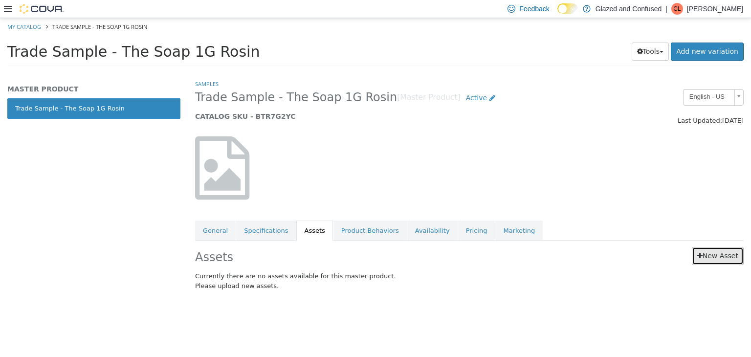
click at [710, 247] on link "New Asset" at bounding box center [718, 255] width 52 height 18
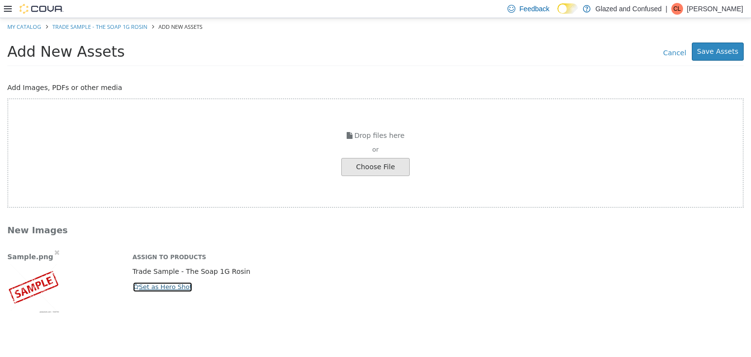
click at [173, 283] on button "Set as Hero Shot" at bounding box center [162, 286] width 60 height 11
click at [721, 56] on button "Save Assets" at bounding box center [718, 51] width 52 height 18
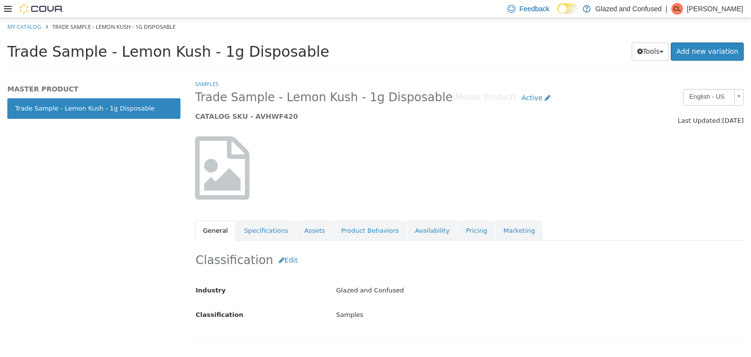
drag, startPoint x: 294, startPoint y: 230, endPoint x: 303, endPoint y: 239, distance: 13.5
click at [296, 230] on link "Assets" at bounding box center [314, 230] width 36 height 21
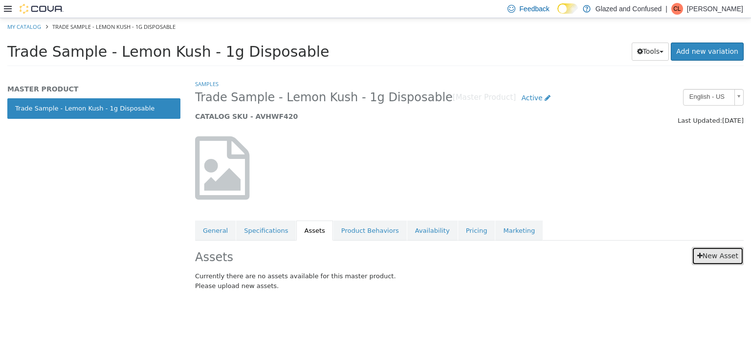
click at [710, 257] on link "New Asset" at bounding box center [718, 255] width 52 height 18
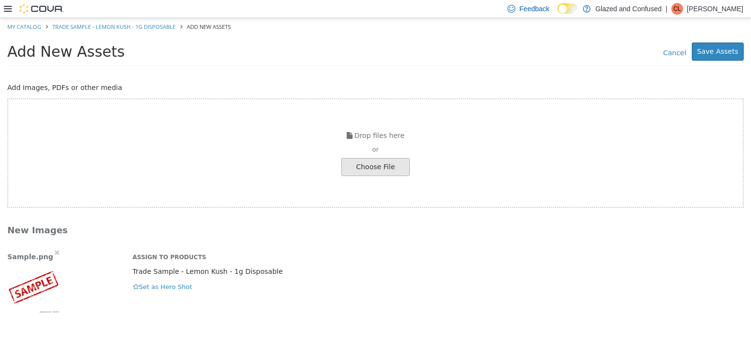
click at [139, 295] on div "Sample.png Assign to Products Trade Sample - Lemon Kush - 1g Disposable Hero Sh…" at bounding box center [375, 279] width 751 height 65
click at [140, 290] on button "Set as Hero Shot" at bounding box center [162, 286] width 60 height 11
click at [713, 48] on button "Save Assets" at bounding box center [718, 51] width 52 height 18
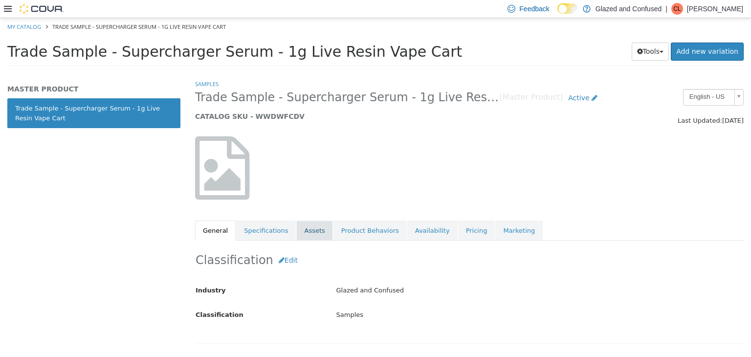
click at [302, 224] on link "Assets" at bounding box center [314, 230] width 36 height 21
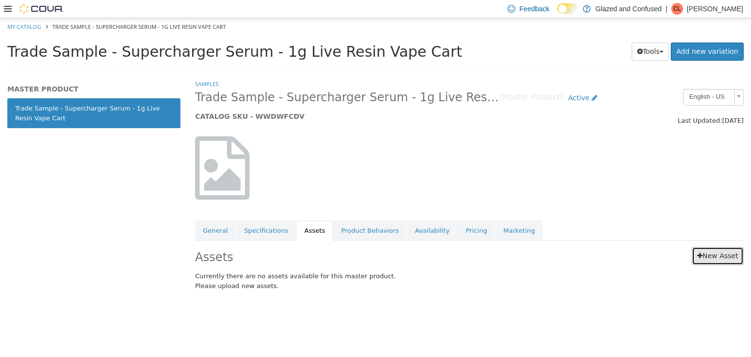
click at [716, 259] on link "New Asset" at bounding box center [718, 255] width 52 height 18
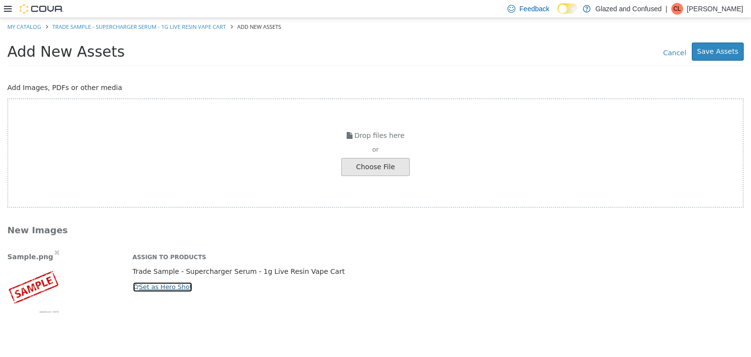
click at [178, 284] on button "Set as Hero Shot" at bounding box center [162, 286] width 60 height 11
click at [709, 50] on button "Save Assets" at bounding box center [718, 51] width 52 height 18
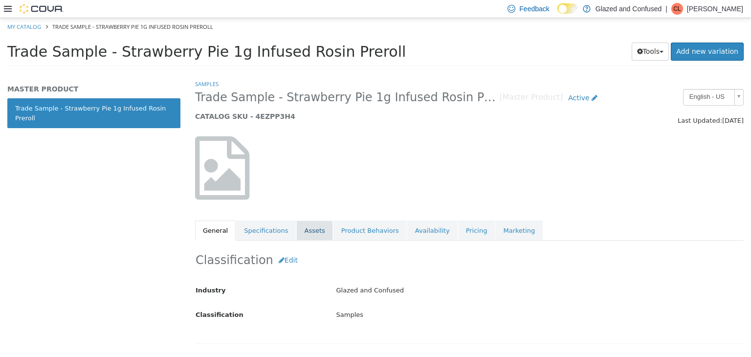
click at [308, 231] on link "Assets" at bounding box center [314, 230] width 36 height 21
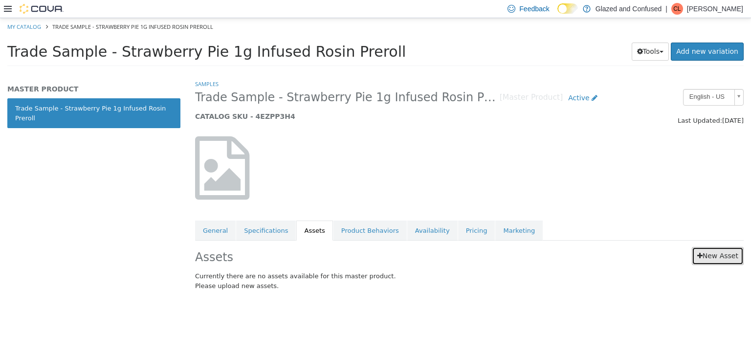
click at [706, 255] on link "New Asset" at bounding box center [718, 255] width 52 height 18
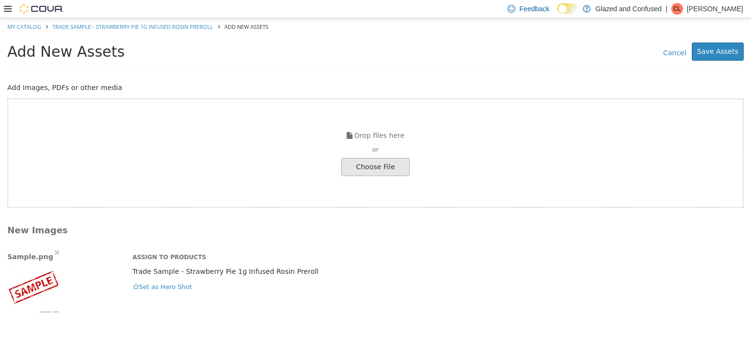
click at [148, 292] on div "Sample.png Assign to Products Trade Sample - Strawberry Pie 1g Infused Rosin Pr…" at bounding box center [375, 279] width 751 height 65
click at [163, 295] on div "Sample.png Assign to Products Trade Sample - Strawberry Pie 1g Infused Rosin Pr…" at bounding box center [375, 279] width 751 height 65
click at [168, 292] on div "Sample.png Assign to Products Trade Sample - Strawberry Pie 1g Infused Rosin Pr…" at bounding box center [375, 279] width 751 height 65
click at [175, 290] on button "Set as Hero Shot" at bounding box center [162, 286] width 60 height 11
click at [750, 52] on div "Add New Assets Cancel Save Assets" at bounding box center [375, 53] width 751 height 37
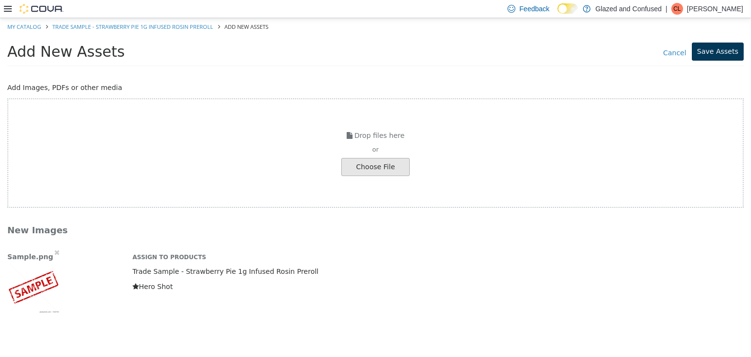
drag, startPoint x: 750, startPoint y: 52, endPoint x: 732, endPoint y: 56, distance: 18.5
click at [738, 55] on div "Add New Assets Cancel Save Assets" at bounding box center [375, 53] width 751 height 37
click at [732, 56] on button "Save Assets" at bounding box center [718, 51] width 52 height 18
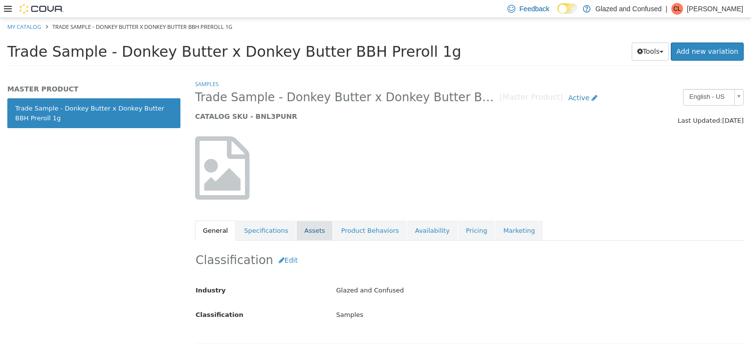
click at [296, 231] on link "Assets" at bounding box center [314, 230] width 36 height 21
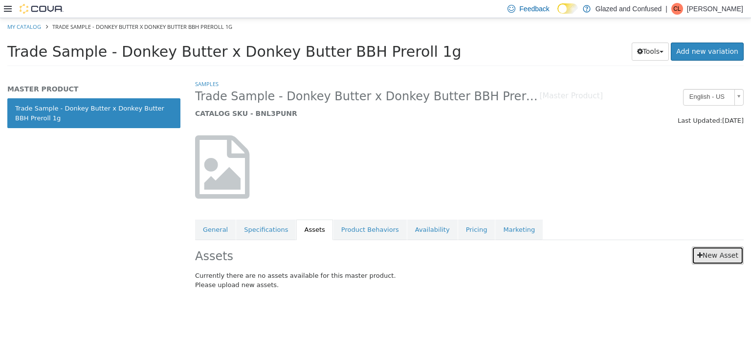
click at [710, 251] on link "New Asset" at bounding box center [718, 255] width 52 height 18
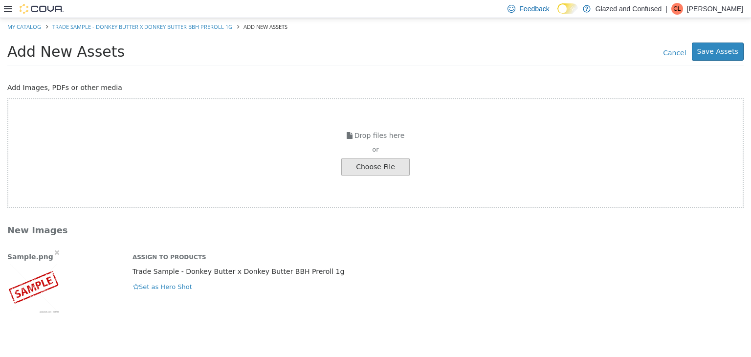
click at [166, 277] on div "Assign to Products Trade Sample - Donkey Butter x Donkey Butter BBH Preroll 1g …" at bounding box center [438, 269] width 626 height 45
click at [168, 279] on div "Assign to Products Trade Sample - Donkey Butter x Donkey Butter BBH Preroll 1g …" at bounding box center [438, 269] width 626 height 45
click at [172, 284] on button "Set as Hero Shot" at bounding box center [162, 286] width 60 height 11
click at [711, 46] on button "Save Assets" at bounding box center [718, 51] width 52 height 18
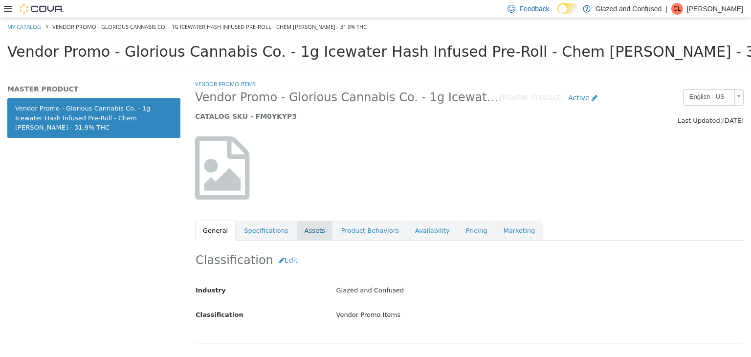
click at [306, 228] on link "Assets" at bounding box center [314, 230] width 36 height 21
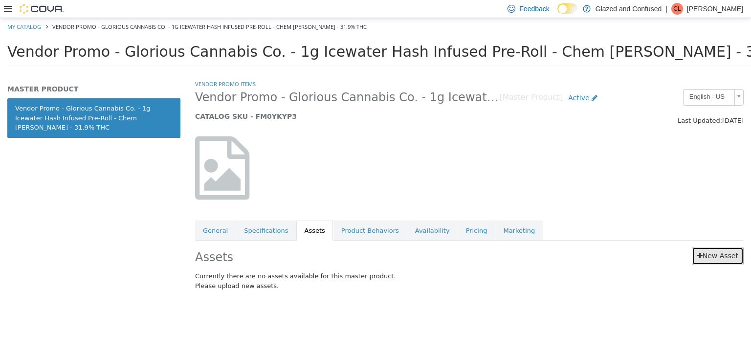
click at [730, 260] on link "New Asset" at bounding box center [718, 255] width 52 height 18
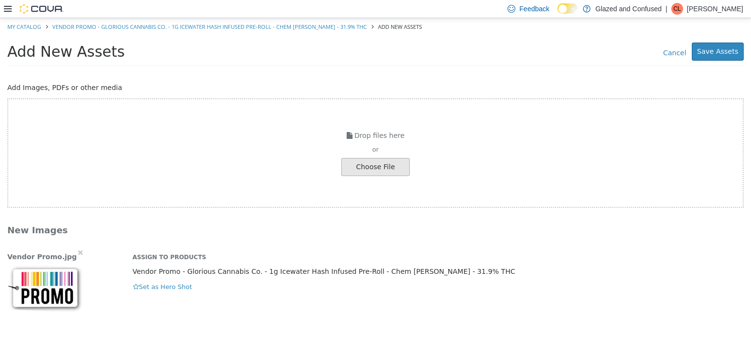
click at [155, 277] on div "Assign to Products Vendor Promo - Glorious Cannabis Co. - 1g Icewater Hash Infu…" at bounding box center [438, 269] width 626 height 45
click at [155, 282] on button "Set as Hero Shot" at bounding box center [162, 286] width 60 height 11
click at [703, 57] on button "Save Assets" at bounding box center [718, 51] width 52 height 18
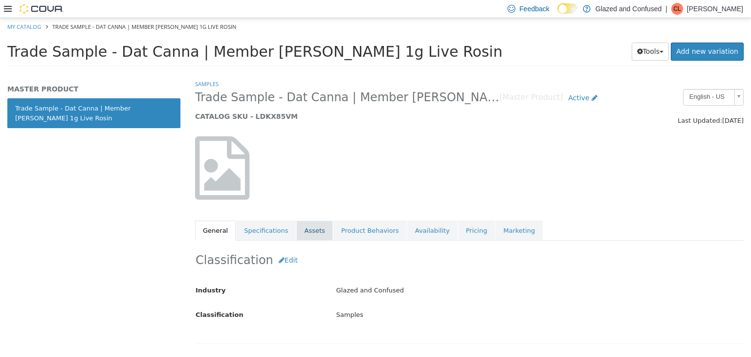
click at [300, 224] on link "Assets" at bounding box center [314, 230] width 36 height 21
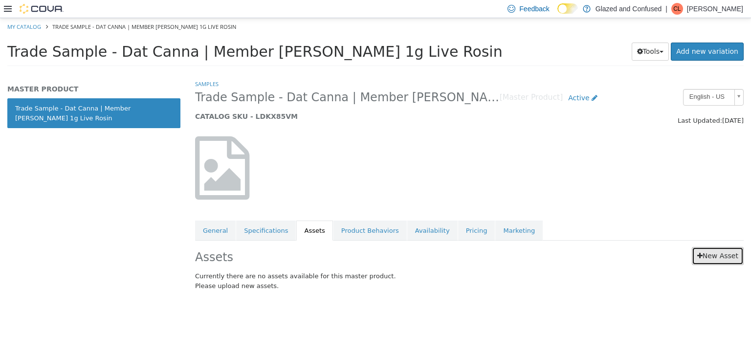
click at [712, 253] on link "New Asset" at bounding box center [718, 255] width 52 height 18
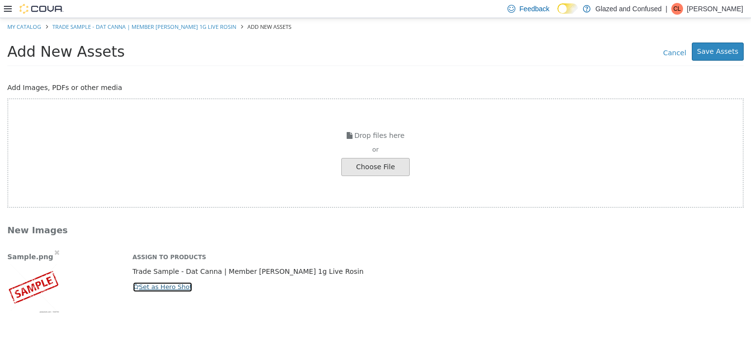
click at [174, 290] on button "Set as Hero Shot" at bounding box center [162, 286] width 60 height 11
click at [717, 56] on button "Save Assets" at bounding box center [718, 51] width 52 height 18
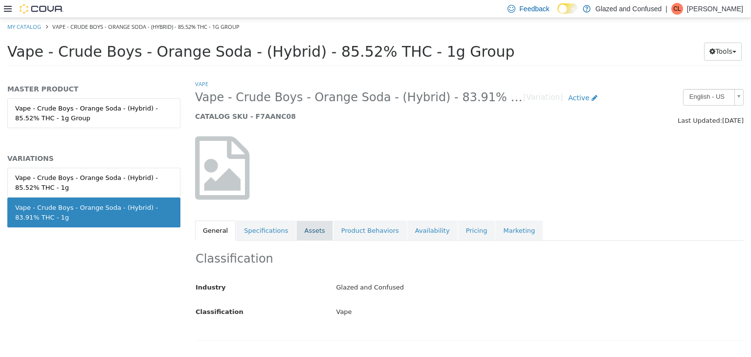
click at [299, 226] on link "Assets" at bounding box center [314, 230] width 36 height 21
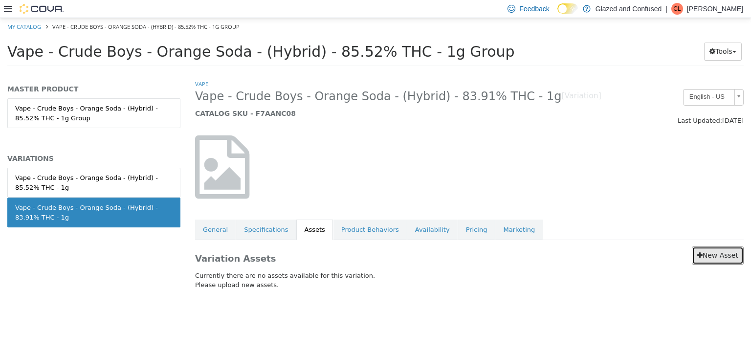
drag, startPoint x: 712, startPoint y: 261, endPoint x: 677, endPoint y: 265, distance: 34.4
click at [712, 261] on link "New Asset" at bounding box center [718, 255] width 52 height 18
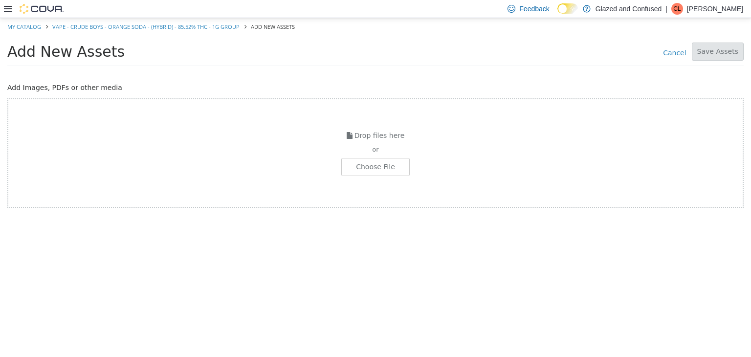
click at [391, 175] on div "Drop files here or Choose File" at bounding box center [375, 152] width 736 height 109
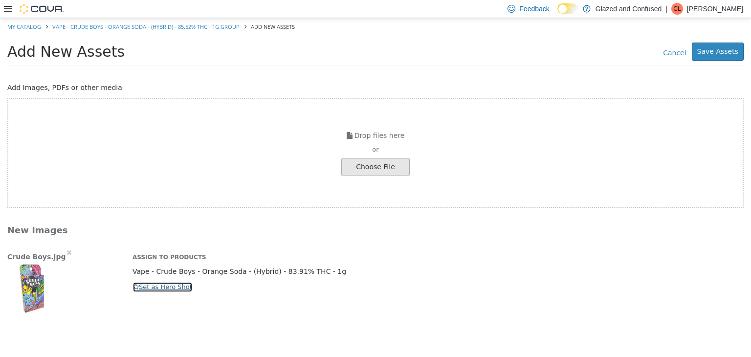
click at [154, 289] on button "Set as Hero Shot" at bounding box center [162, 286] width 60 height 11
click at [730, 56] on button "Save Assets" at bounding box center [718, 51] width 52 height 18
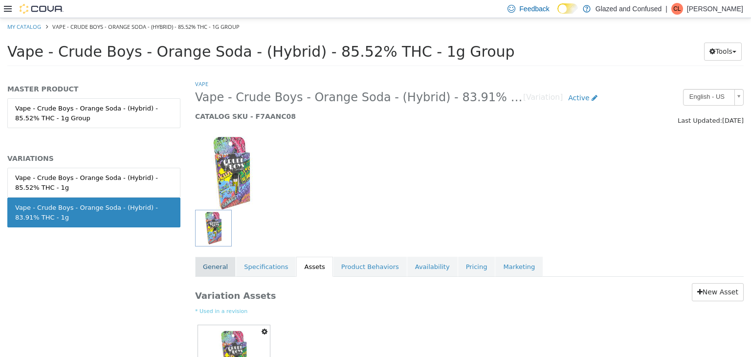
click at [221, 271] on link "General" at bounding box center [215, 266] width 41 height 21
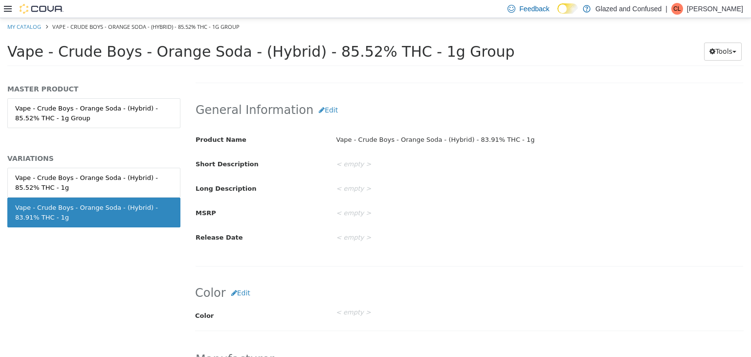
scroll to position [147, 0]
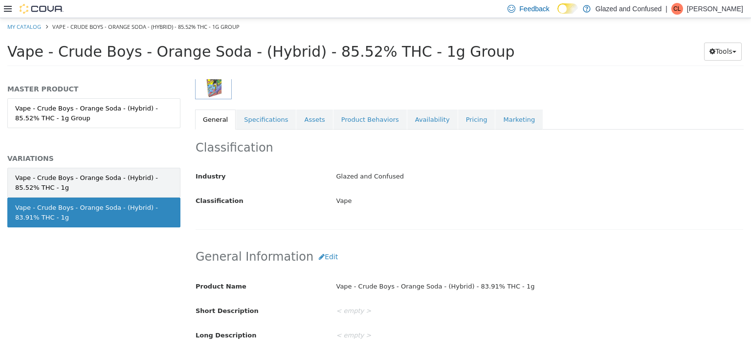
click at [139, 191] on div "Vape - Crude Boys - Orange Soda - (Hybrid) - 85.52% THC - 1g" at bounding box center [93, 182] width 157 height 19
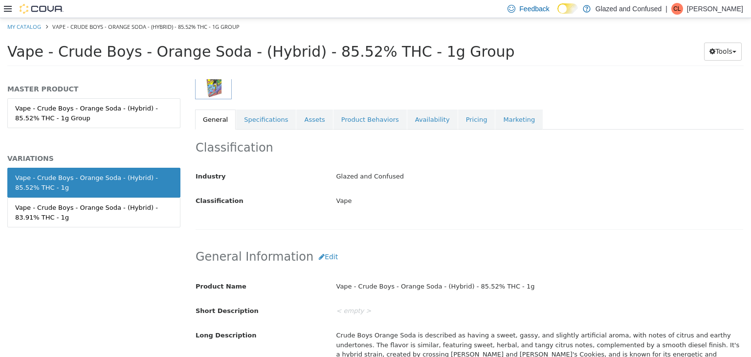
scroll to position [196, 0]
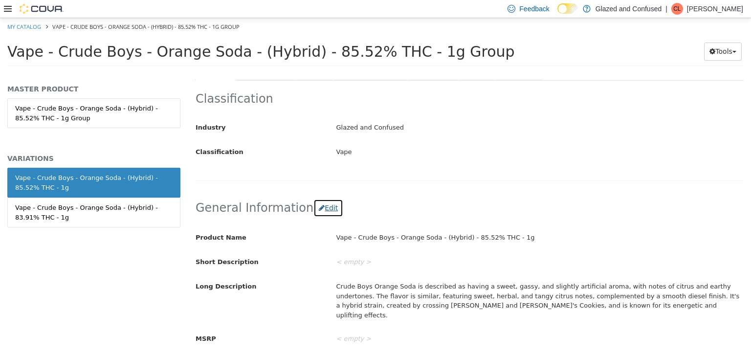
click at [315, 206] on button "Edit" at bounding box center [328, 207] width 30 height 18
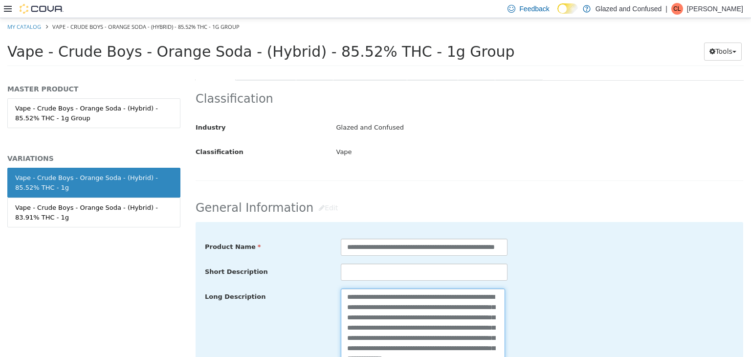
click at [379, 300] on textarea "**********" at bounding box center [423, 342] width 164 height 109
click at [460, 143] on div "Vape" at bounding box center [540, 151] width 422 height 17
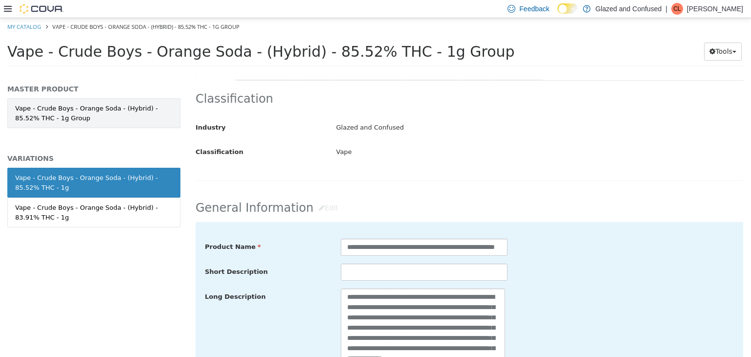
click at [170, 118] on link "Vape - Crude Boys - Orange Soda - (Hybrid) - 85.52% THC - 1g Group" at bounding box center [93, 113] width 173 height 30
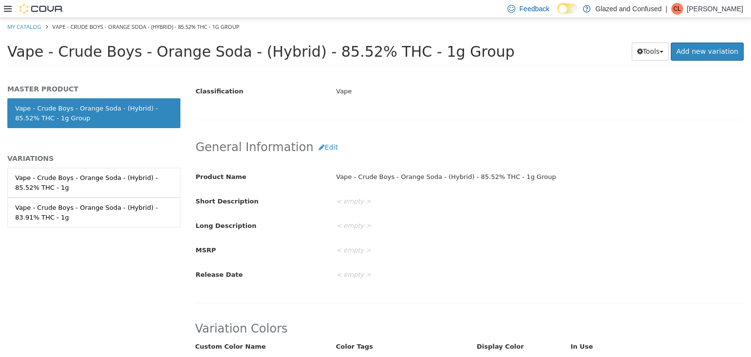
scroll to position [257, 0]
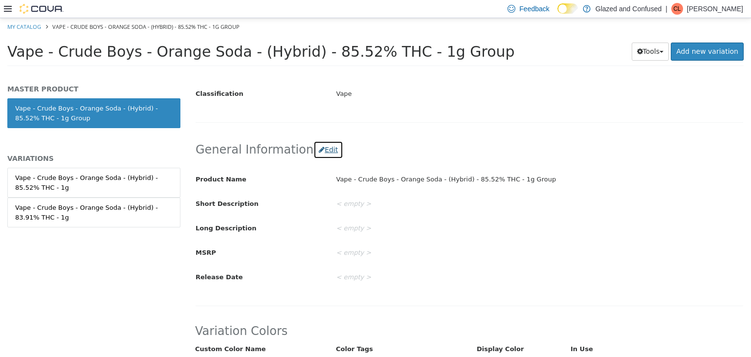
click at [319, 145] on button "Edit" at bounding box center [328, 149] width 30 height 18
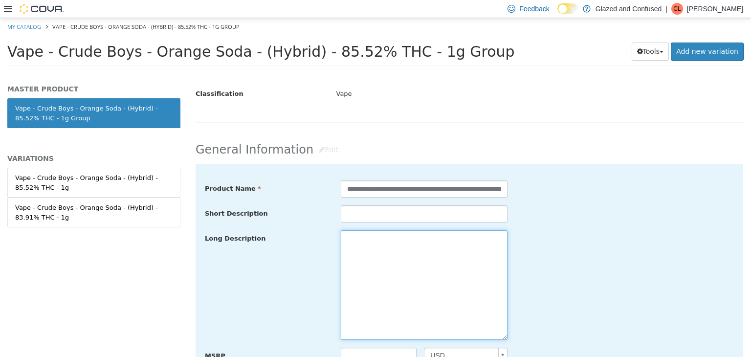
drag, startPoint x: 383, startPoint y: 270, endPoint x: 381, endPoint y: 263, distance: 7.1
paste textarea "**********"
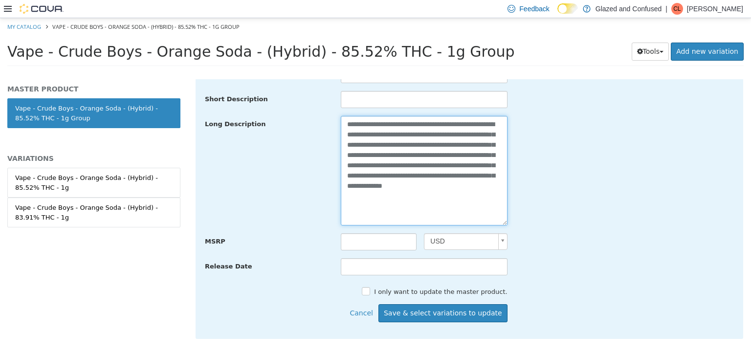
scroll to position [453, 0]
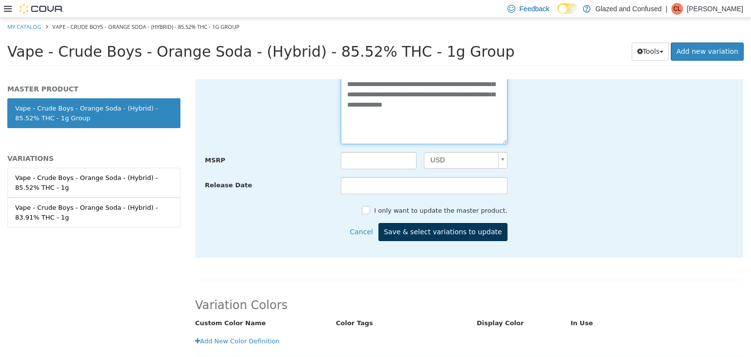
type textarea "**********"
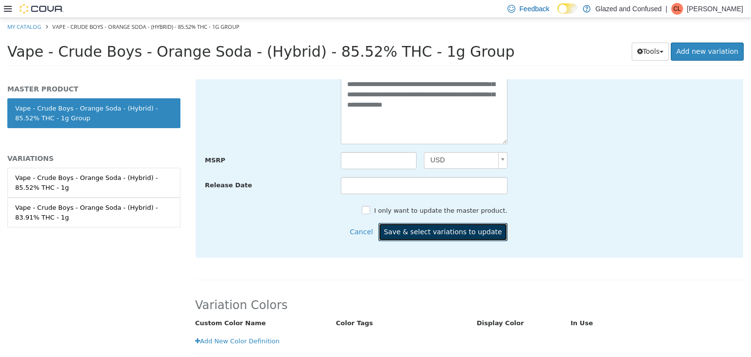
click at [412, 236] on button "Save & select variations to update" at bounding box center [442, 231] width 129 height 18
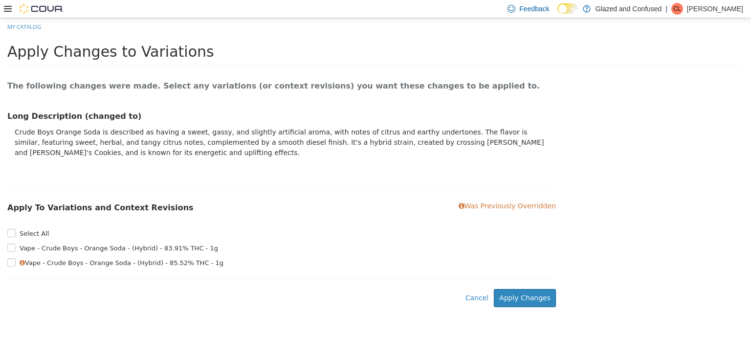
click at [37, 234] on label "Select All" at bounding box center [33, 233] width 32 height 10
click at [506, 303] on button "Apply Changes" at bounding box center [525, 297] width 62 height 18
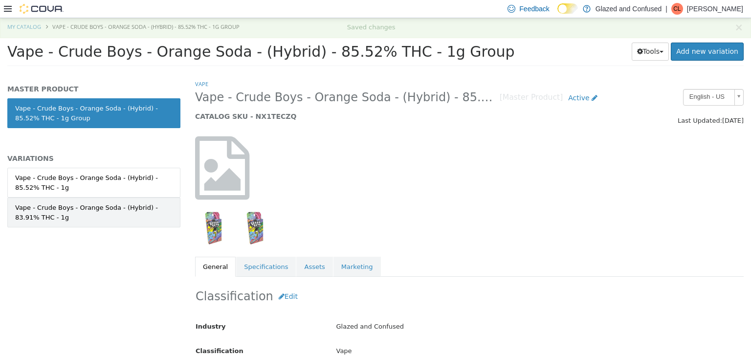
click at [120, 202] on div "Vape - Crude Boys - Orange Soda - (Hybrid) - 83.91% THC - 1g" at bounding box center [93, 211] width 157 height 19
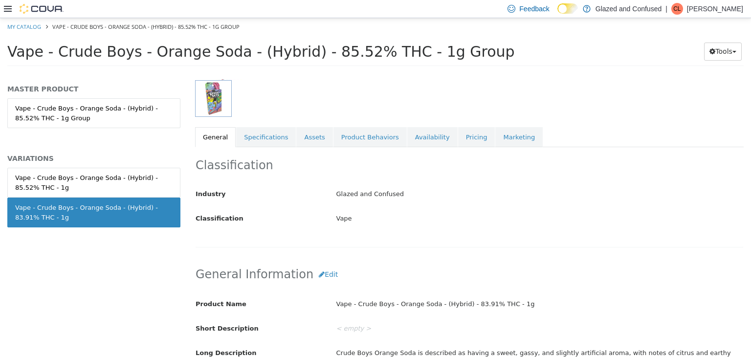
scroll to position [50, 0]
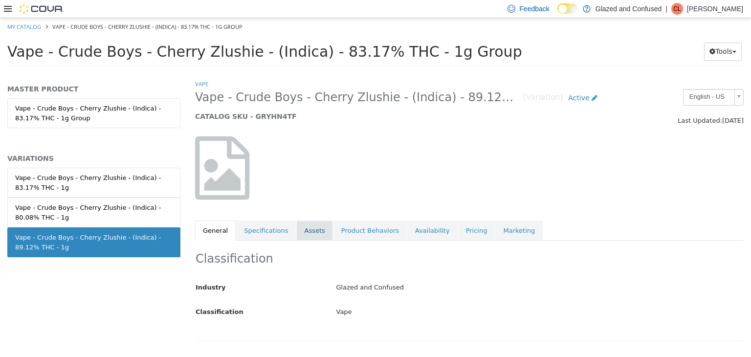
click at [299, 231] on link "Assets" at bounding box center [314, 230] width 36 height 21
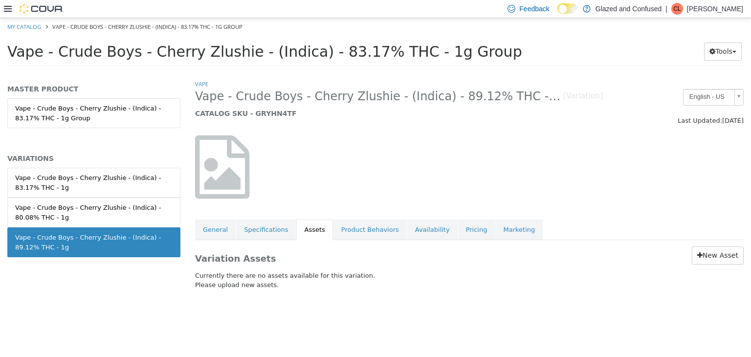
click at [713, 251] on link "New Asset" at bounding box center [718, 255] width 52 height 18
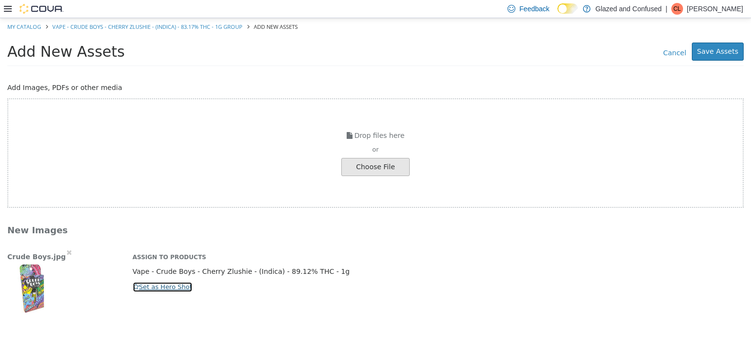
click at [160, 288] on button "Set as Hero Shot" at bounding box center [162, 286] width 60 height 11
click at [714, 44] on button "Save Assets" at bounding box center [718, 51] width 52 height 18
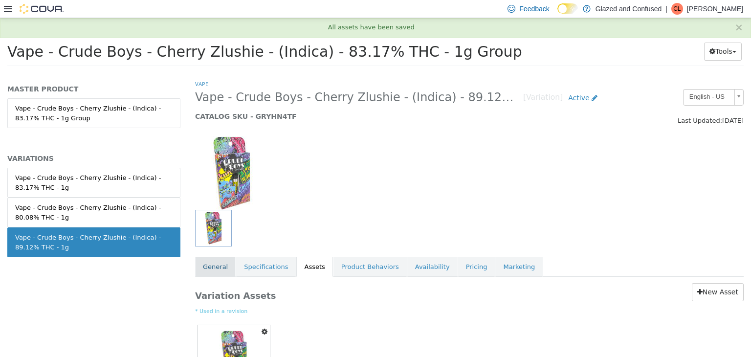
click at [211, 259] on link "General" at bounding box center [215, 266] width 41 height 21
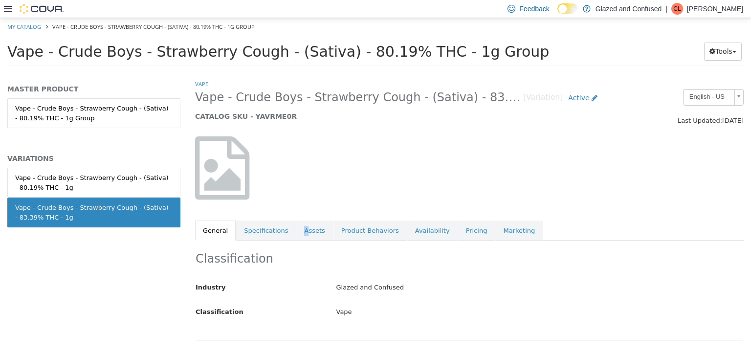
click at [300, 219] on div "Vape Vape - Crude Boys - Strawberry Cough - (Sativa) - 83.39% THC - 1g [Variati…" at bounding box center [469, 159] width 548 height 161
click at [317, 236] on link "Assets" at bounding box center [314, 230] width 36 height 21
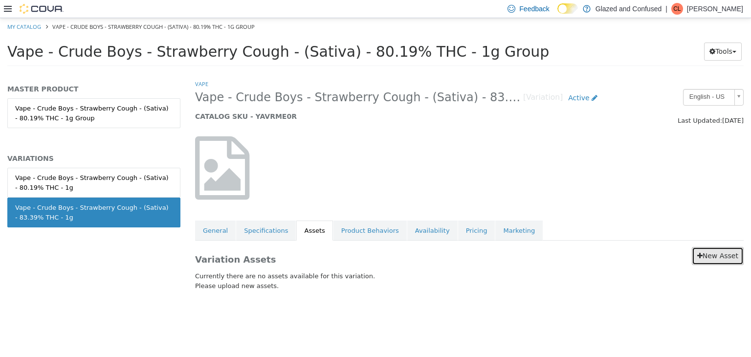
click at [716, 249] on link "New Asset" at bounding box center [718, 255] width 52 height 18
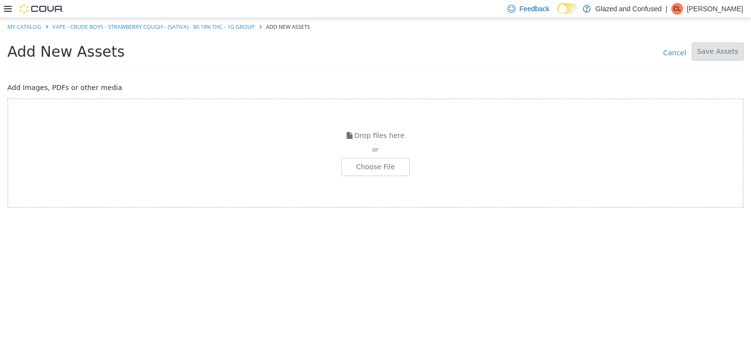
click at [351, 156] on div "Drop files here or Choose File" at bounding box center [375, 152] width 736 height 109
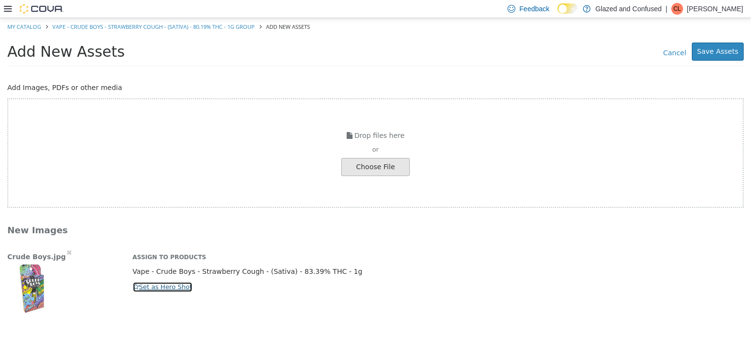
click at [172, 287] on button "Set as Hero Shot" at bounding box center [162, 286] width 60 height 11
click at [710, 35] on div "Add New Assets Cancel Save Assets" at bounding box center [375, 53] width 751 height 37
click at [720, 57] on button "Save Assets" at bounding box center [718, 51] width 52 height 18
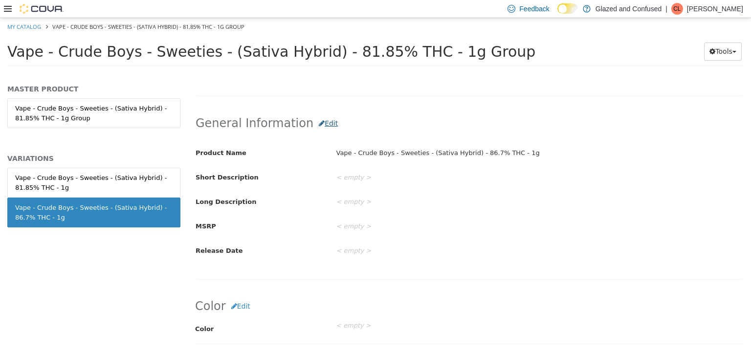
scroll to position [195, 0]
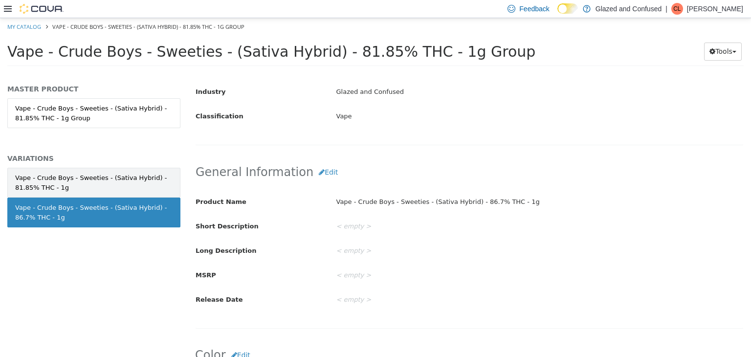
click at [158, 184] on div "Vape - Crude Boys - Sweeties - (Sativa Hybrid) - 81.85% THC - 1g" at bounding box center [93, 182] width 157 height 19
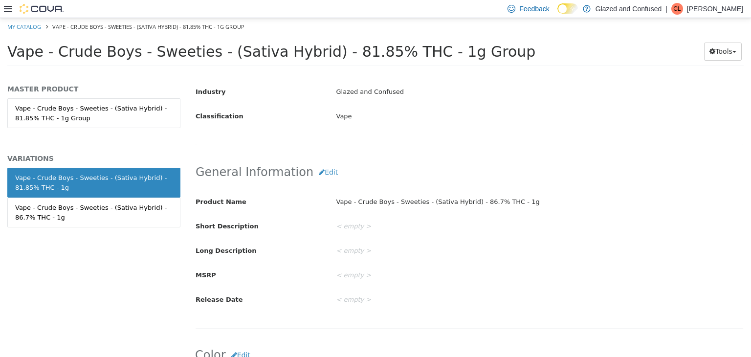
scroll to position [195, 0]
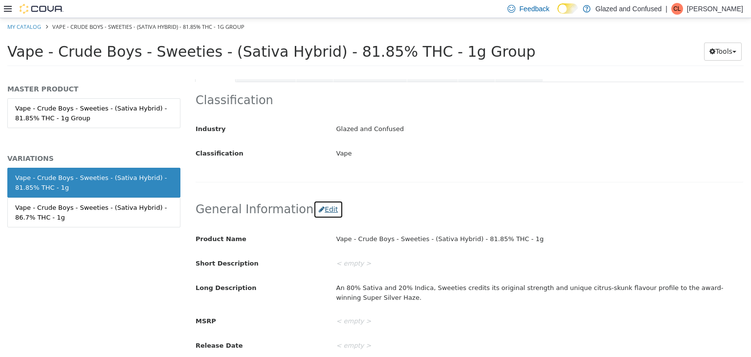
click at [319, 207] on icon "button" at bounding box center [322, 208] width 6 height 7
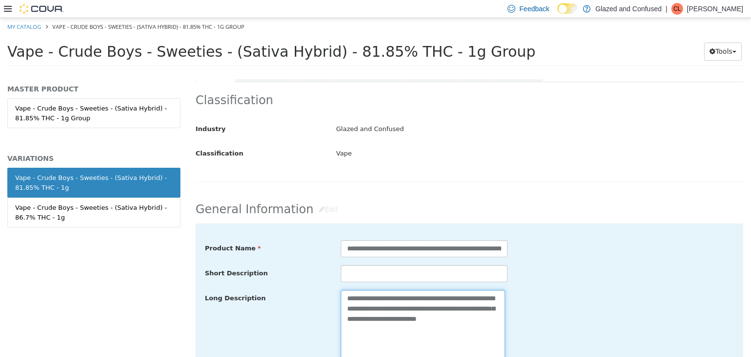
click at [374, 302] on textarea "**********" at bounding box center [423, 343] width 164 height 109
click at [366, 161] on div "Classification Industry Glazed and Confused Classification Vape Cancel Save Cha…" at bounding box center [469, 132] width 548 height 100
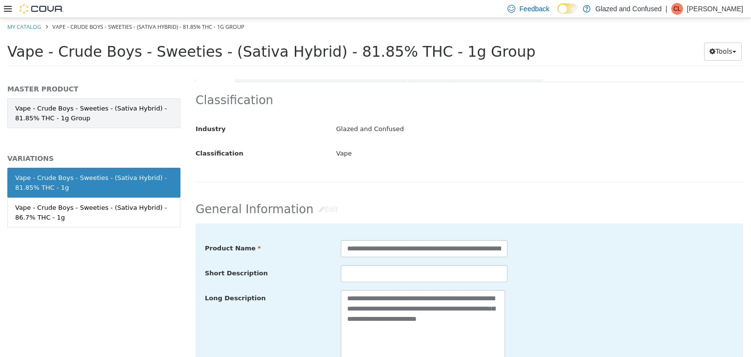
click at [149, 105] on link "Vape - Crude Boys - Sweeties - (Sativa Hybrid) - 81.85% THC - 1g Group" at bounding box center [93, 113] width 173 height 30
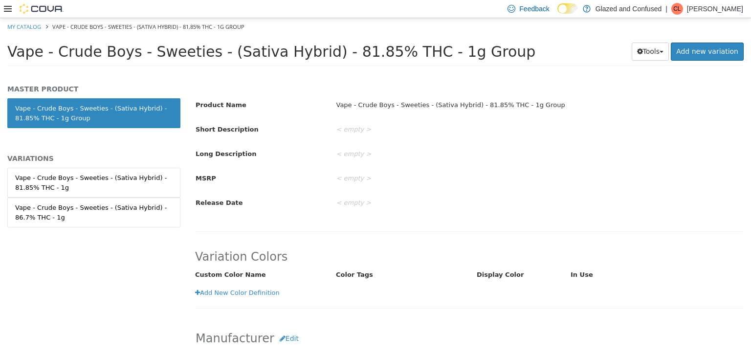
scroll to position [304, 0]
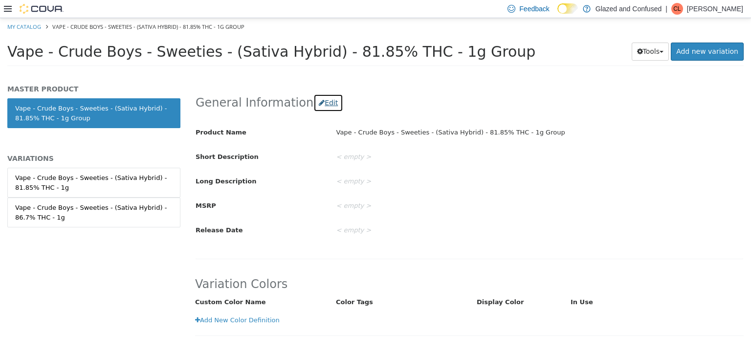
click at [321, 108] on button "Edit" at bounding box center [328, 102] width 30 height 18
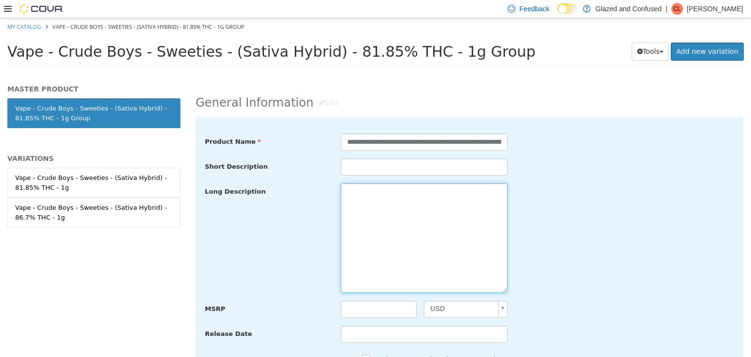
paste textarea "**********"
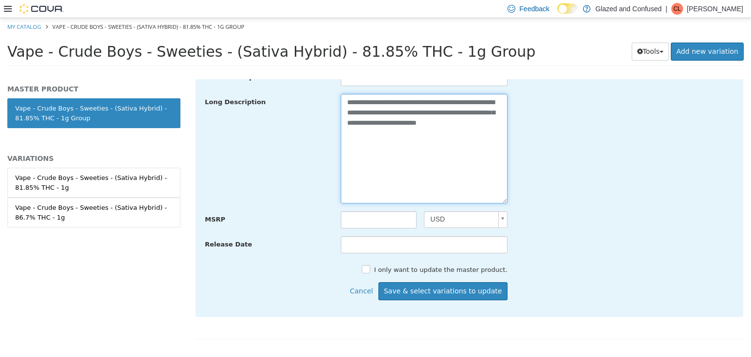
scroll to position [499, 0]
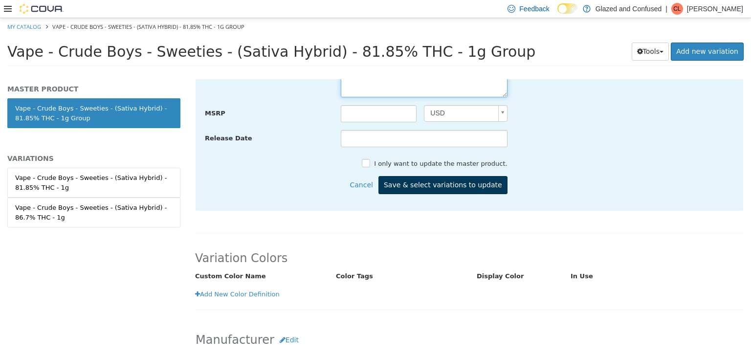
type textarea "**********"
click at [445, 178] on button "Save & select variations to update" at bounding box center [442, 184] width 129 height 18
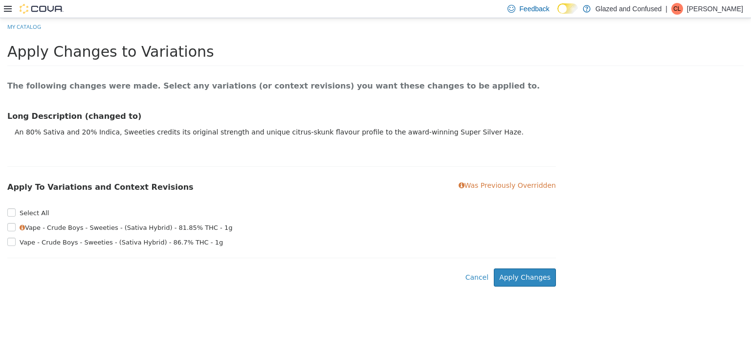
click at [33, 213] on label "Select All" at bounding box center [33, 213] width 32 height 10
click at [507, 286] on button "Apply Changes" at bounding box center [525, 277] width 62 height 18
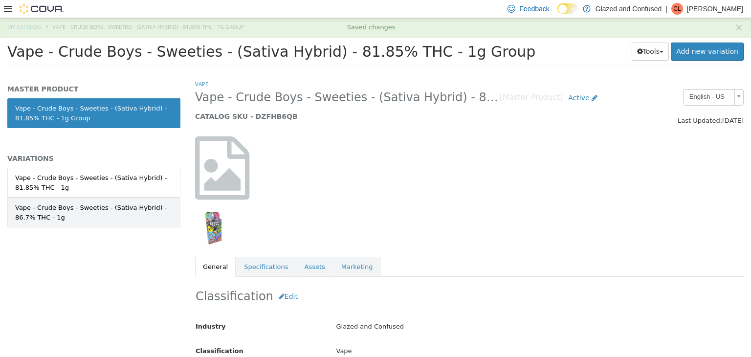
click at [133, 216] on div "Vape - Crude Boys - Sweeties - (Sativa Hybrid) - 86.7% THC - 1g" at bounding box center [93, 211] width 157 height 19
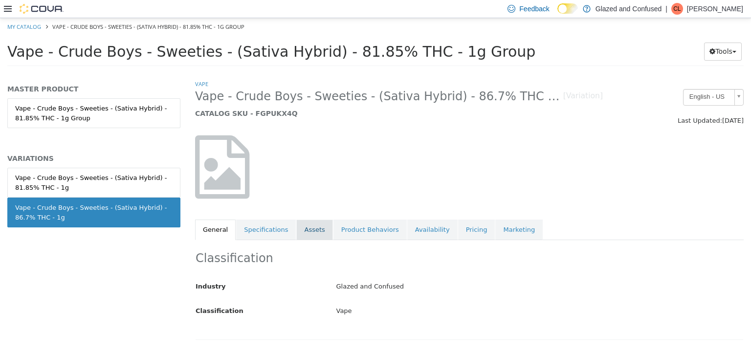
click at [296, 227] on link "Assets" at bounding box center [314, 229] width 36 height 21
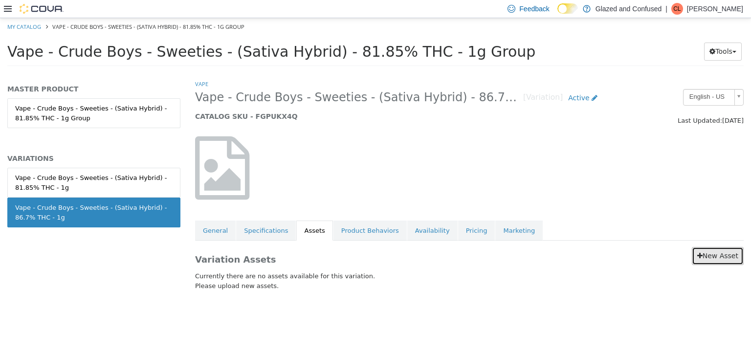
click at [700, 252] on icon at bounding box center [699, 255] width 5 height 7
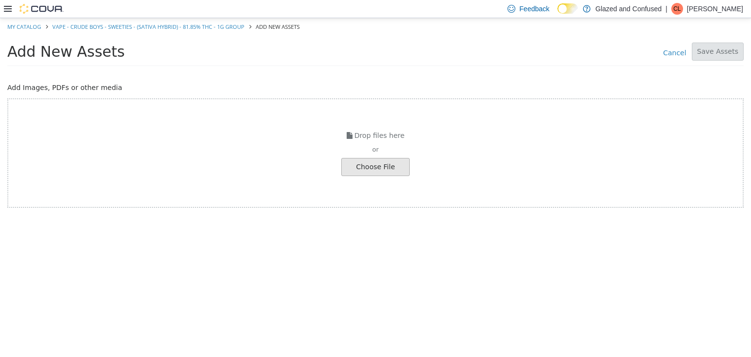
click at [403, 165] on div "Drop files here or Choose File" at bounding box center [375, 152] width 736 height 109
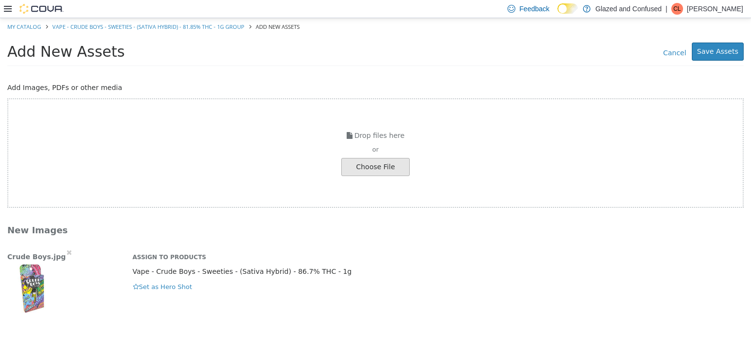
click at [176, 291] on div "Crude Boys.jpg Assign to Products Vape - Crude Boys - Sweeties - (Sativa Hybrid…" at bounding box center [375, 279] width 751 height 65
click at [180, 283] on button "Set as Hero Shot" at bounding box center [162, 286] width 60 height 11
click at [727, 54] on button "Save Assets" at bounding box center [718, 51] width 52 height 18
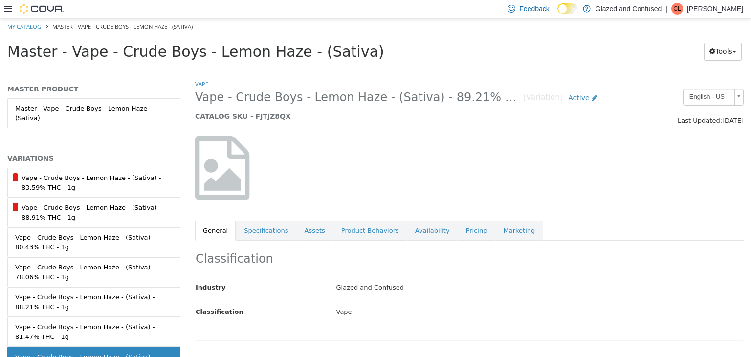
click at [325, 125] on div "Vape - Crude Boys - Lemon Haze - (Sativa) - 89.21% THC - 1g [Variation] Active …" at bounding box center [399, 106] width 422 height 37
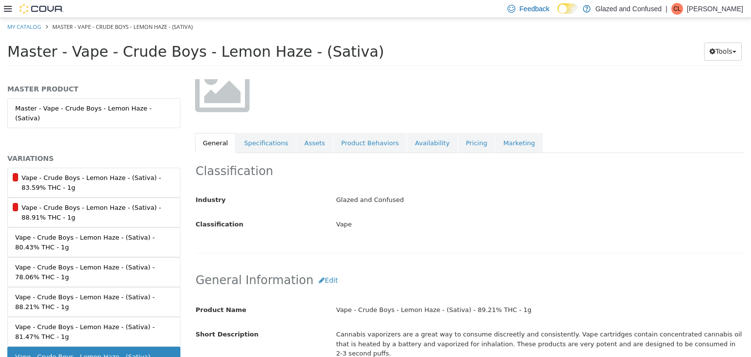
scroll to position [49, 0]
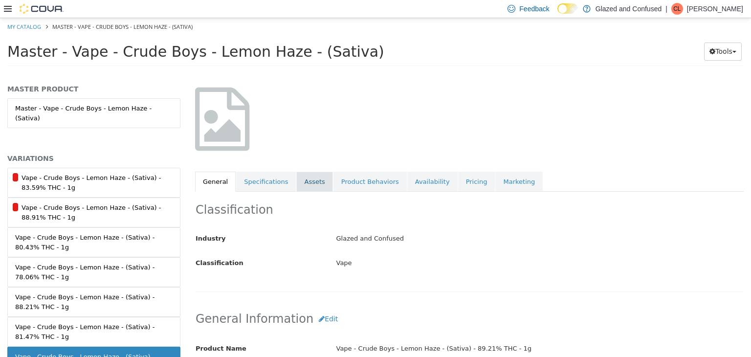
click at [319, 178] on link "Assets" at bounding box center [314, 181] width 36 height 21
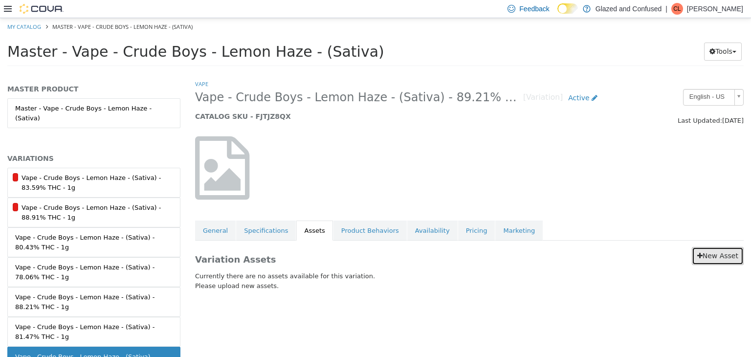
click at [713, 249] on link "New Asset" at bounding box center [718, 255] width 52 height 18
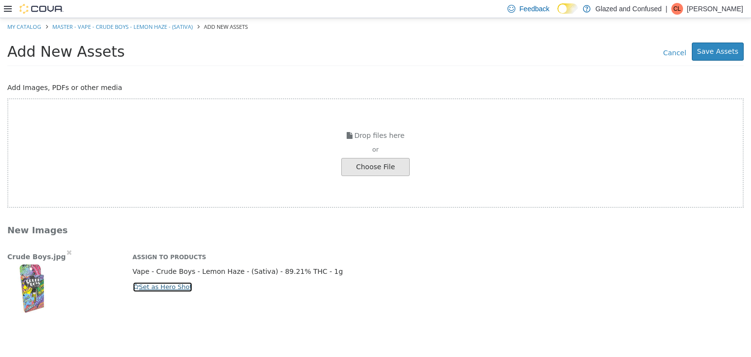
click at [180, 284] on button "Set as Hero Shot" at bounding box center [162, 286] width 60 height 11
click at [730, 30] on ol "My Catalog Master - Vape - Crude Boys - Lemon Haze - (Sativa) Add New Assets" at bounding box center [375, 27] width 751 height 18
click at [721, 42] on button "Save Assets" at bounding box center [718, 51] width 52 height 18
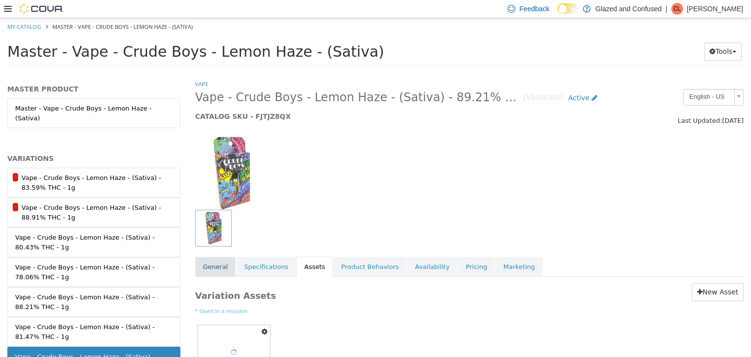
click at [211, 270] on link "General" at bounding box center [215, 266] width 41 height 21
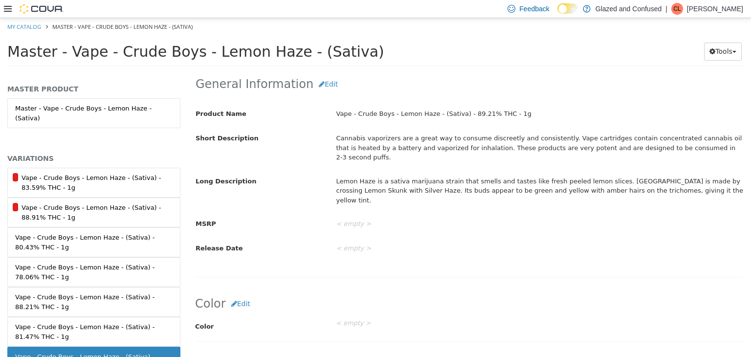
scroll to position [303, 0]
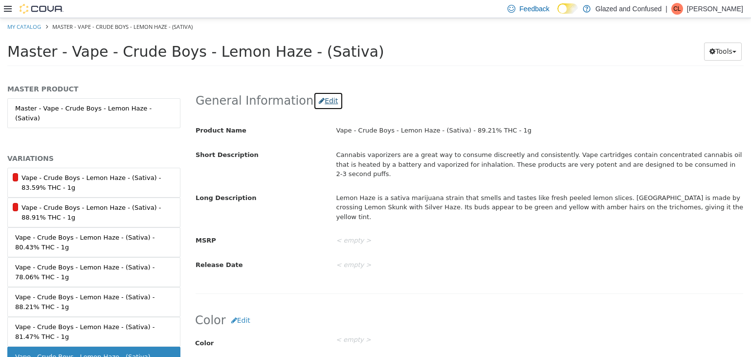
click at [313, 94] on button "Edit" at bounding box center [328, 100] width 30 height 18
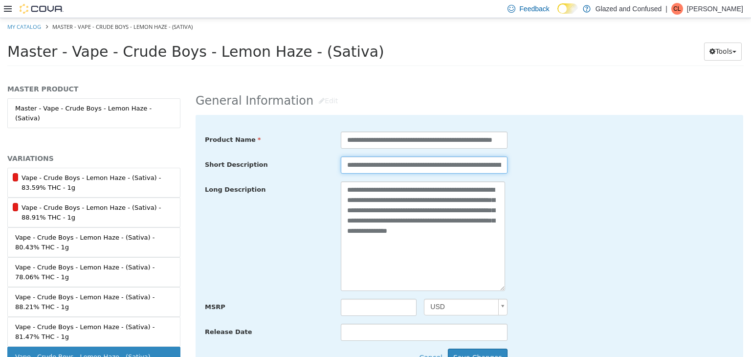
click at [403, 164] on input "**********" at bounding box center [424, 164] width 167 height 17
click at [553, 282] on div "**********" at bounding box center [468, 236] width 543 height 110
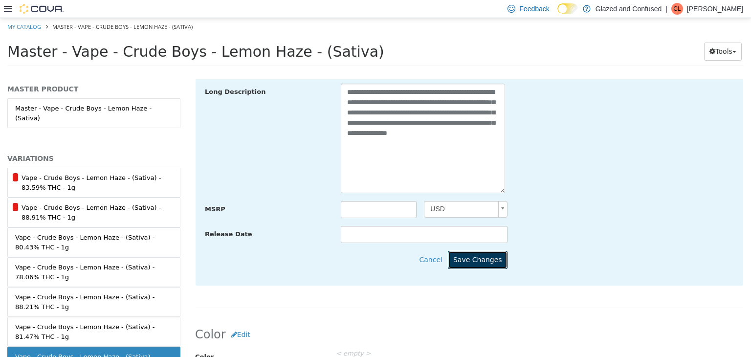
click at [484, 256] on button "Save Changes" at bounding box center [478, 259] width 60 height 18
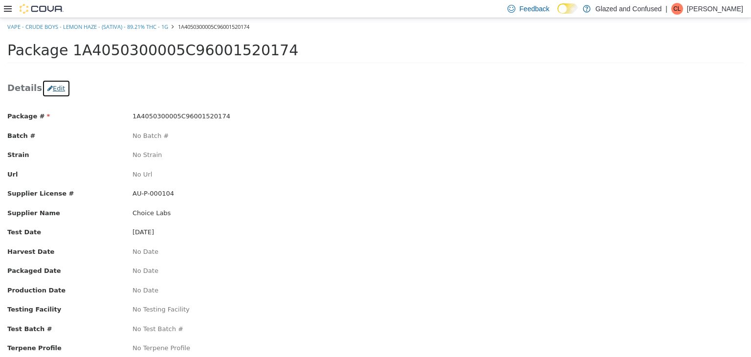
click at [53, 86] on button "Edit" at bounding box center [56, 88] width 28 height 18
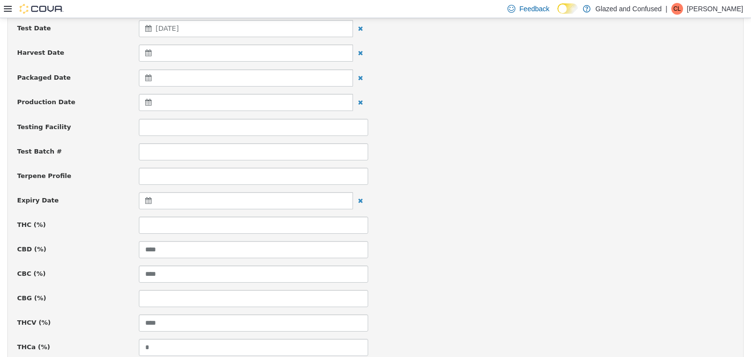
scroll to position [244, 0]
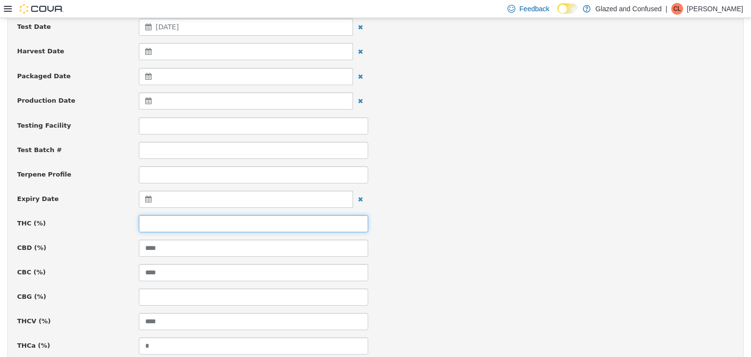
click at [158, 224] on input at bounding box center [253, 223] width 229 height 17
type input "*****"
click at [432, 244] on div "CBD (%) ****" at bounding box center [375, 247] width 731 height 17
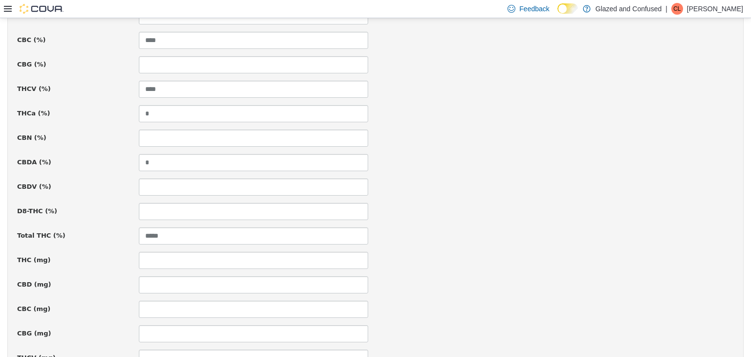
scroll to position [684, 0]
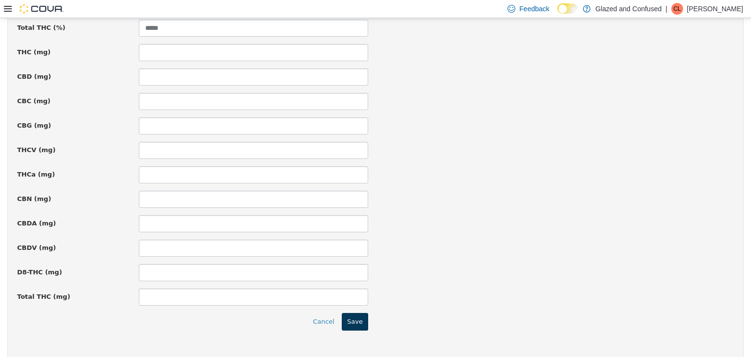
click at [346, 324] on button "Save" at bounding box center [355, 321] width 26 height 18
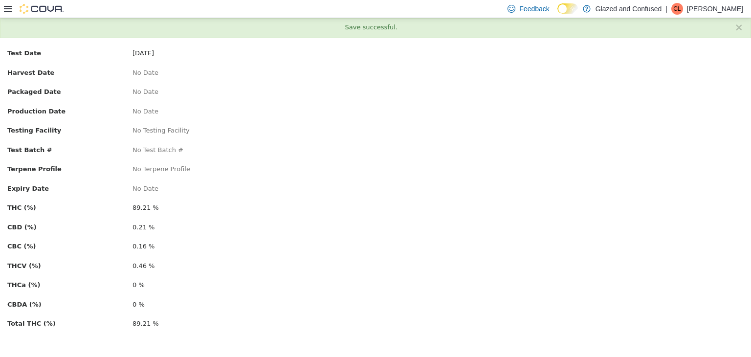
scroll to position [0, 0]
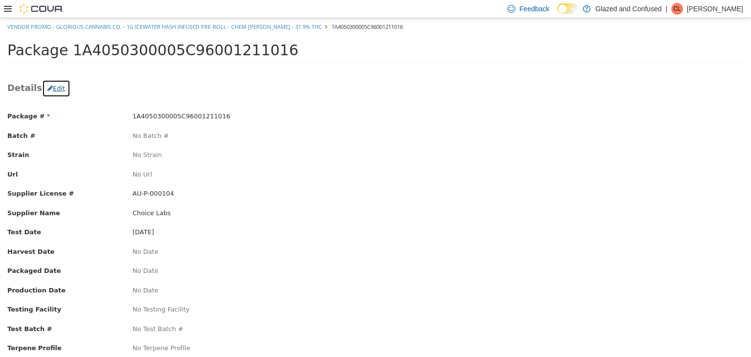
click at [51, 87] on button "Edit" at bounding box center [56, 88] width 28 height 18
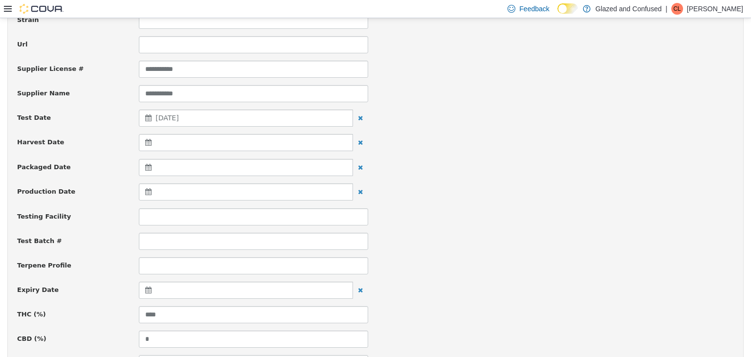
scroll to position [244, 0]
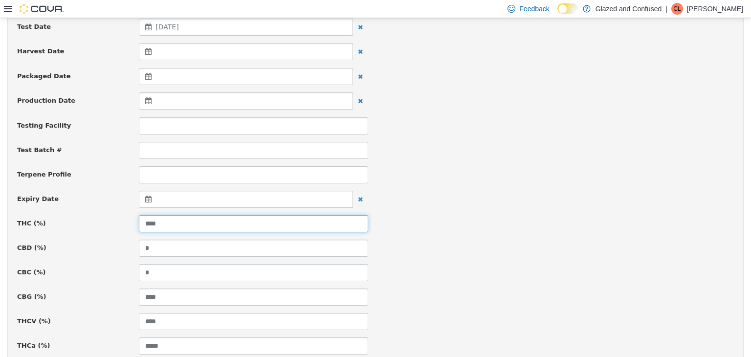
drag, startPoint x: 158, startPoint y: 216, endPoint x: 121, endPoint y: 216, distance: 37.1
click at [121, 216] on div "THC (%) ****" at bounding box center [375, 223] width 731 height 17
type input "****"
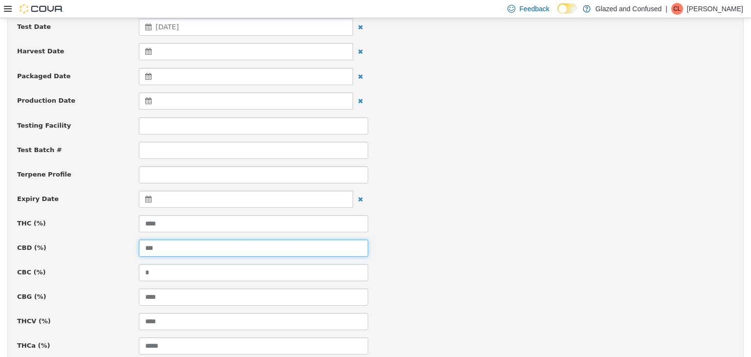
type input "***"
click at [451, 187] on div "**********" at bounding box center [375, 326] width 716 height 919
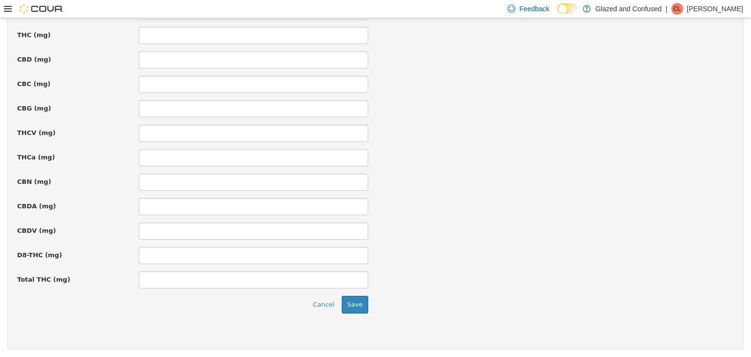
scroll to position [702, 0]
click at [350, 308] on button "Save" at bounding box center [355, 304] width 26 height 18
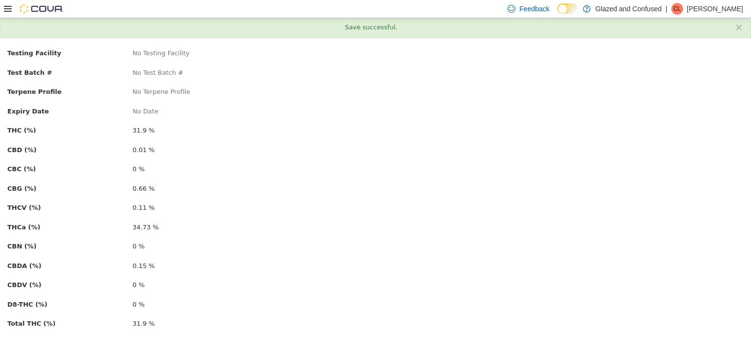
scroll to position [0, 0]
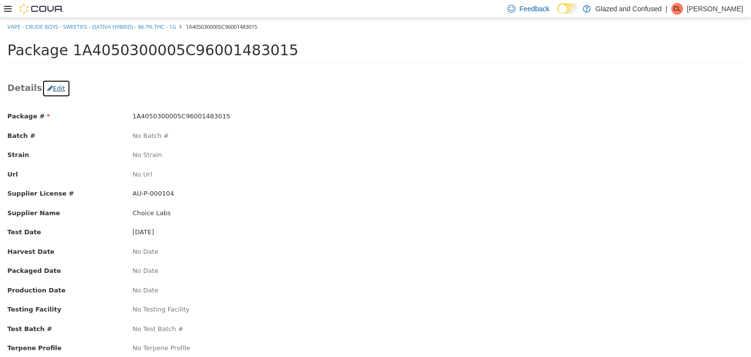
click at [56, 85] on button "Edit" at bounding box center [56, 88] width 28 height 18
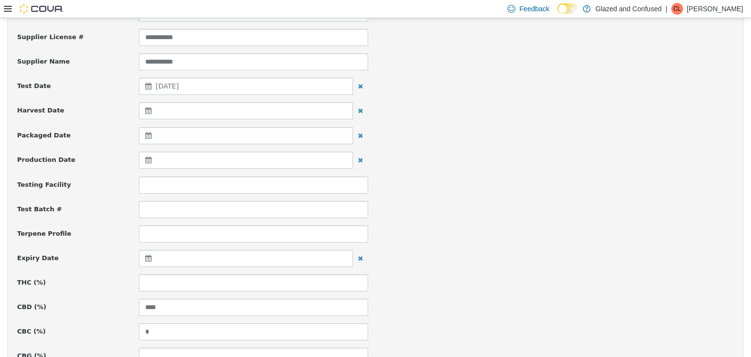
scroll to position [293, 0]
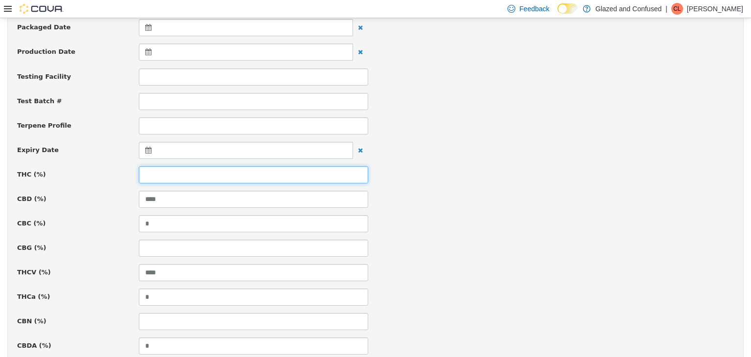
click at [185, 176] on input at bounding box center [253, 174] width 229 height 17
type input "****"
click at [434, 139] on div "**********" at bounding box center [375, 277] width 716 height 919
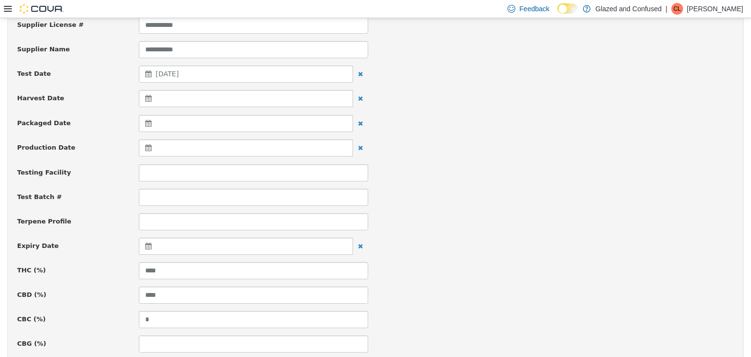
scroll to position [702, 0]
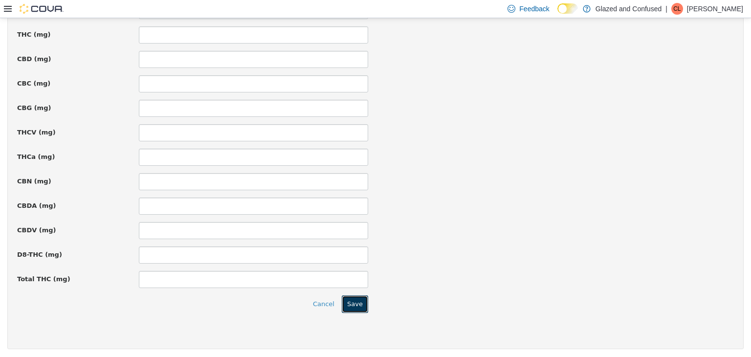
click at [351, 300] on button "Save" at bounding box center [355, 304] width 26 height 18
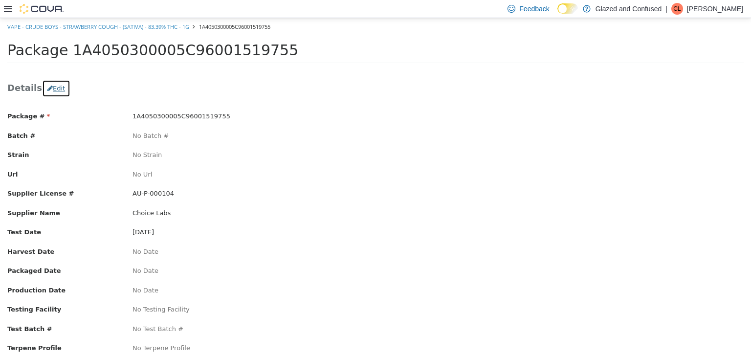
click at [47, 86] on icon "button" at bounding box center [49, 88] width 5 height 6
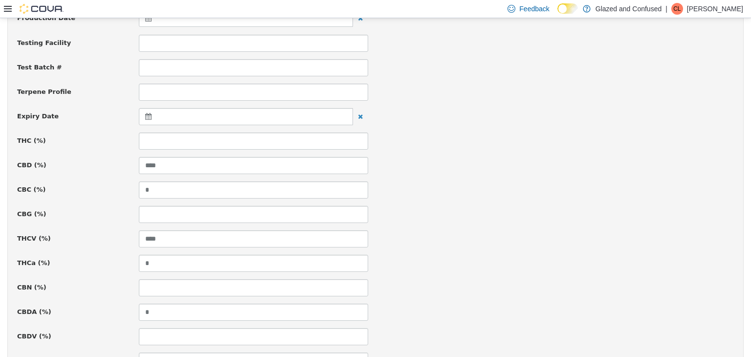
scroll to position [391, 0]
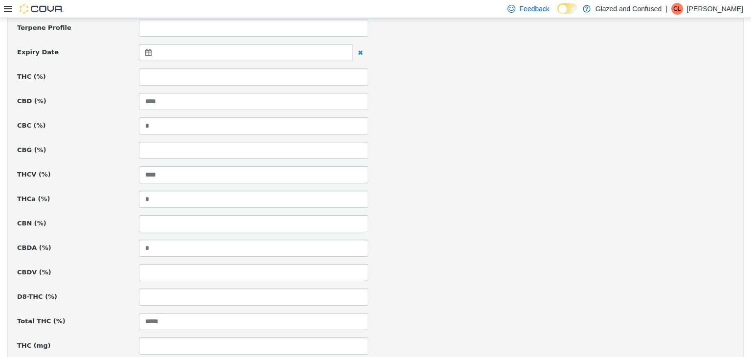
click at [182, 85] on div "**********" at bounding box center [375, 179] width 716 height 919
click at [196, 73] on input at bounding box center [253, 76] width 229 height 17
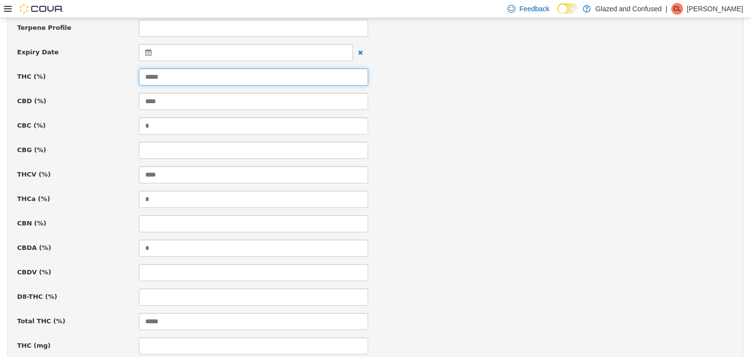
type input "*****"
click at [443, 92] on div "CBD (%) ****" at bounding box center [375, 100] width 731 height 17
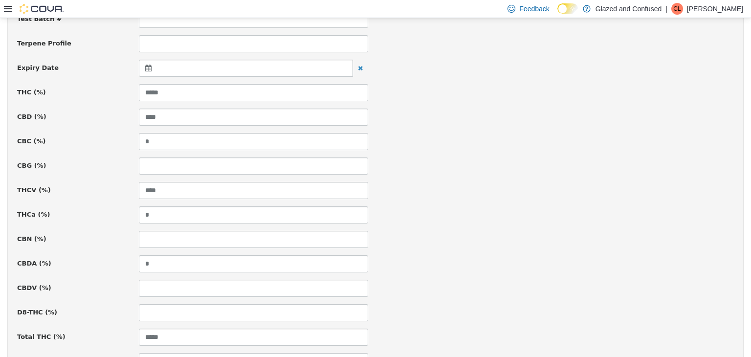
scroll to position [702, 0]
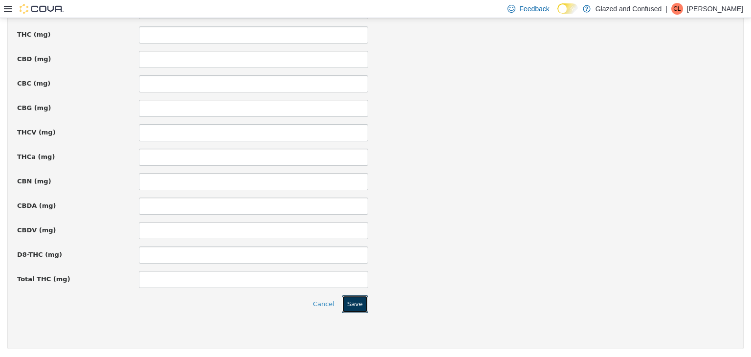
click at [358, 305] on button "Save" at bounding box center [355, 304] width 26 height 18
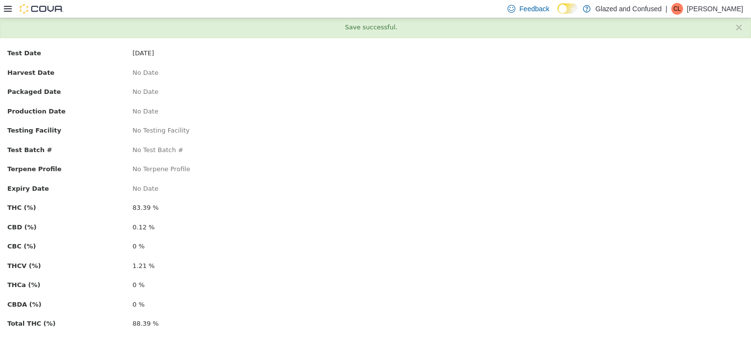
scroll to position [0, 0]
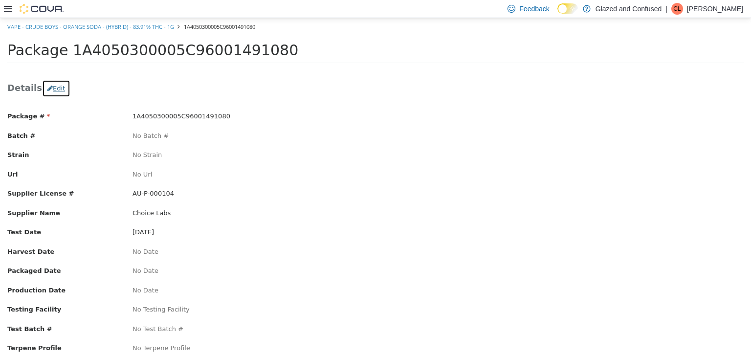
click at [53, 88] on button "Edit" at bounding box center [56, 88] width 28 height 18
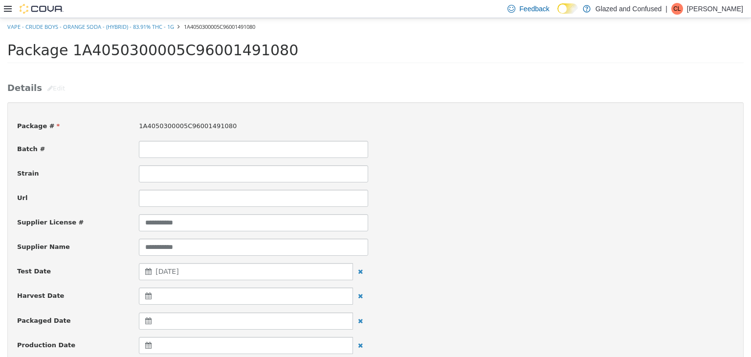
scroll to position [195, 0]
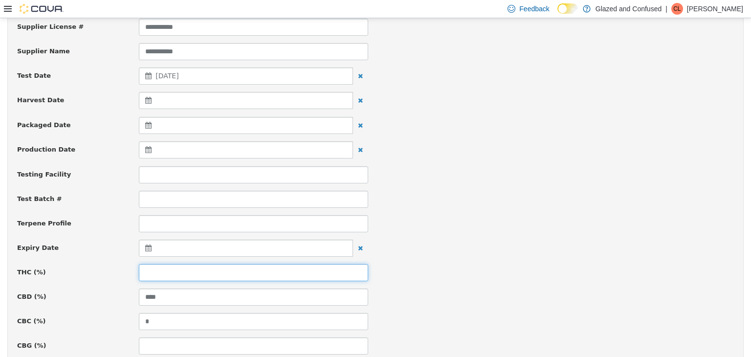
click at [150, 265] on input at bounding box center [253, 271] width 229 height 17
type input "*****"
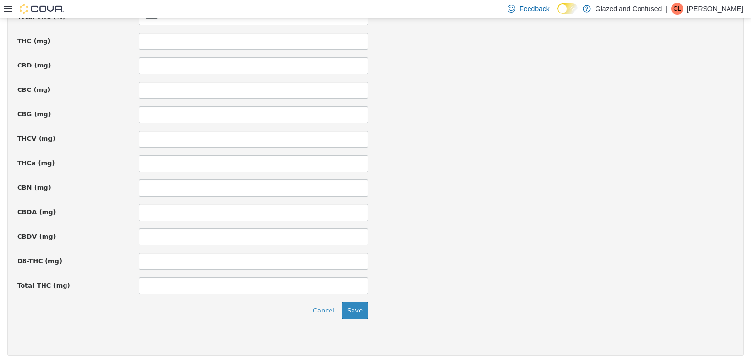
scroll to position [702, 0]
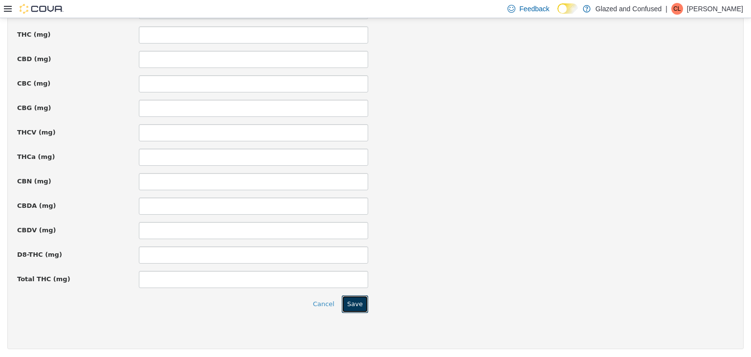
click at [350, 299] on button "Save" at bounding box center [355, 304] width 26 height 18
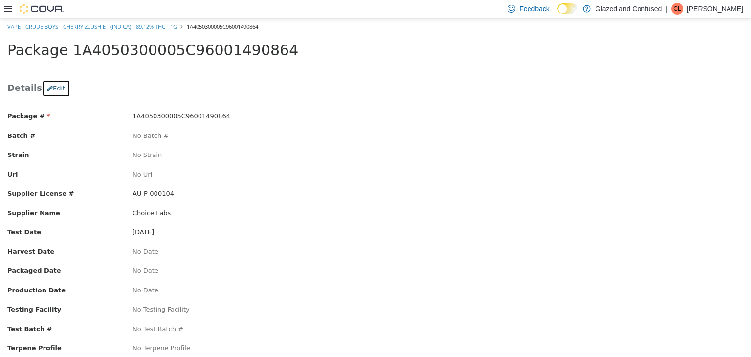
click at [51, 90] on button "Edit" at bounding box center [56, 88] width 28 height 18
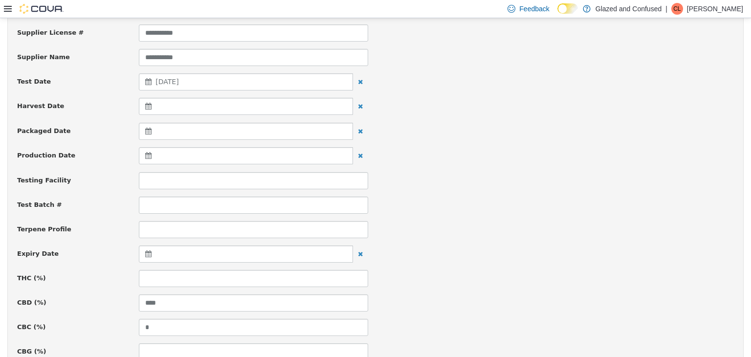
scroll to position [195, 0]
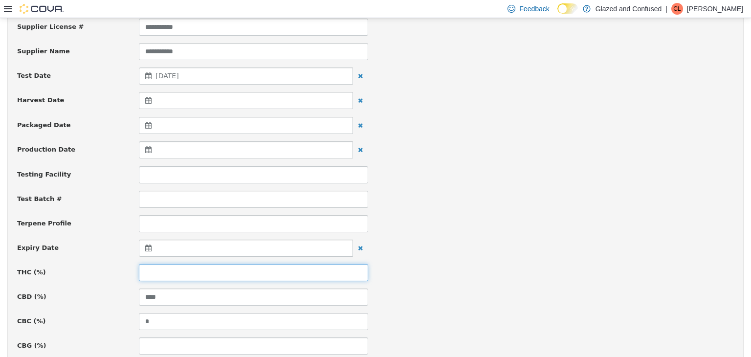
click at [161, 269] on input at bounding box center [253, 271] width 229 height 17
type input "*****"
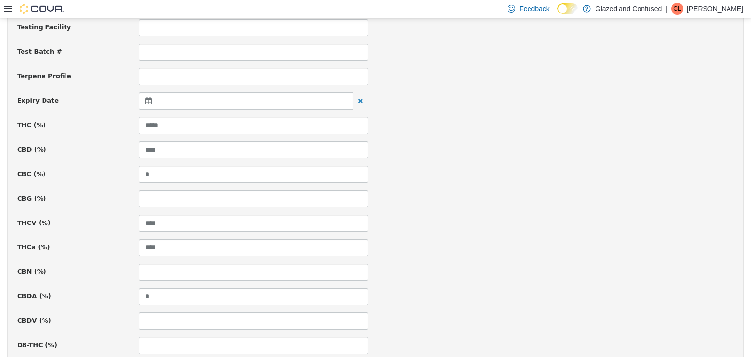
scroll to position [702, 0]
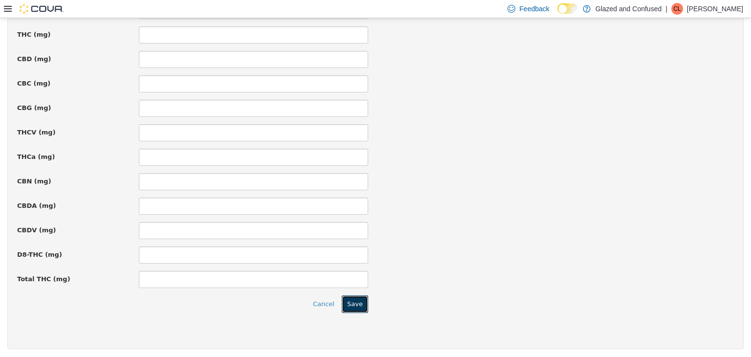
click at [360, 303] on button "Save" at bounding box center [355, 304] width 26 height 18
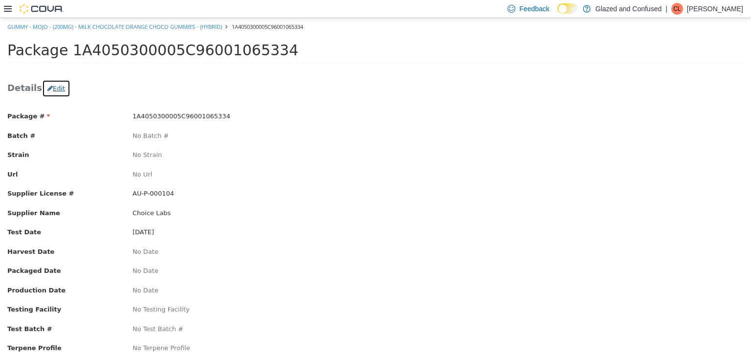
click at [49, 87] on button "Edit" at bounding box center [56, 88] width 28 height 18
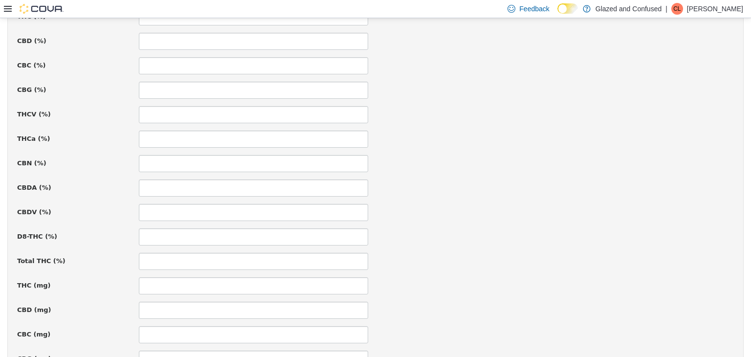
scroll to position [489, 0]
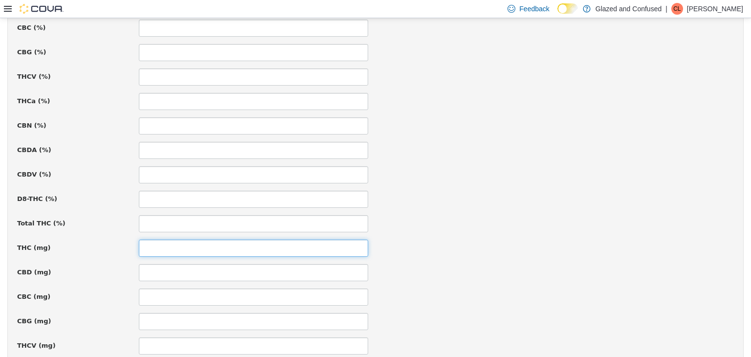
drag, startPoint x: 157, startPoint y: 245, endPoint x: 158, endPoint y: 233, distance: 12.7
click at [146, 243] on input at bounding box center [253, 247] width 229 height 17
type input "***"
click at [534, 280] on div "**********" at bounding box center [375, 82] width 716 height 919
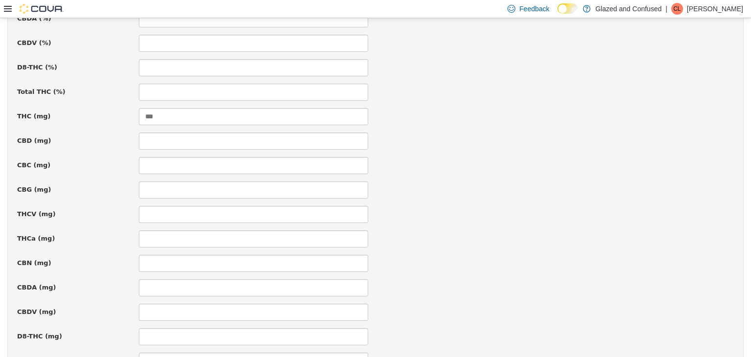
scroll to position [702, 0]
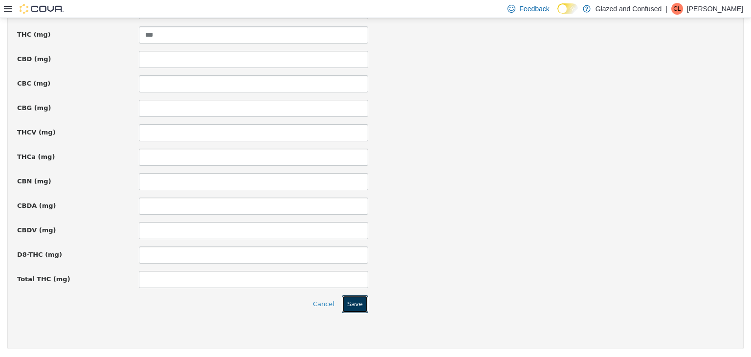
click at [354, 298] on button "Save" at bounding box center [355, 304] width 26 height 18
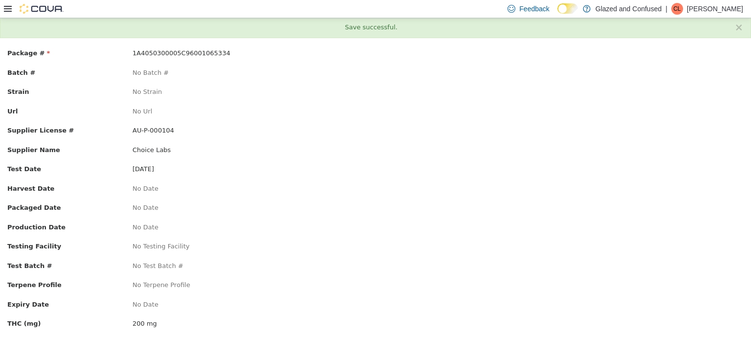
scroll to position [0, 0]
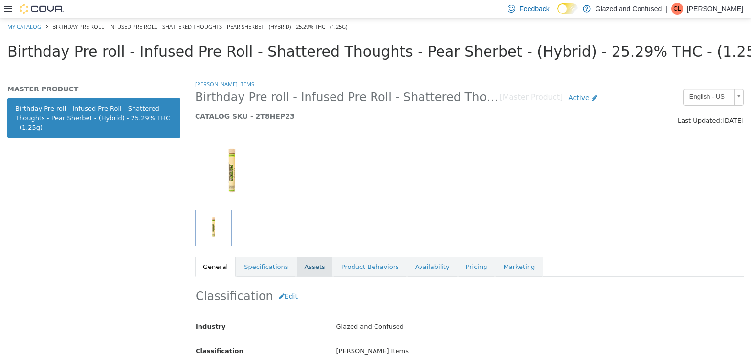
drag, startPoint x: 303, startPoint y: 265, endPoint x: 310, endPoint y: 264, distance: 6.9
click at [303, 264] on link "Assets" at bounding box center [314, 266] width 36 height 21
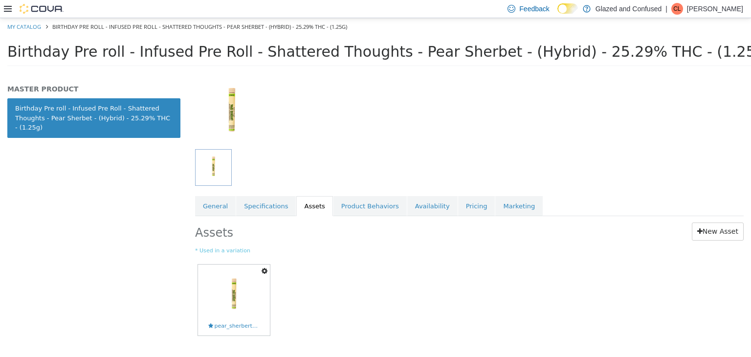
scroll to position [90, 0]
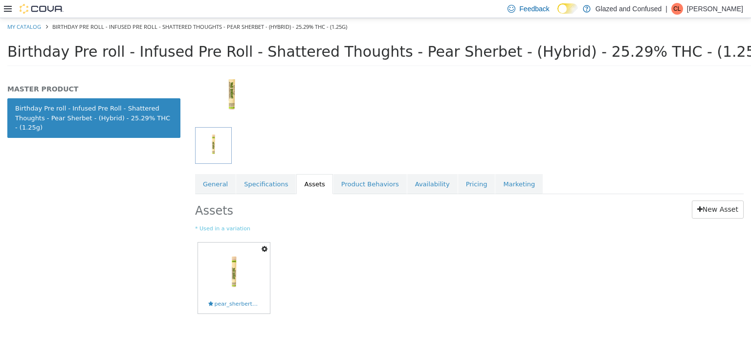
click at [261, 242] on button "button" at bounding box center [264, 248] width 11 height 13
click at [230, 311] on div "Set As Hero Shot Preview Download Delete pear_sherbert_png.png" at bounding box center [469, 281] width 548 height 85
click at [264, 245] on icon "button" at bounding box center [264, 248] width 6 height 7
click at [232, 299] on link "Delete" at bounding box center [230, 305] width 77 height 13
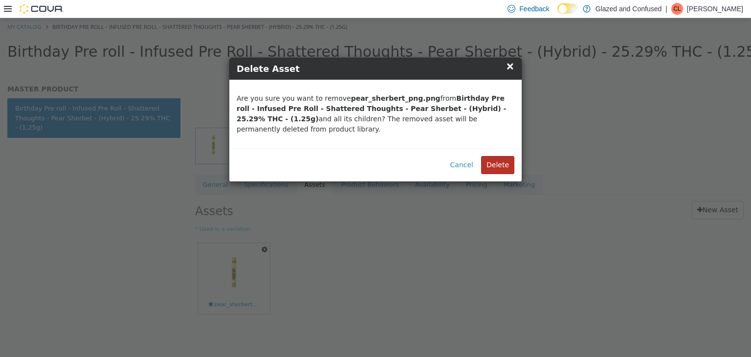
click at [492, 155] on button "Delete" at bounding box center [497, 164] width 33 height 18
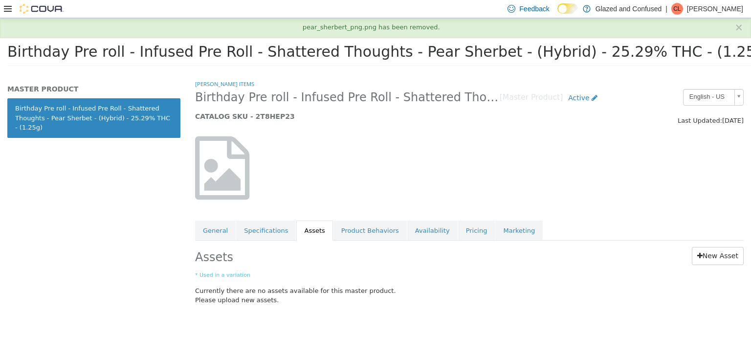
scroll to position [0, 0]
click at [733, 250] on link "New Asset" at bounding box center [718, 255] width 52 height 18
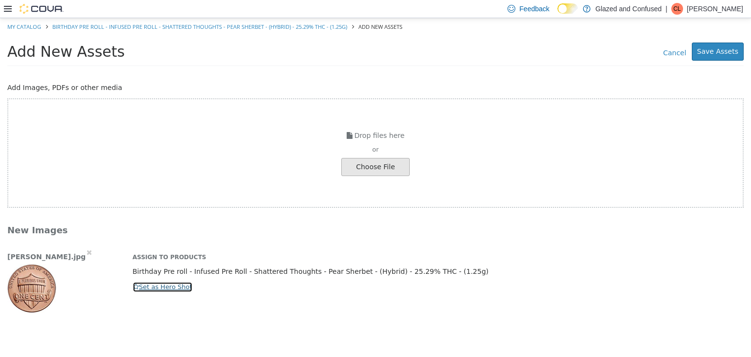
click at [152, 284] on button "Set as Hero Shot" at bounding box center [162, 286] width 60 height 11
click at [726, 49] on button "Save Assets" at bounding box center [718, 51] width 52 height 18
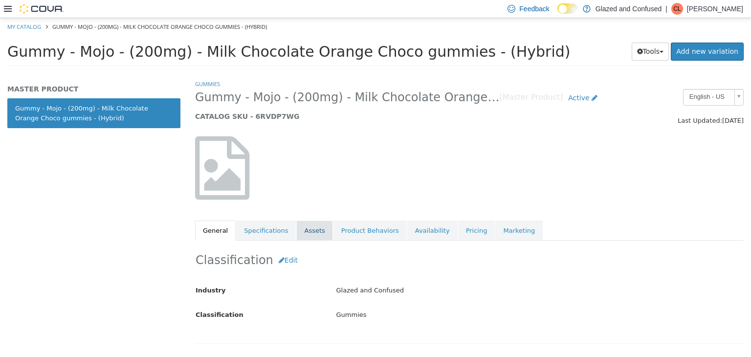
drag, startPoint x: 299, startPoint y: 236, endPoint x: 395, endPoint y: 241, distance: 96.5
click at [299, 235] on link "Assets" at bounding box center [314, 230] width 36 height 21
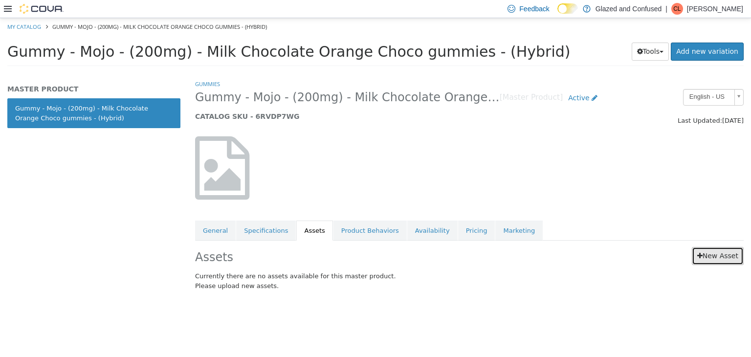
click at [703, 260] on link "New Asset" at bounding box center [718, 255] width 52 height 18
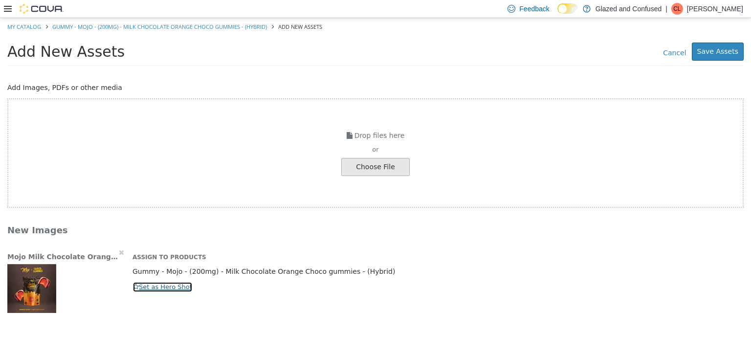
click at [147, 288] on button "Set as Hero Shot" at bounding box center [162, 286] width 60 height 11
click at [727, 53] on button "Save Assets" at bounding box center [718, 51] width 52 height 18
